Goal: Information Seeking & Learning: Check status

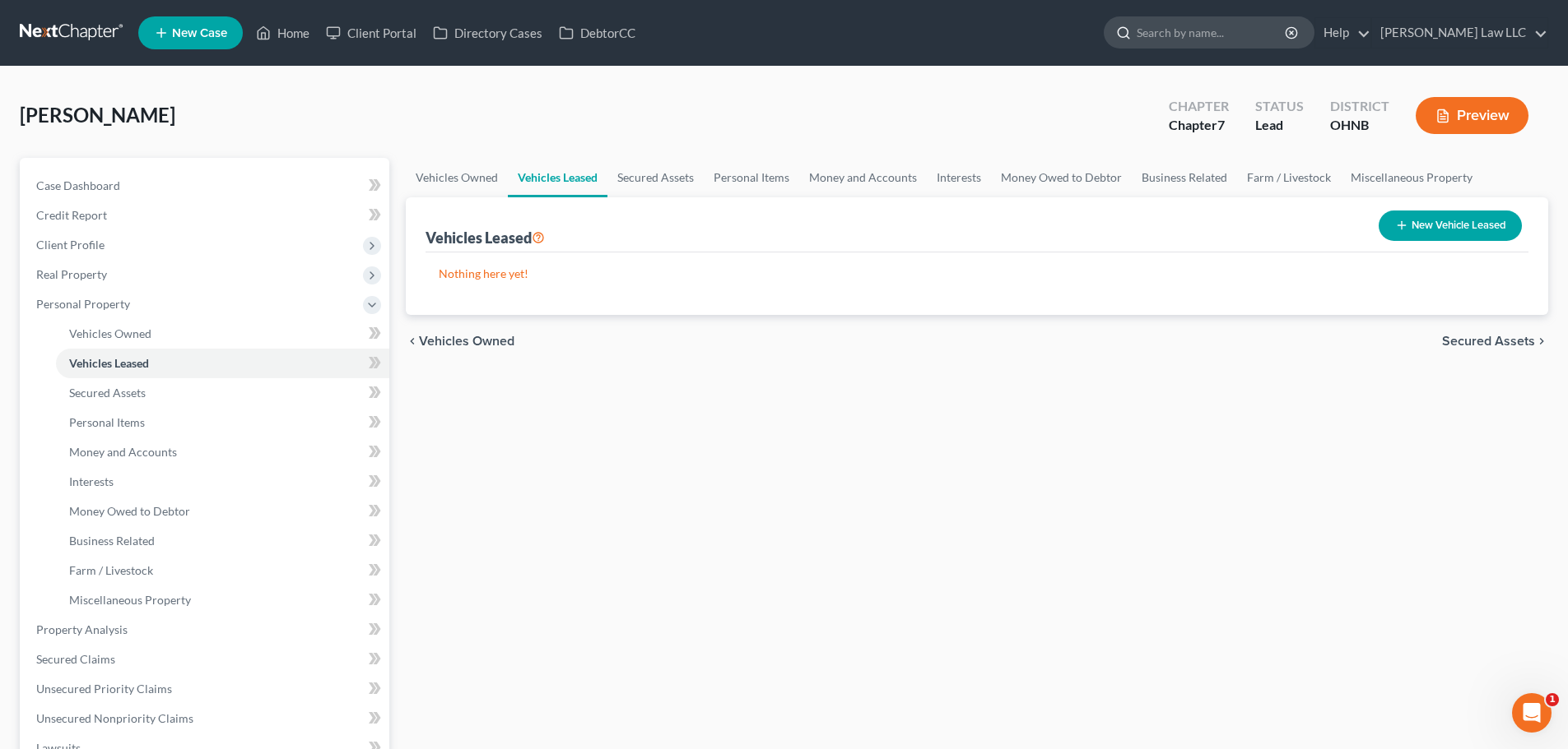
click at [1208, 37] on input "search" at bounding box center [1211, 32] width 150 height 30
type input "strangre"
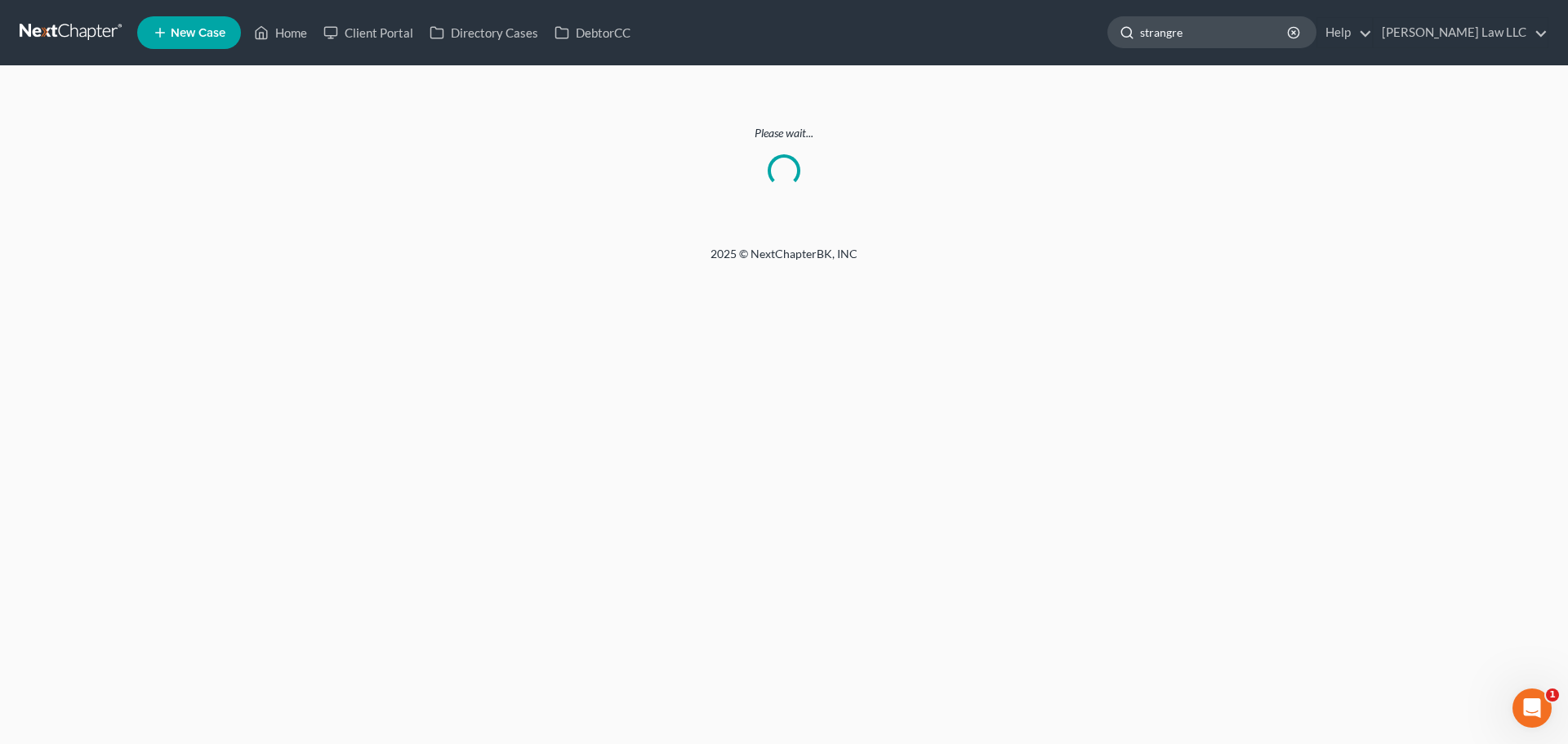
click at [1290, 37] on input "strangre" at bounding box center [1214, 32] width 149 height 30
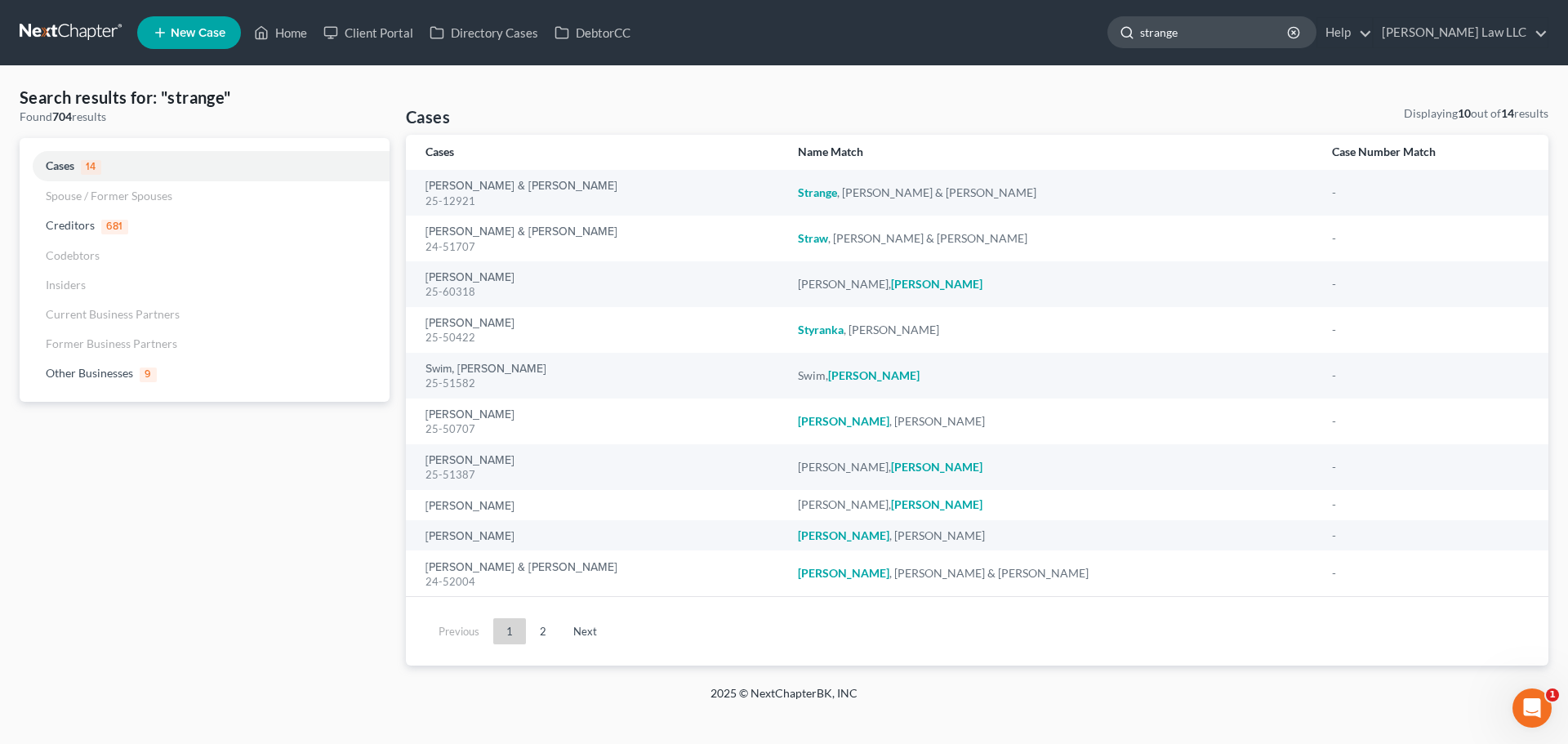
type input "strange"
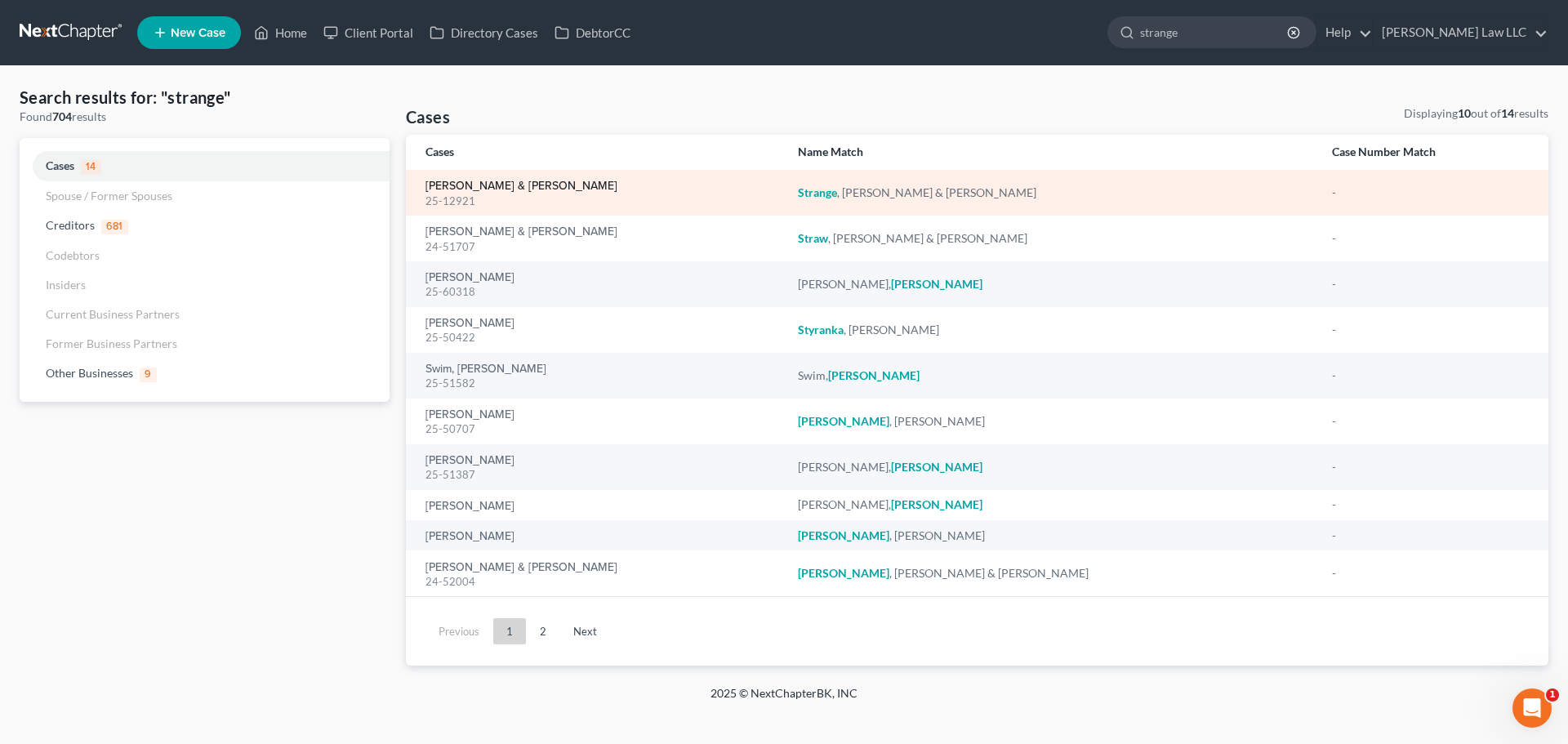
click at [511, 184] on link "[PERSON_NAME] & [PERSON_NAME]" at bounding box center [522, 186] width 192 height 11
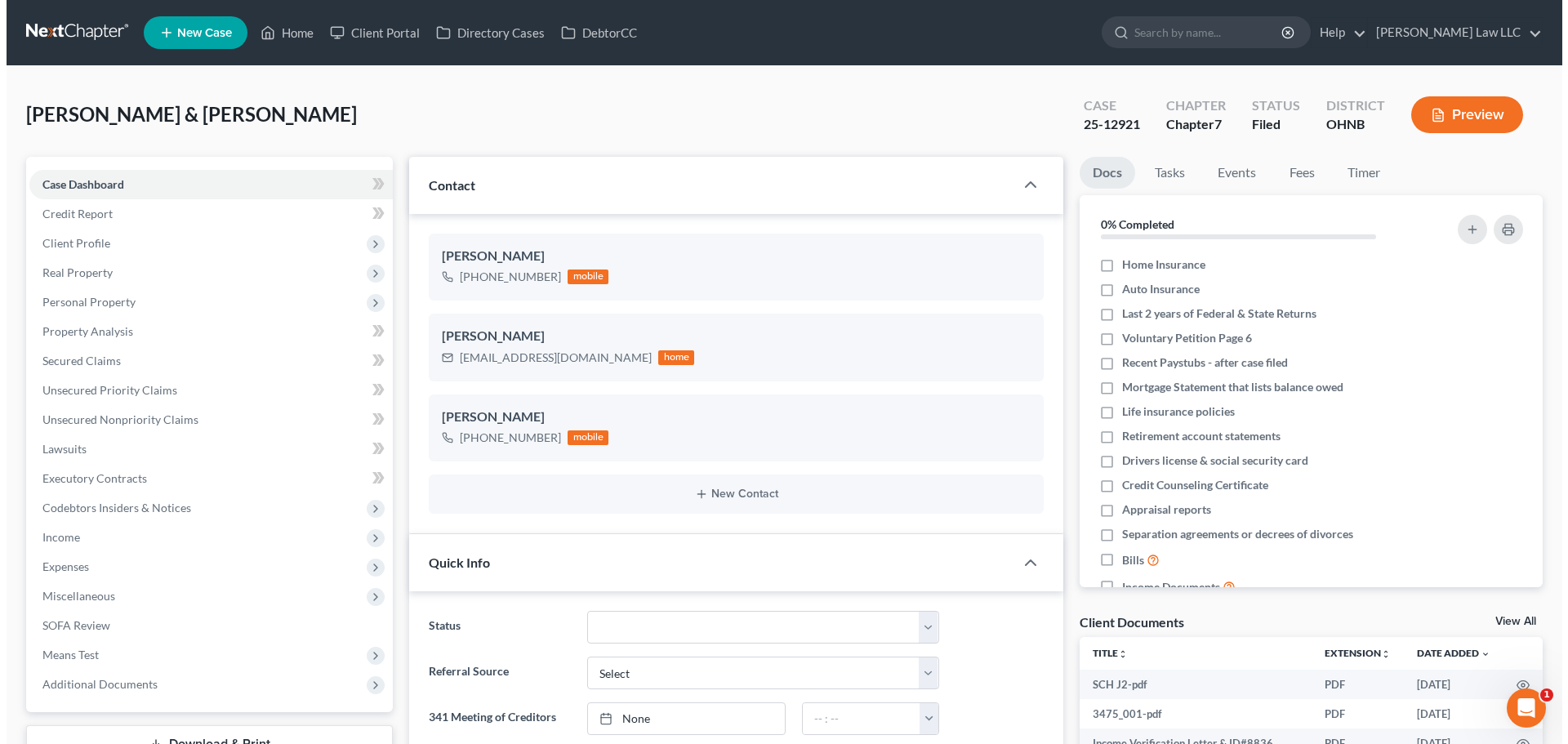
scroll to position [743, 0]
click at [1217, 38] on input "search" at bounding box center [1202, 32] width 149 height 30
type input "[PERSON_NAME]"
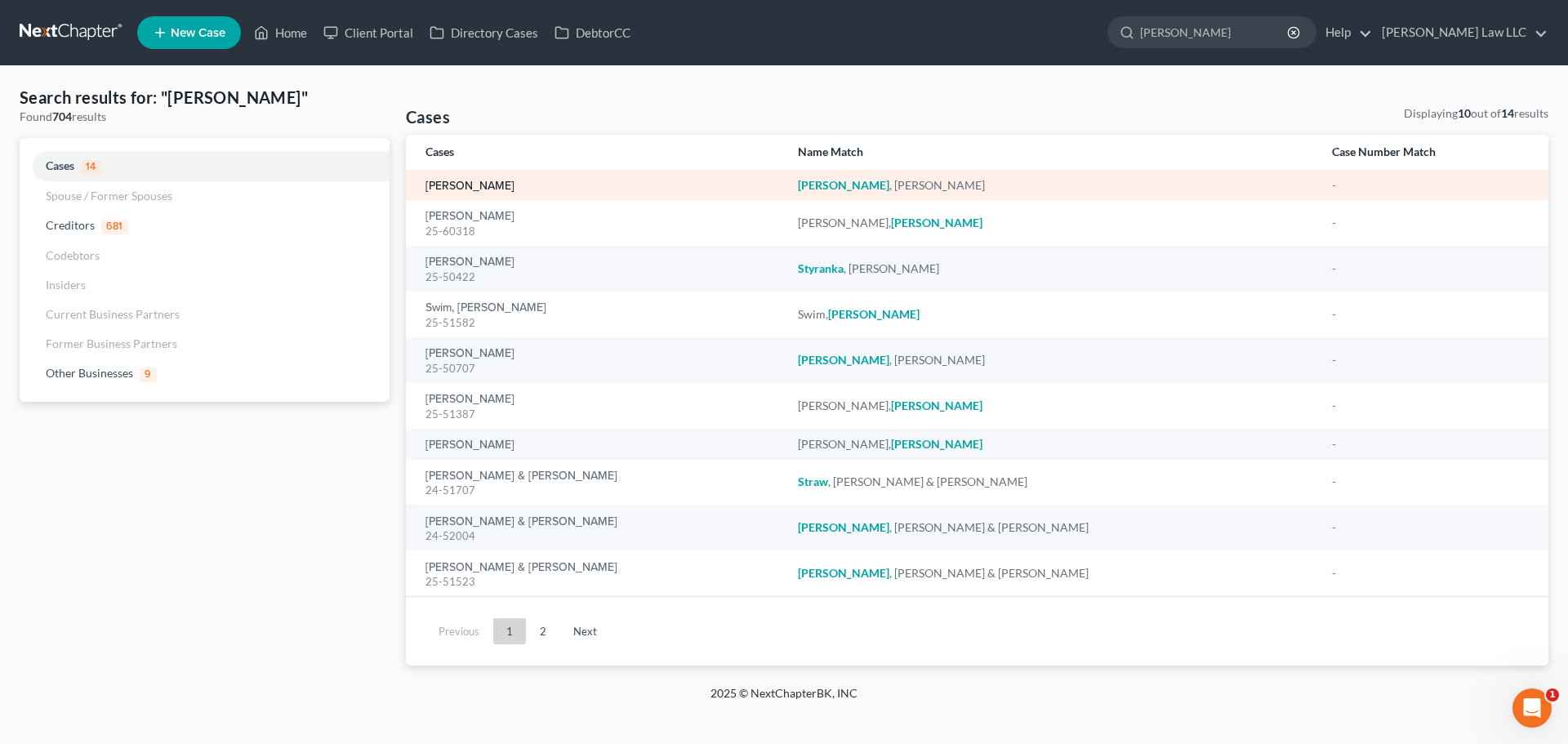
click at [471, 189] on link "[PERSON_NAME]" at bounding box center [470, 186] width 89 height 11
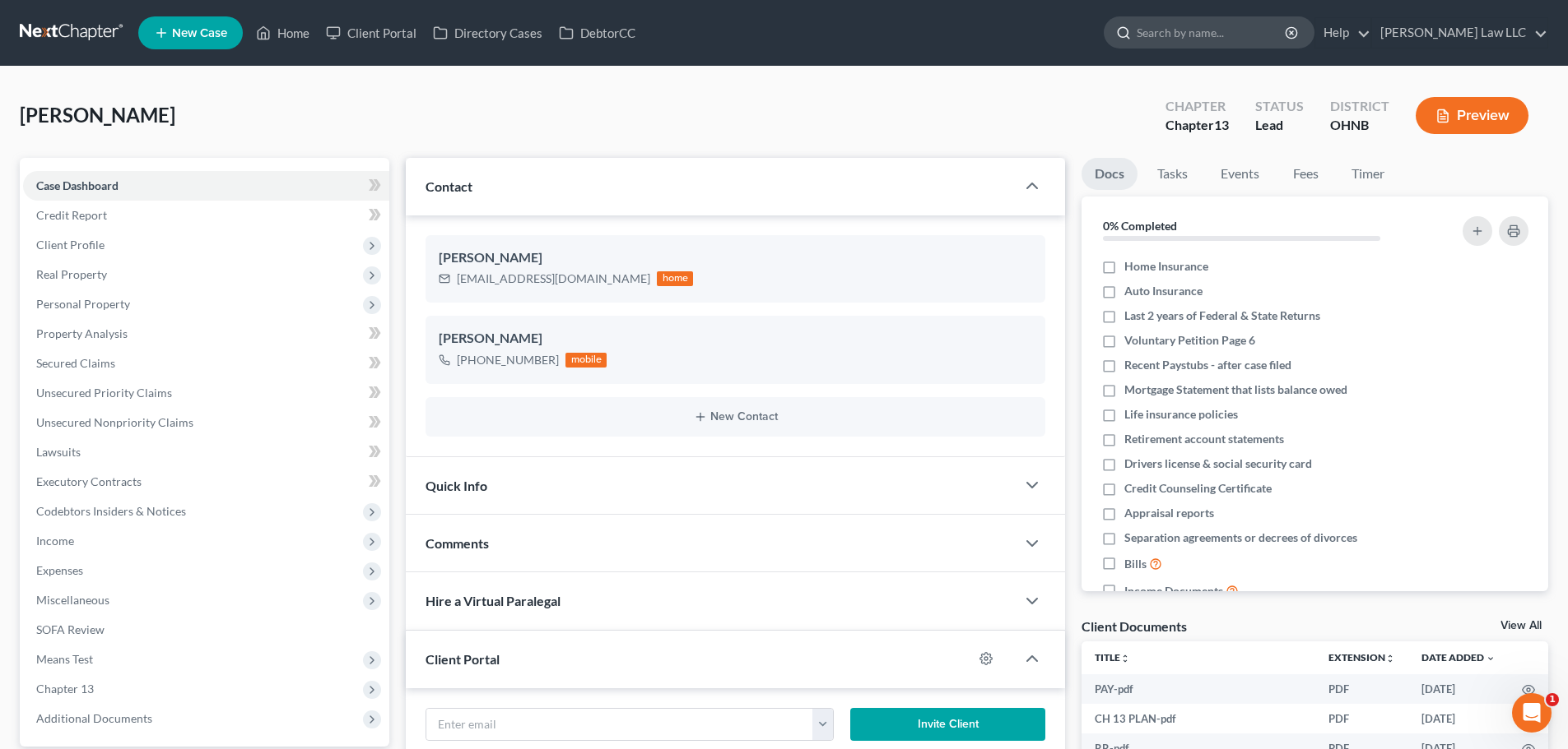
click at [1201, 32] on input "search" at bounding box center [1211, 32] width 150 height 30
type input "strange"
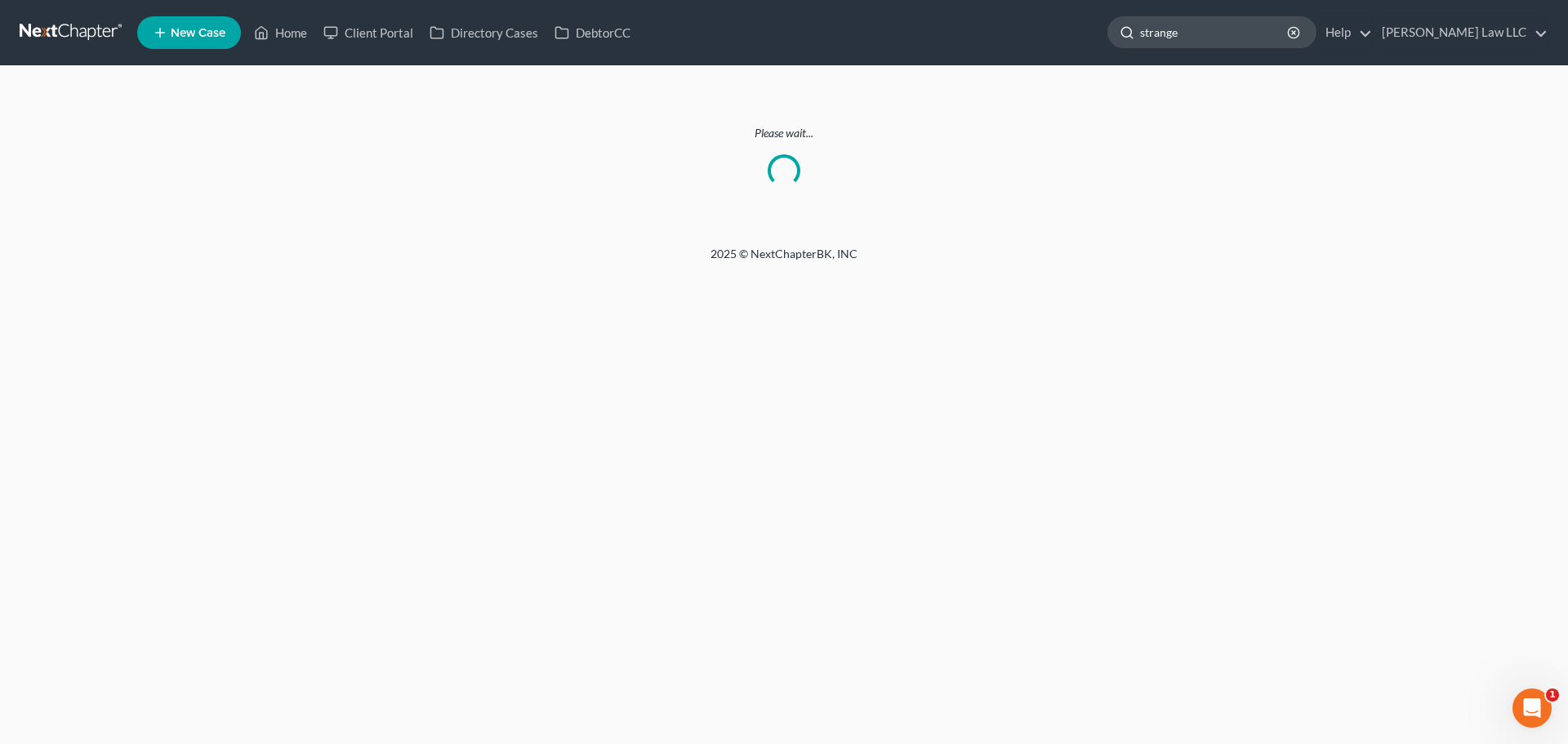
click at [1225, 35] on input "strange" at bounding box center [1214, 32] width 149 height 30
drag, startPoint x: 1236, startPoint y: 31, endPoint x: 1164, endPoint y: 22, distance: 72.6
click at [1164, 22] on div "strange" at bounding box center [1212, 32] width 209 height 32
type input "[PERSON_NAME]"
click at [35, 24] on link at bounding box center [71, 33] width 104 height 29
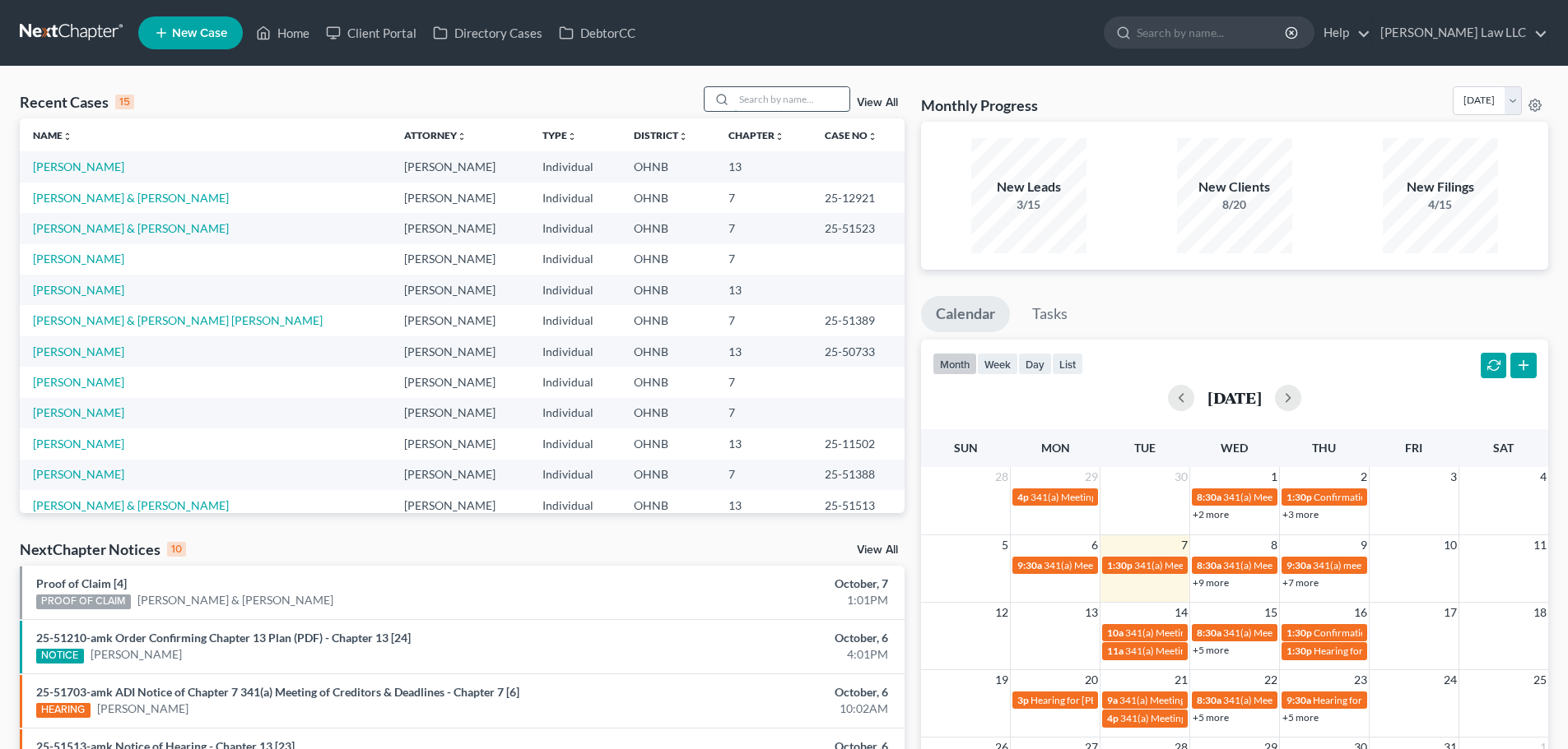
click at [770, 104] on input "search" at bounding box center [791, 100] width 115 height 24
type input "[PERSON_NAME]"
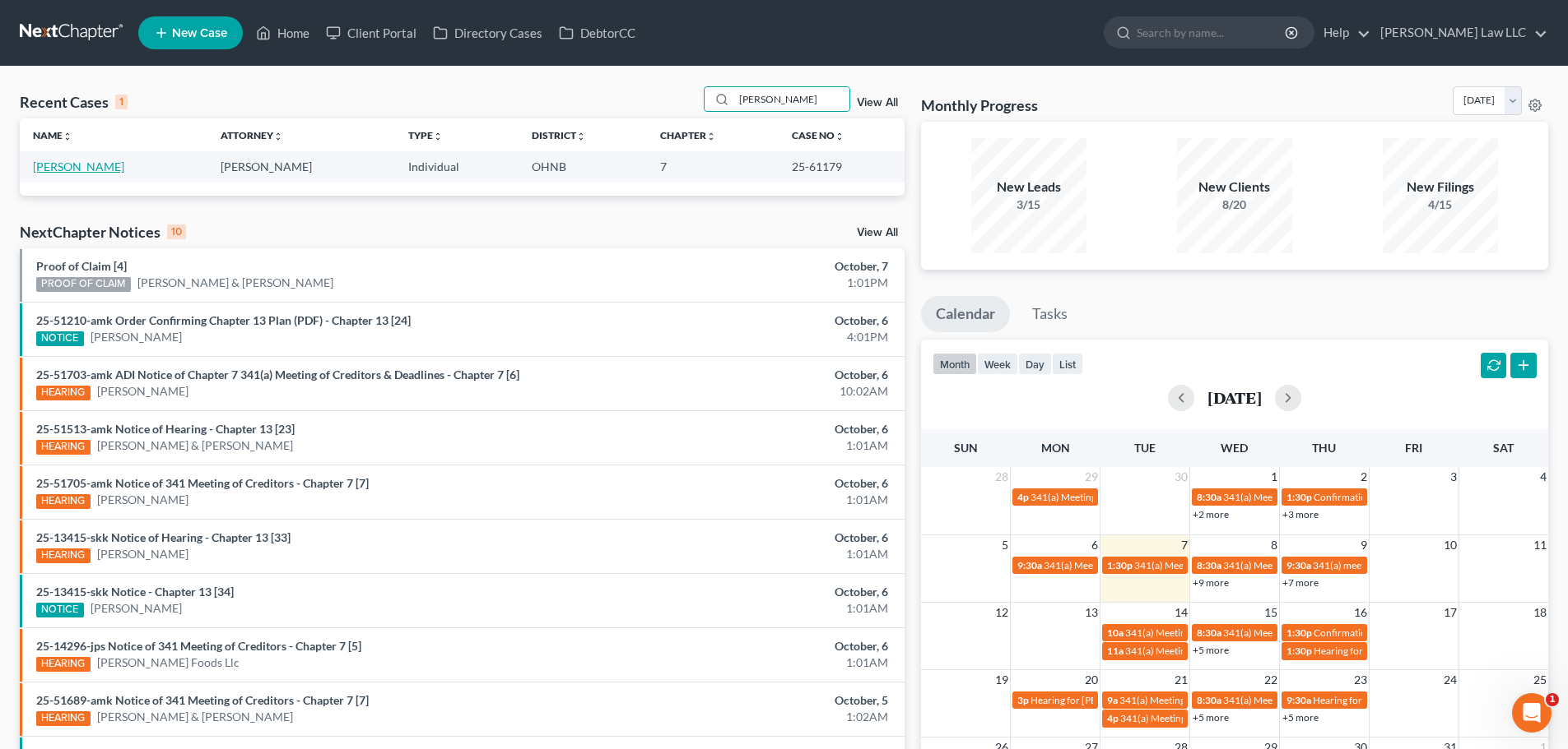
click at [86, 165] on link "Drake, Cynthia" at bounding box center [78, 166] width 91 height 14
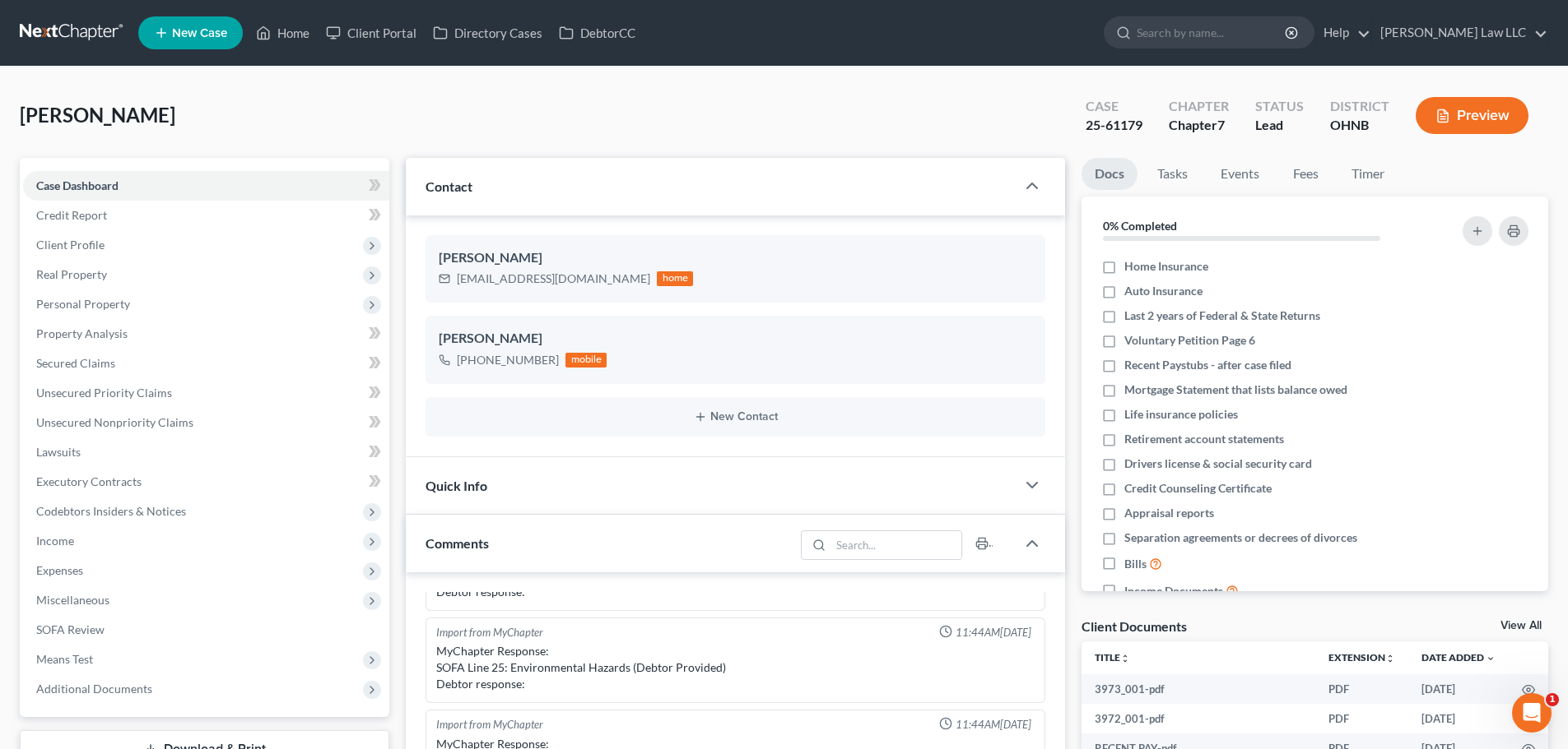
scroll to position [462, 0]
click at [75, 276] on span "Real Property" at bounding box center [71, 274] width 71 height 14
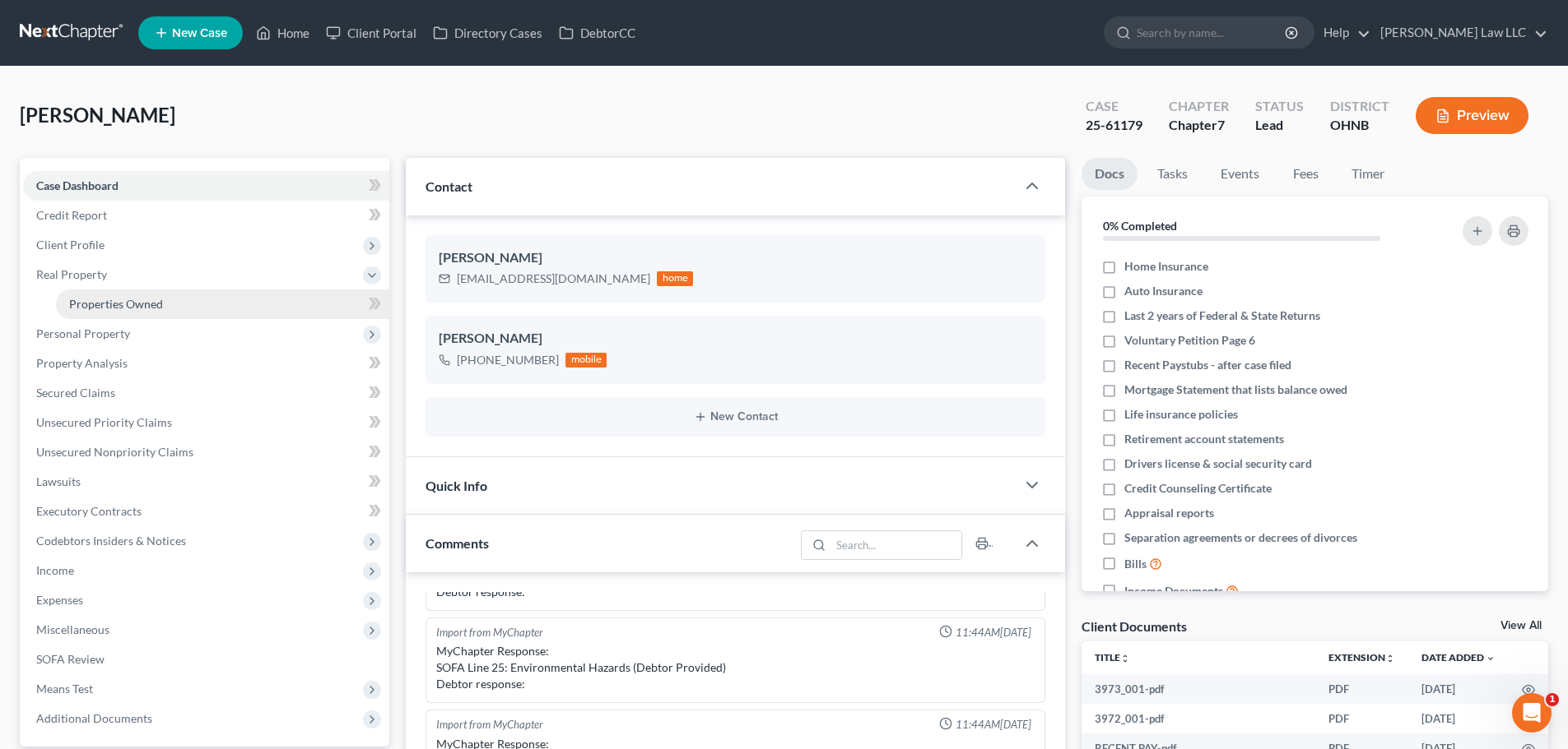
click at [126, 298] on span "Properties Owned" at bounding box center [116, 303] width 94 height 14
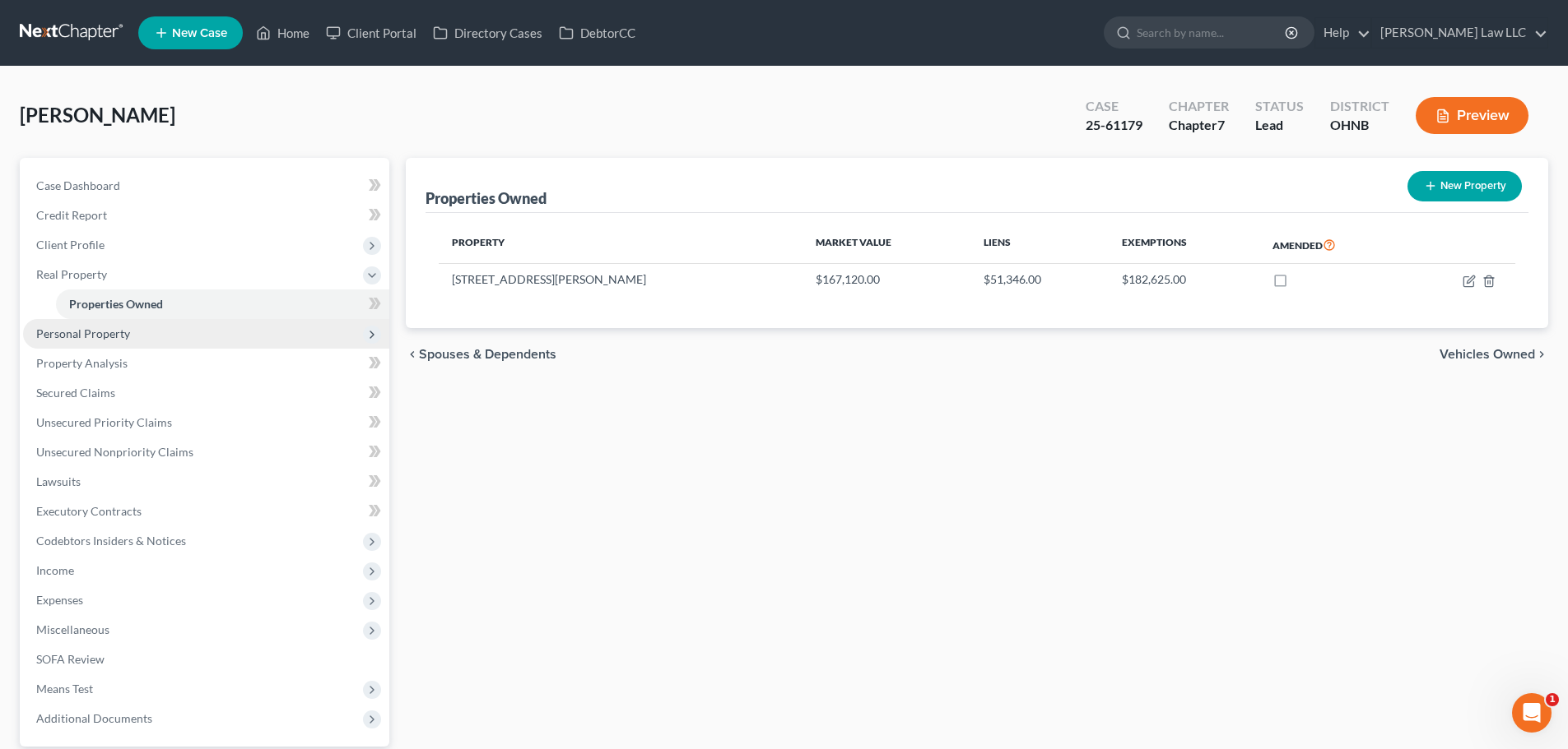
click at [130, 328] on span "Personal Property" at bounding box center [206, 334] width 366 height 30
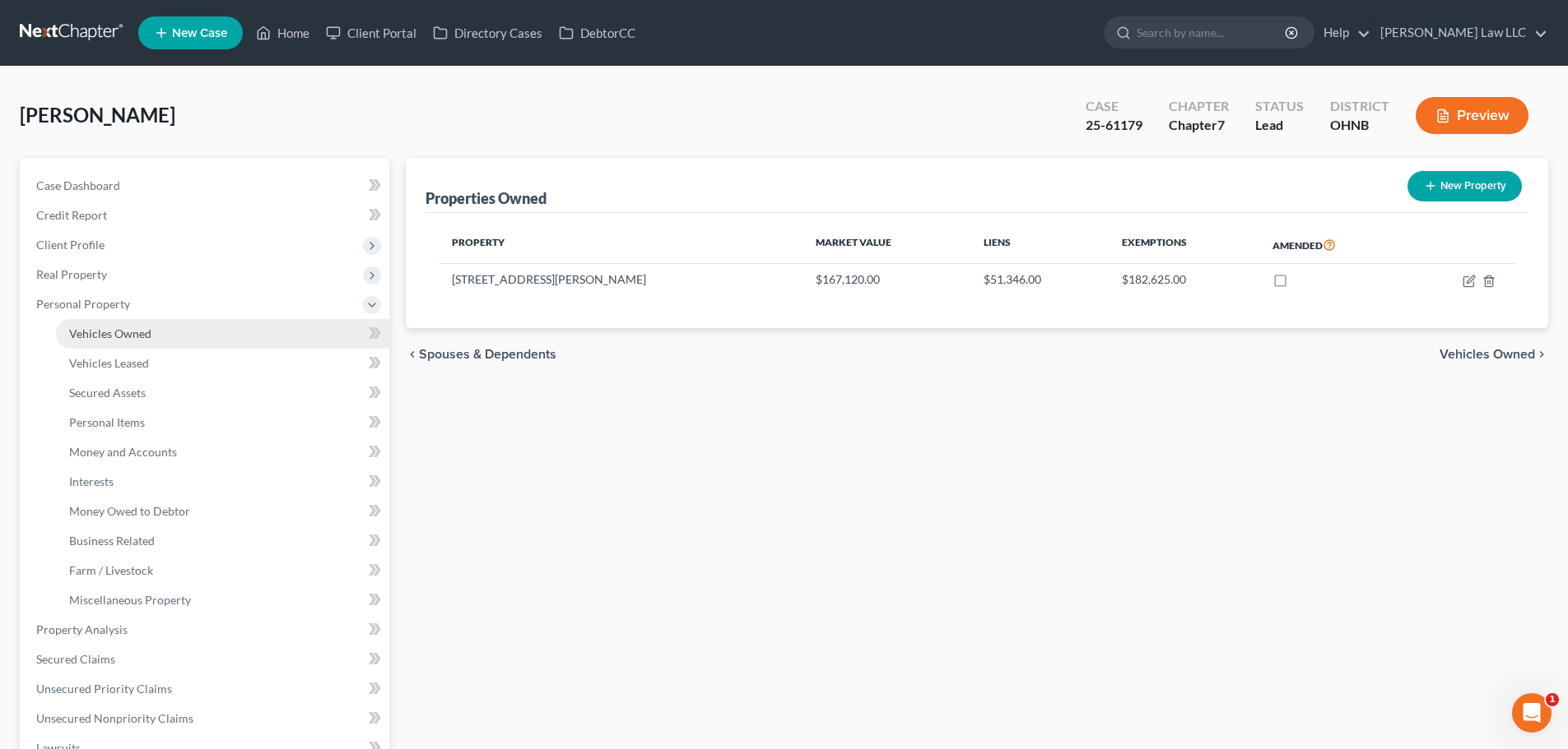
click at [150, 334] on span "Vehicles Owned" at bounding box center [110, 333] width 82 height 14
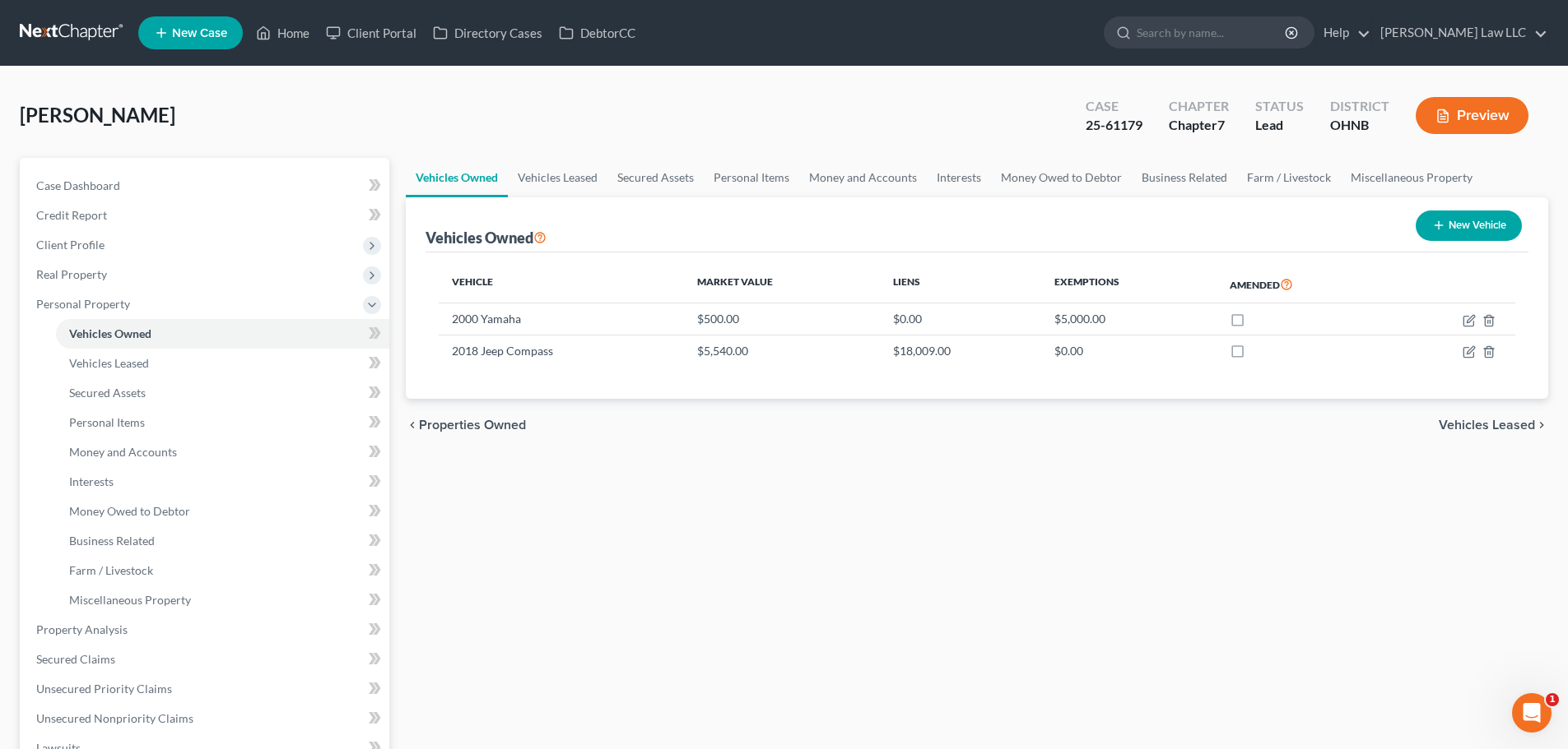
drag, startPoint x: 813, startPoint y: 558, endPoint x: 808, endPoint y: 551, distance: 8.6
click at [812, 557] on div "Vehicles Owned Vehicles Leased Secured Assets Personal Items Money and Accounts…" at bounding box center [976, 612] width 1158 height 908
click at [102, 257] on span "Client Profile" at bounding box center [206, 245] width 366 height 30
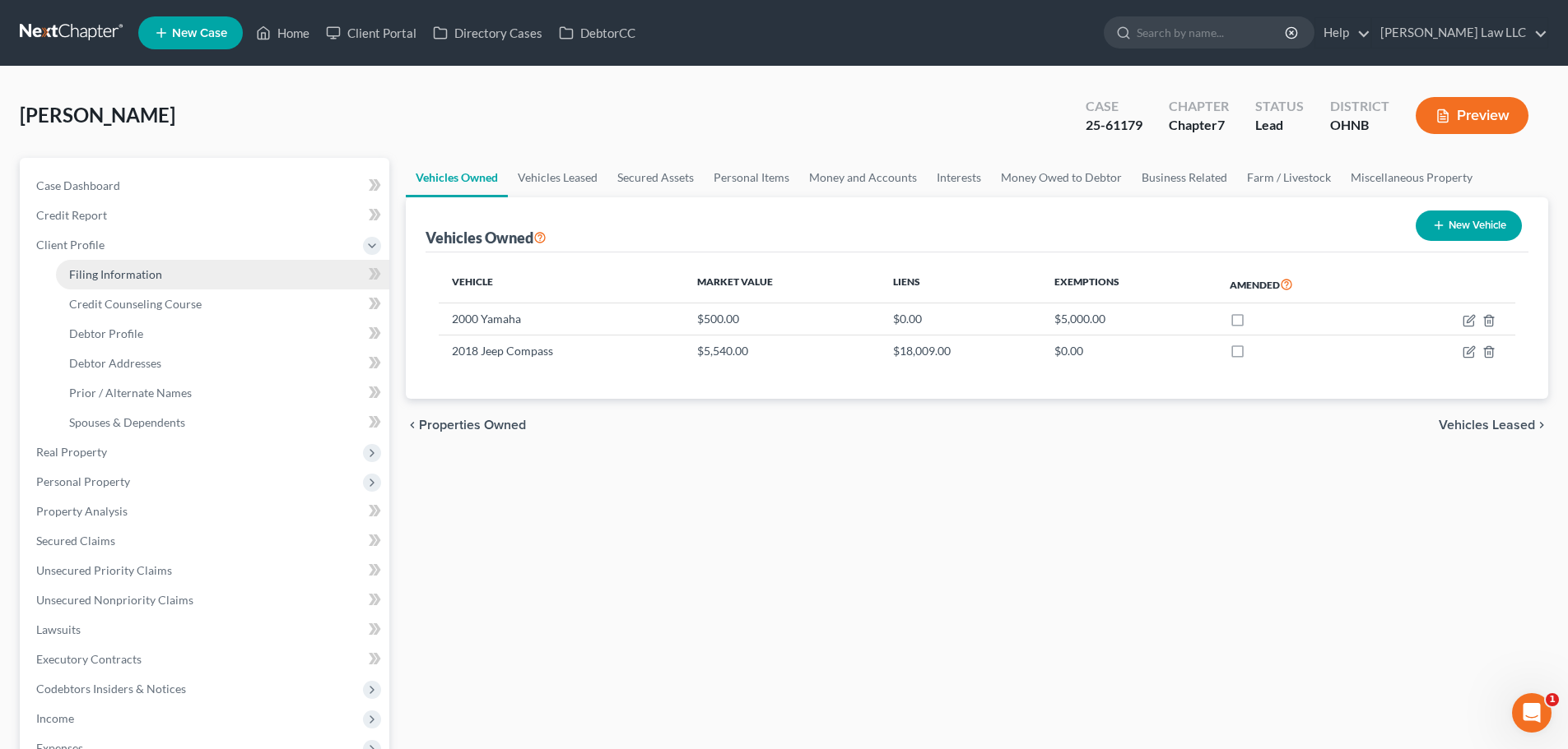
click at [107, 277] on span "Filing Information" at bounding box center [115, 274] width 93 height 14
select select "1"
select select "0"
select select "36"
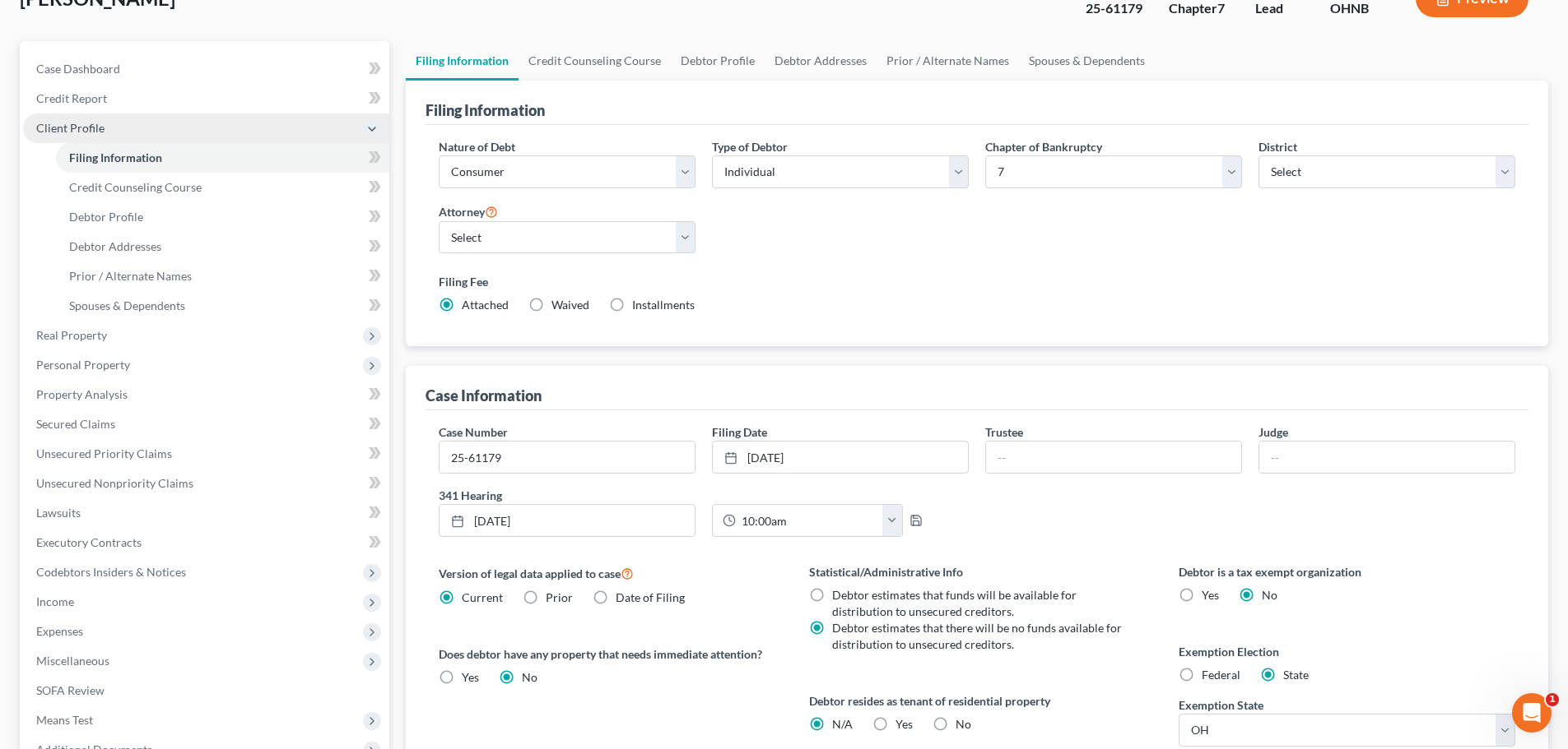
scroll to position [88, 0]
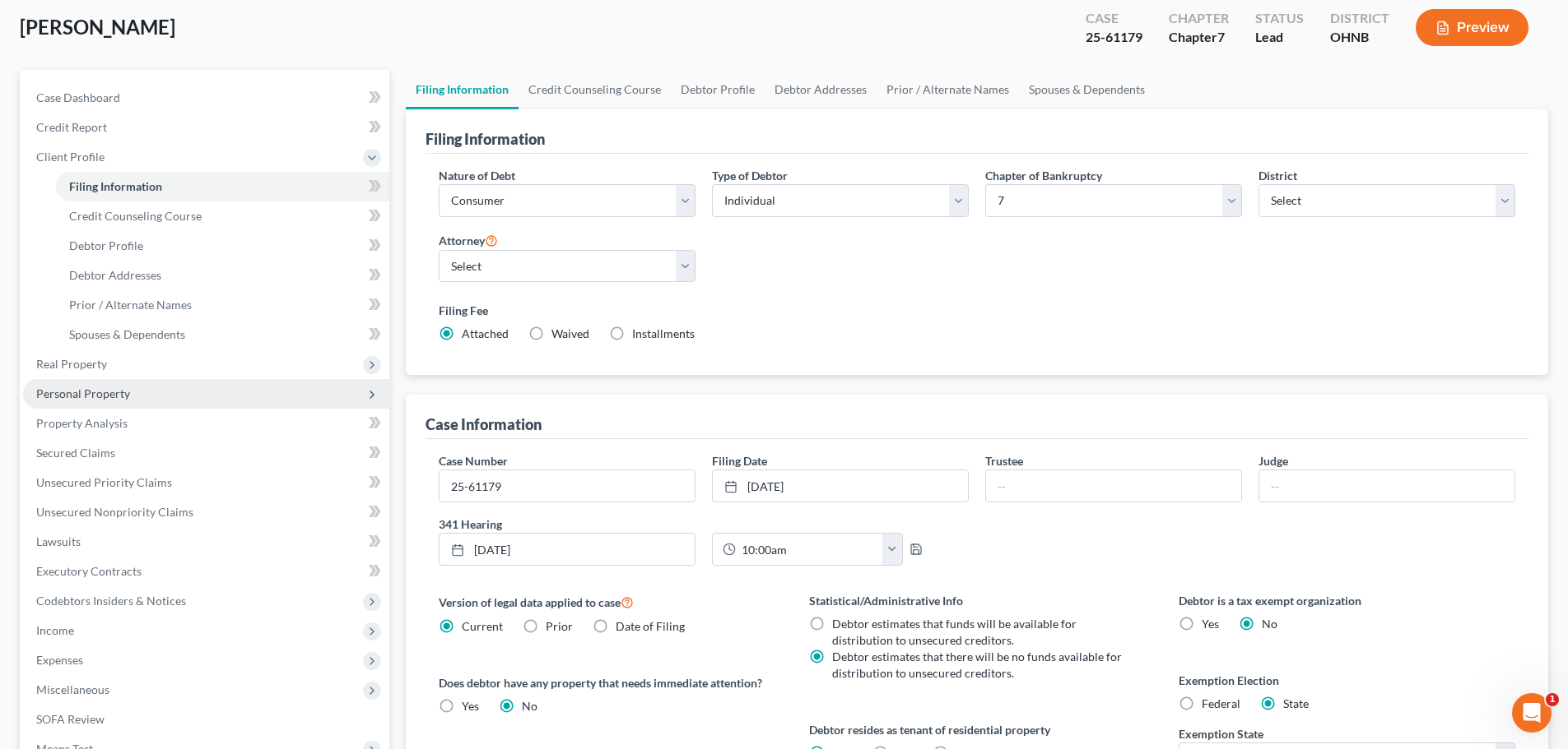
click at [102, 386] on span "Personal Property" at bounding box center [83, 393] width 94 height 14
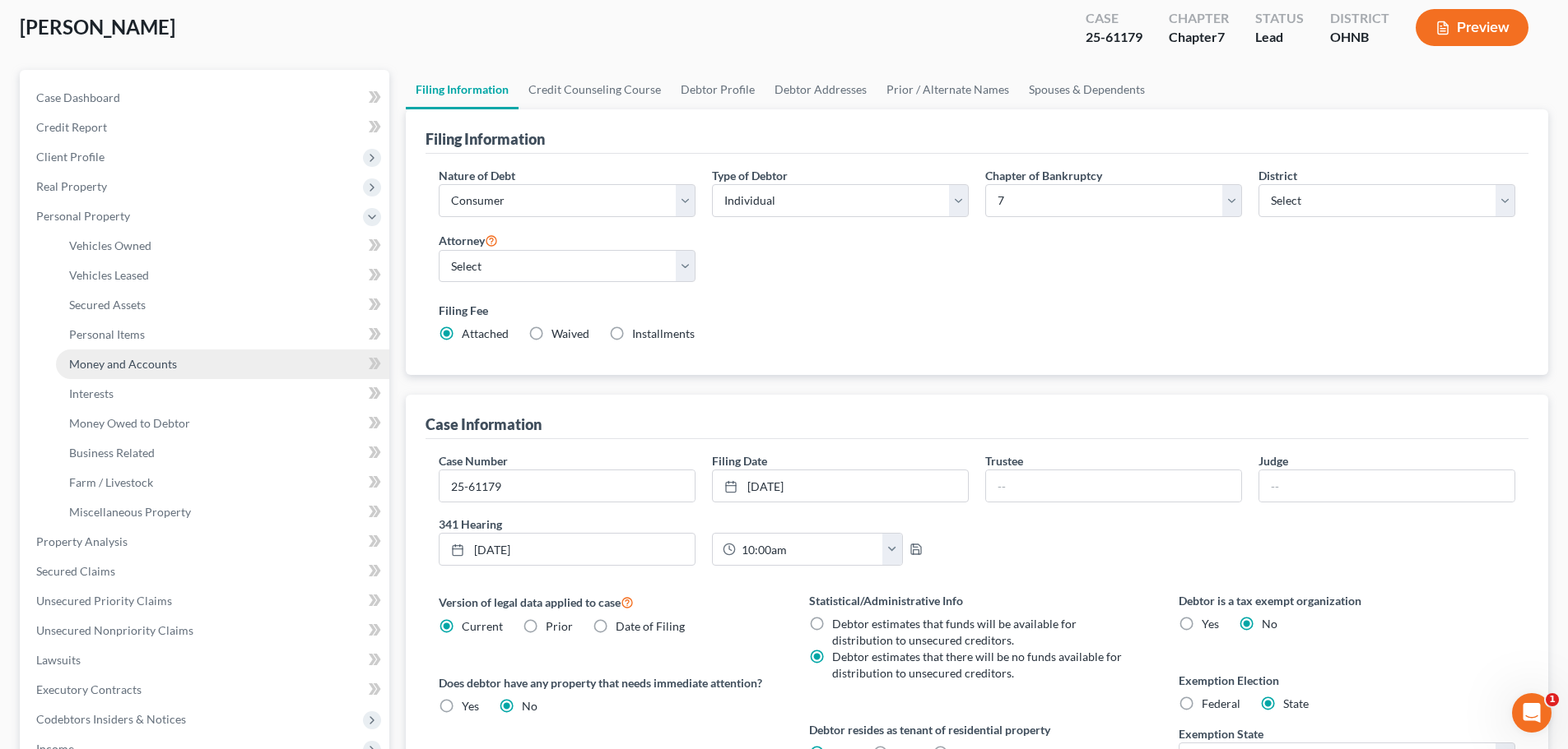
click at [124, 368] on span "Money and Accounts" at bounding box center [123, 363] width 108 height 14
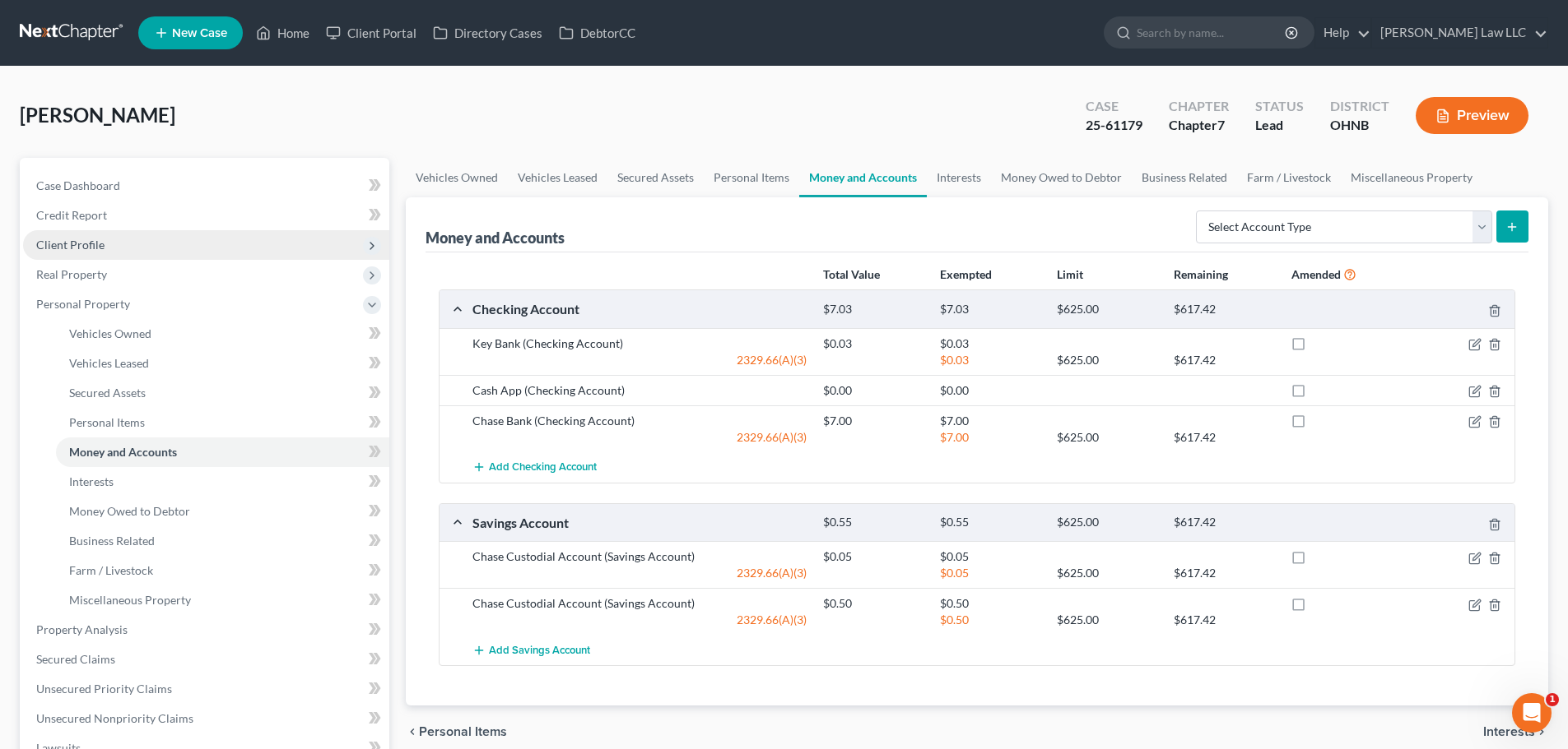
click at [107, 234] on span "Client Profile" at bounding box center [206, 245] width 366 height 30
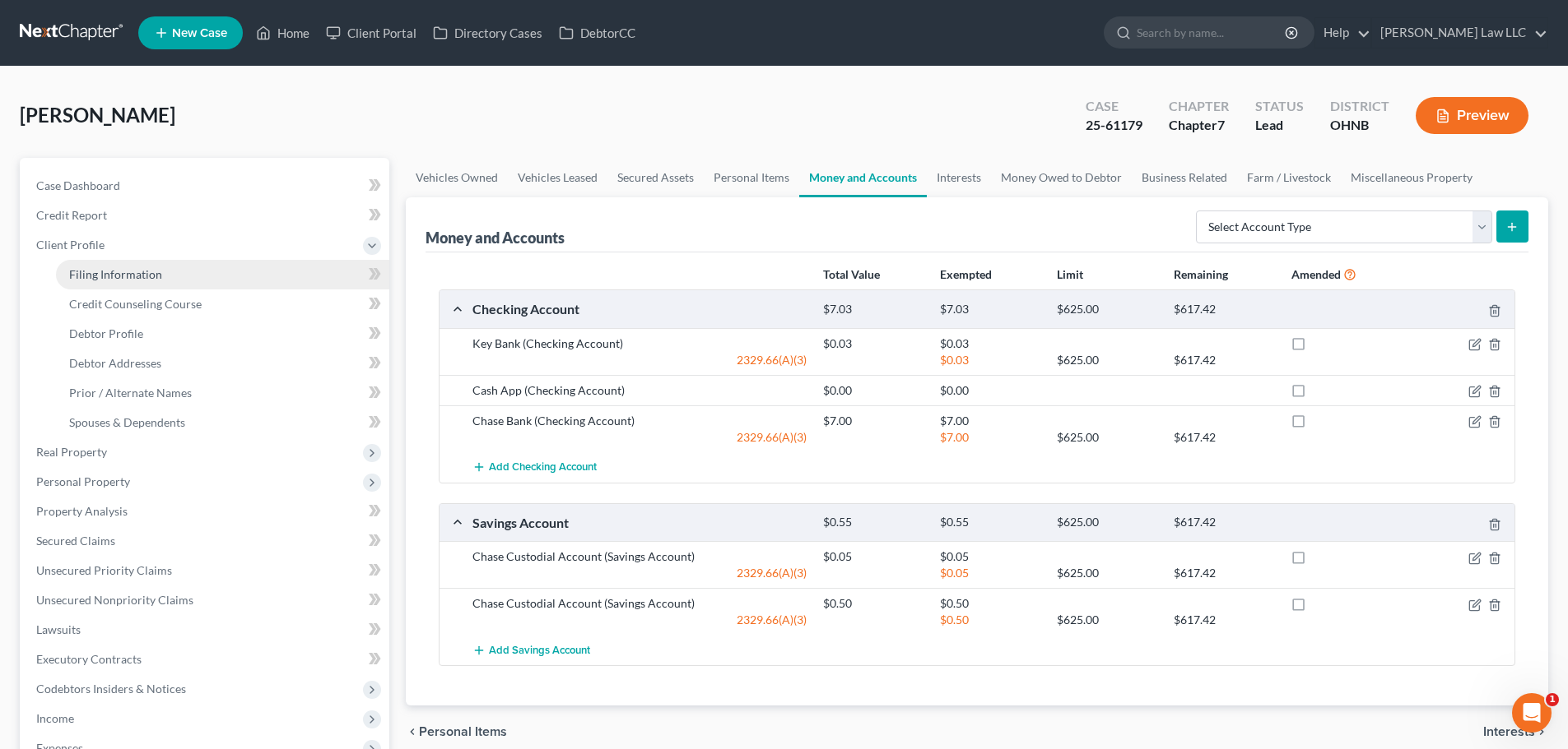
click at [122, 277] on span "Filing Information" at bounding box center [115, 274] width 93 height 14
select select "1"
select select "0"
select select "61"
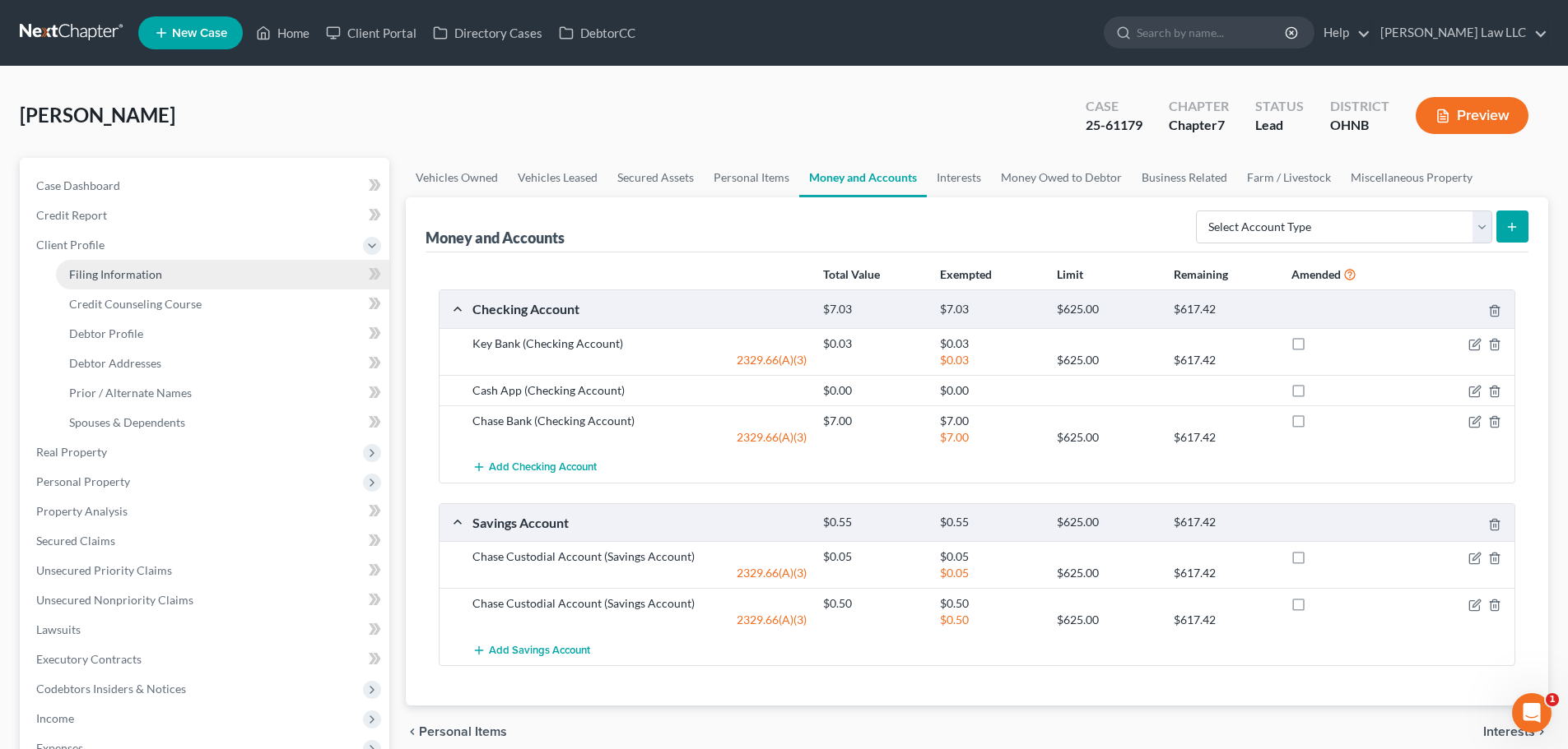
select select "0"
select select "36"
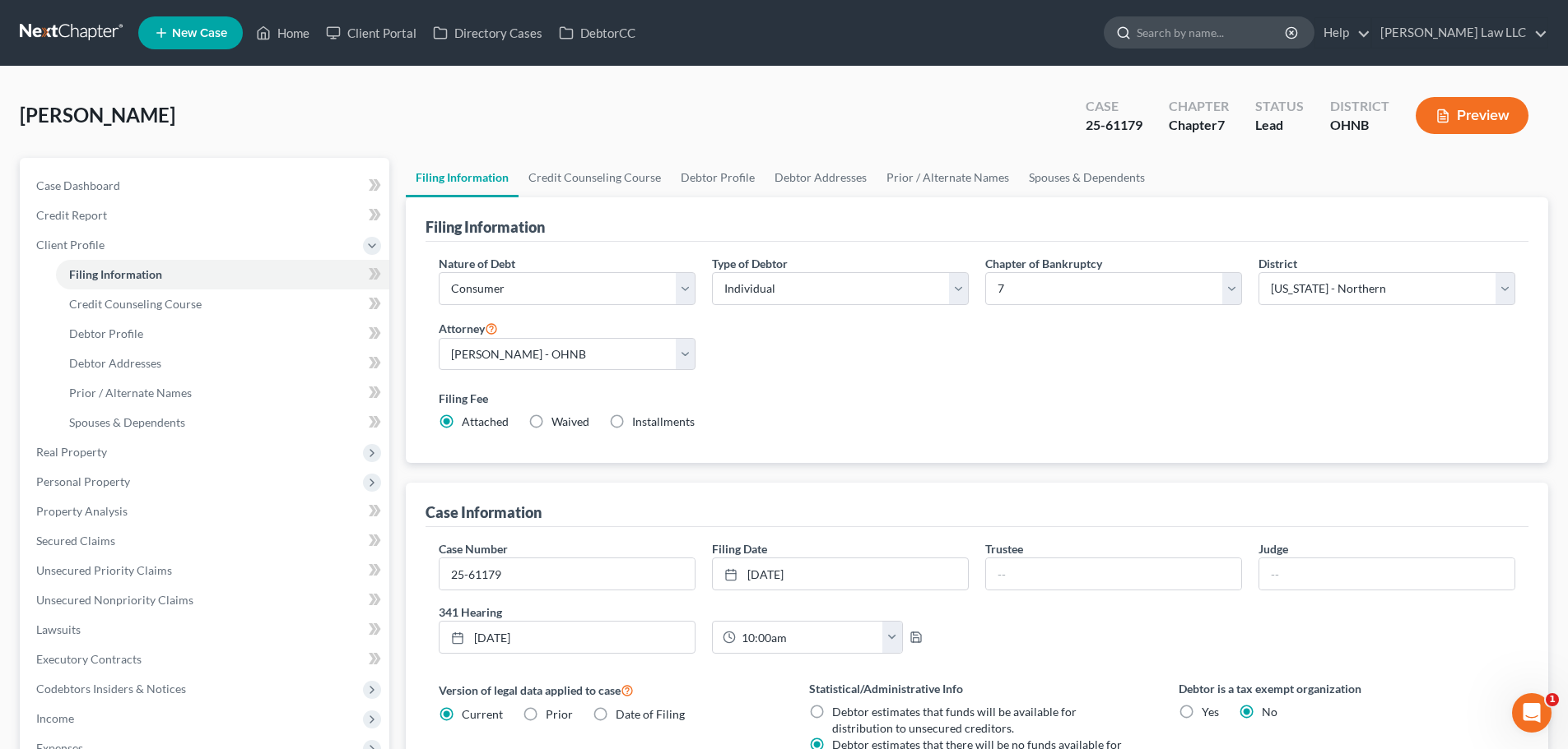
click at [1213, 36] on input "search" at bounding box center [1211, 32] width 150 height 30
type input "STRANGE"
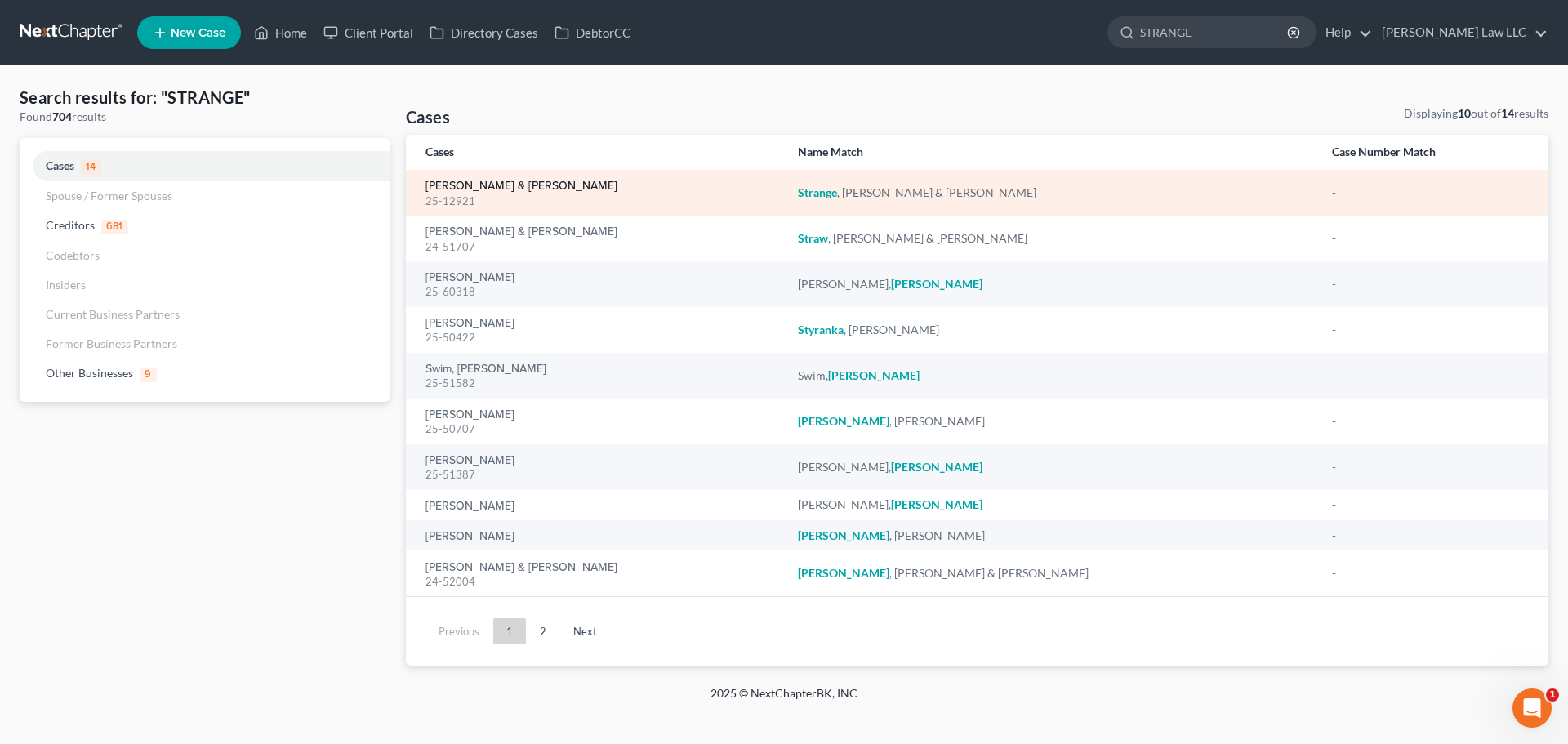
click at [503, 185] on link "[PERSON_NAME] & [PERSON_NAME]" at bounding box center [522, 186] width 192 height 11
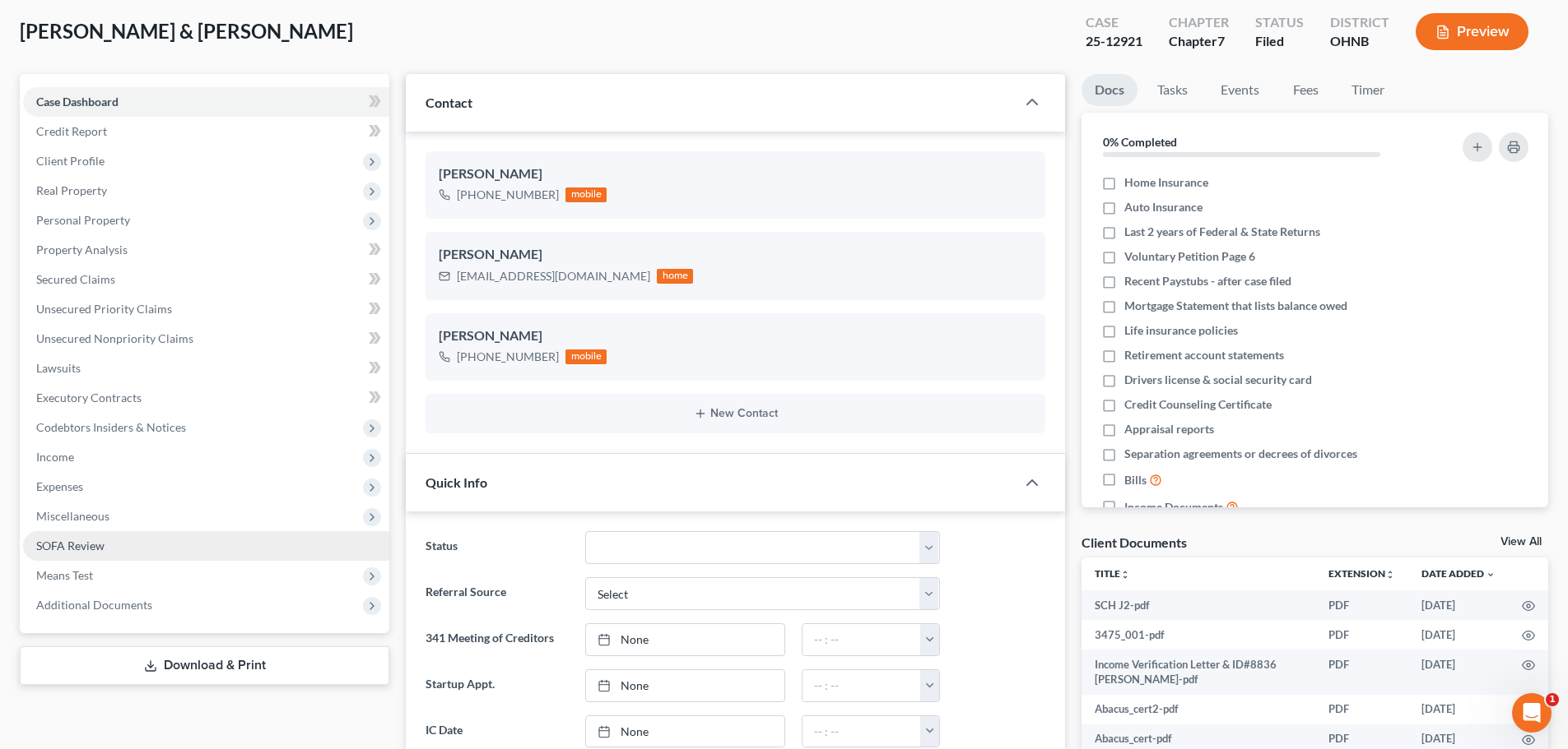
scroll to position [164, 0]
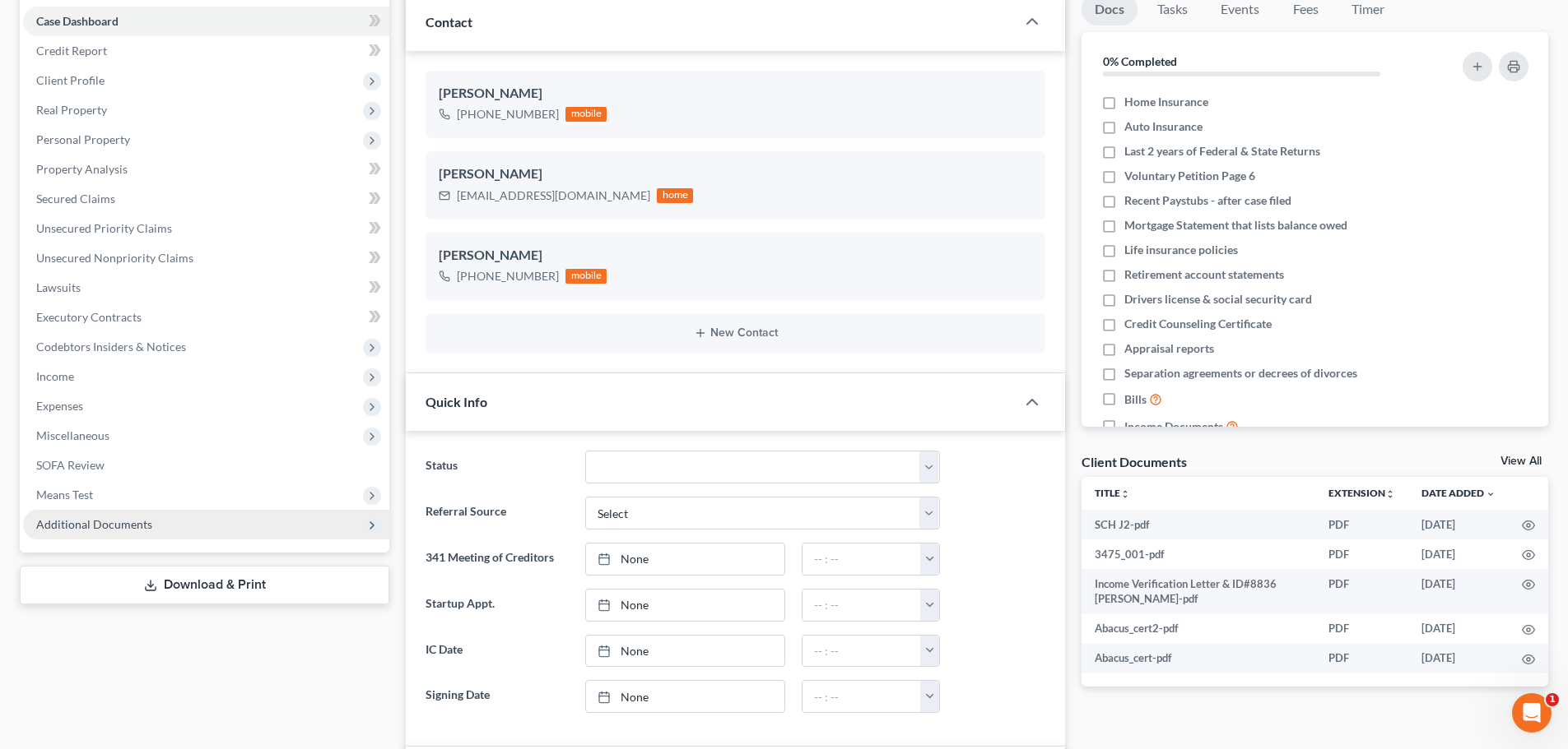
click at [138, 529] on span "Additional Documents" at bounding box center [94, 524] width 116 height 14
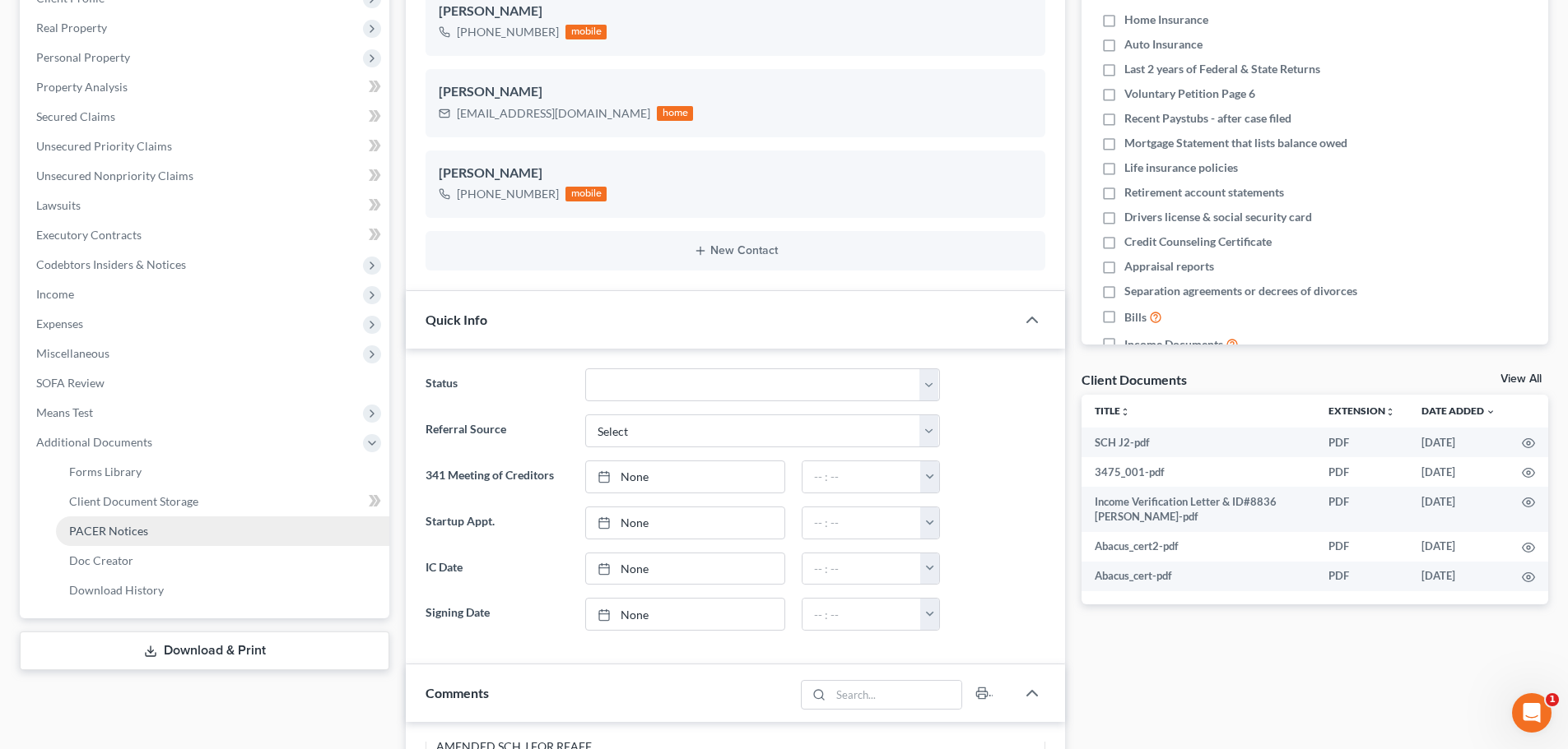
click at [127, 529] on span "PACER Notices" at bounding box center [109, 530] width 79 height 14
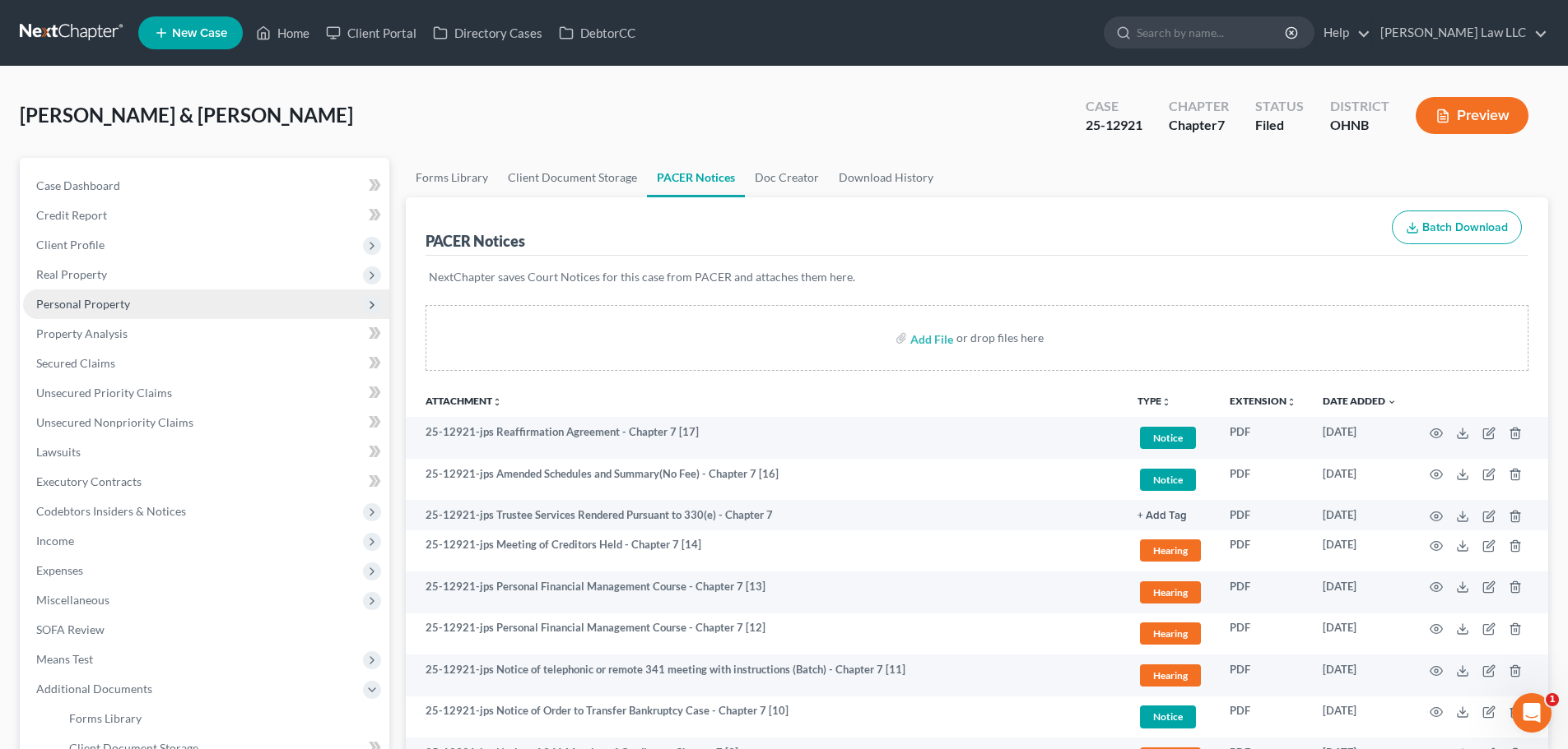
scroll to position [82, 0]
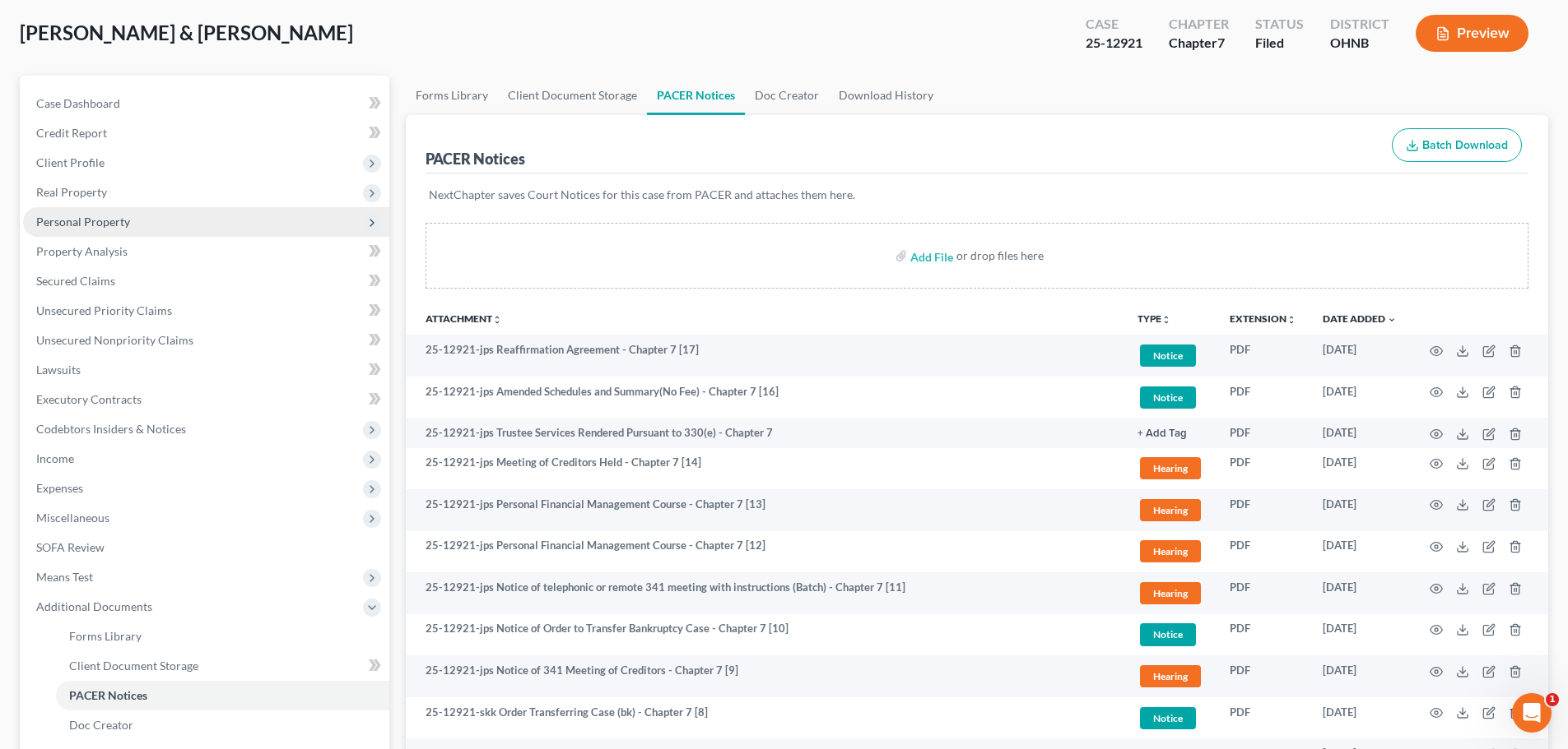
click at [121, 226] on span "Personal Property" at bounding box center [83, 221] width 94 height 14
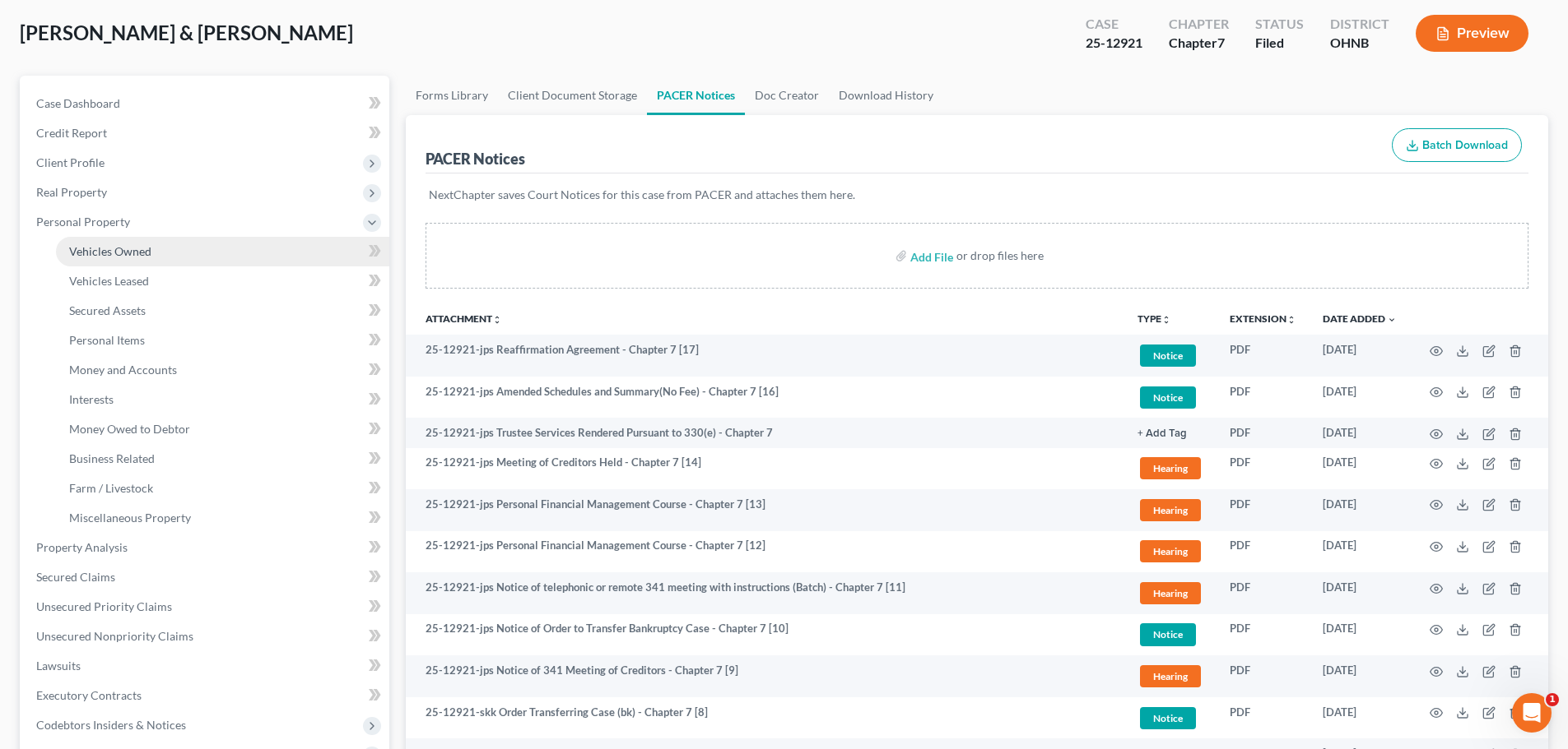
click at [136, 248] on span "Vehicles Owned" at bounding box center [110, 251] width 82 height 14
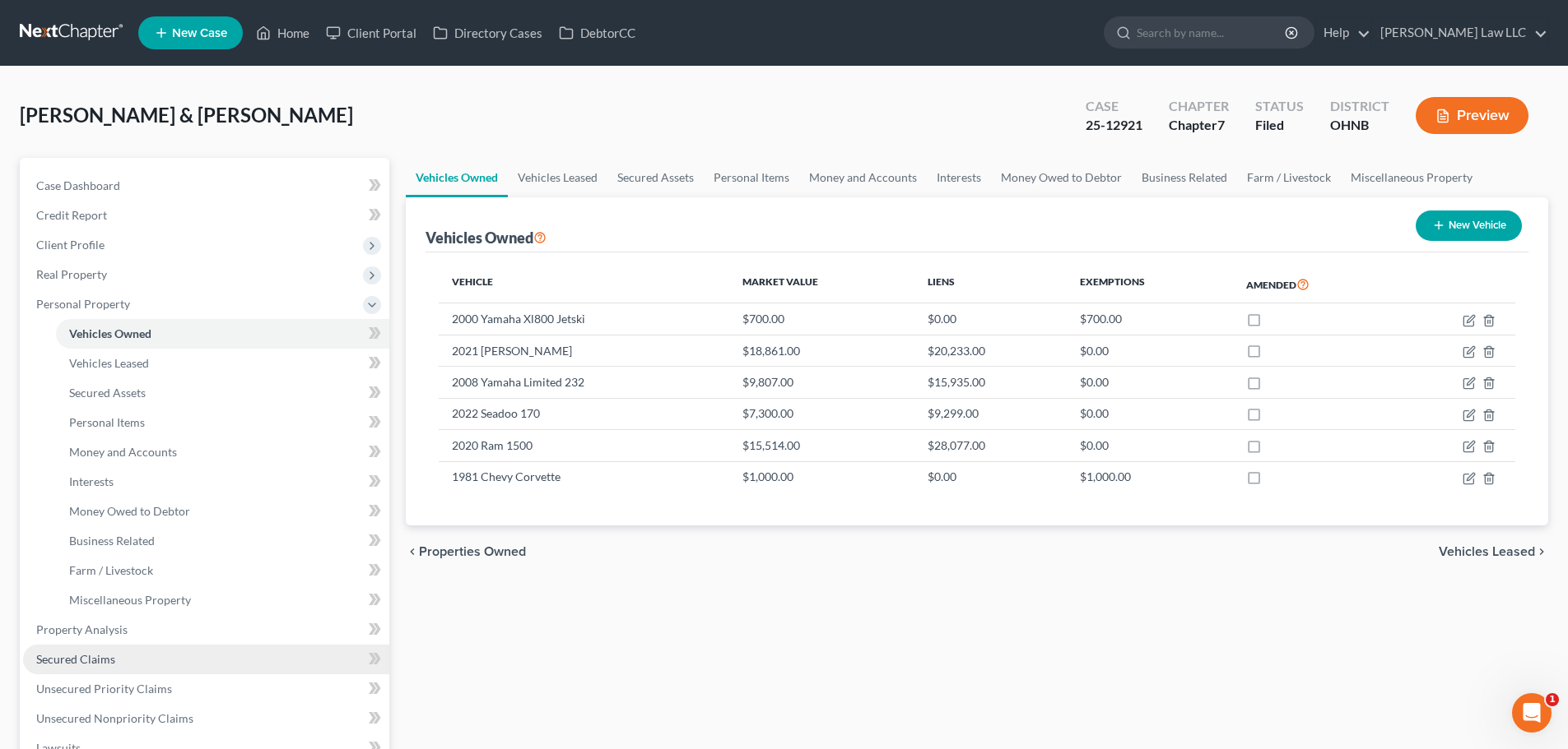
scroll to position [329, 0]
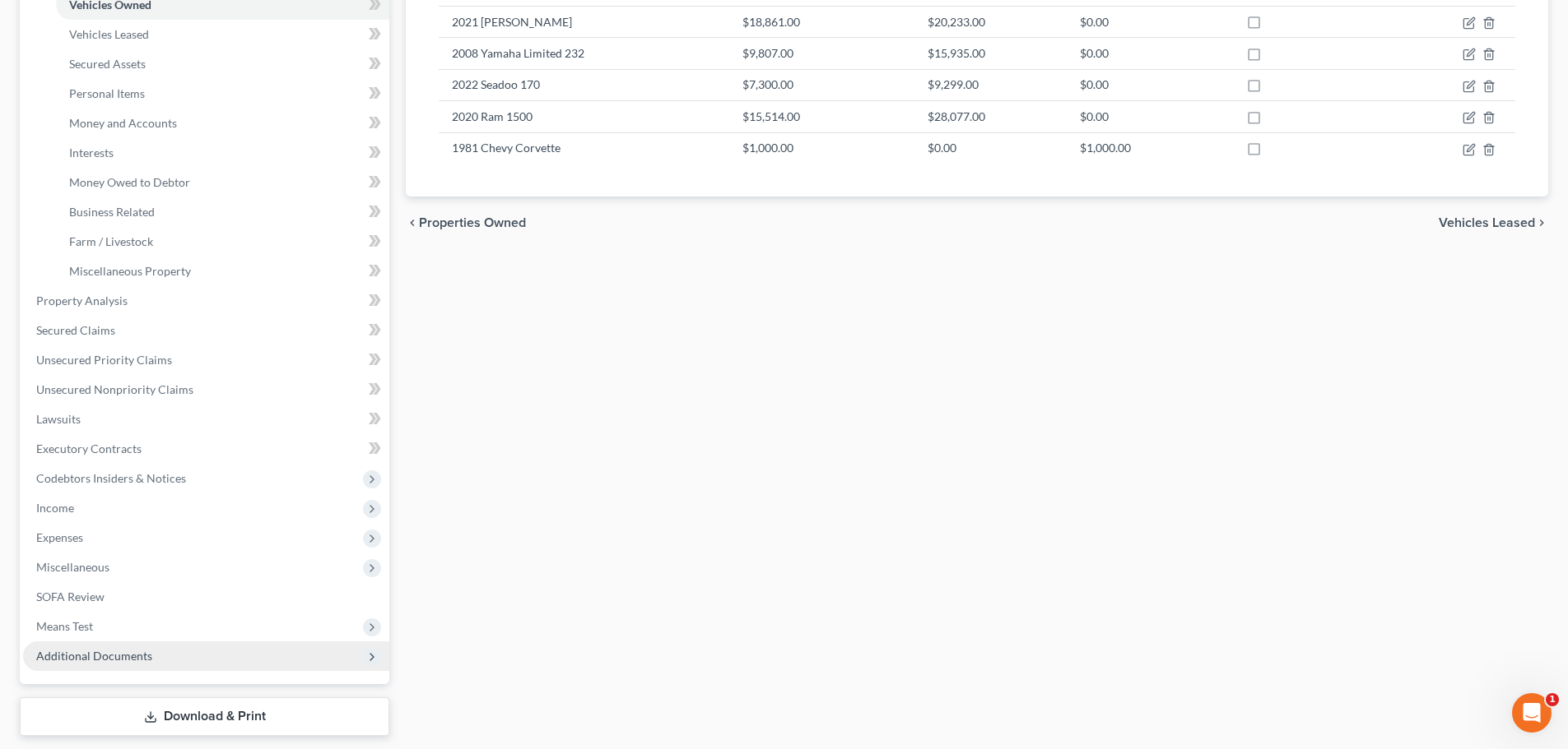
click at [110, 654] on span "Additional Documents" at bounding box center [94, 656] width 116 height 14
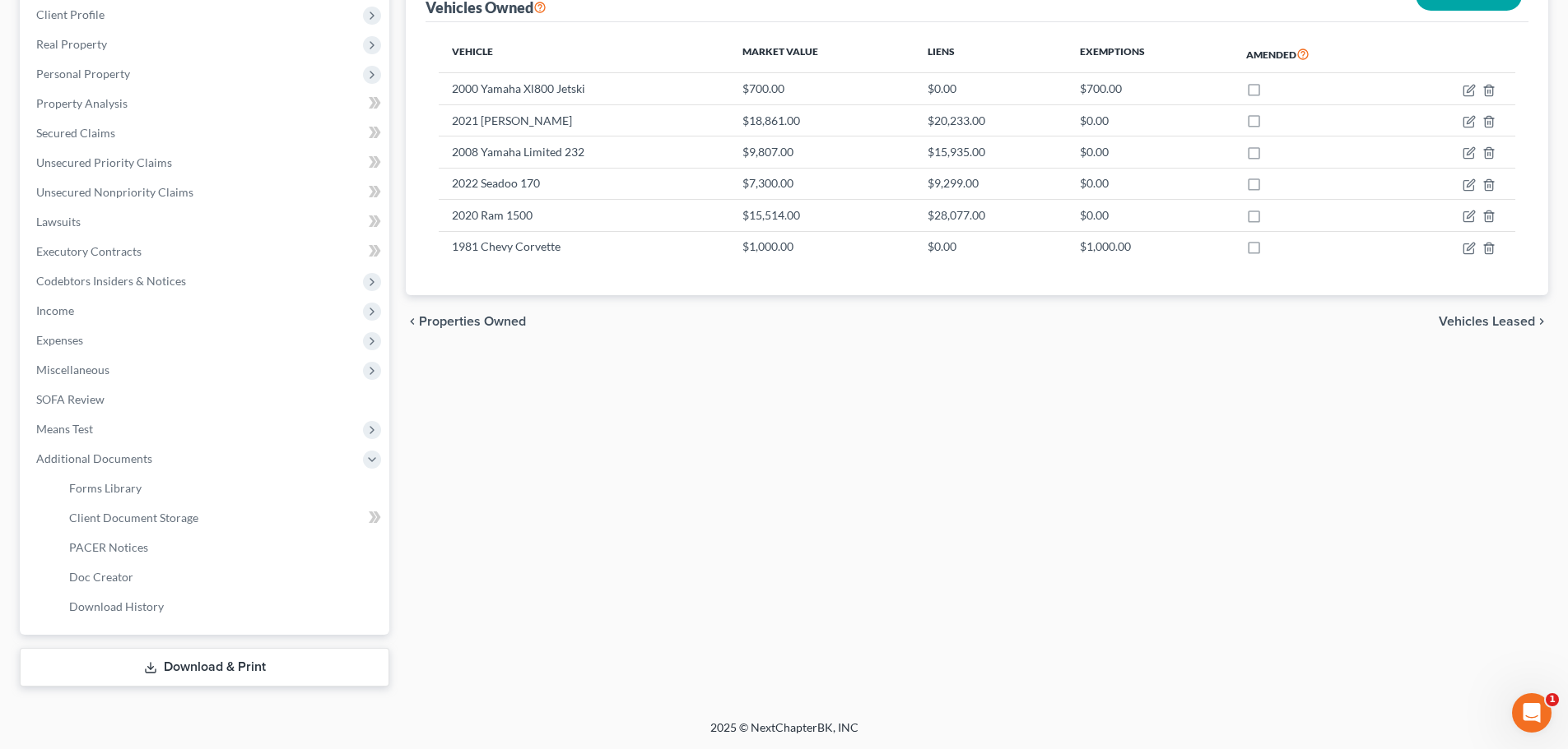
scroll to position [231, 0]
click at [212, 518] on link "Client Document Storage" at bounding box center [222, 518] width 333 height 30
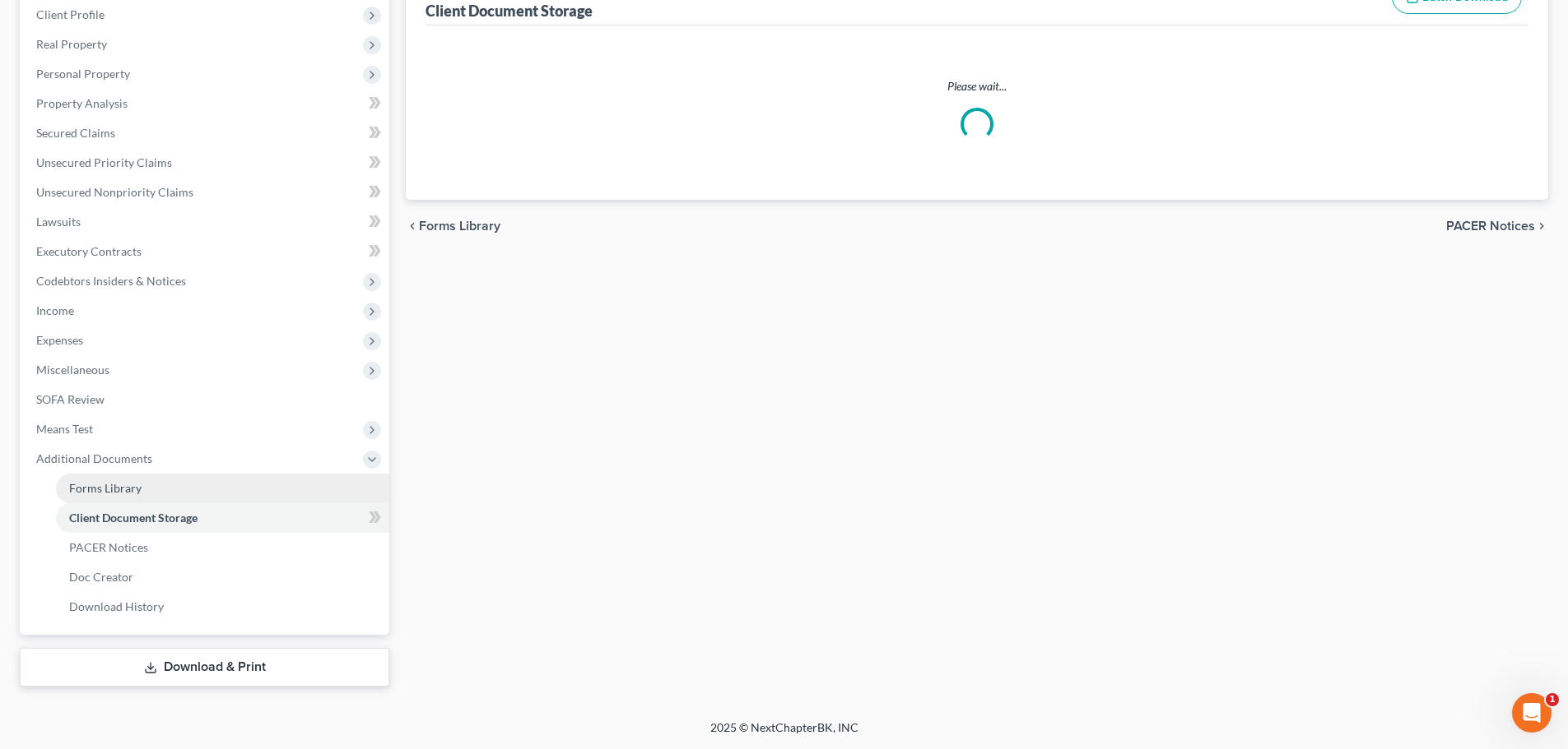
scroll to position [26, 0]
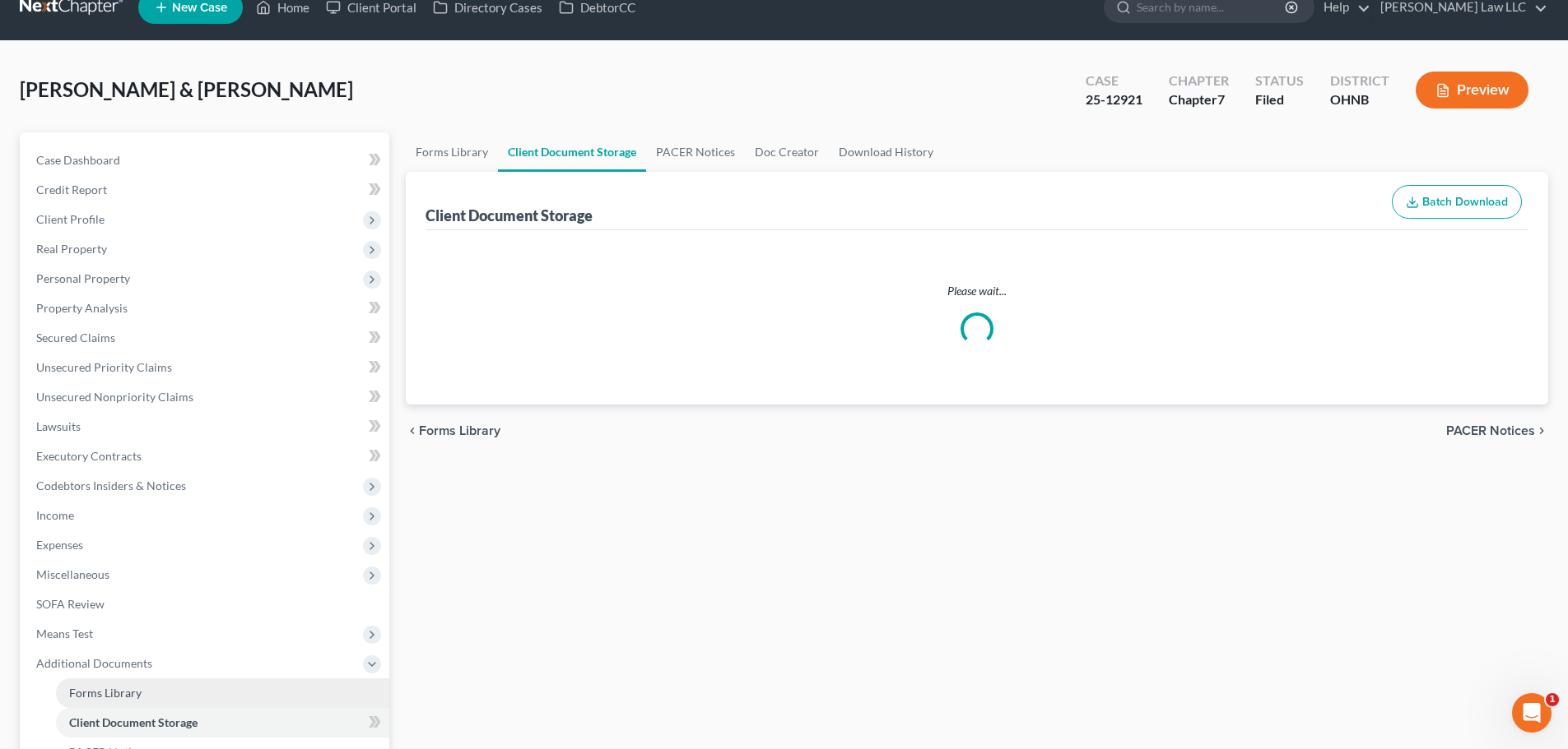
select select "5"
select select "20"
select select "16"
select select "3"
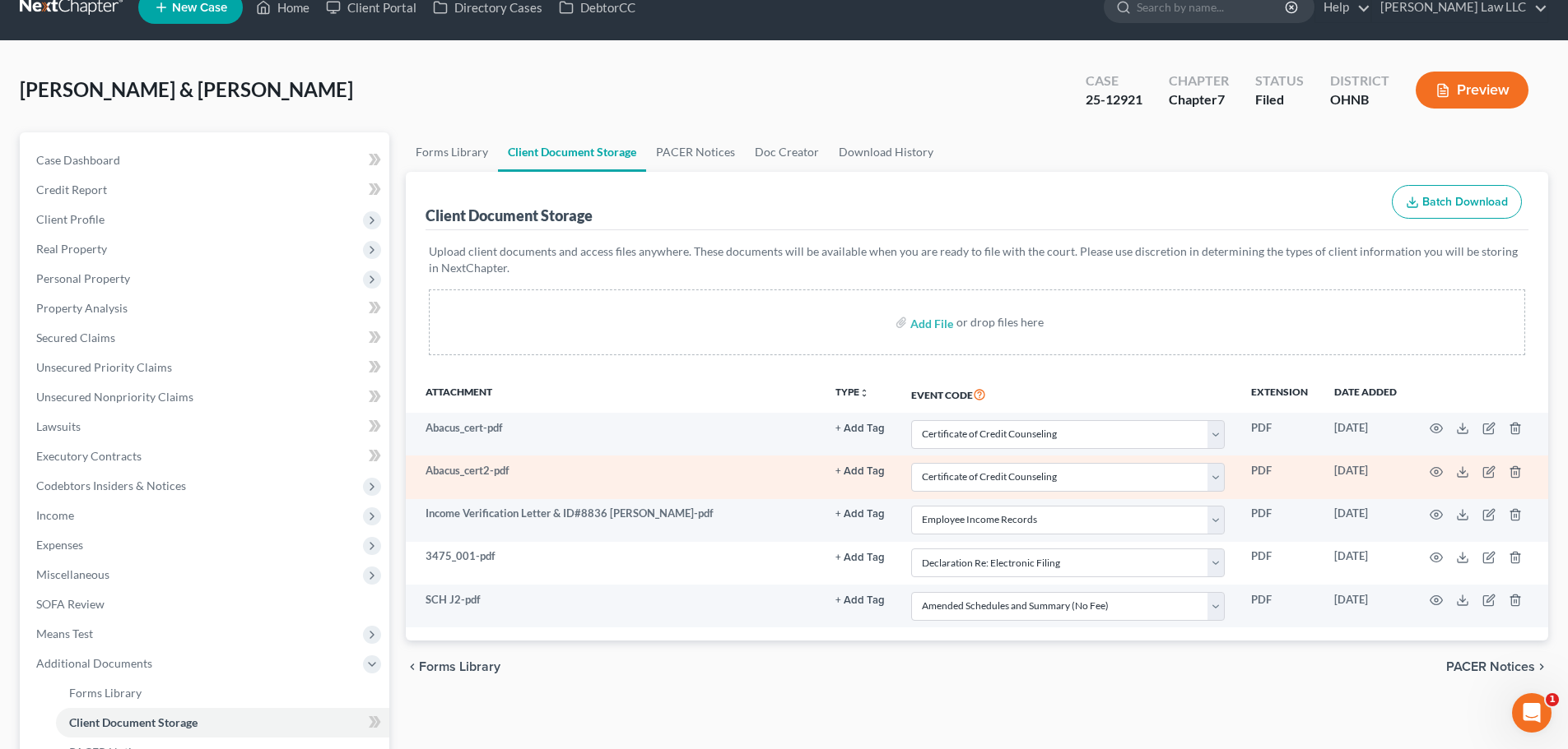
scroll to position [0, 0]
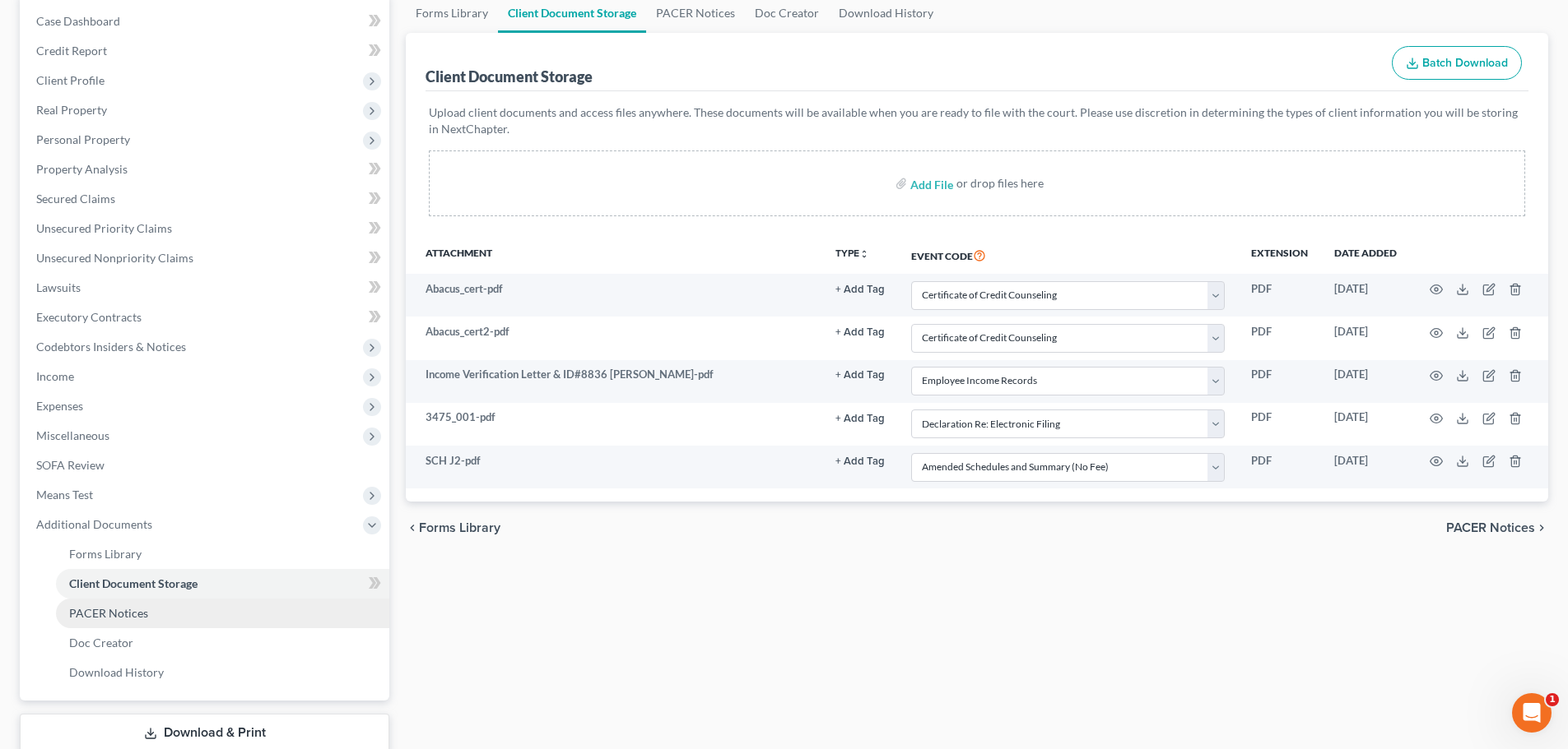
click at [124, 622] on link "PACER Notices" at bounding box center [222, 613] width 333 height 30
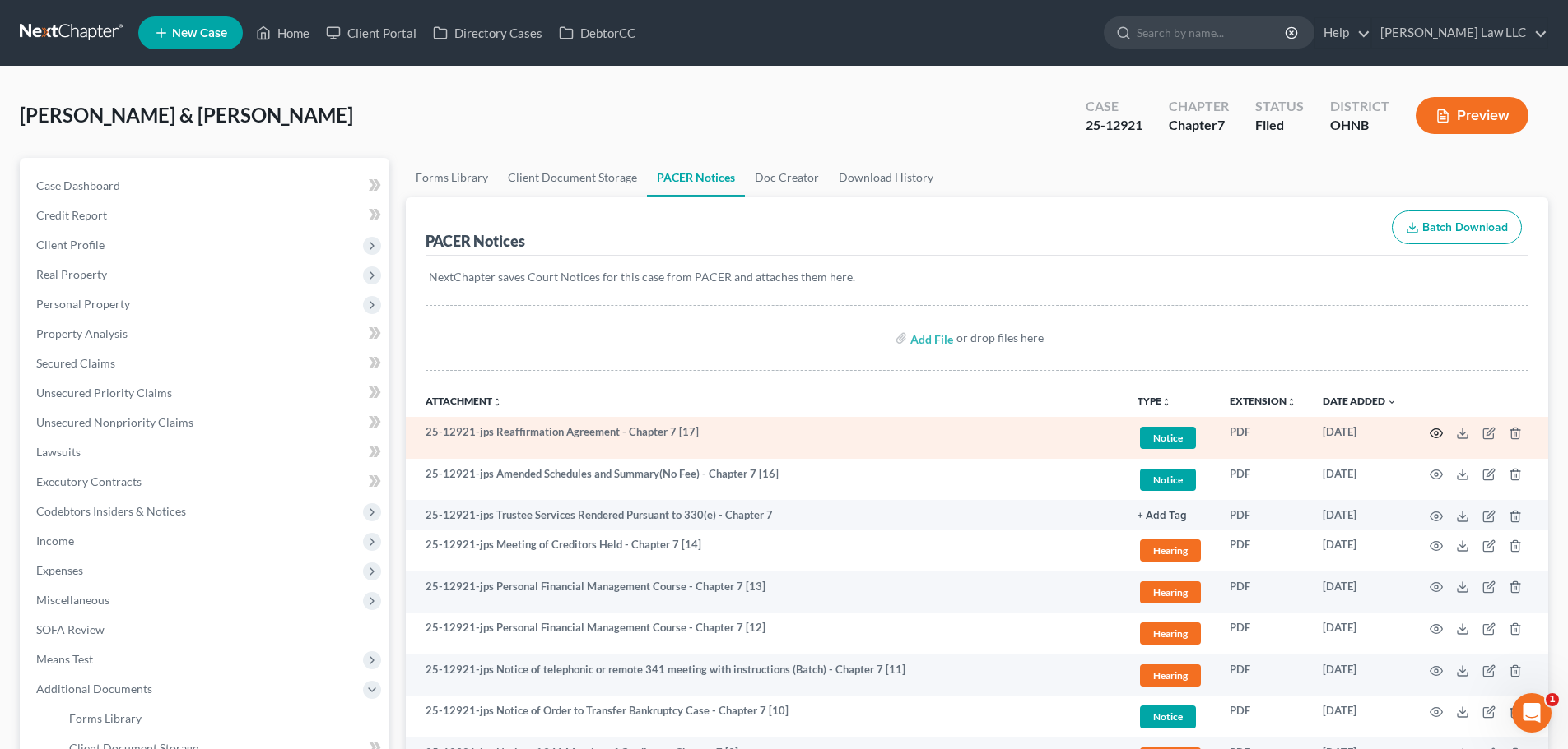
click at [1442, 434] on icon "button" at bounding box center [1436, 434] width 12 height 9
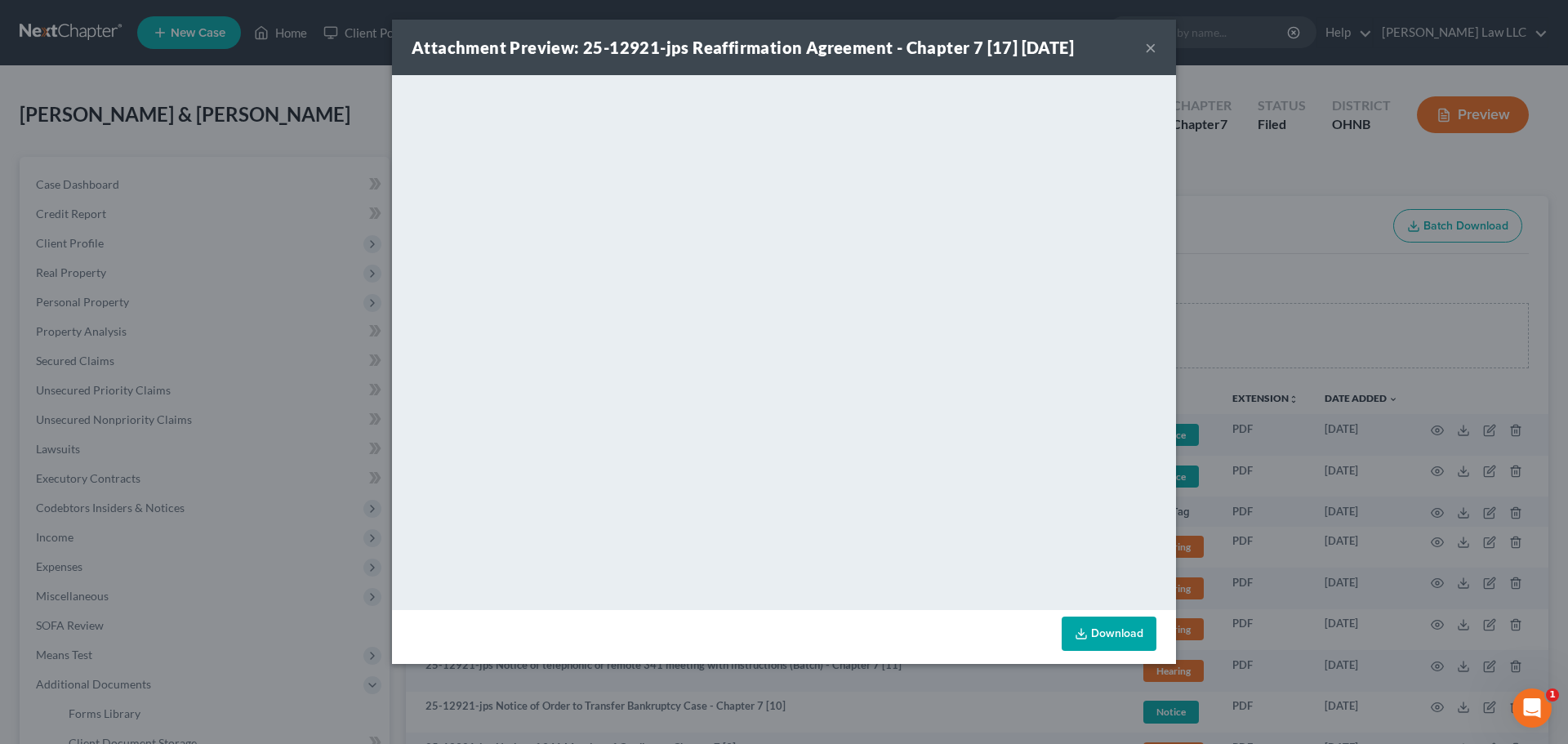
click at [1154, 52] on button "×" at bounding box center [1150, 47] width 11 height 19
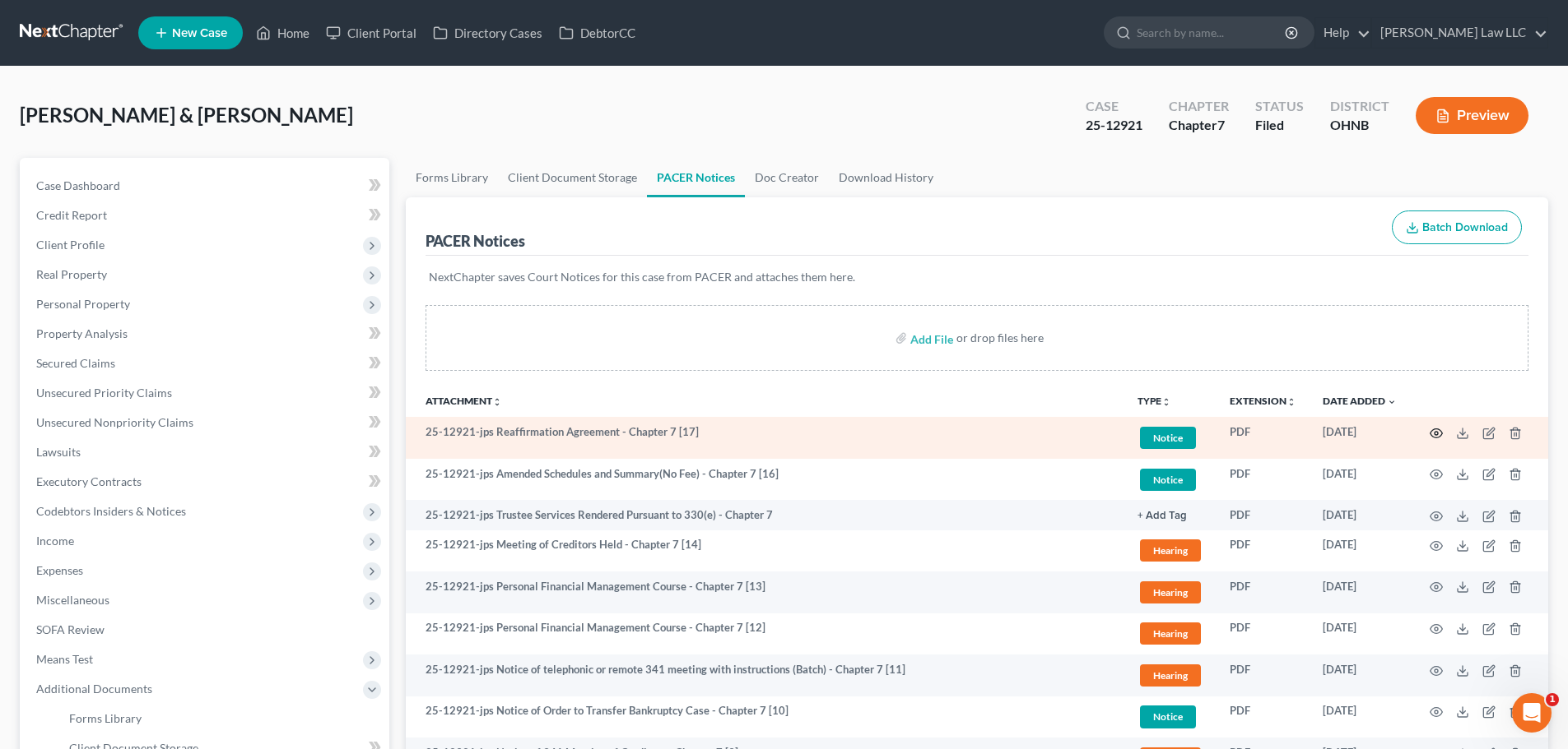
click at [1432, 430] on icon "button" at bounding box center [1436, 434] width 12 height 9
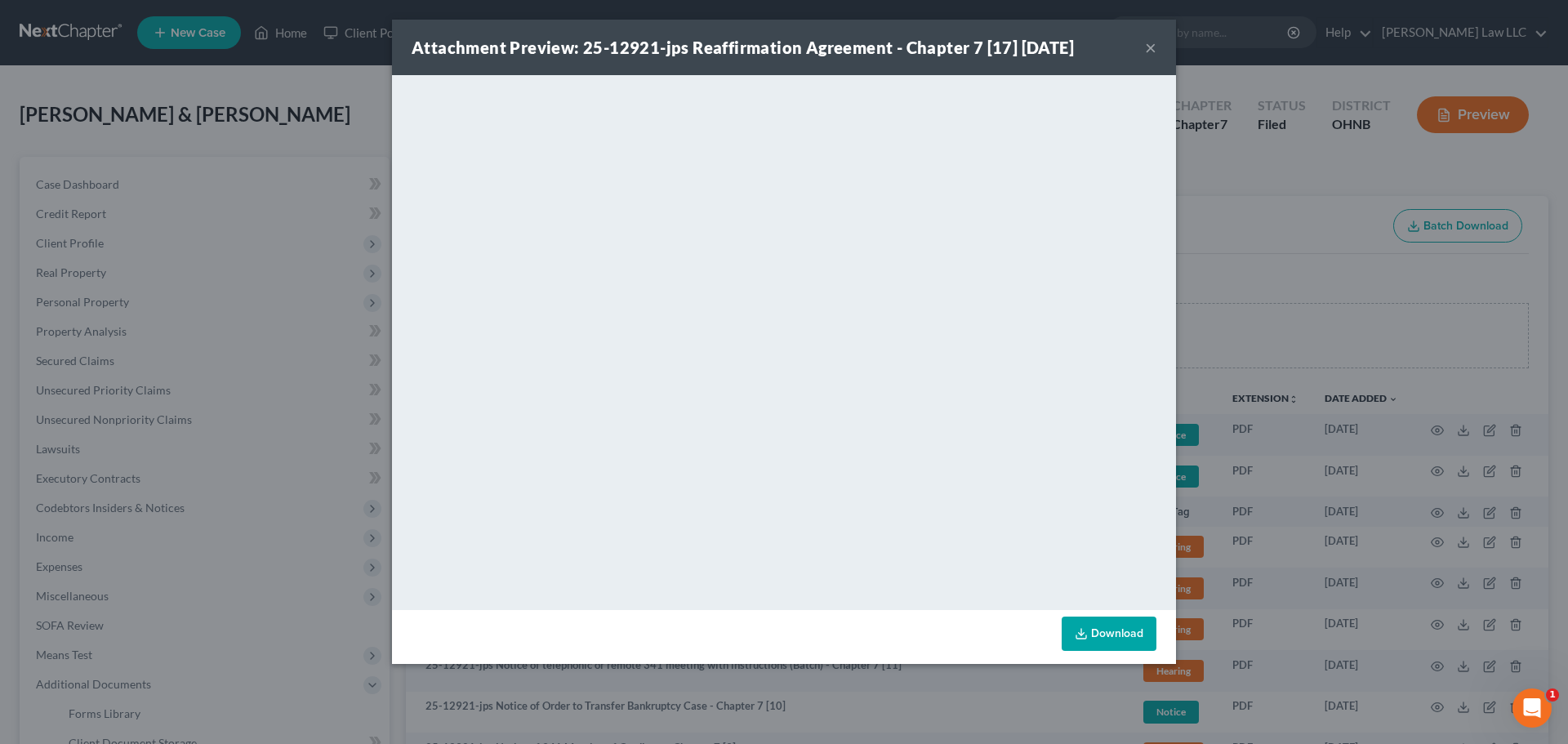
drag, startPoint x: 1145, startPoint y: 59, endPoint x: 1149, endPoint y: 50, distance: 9.8
click at [1145, 58] on div "Attachment Preview: 25-12921-jps Reaffirmation Agreement - Chapter 7 [17] 09/11…" at bounding box center [784, 47] width 784 height 56
click at [1151, 49] on button "×" at bounding box center [1150, 47] width 11 height 19
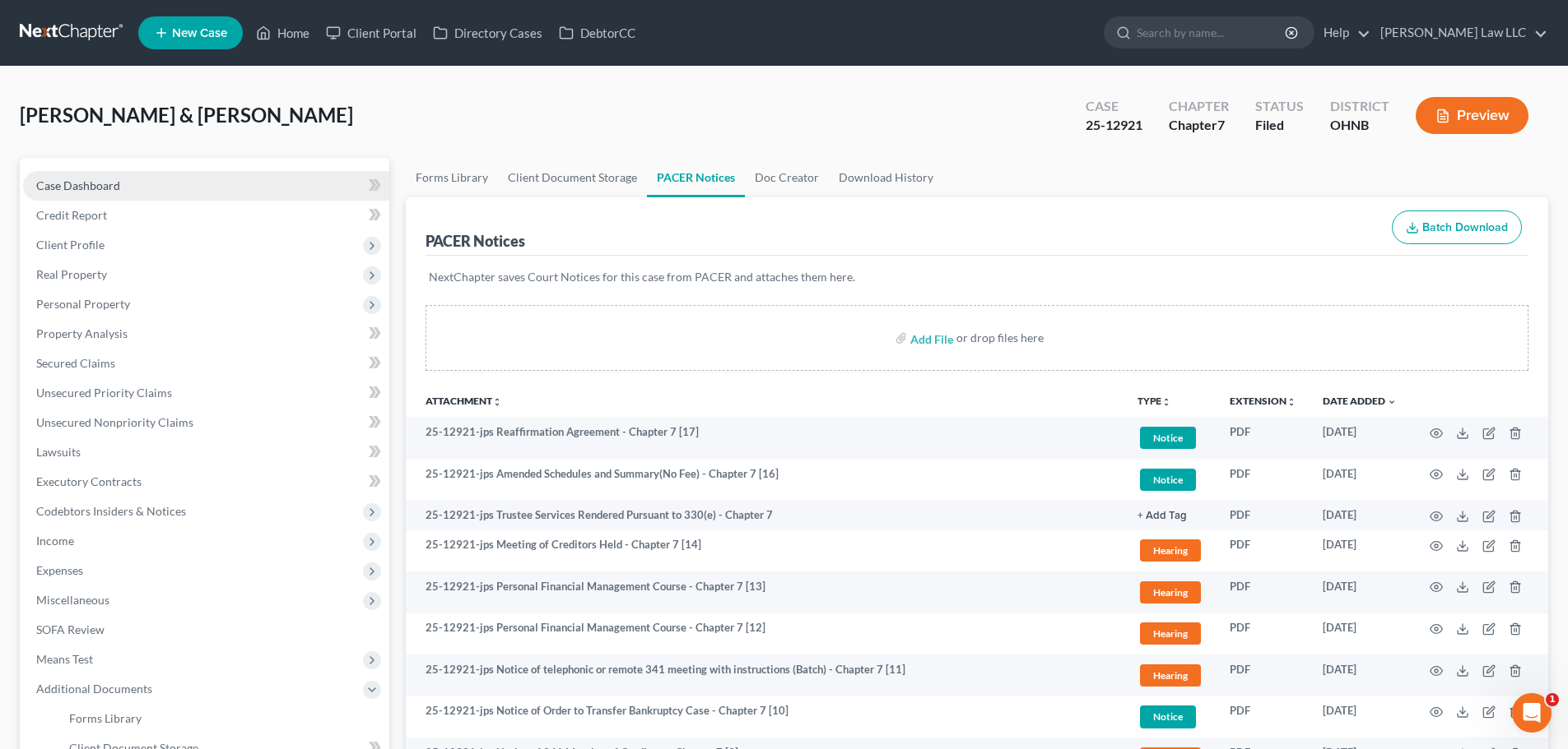
click at [163, 189] on link "Case Dashboard" at bounding box center [206, 185] width 366 height 30
select select "6"
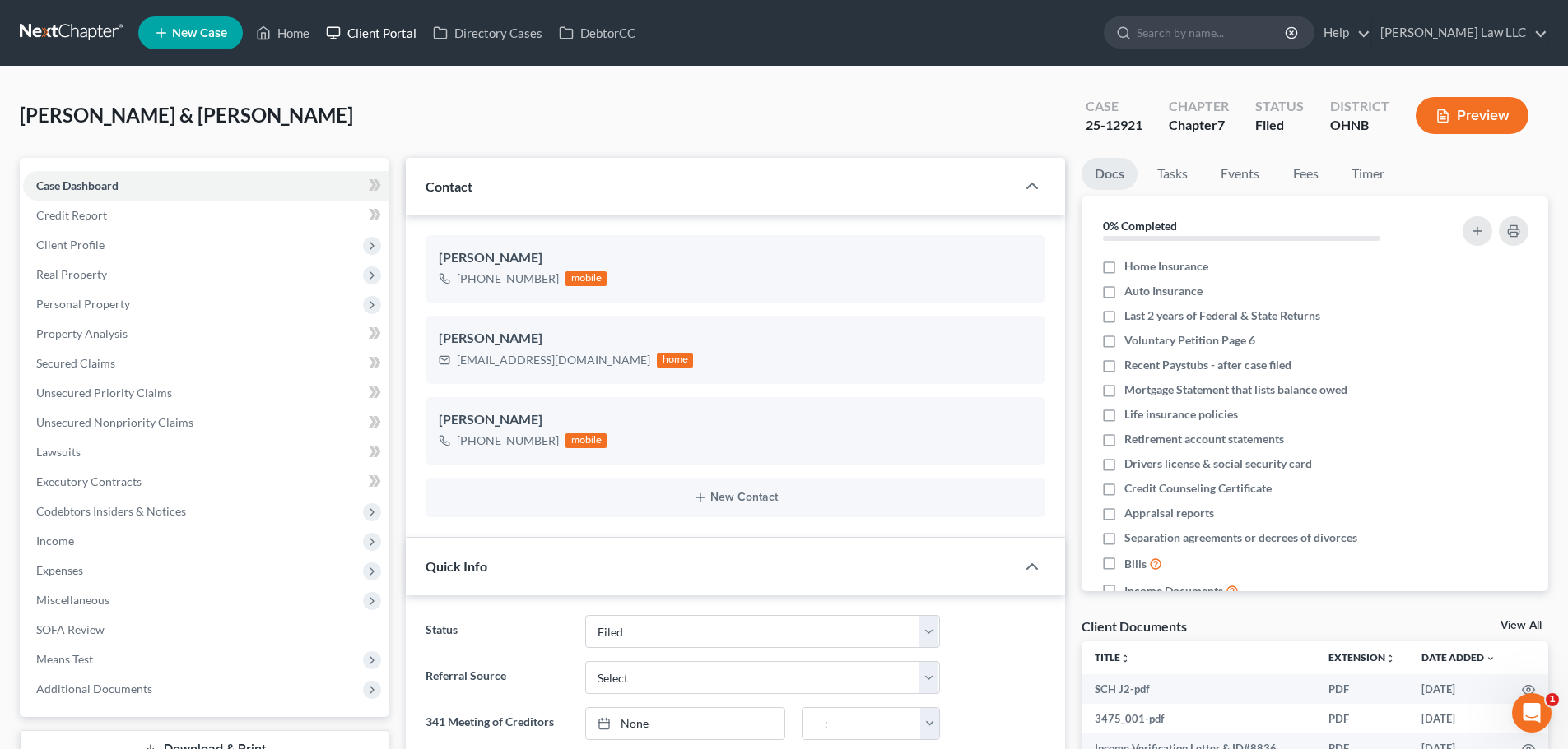
scroll to position [748, 0]
click at [1211, 27] on input "search" at bounding box center [1211, 32] width 150 height 30
type input "SWIM"
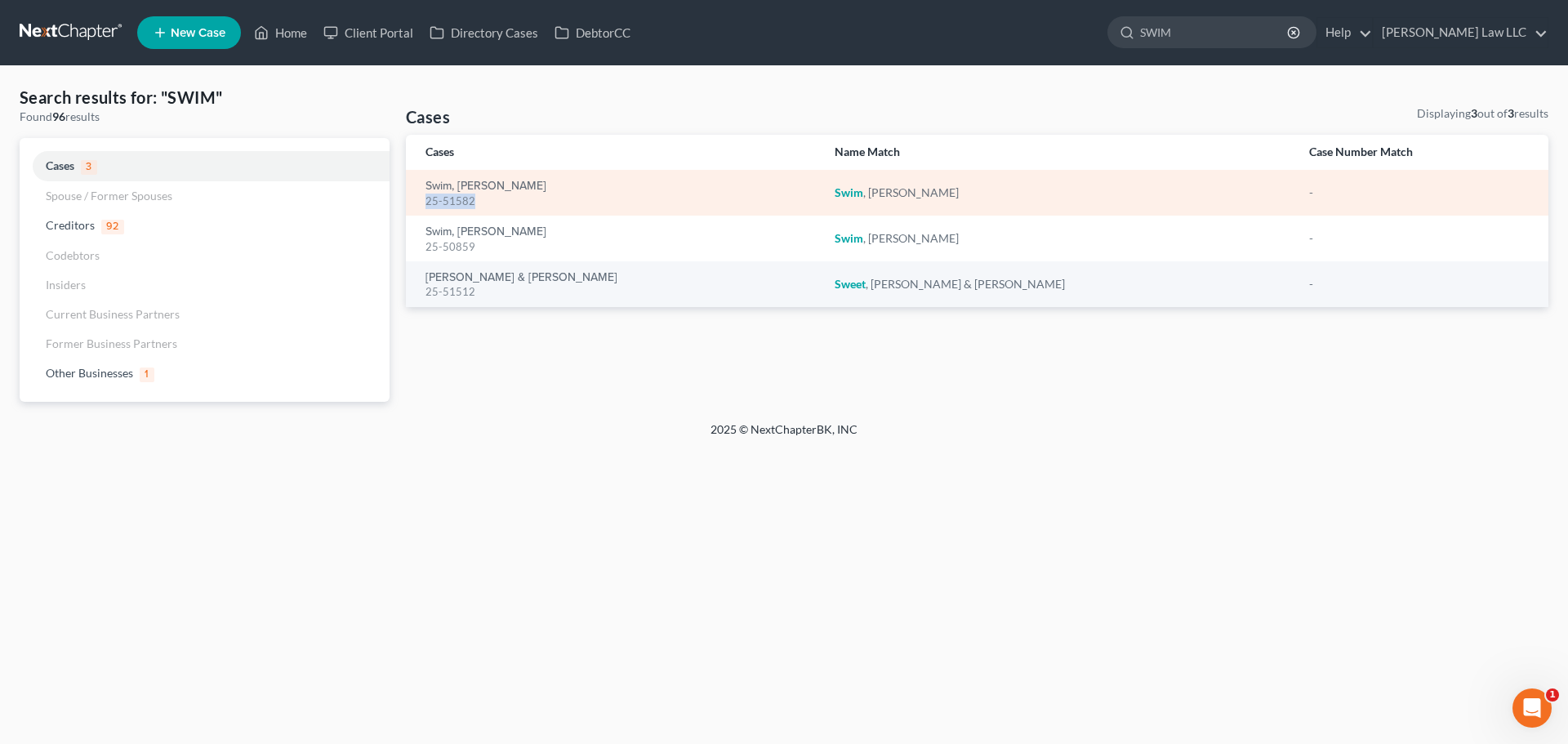
drag, startPoint x: 479, startPoint y: 203, endPoint x: 426, endPoint y: 207, distance: 53.2
click at [426, 207] on div "25-51582" at bounding box center [617, 201] width 383 height 16
click at [453, 185] on link "Swim, [PERSON_NAME]" at bounding box center [486, 186] width 121 height 11
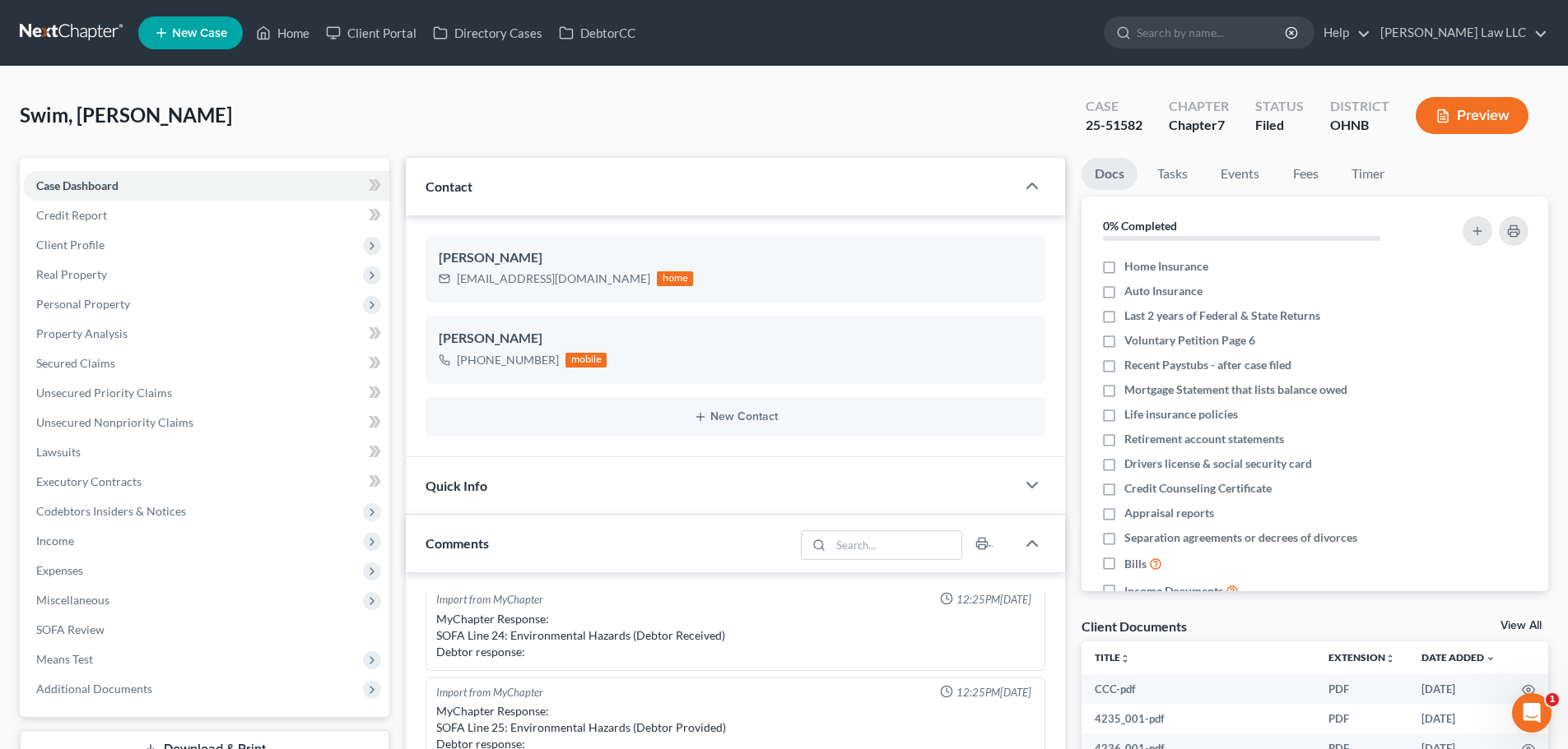
scroll to position [224, 0]
click at [102, 262] on span "Real Property" at bounding box center [206, 275] width 366 height 30
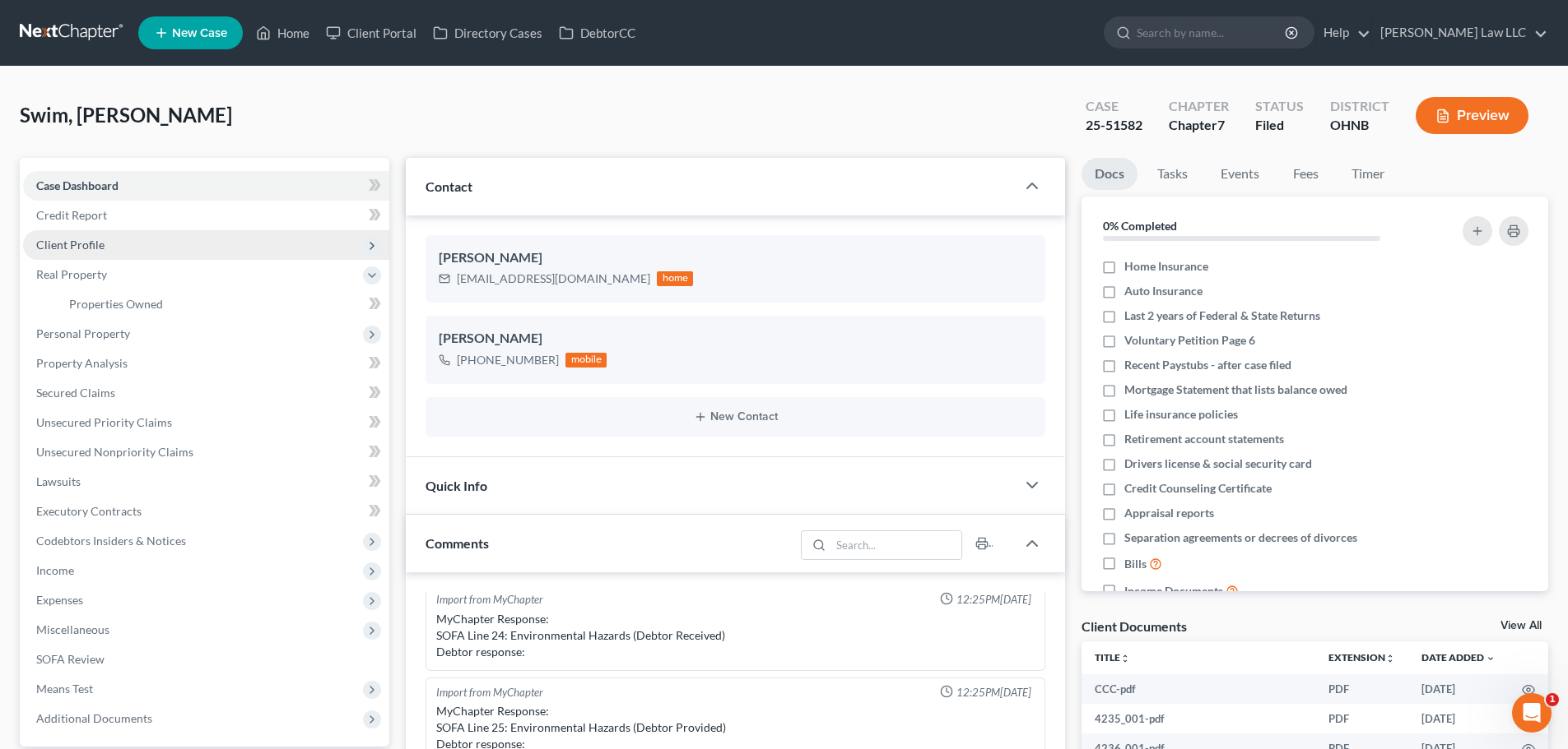
click at [102, 250] on span "Client Profile" at bounding box center [70, 244] width 68 height 14
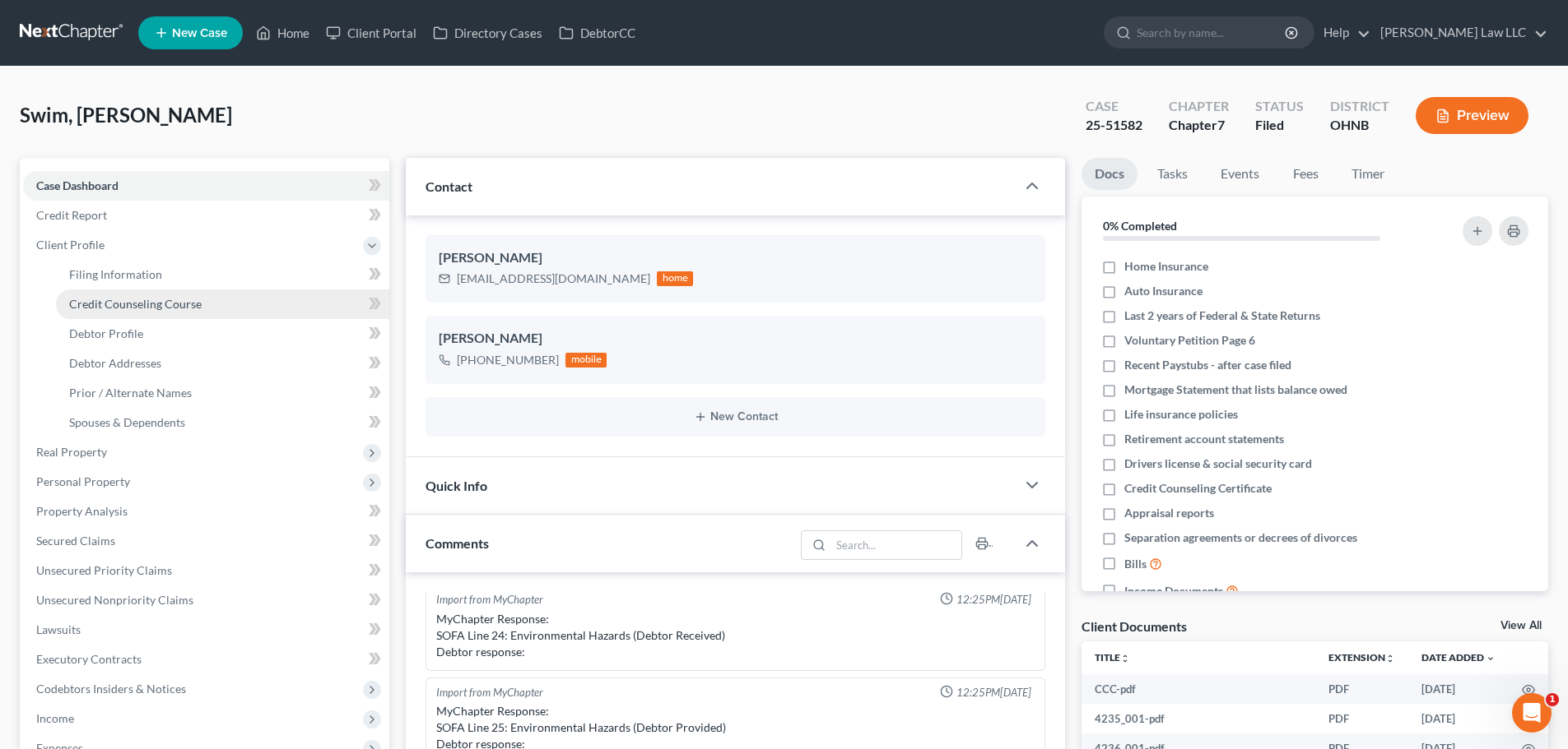
click at [162, 306] on span "Credit Counseling Course" at bounding box center [136, 303] width 133 height 14
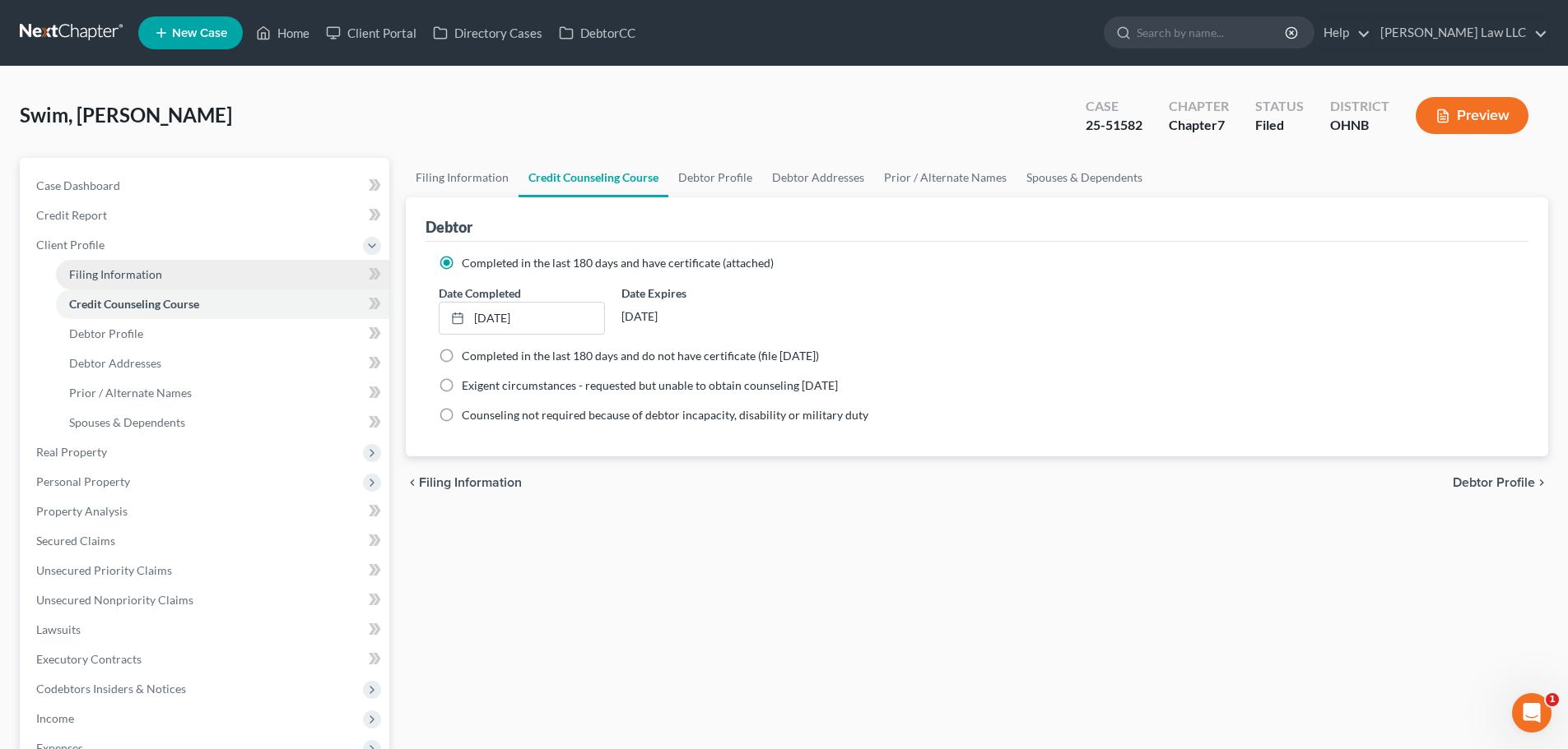
click at [136, 271] on span "Filing Information" at bounding box center [115, 274] width 93 height 14
select select "1"
select select "0"
select select "61"
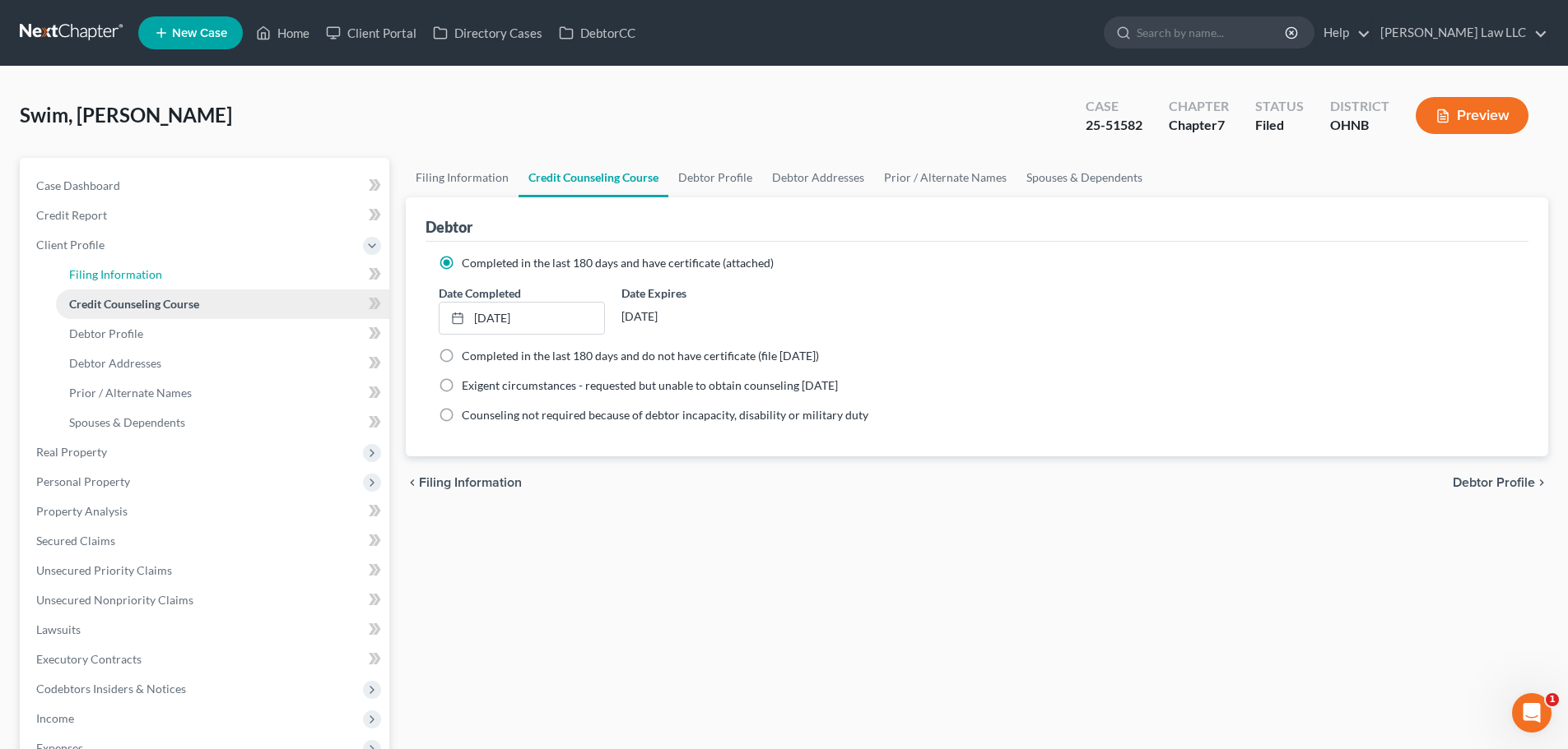
select select "0"
select select "36"
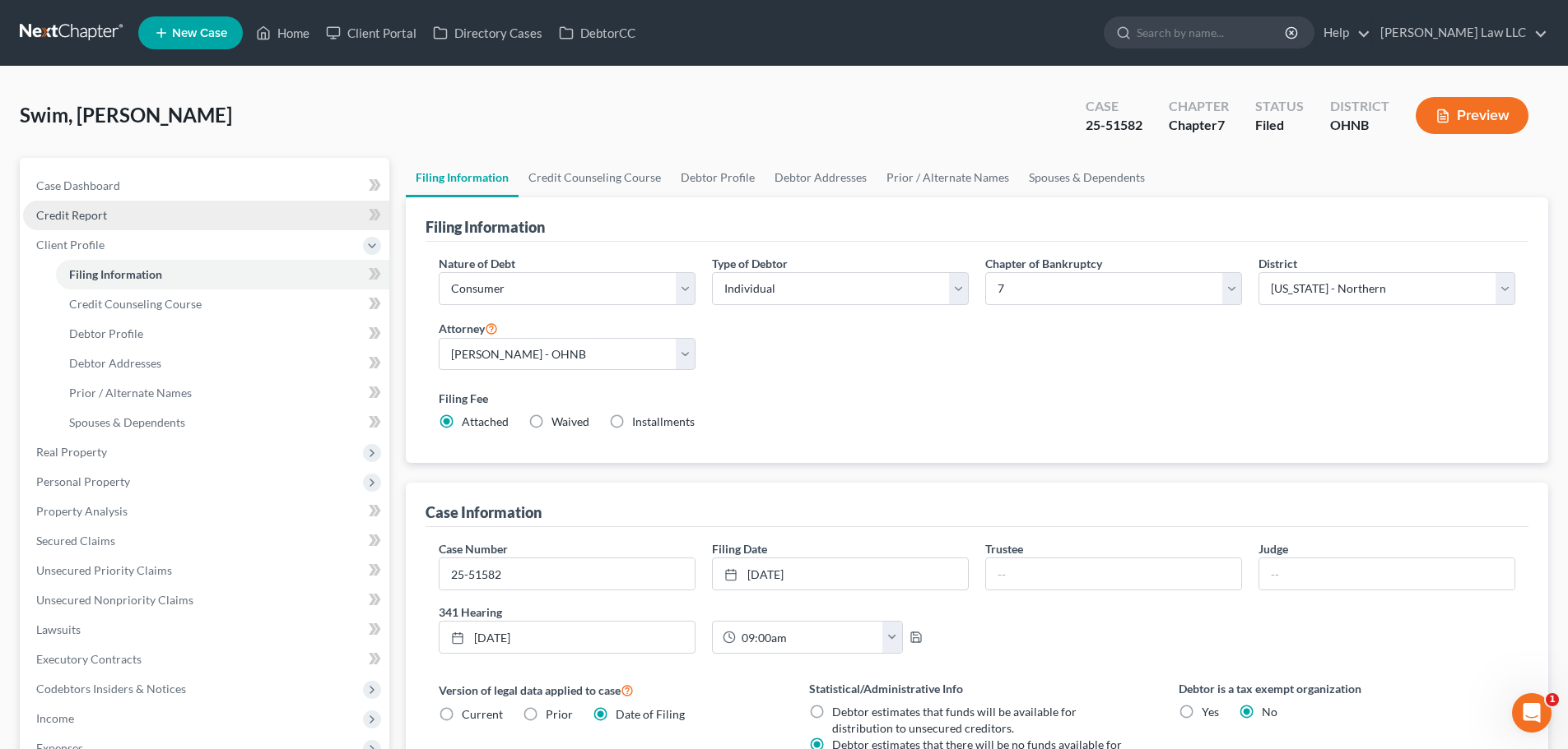
click at [104, 208] on span "Credit Report" at bounding box center [71, 215] width 71 height 14
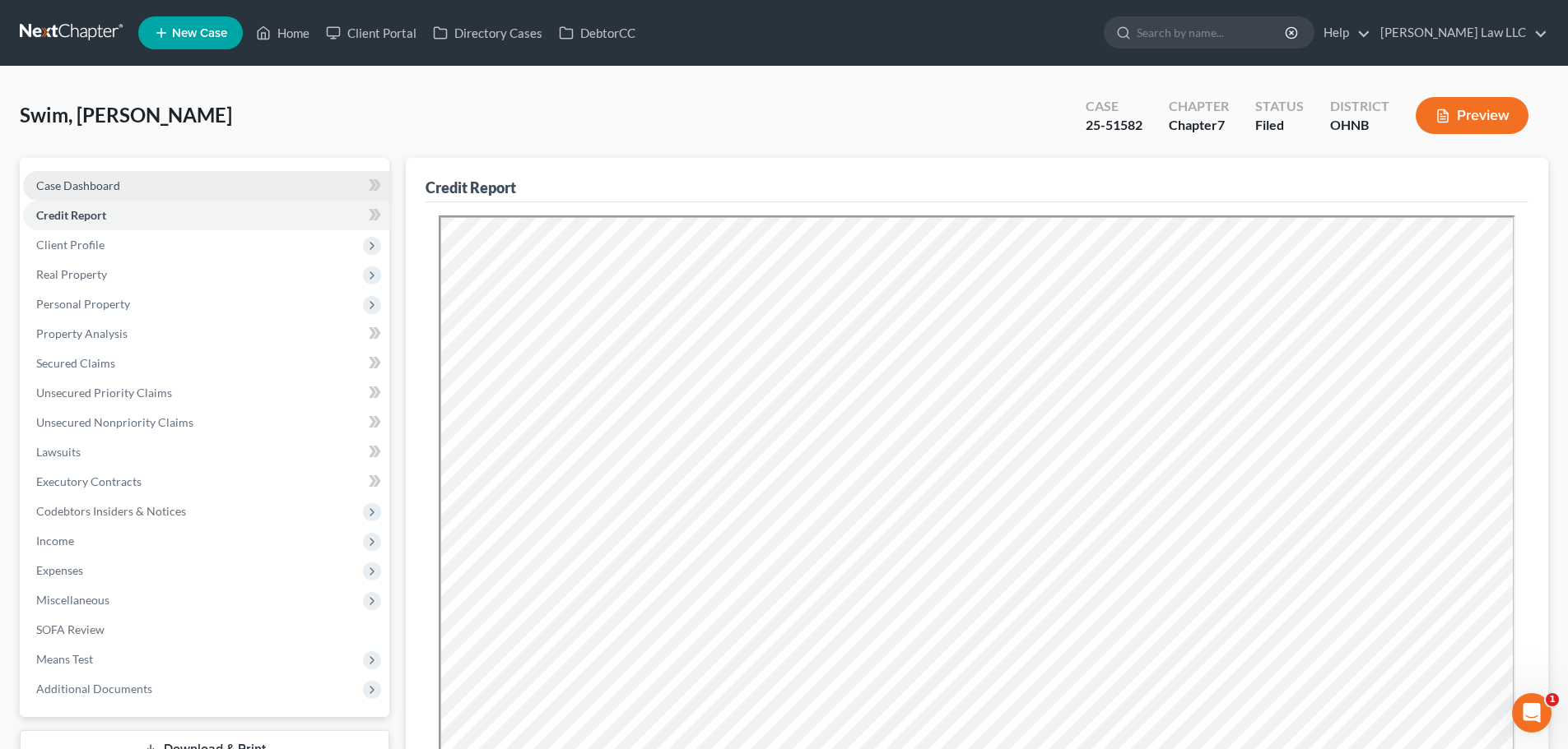
click at [107, 196] on link "Case Dashboard" at bounding box center [206, 185] width 366 height 30
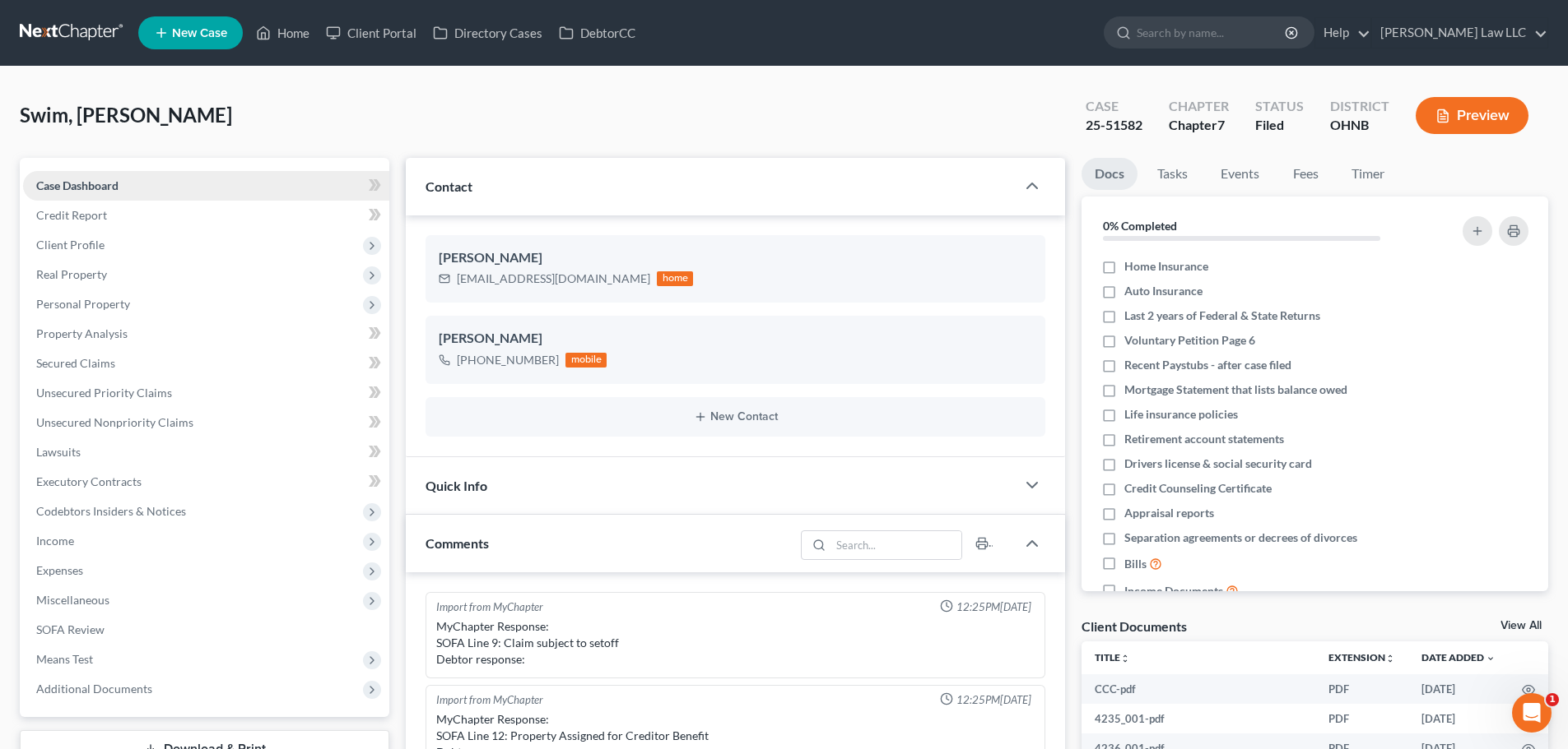
click at [107, 176] on link "Case Dashboard" at bounding box center [206, 185] width 366 height 30
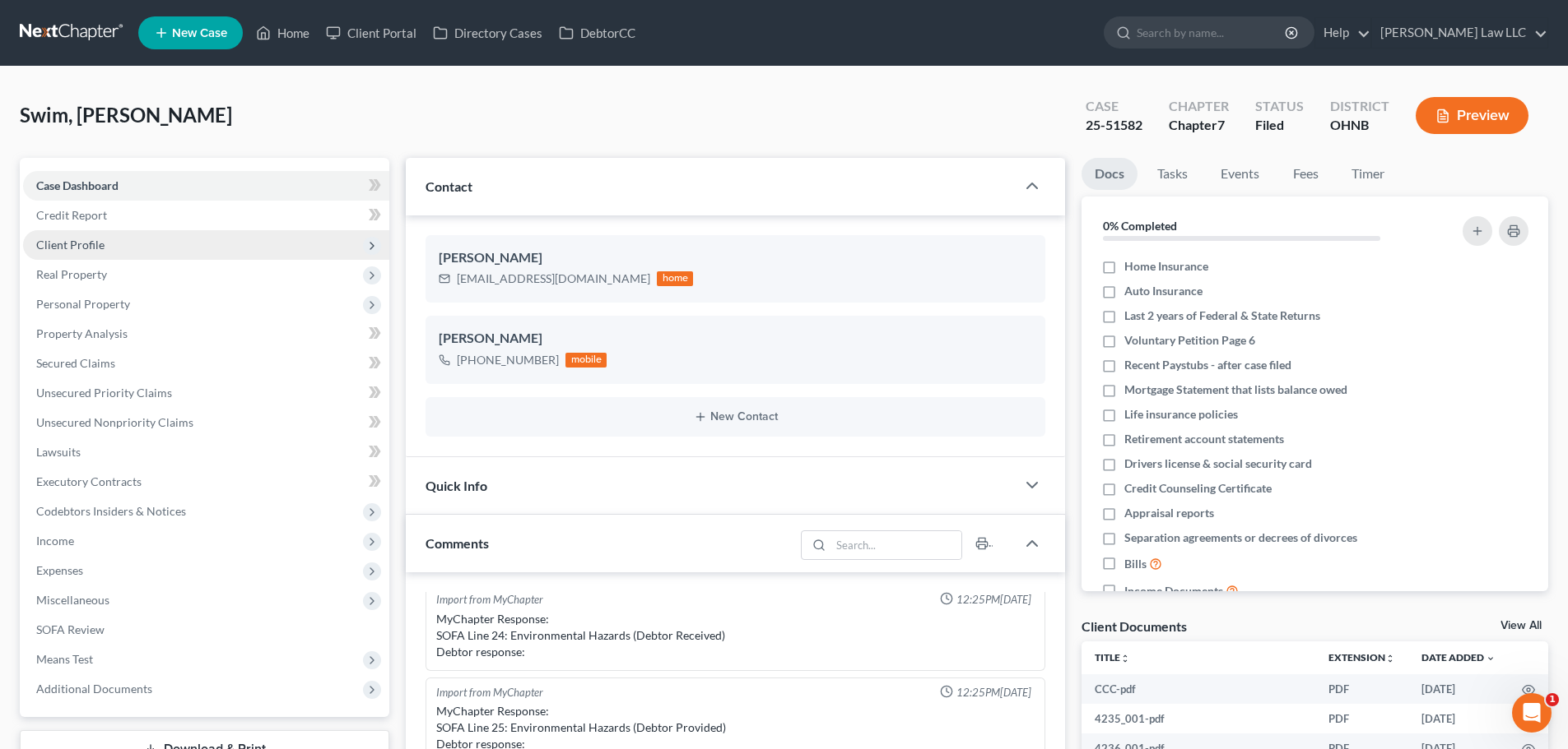
scroll to position [224, 0]
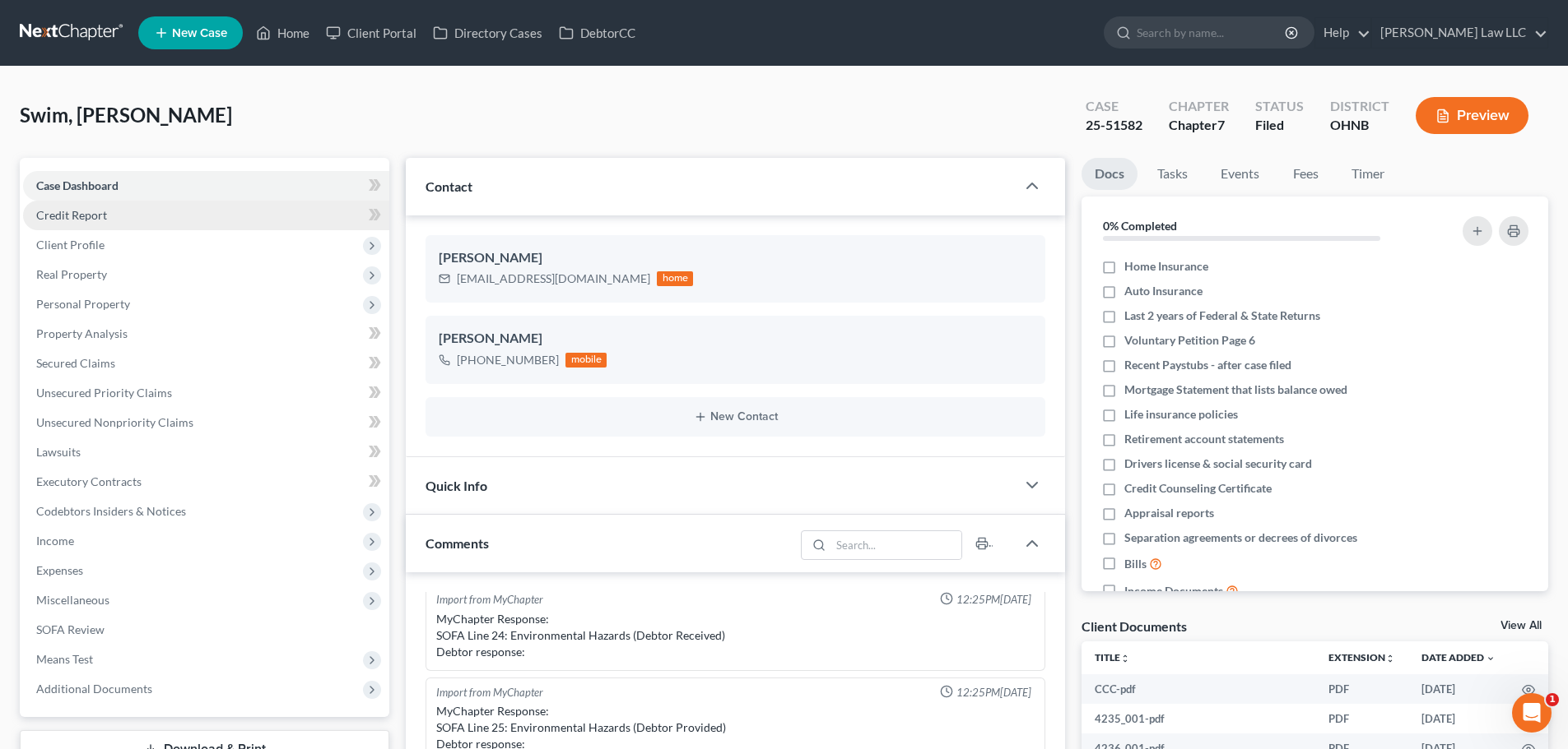
click at [108, 217] on link "Credit Report" at bounding box center [206, 216] width 366 height 30
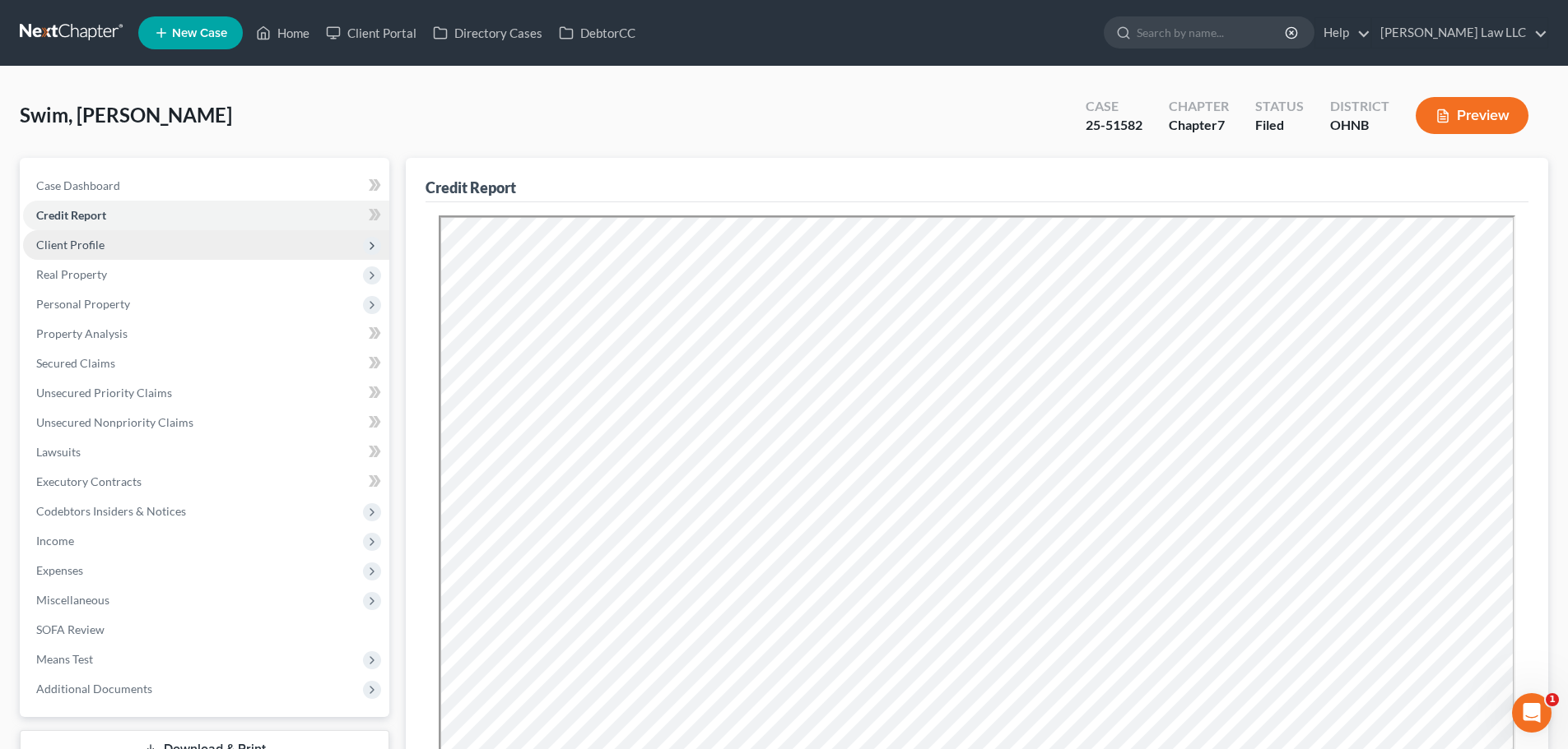
click at [89, 234] on span "Client Profile" at bounding box center [206, 245] width 366 height 30
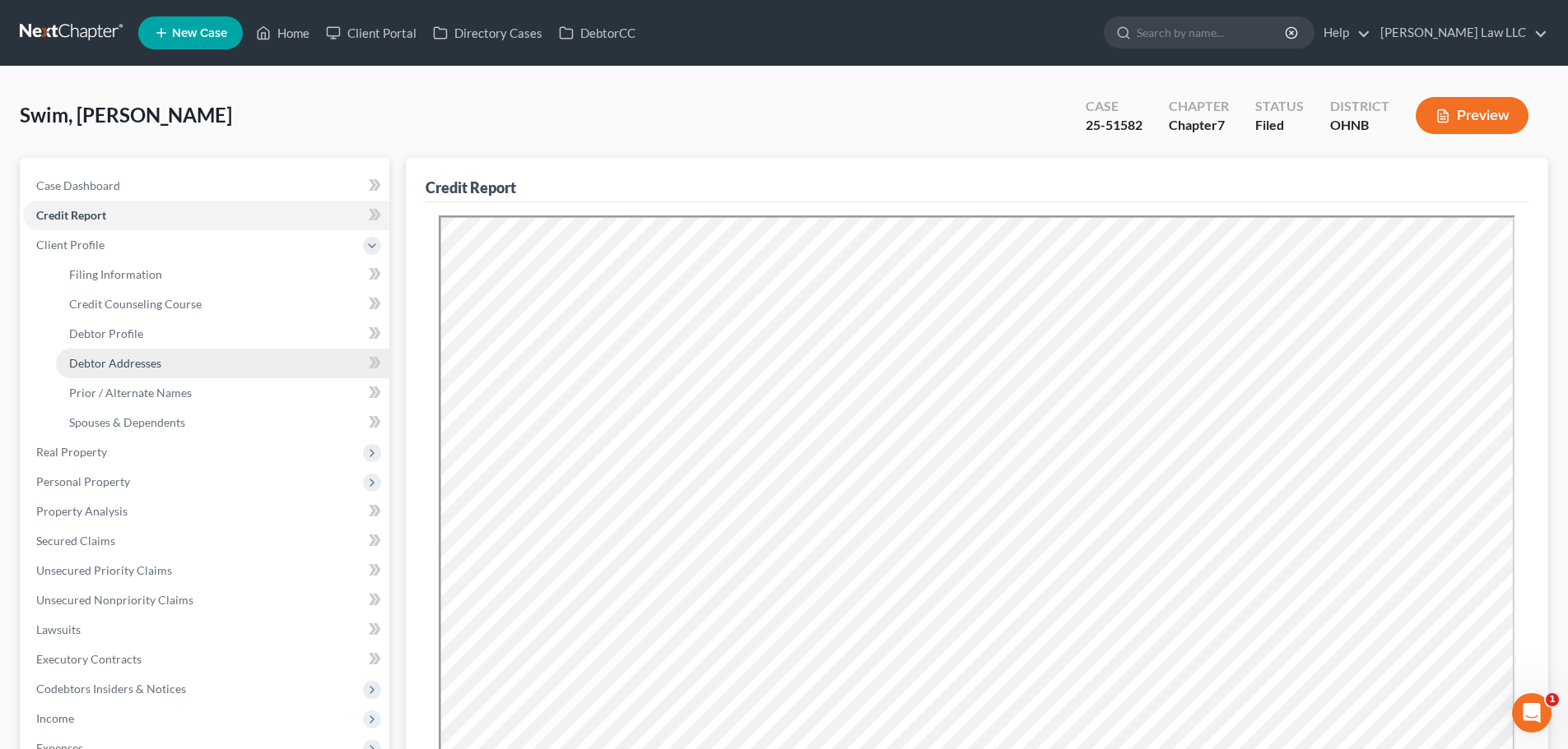
click at [144, 356] on span "Debtor Addresses" at bounding box center [115, 363] width 92 height 14
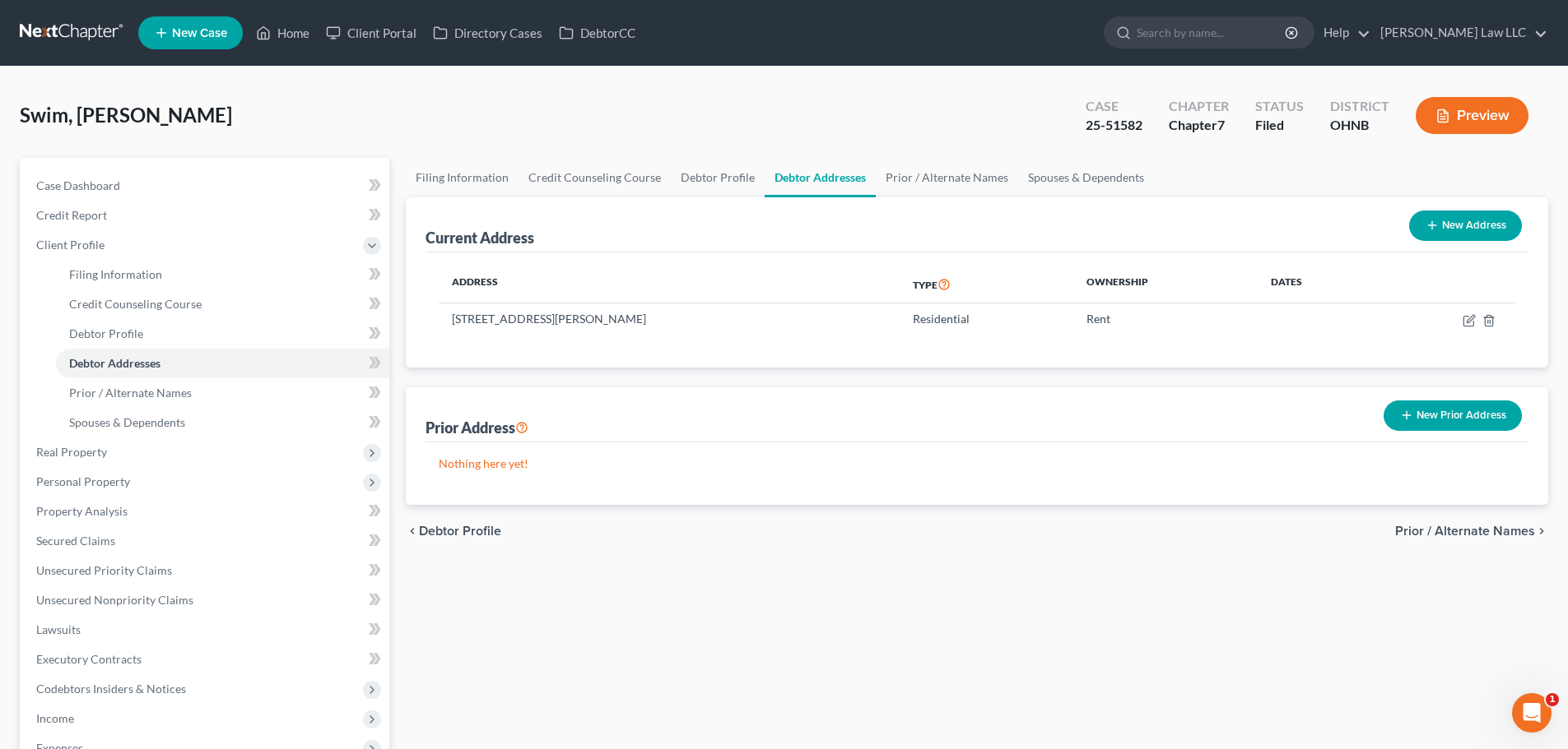
drag, startPoint x: 662, startPoint y: 318, endPoint x: 436, endPoint y: 317, distance: 226.0
click at [436, 317] on div "Address Type Ownership Dates 2555 Wilbur Road, Medina, OH 44256 Residential Rent" at bounding box center [976, 310] width 1103 height 115
click at [732, 323] on td "2555 Wilbur Road, Medina, OH 44256" at bounding box center [668, 319] width 461 height 31
click at [539, 315] on td "2555 Wilbur Road, Medina, OH 44256" at bounding box center [668, 319] width 461 height 31
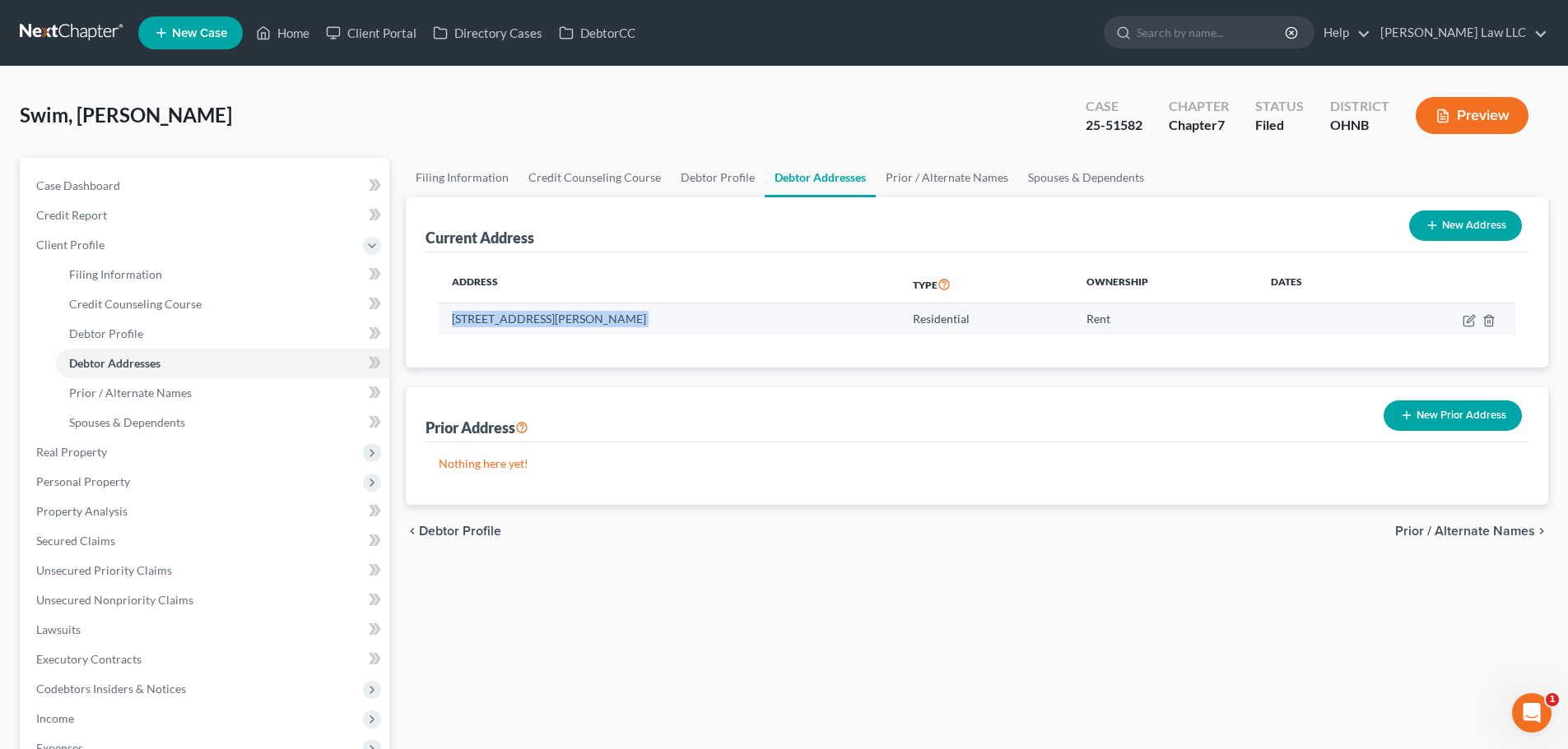
click at [539, 315] on td "2555 Wilbur Road, Medina, OH 44256" at bounding box center [668, 319] width 461 height 31
copy td "2555 Wilbur Road, Medina, OH 44256"
click at [559, 326] on td "2555 Wilbur Road, Medina, OH 44256" at bounding box center [668, 319] width 461 height 31
click at [533, 323] on td "2555 Wilbur Road, Medina, OH 44256" at bounding box center [668, 319] width 461 height 31
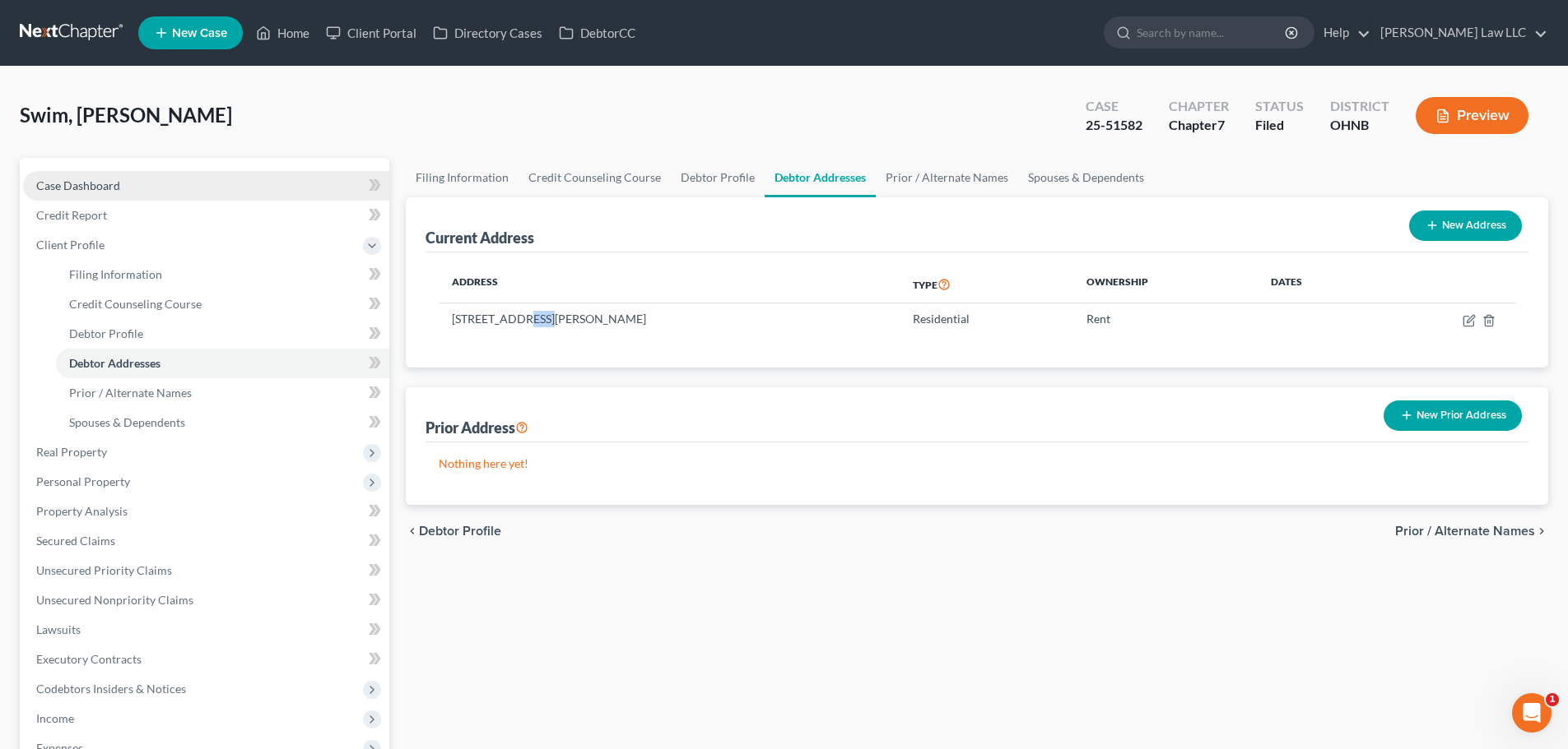
click at [85, 182] on span "Case Dashboard" at bounding box center [78, 184] width 84 height 14
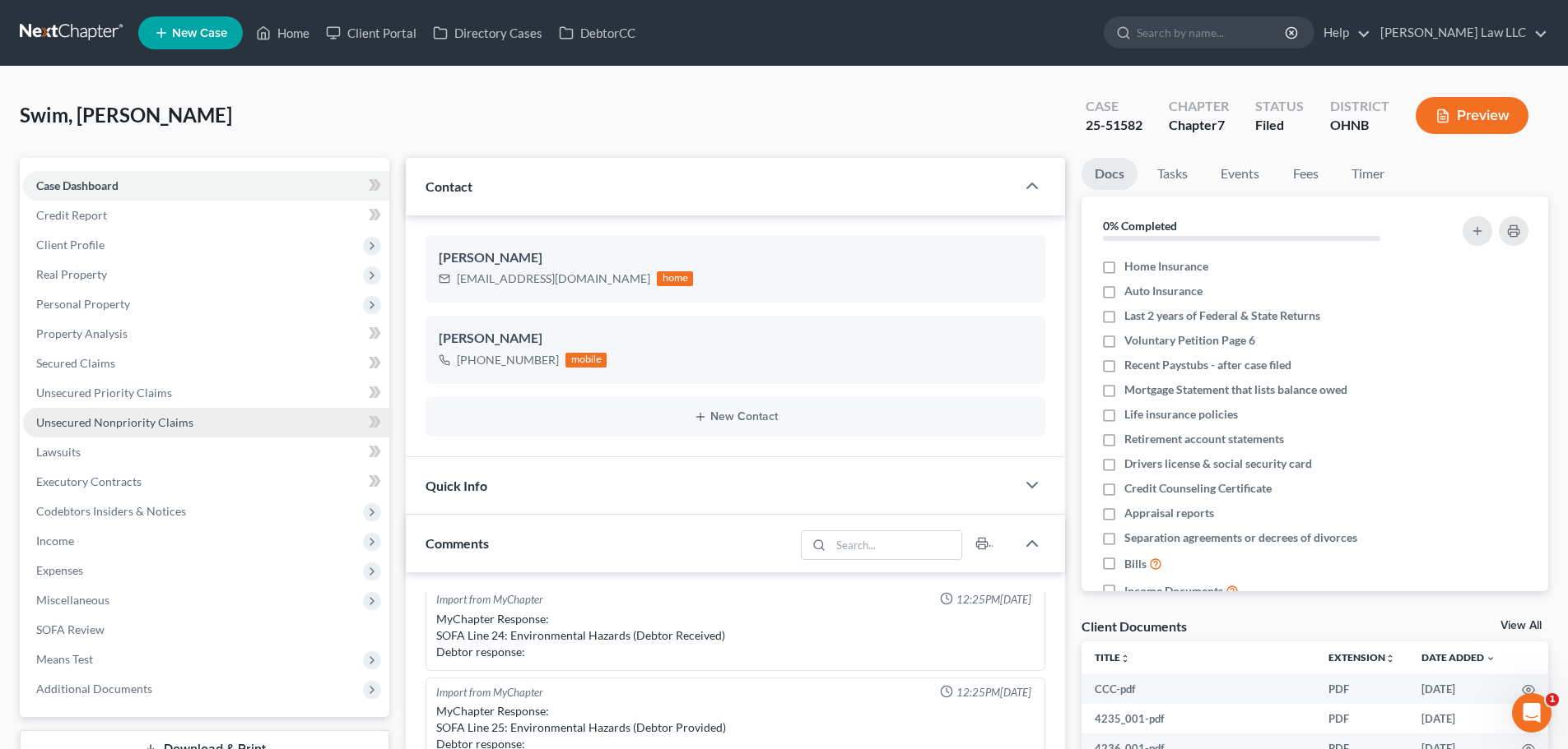
scroll to position [224, 0]
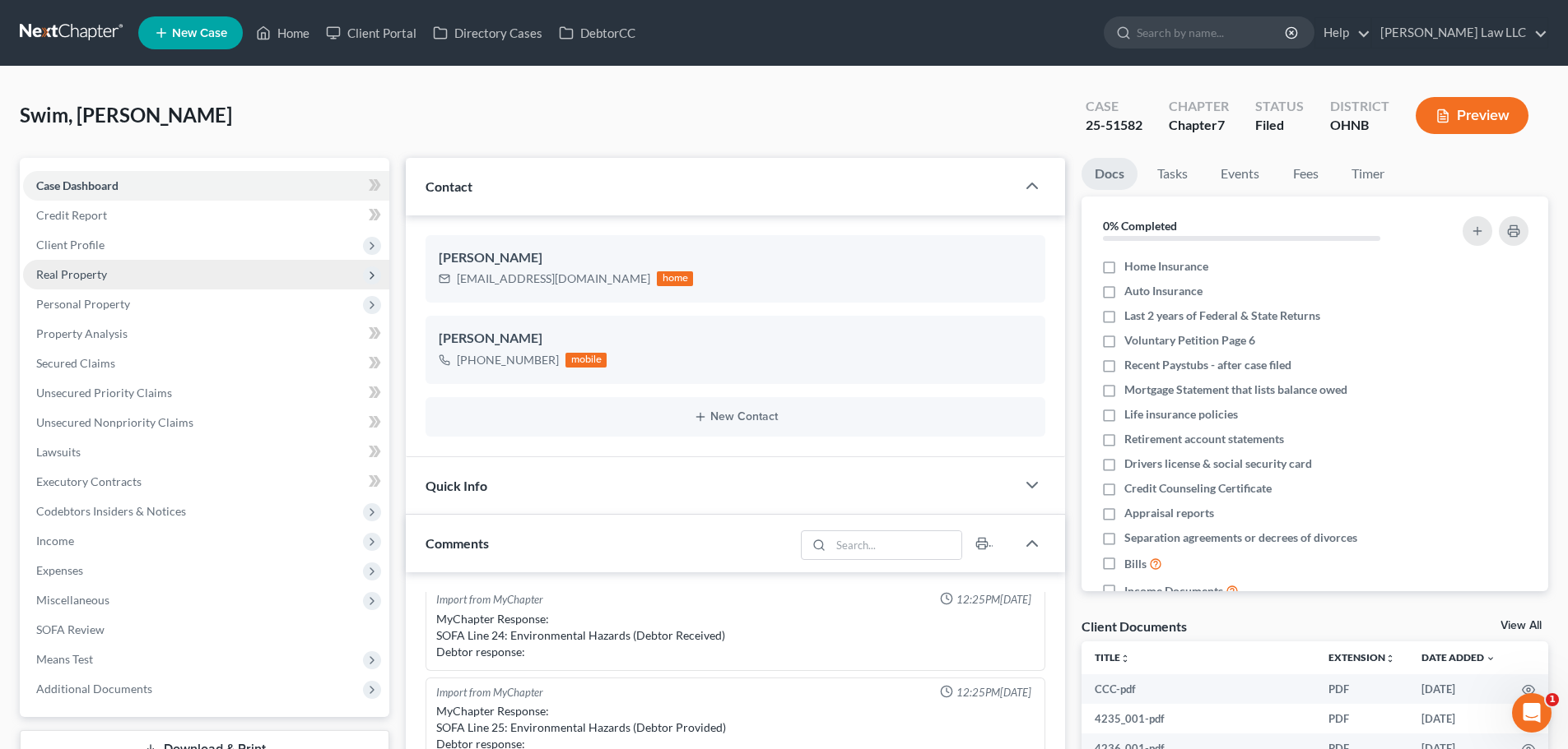
click at [95, 260] on span "Real Property" at bounding box center [206, 275] width 366 height 30
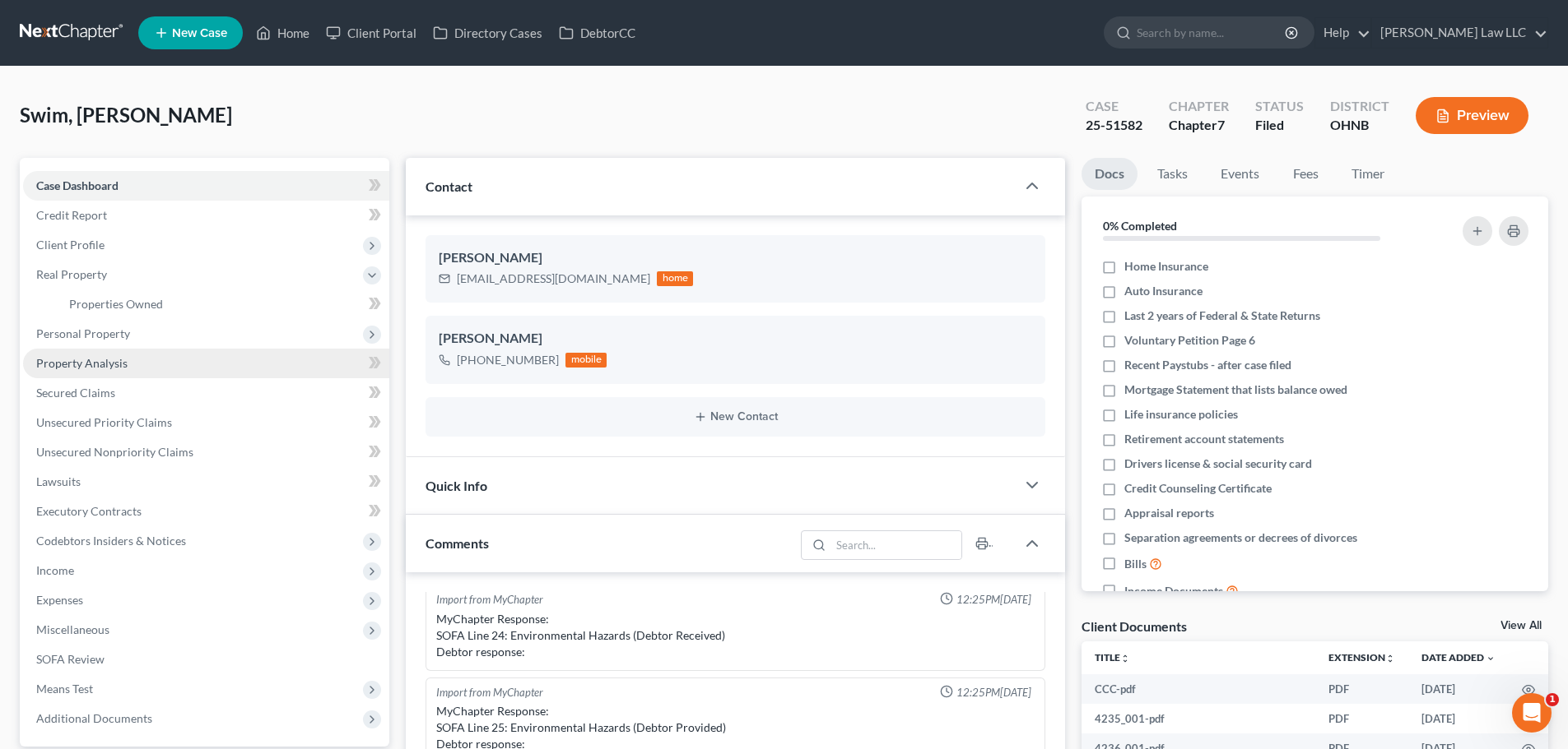
click at [112, 367] on span "Property Analysis" at bounding box center [81, 363] width 91 height 14
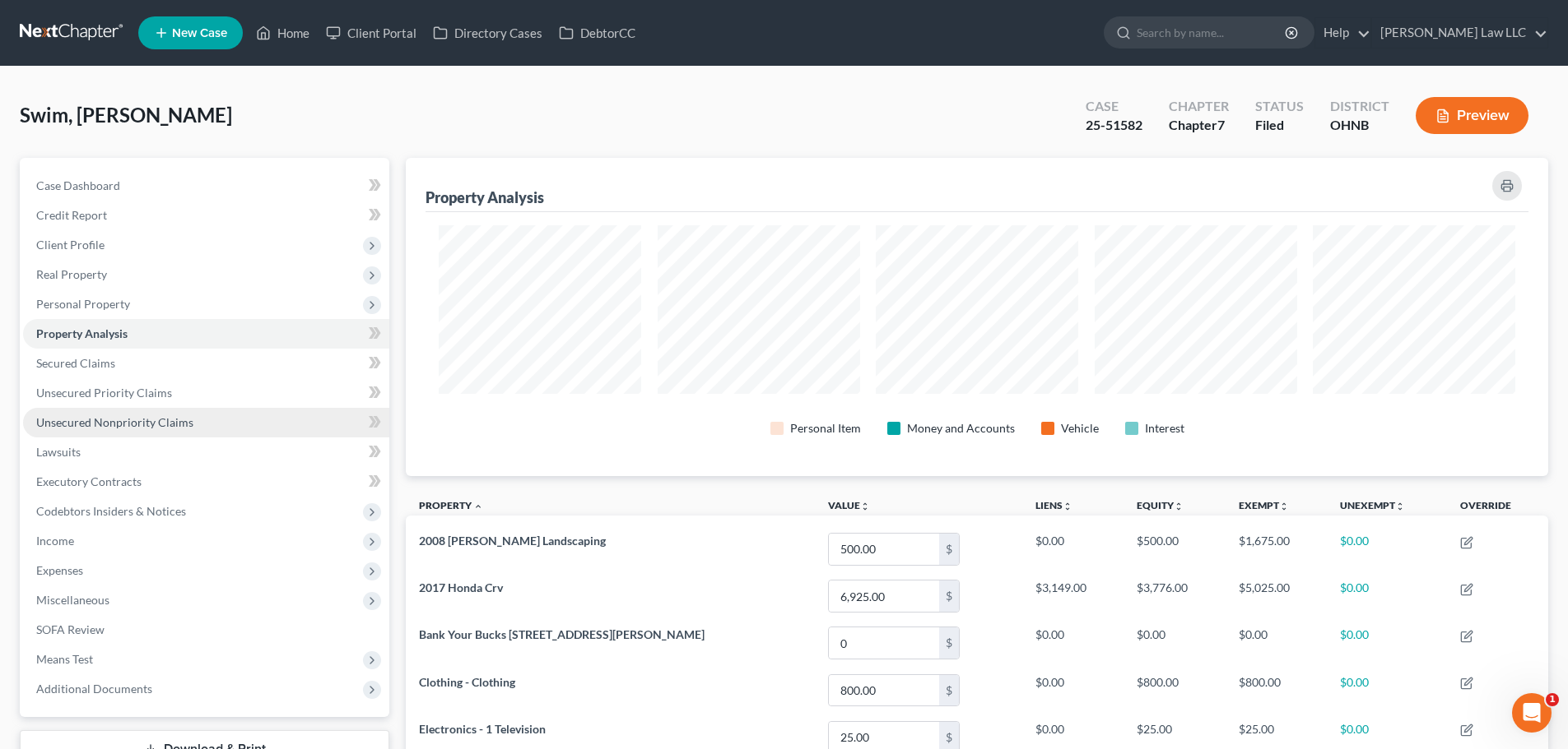
scroll to position [318, 1143]
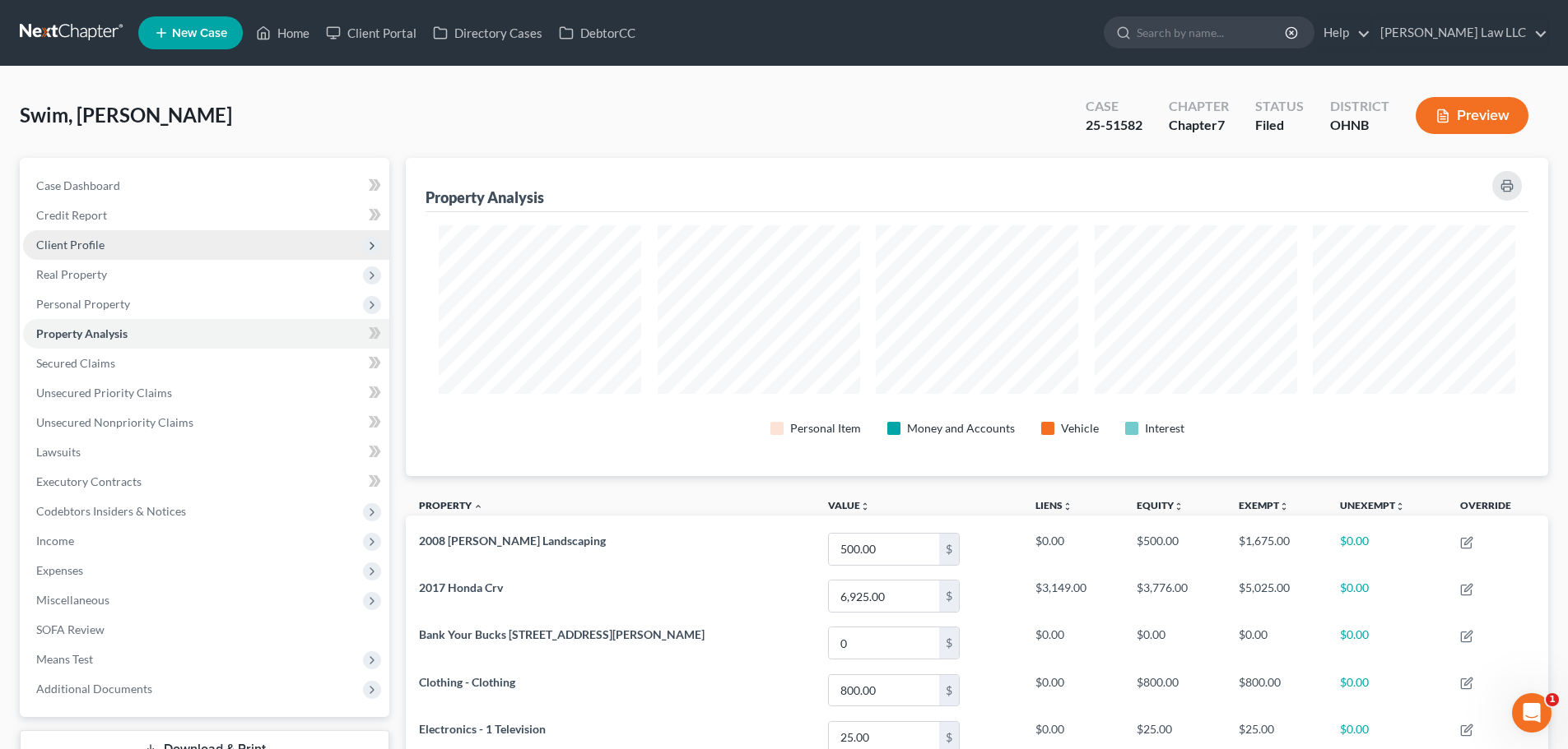
click at [117, 245] on span "Client Profile" at bounding box center [206, 245] width 366 height 30
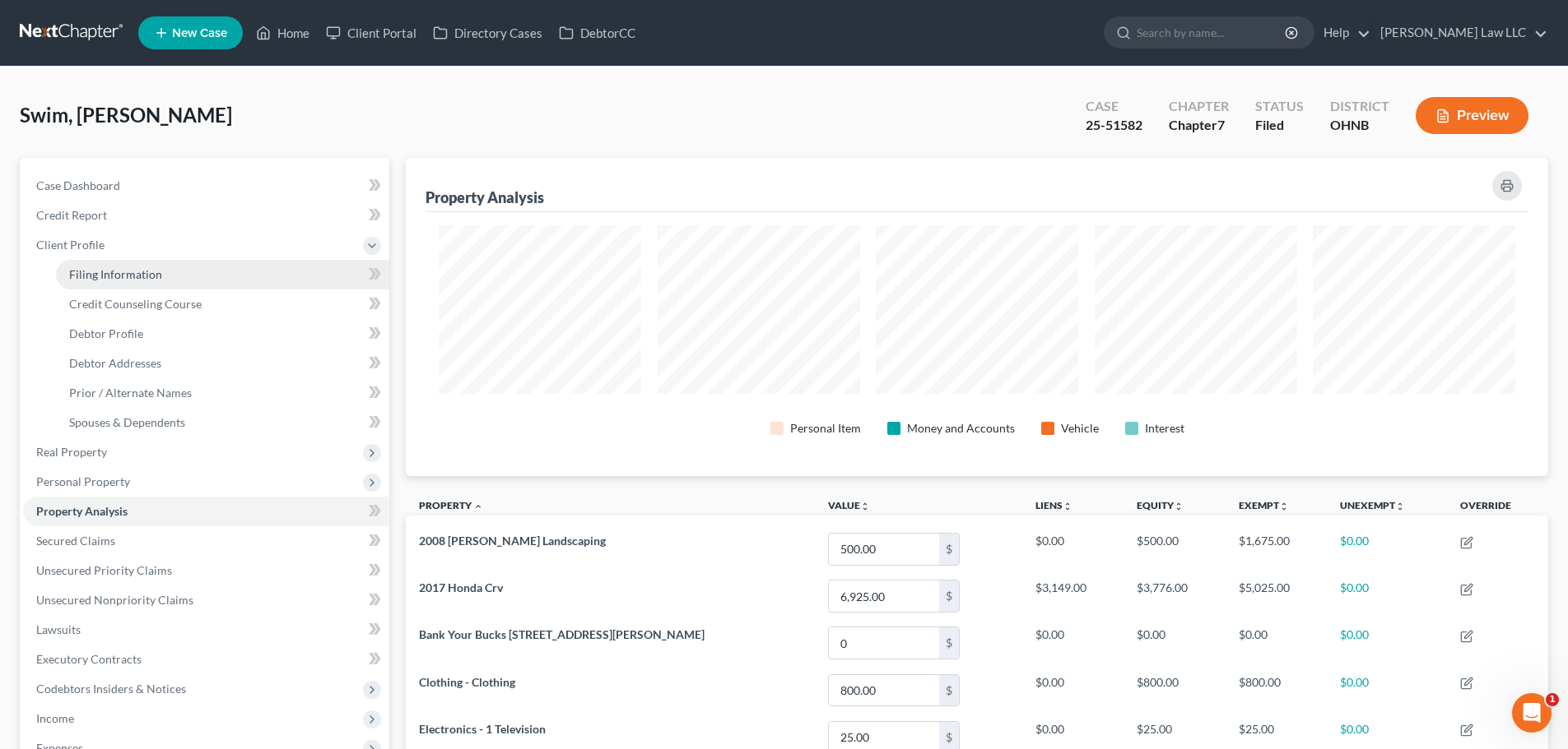
click at [156, 264] on link "Filing Information" at bounding box center [222, 275] width 333 height 30
select select "1"
select select "0"
select select "61"
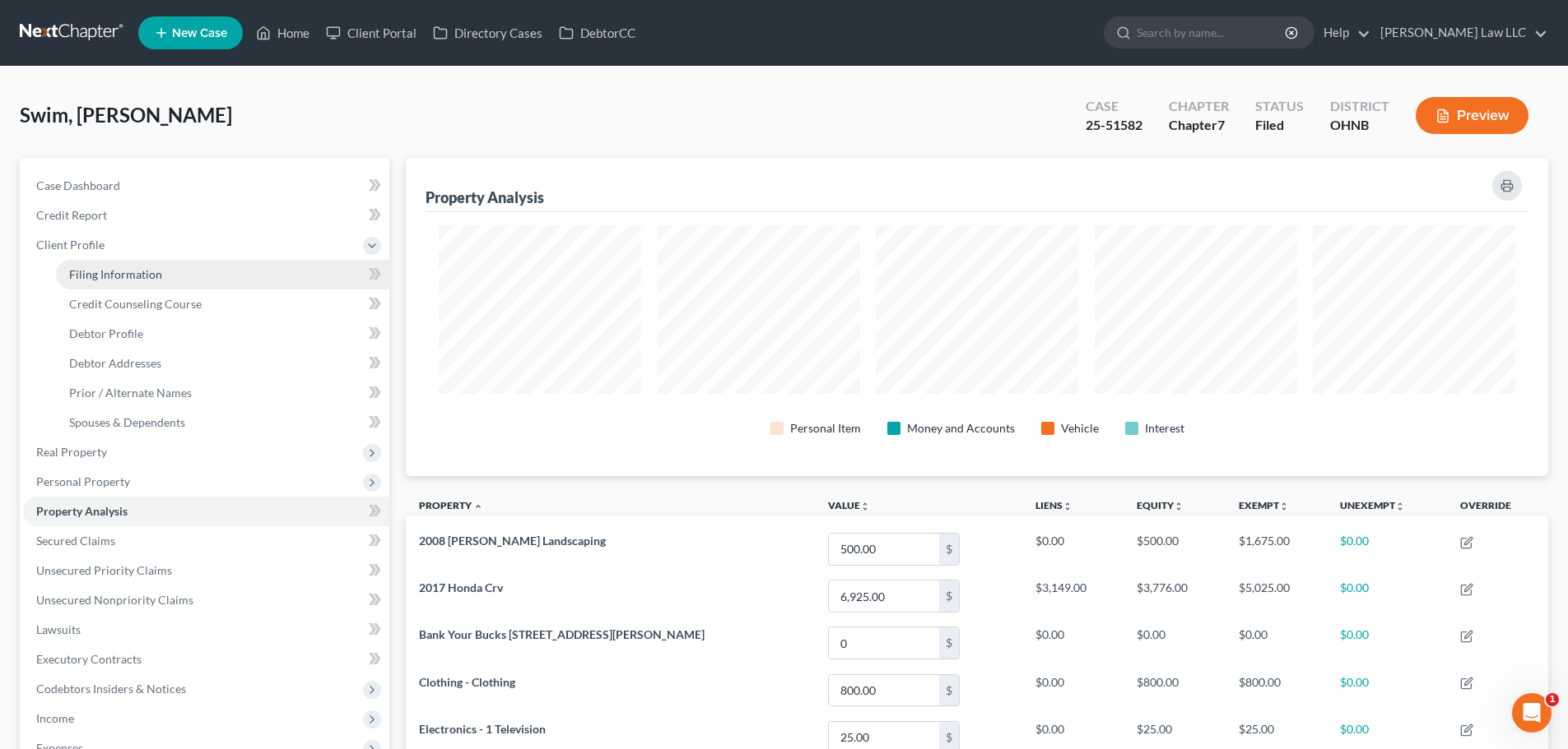
select select "0"
select select "36"
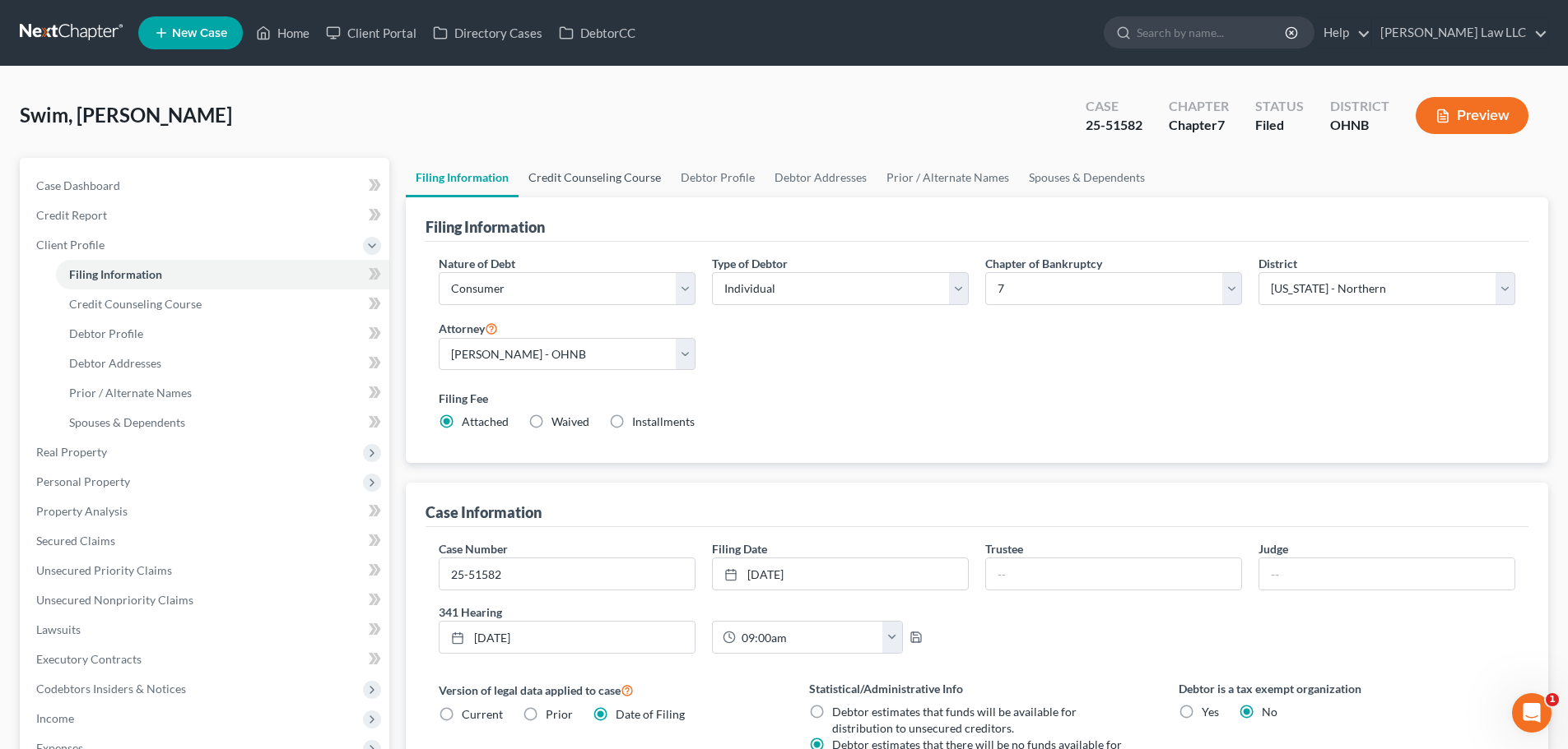
click at [595, 179] on link "Credit Counseling Course" at bounding box center [594, 177] width 152 height 40
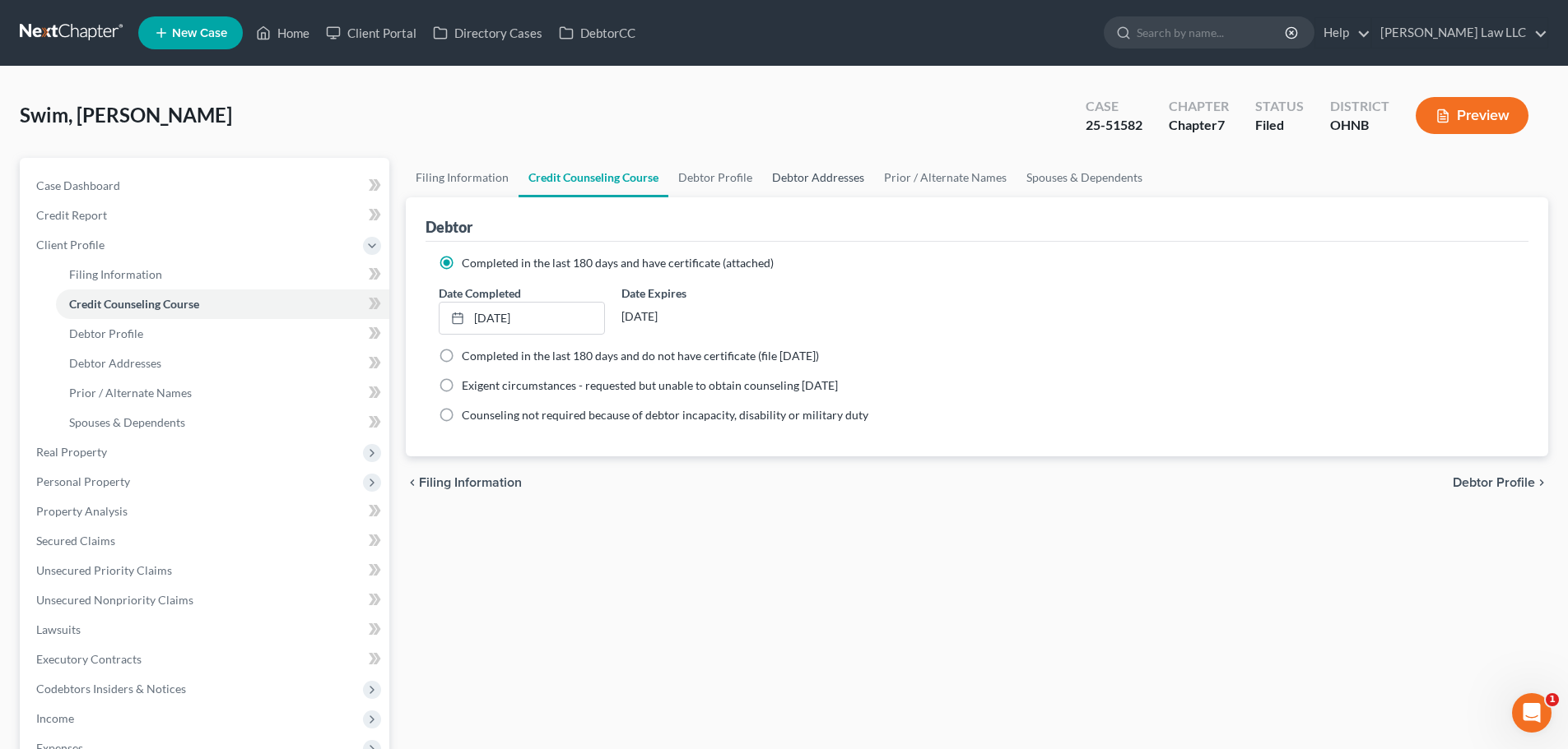
click at [841, 178] on link "Debtor Addresses" at bounding box center [818, 177] width 112 height 40
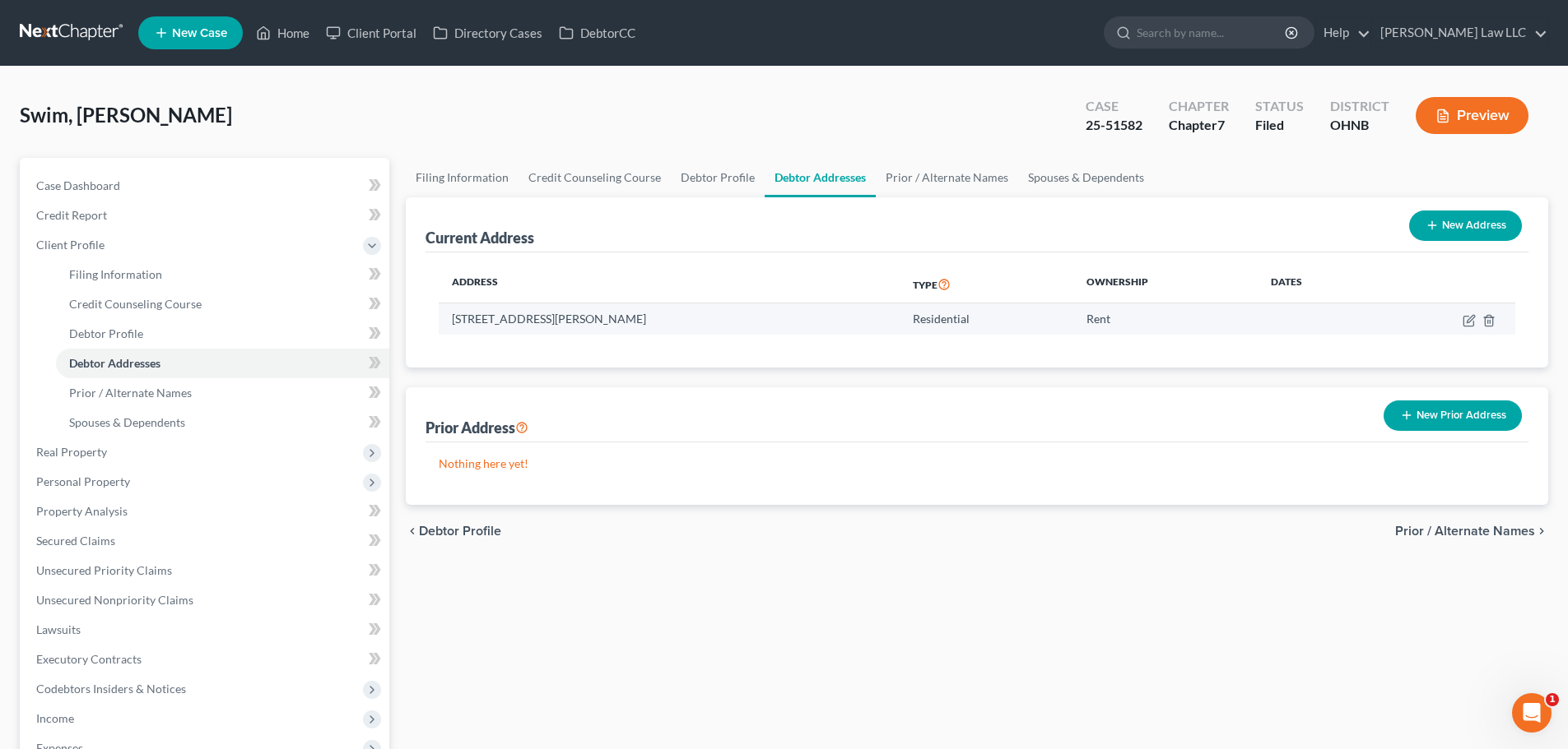
click at [644, 327] on td "2555 Wilbur Road, Medina, OH 44256" at bounding box center [668, 319] width 461 height 31
drag, startPoint x: 666, startPoint y: 323, endPoint x: 454, endPoint y: 318, distance: 212.1
click at [454, 318] on td "2555 Wilbur Road, Medina, OH 44256" at bounding box center [668, 319] width 461 height 31
copy td "2555 Wilbur Road, Medina, OH 44256"
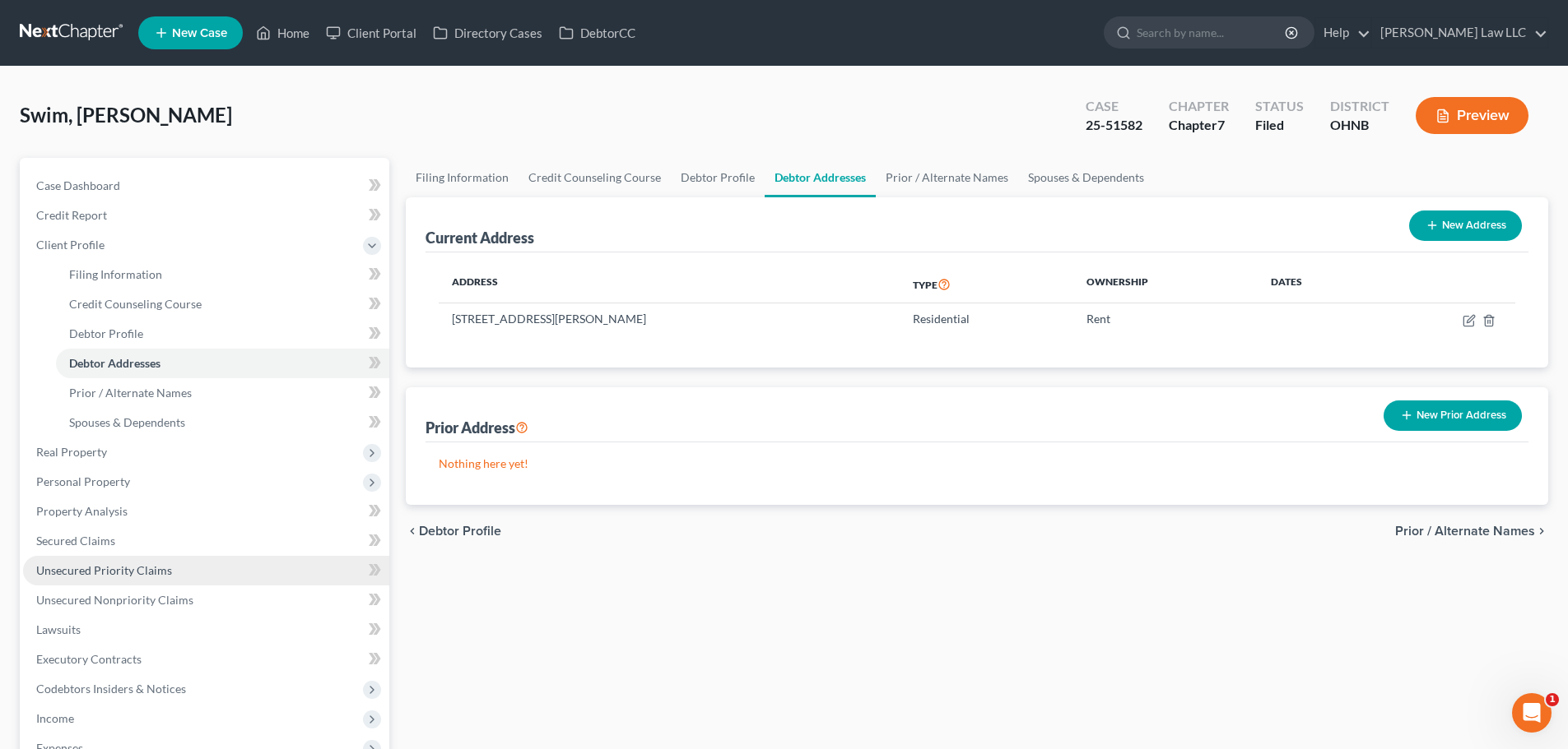
scroll to position [247, 0]
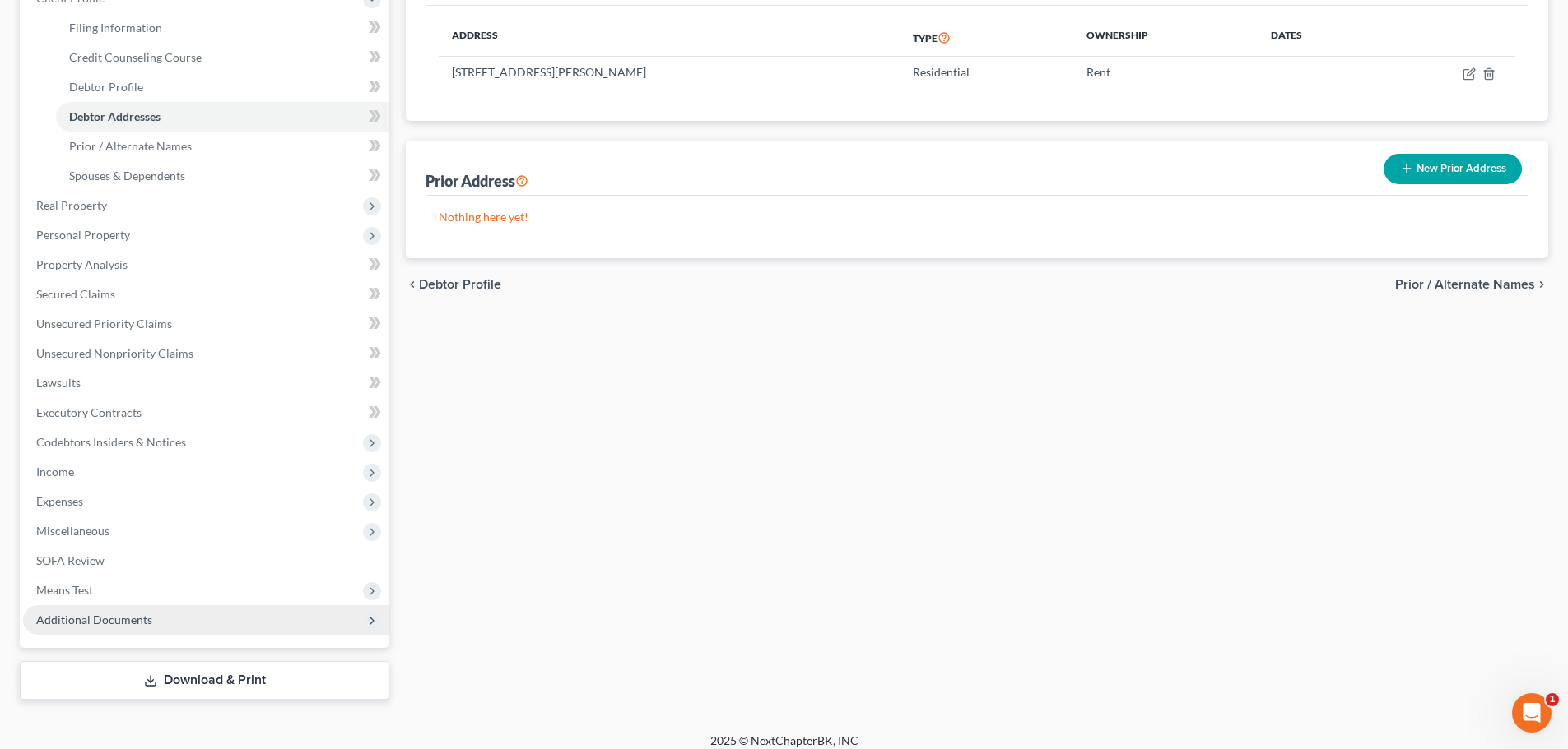
click at [106, 620] on span "Additional Documents" at bounding box center [94, 619] width 116 height 14
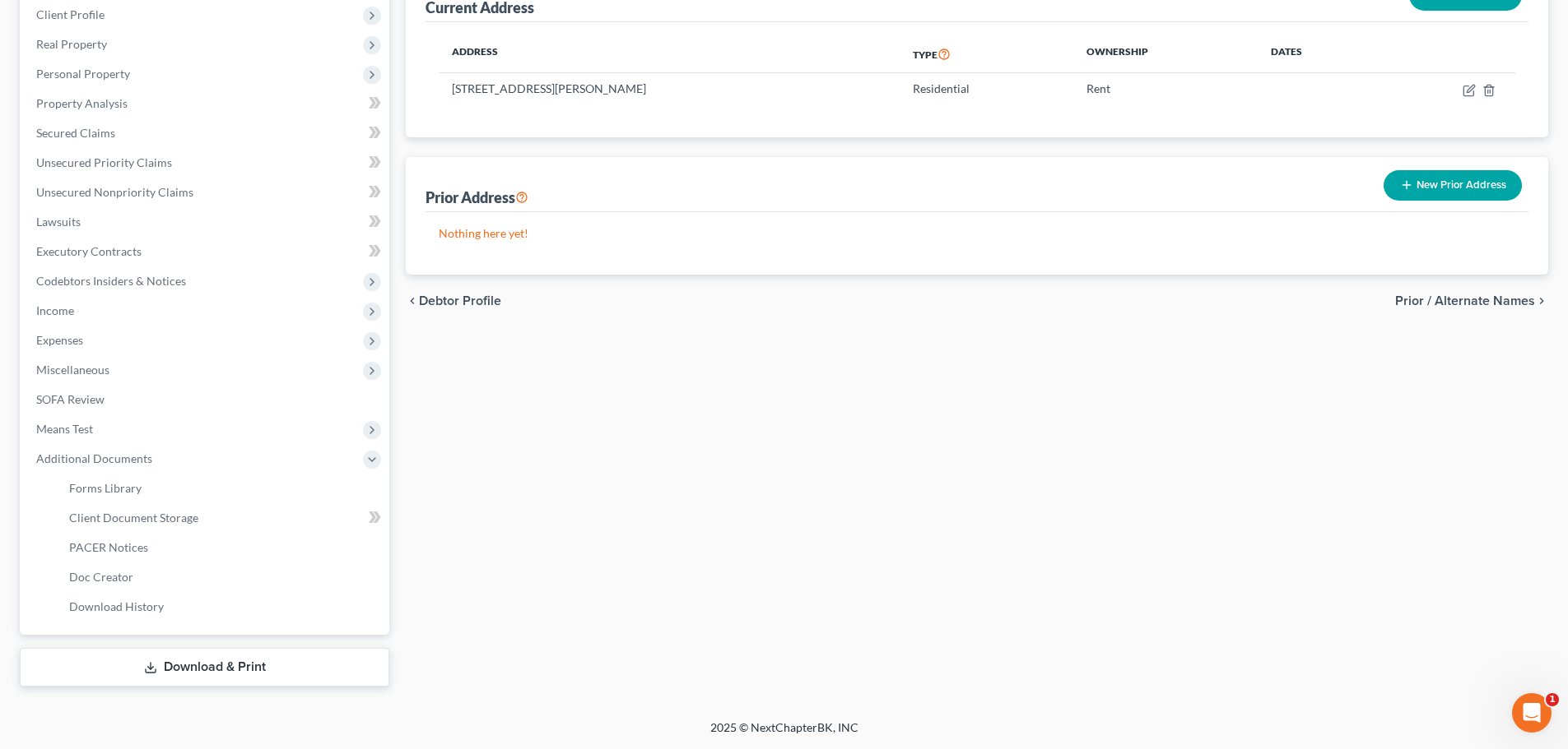
scroll to position [231, 0]
click at [126, 545] on span "PACER Notices" at bounding box center [109, 547] width 79 height 14
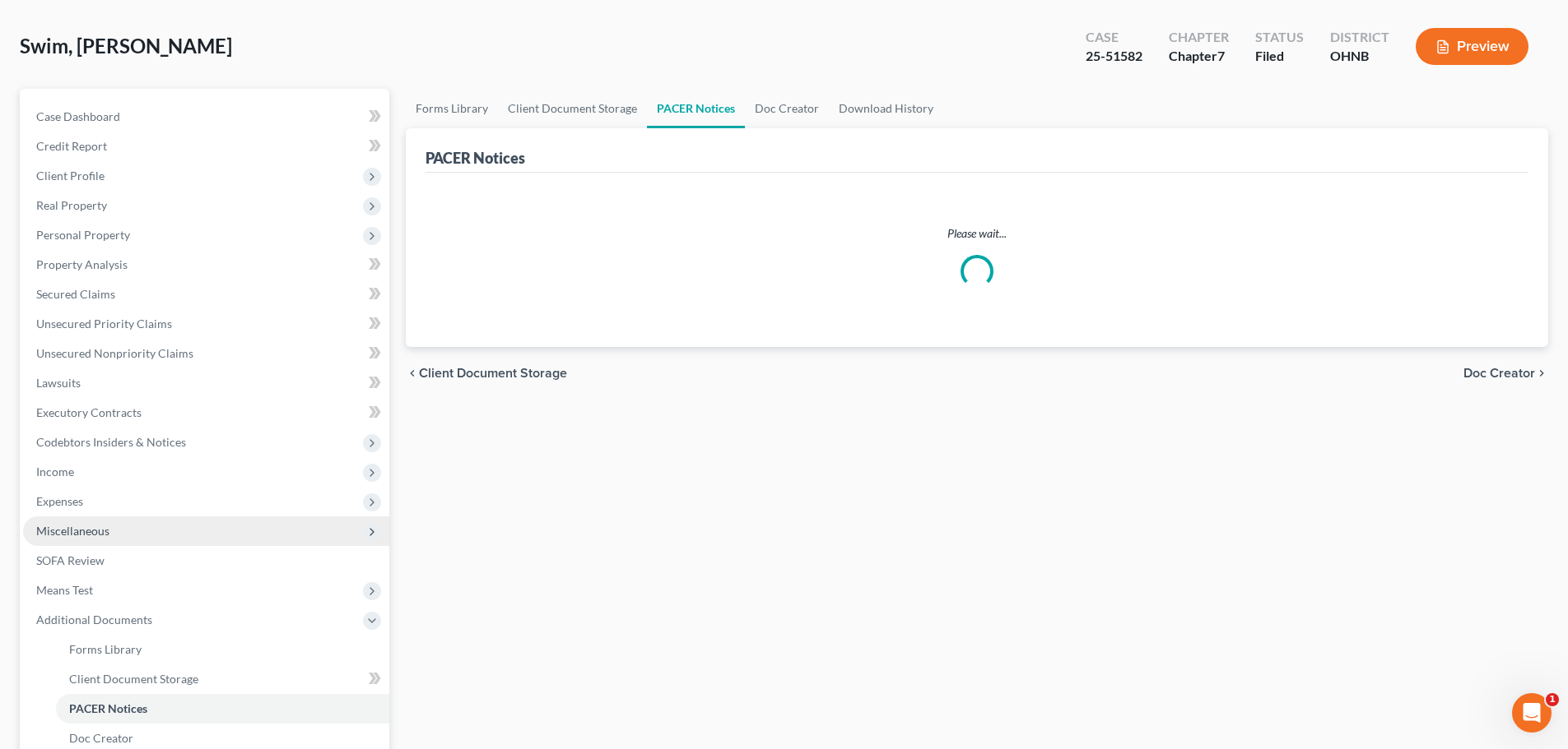
scroll to position [164, 0]
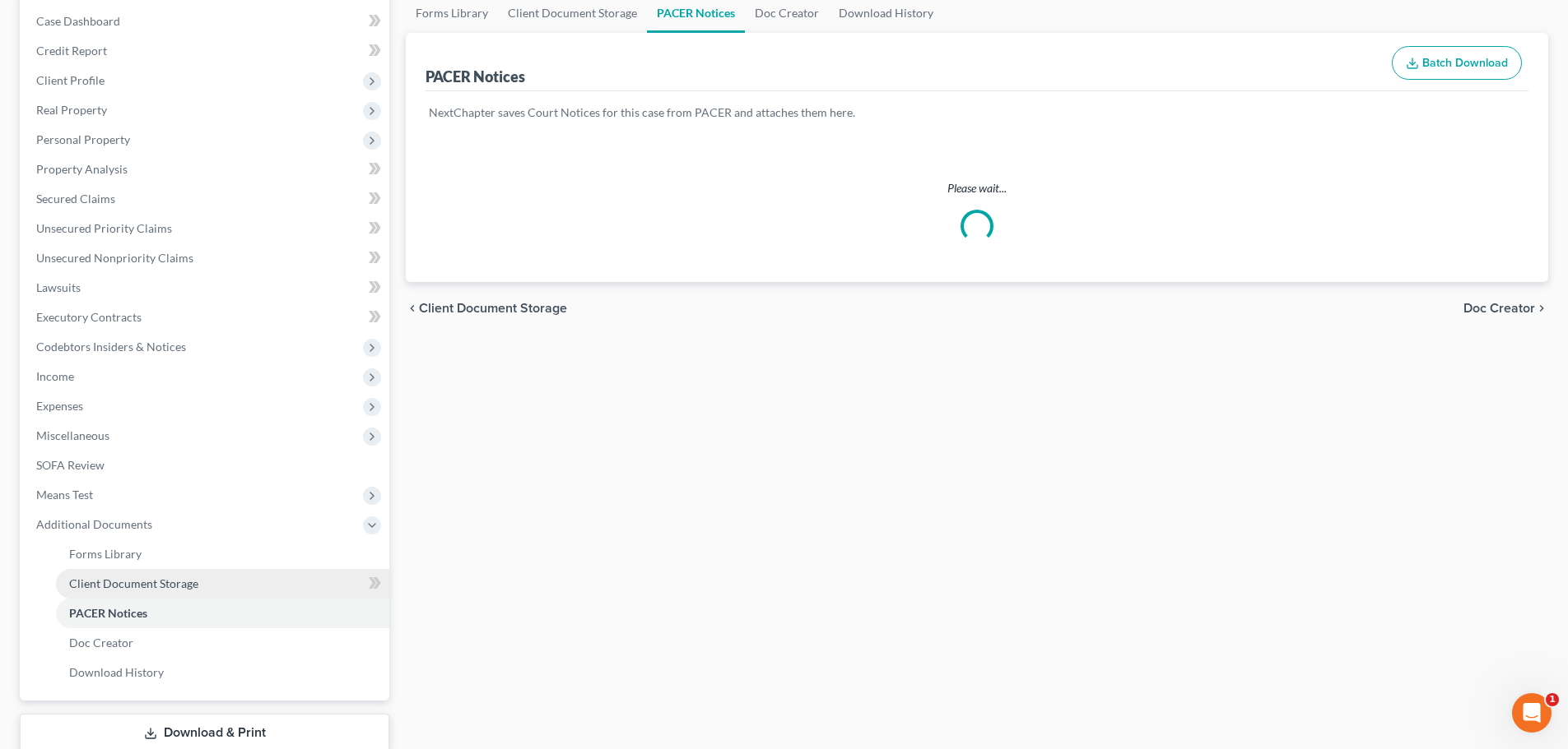
click at [165, 577] on span "Client Document Storage" at bounding box center [134, 583] width 129 height 14
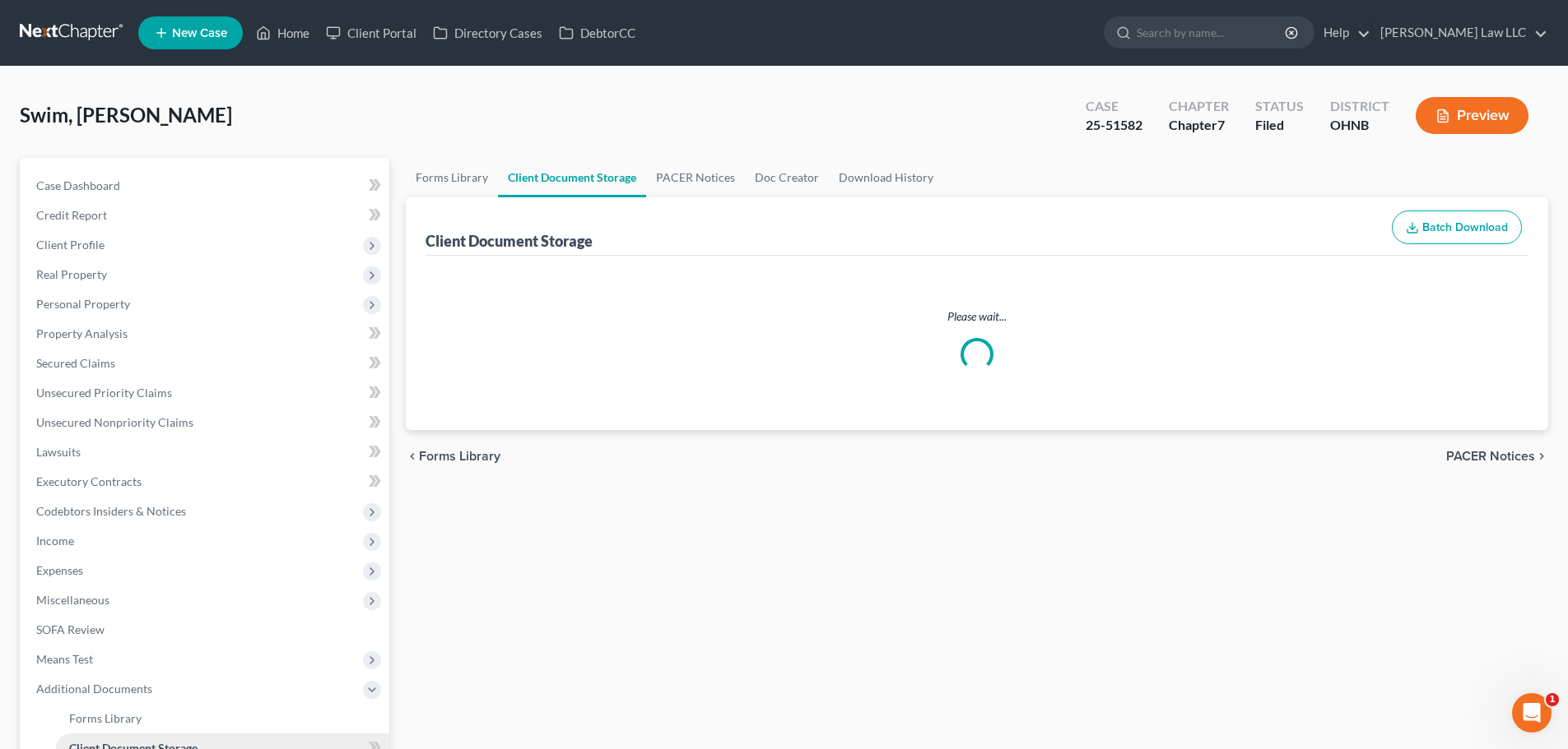
select select "20"
select select "16"
select select "5"
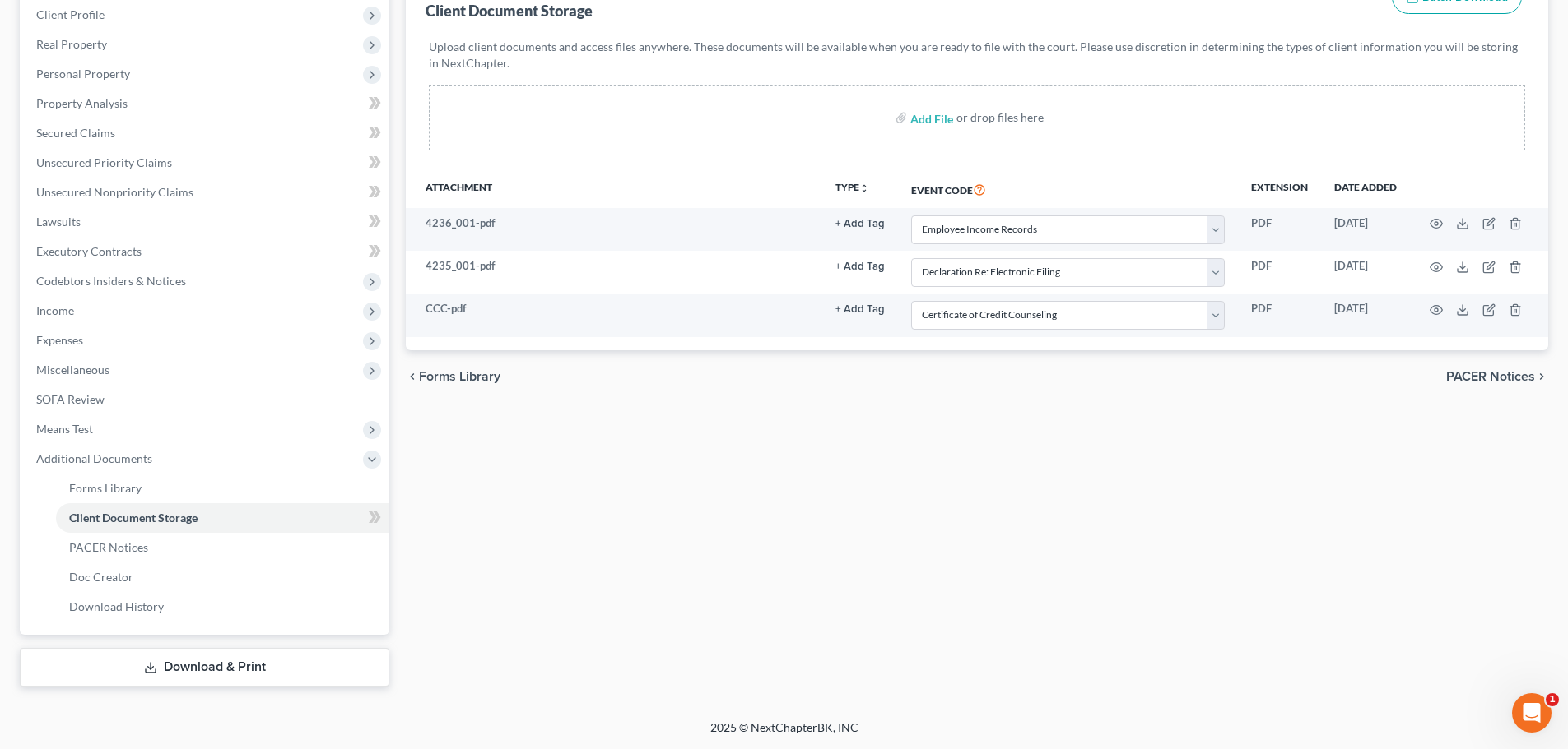
click at [149, 678] on link "Download & Print" at bounding box center [204, 668] width 369 height 39
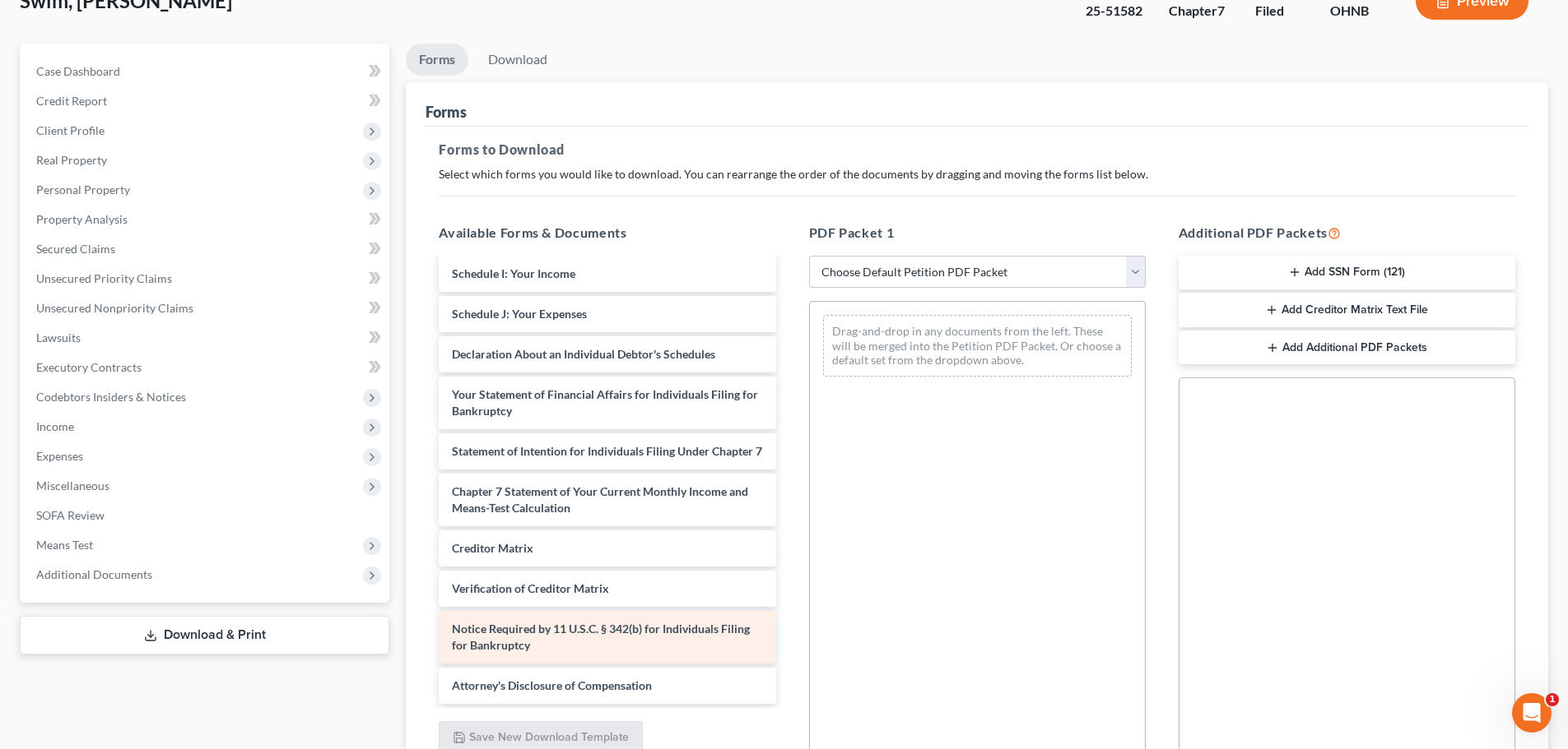
scroll to position [164, 0]
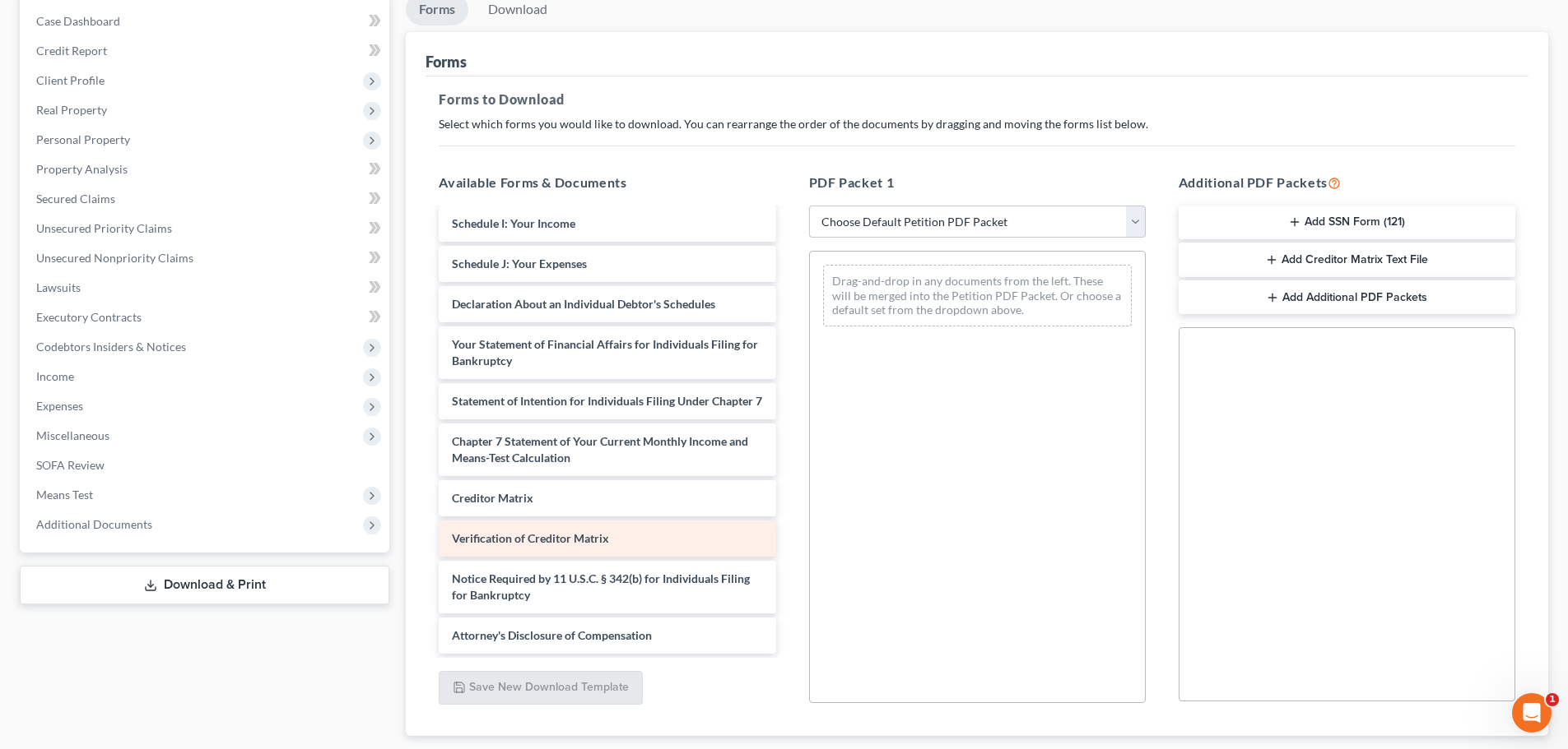
click at [577, 545] on div "Verification of Creditor Matrix" at bounding box center [606, 538] width 337 height 36
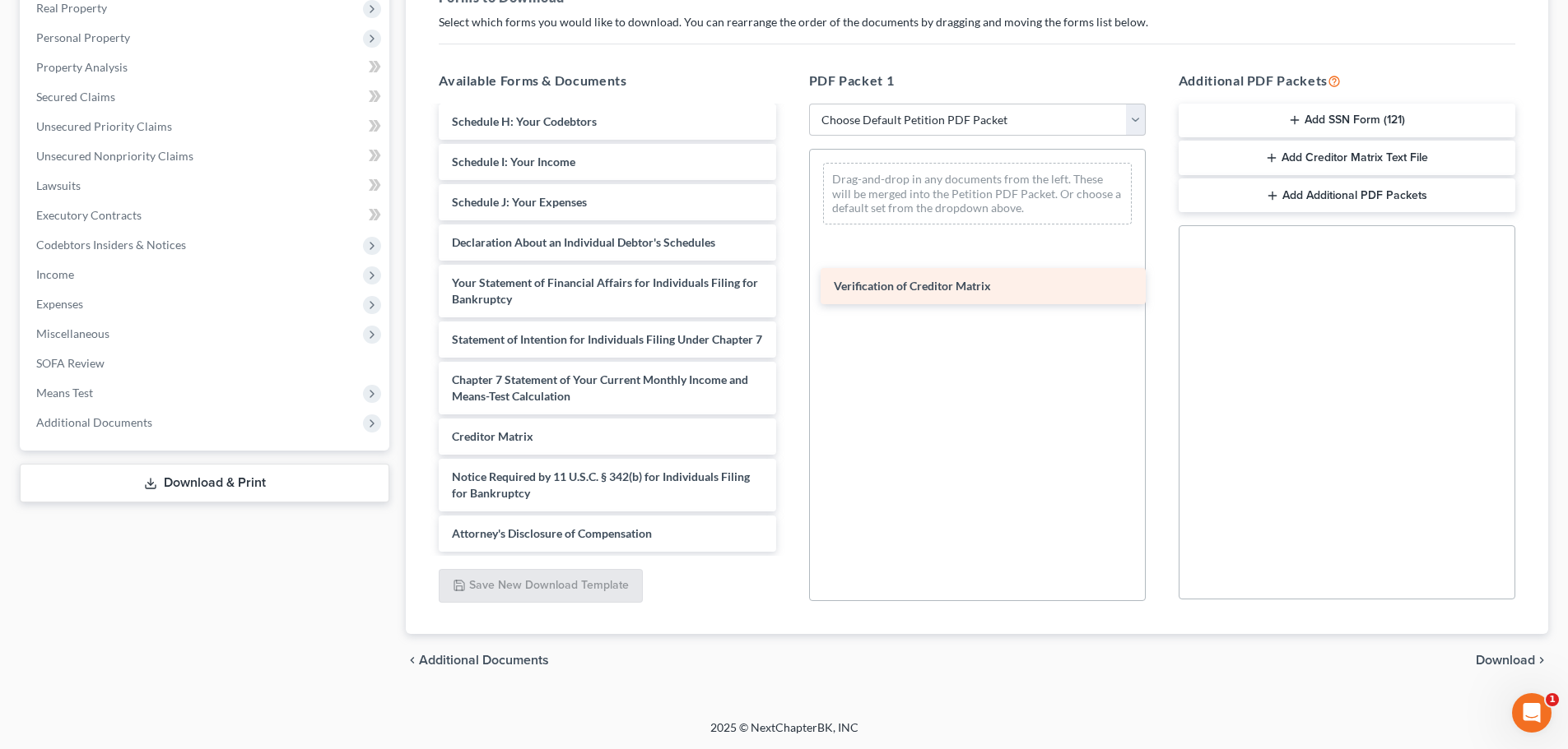
scroll to position [440, 0]
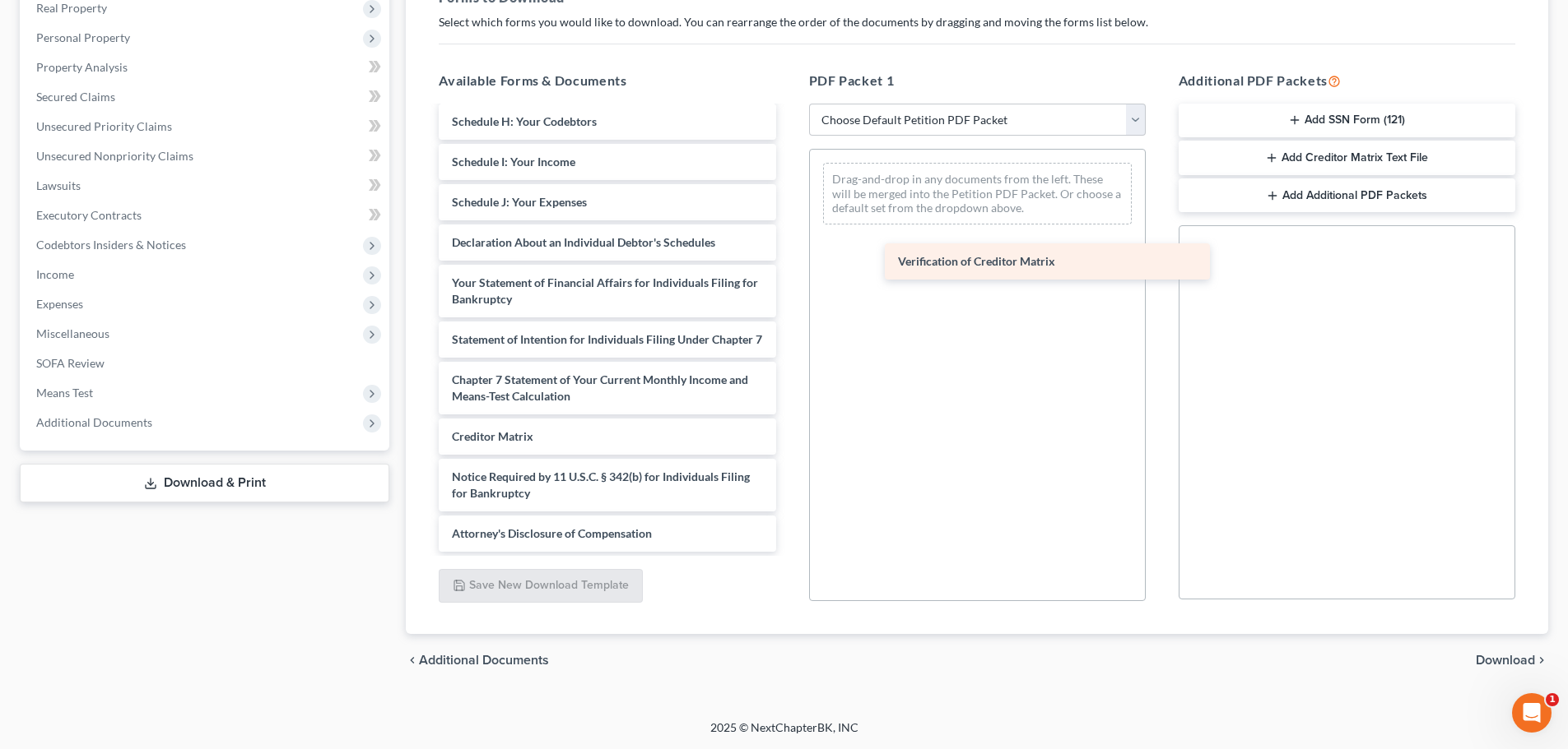
drag, startPoint x: 497, startPoint y: 443, endPoint x: 942, endPoint y: 268, distance: 478.2
click at [788, 268] on div "Verification of Creditor Matrix CCC-pdf 4235_001-pdf 4236_001-pdf Voluntary Pet…" at bounding box center [606, 118] width 363 height 868
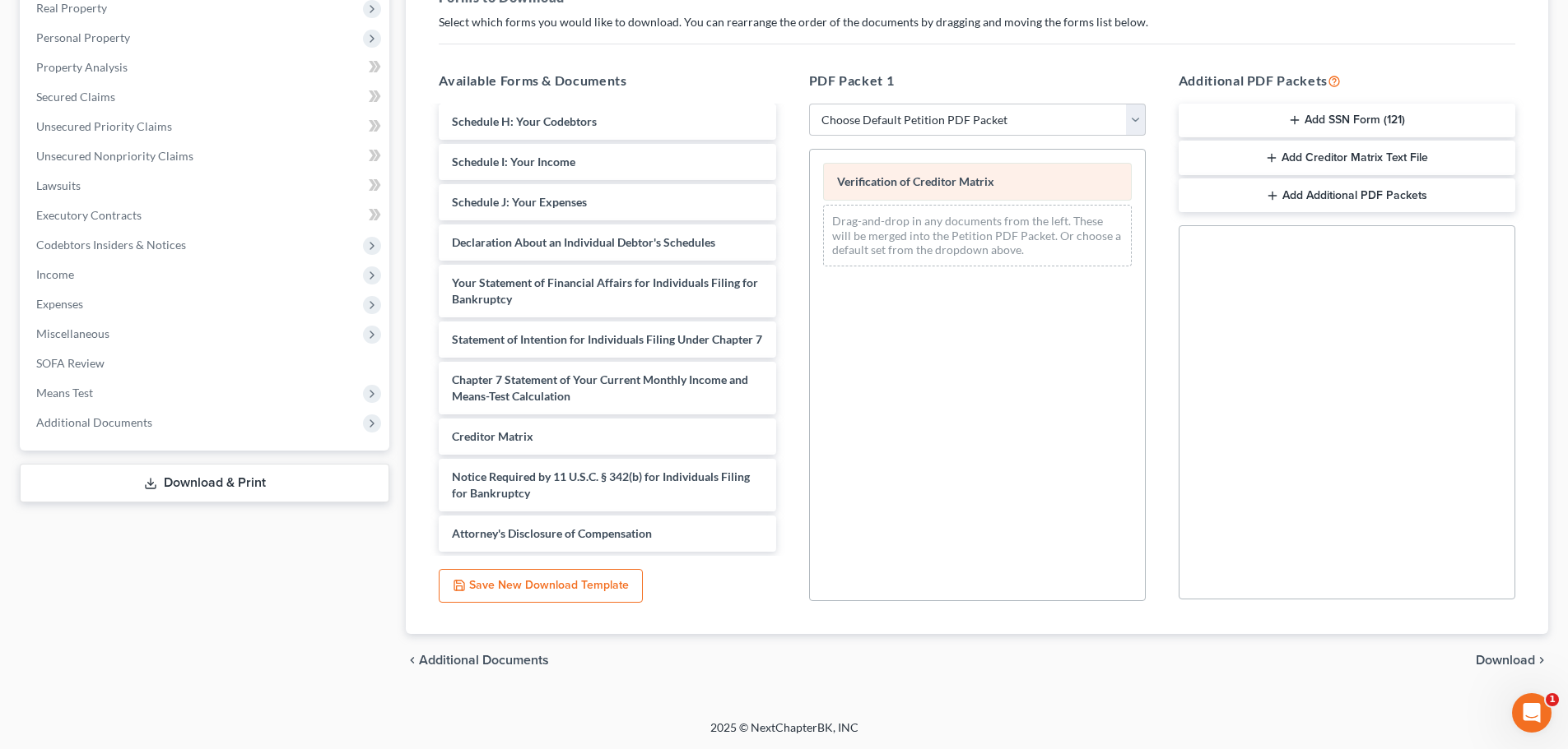
click at [1031, 184] on div "Verification of Creditor Matrix" at bounding box center [977, 182] width 308 height 38
click at [1511, 662] on span "Download" at bounding box center [1505, 660] width 59 height 13
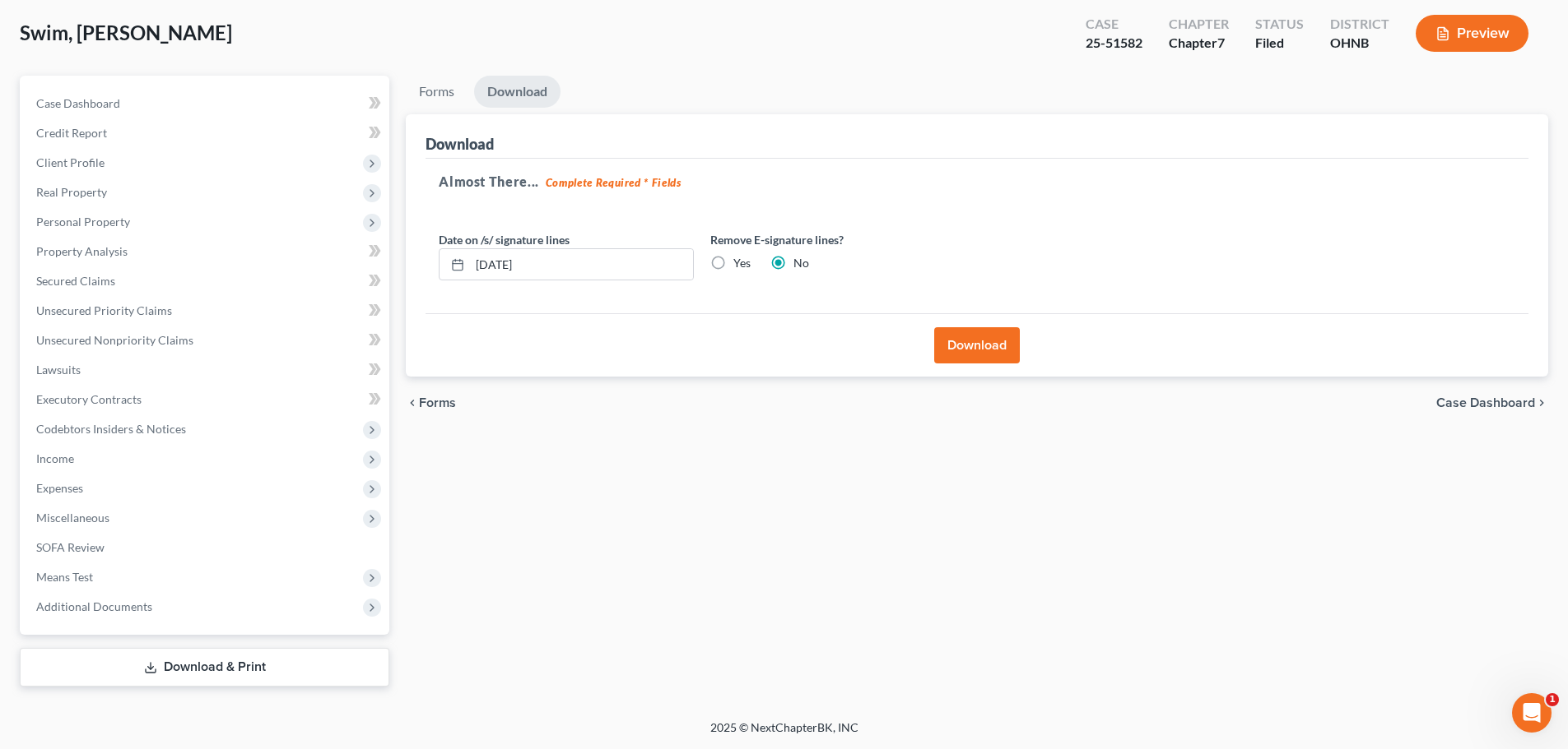
scroll to position [82, 0]
click at [991, 350] on button "Download" at bounding box center [976, 345] width 86 height 36
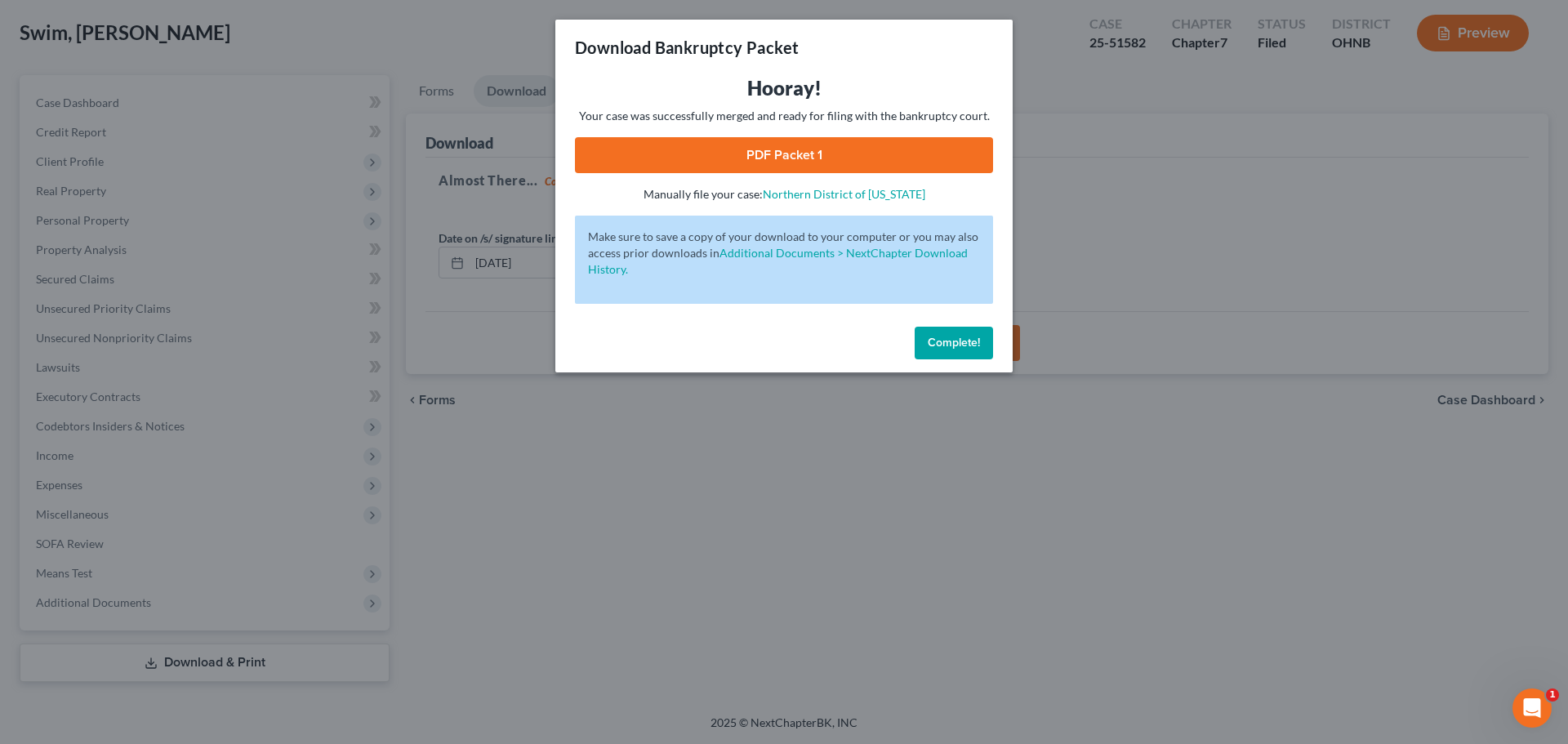
click at [773, 156] on link "PDF Packet 1" at bounding box center [784, 155] width 419 height 36
drag, startPoint x: 938, startPoint y: 347, endPoint x: 920, endPoint y: 342, distance: 18.7
click at [938, 347] on span "Complete!" at bounding box center [953, 342] width 52 height 14
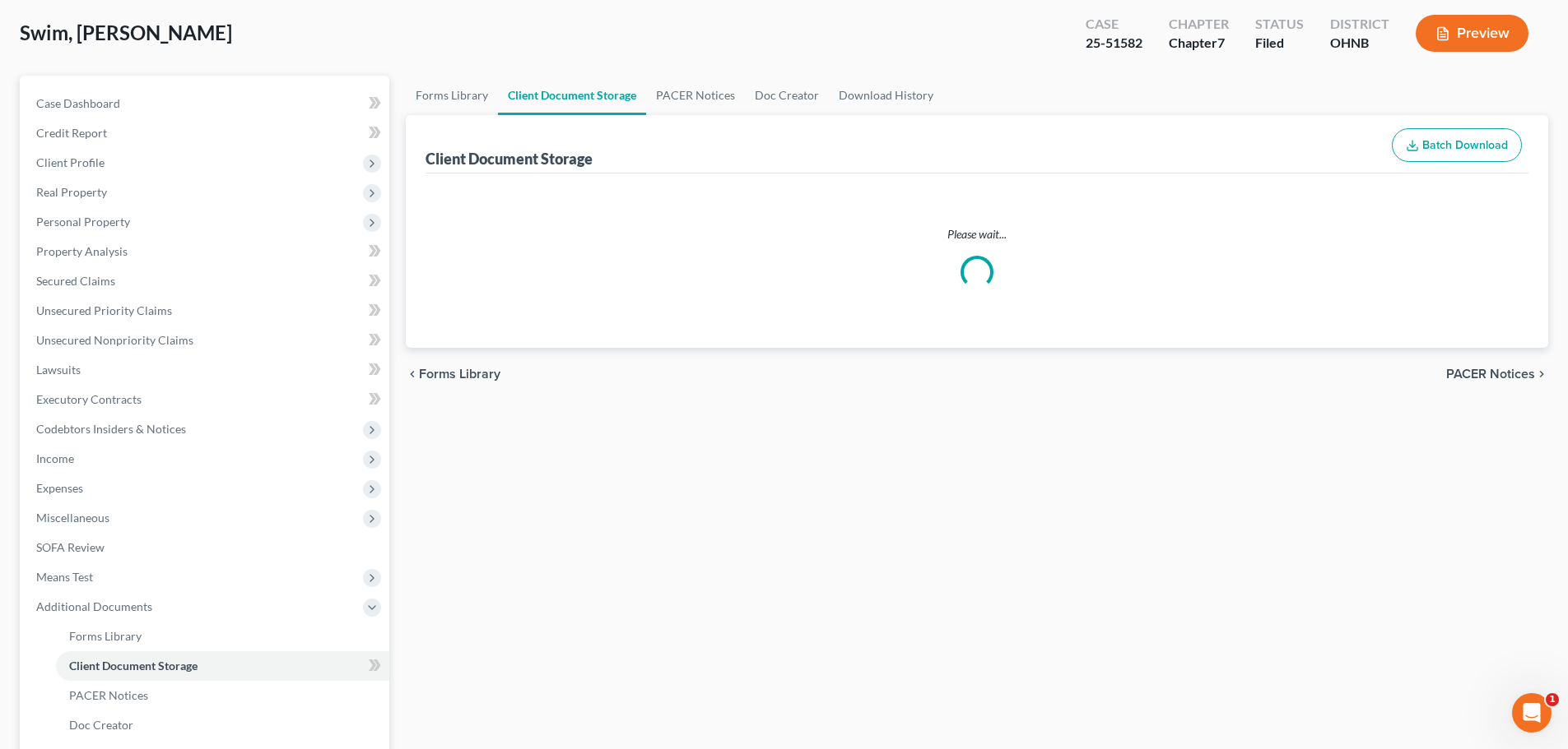
select select "20"
select select "16"
select select "5"
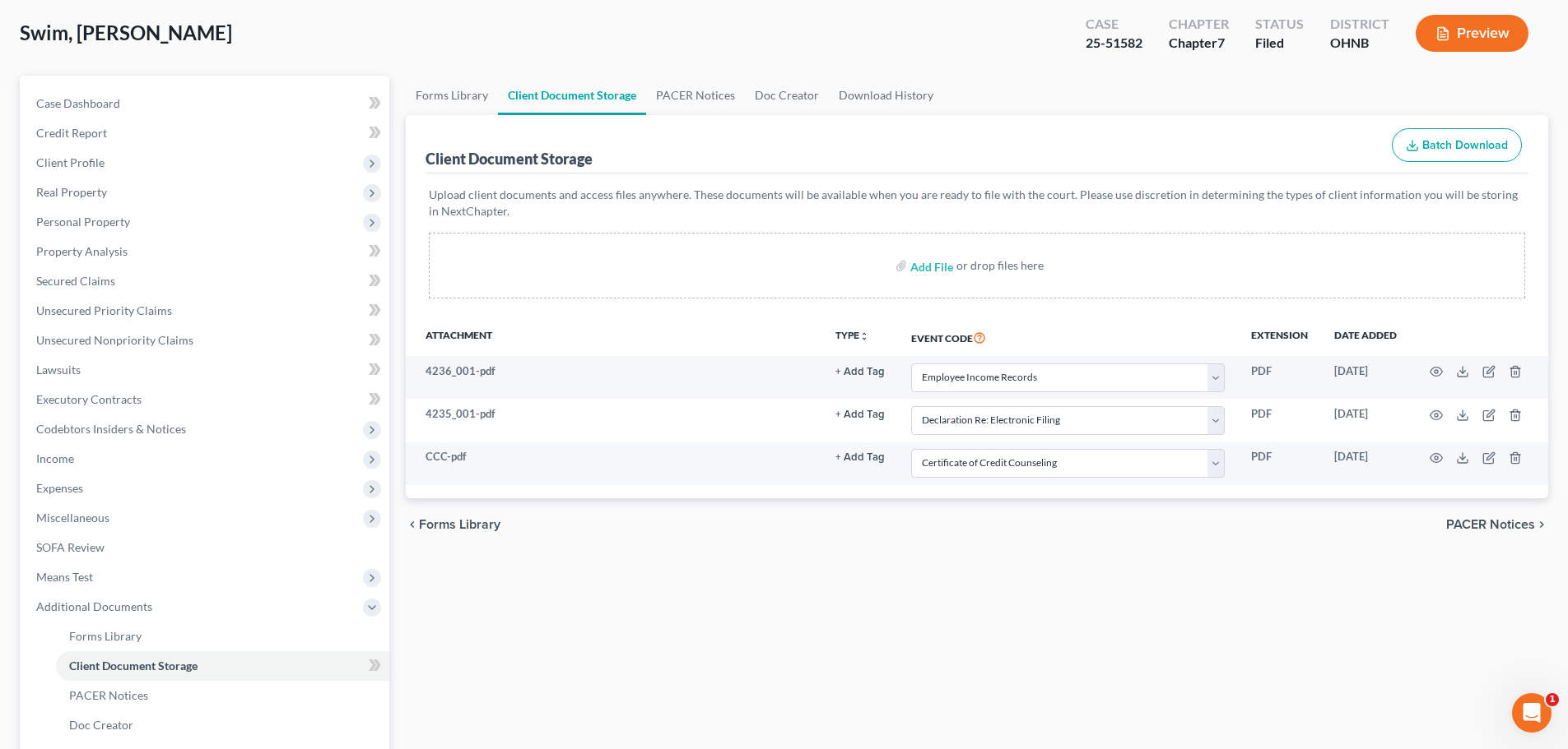
scroll to position [231, 0]
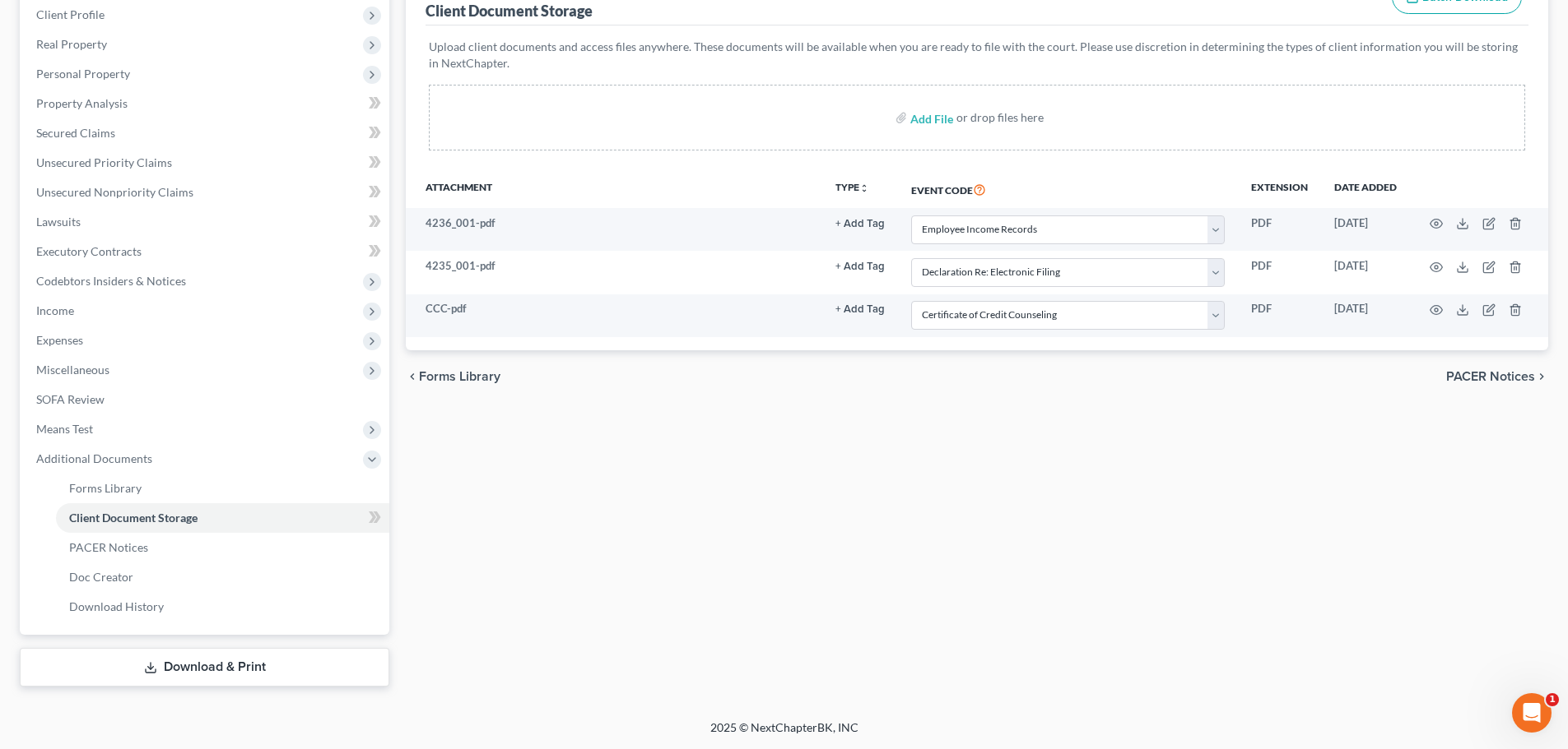
click at [217, 664] on link "Download & Print" at bounding box center [204, 668] width 369 height 39
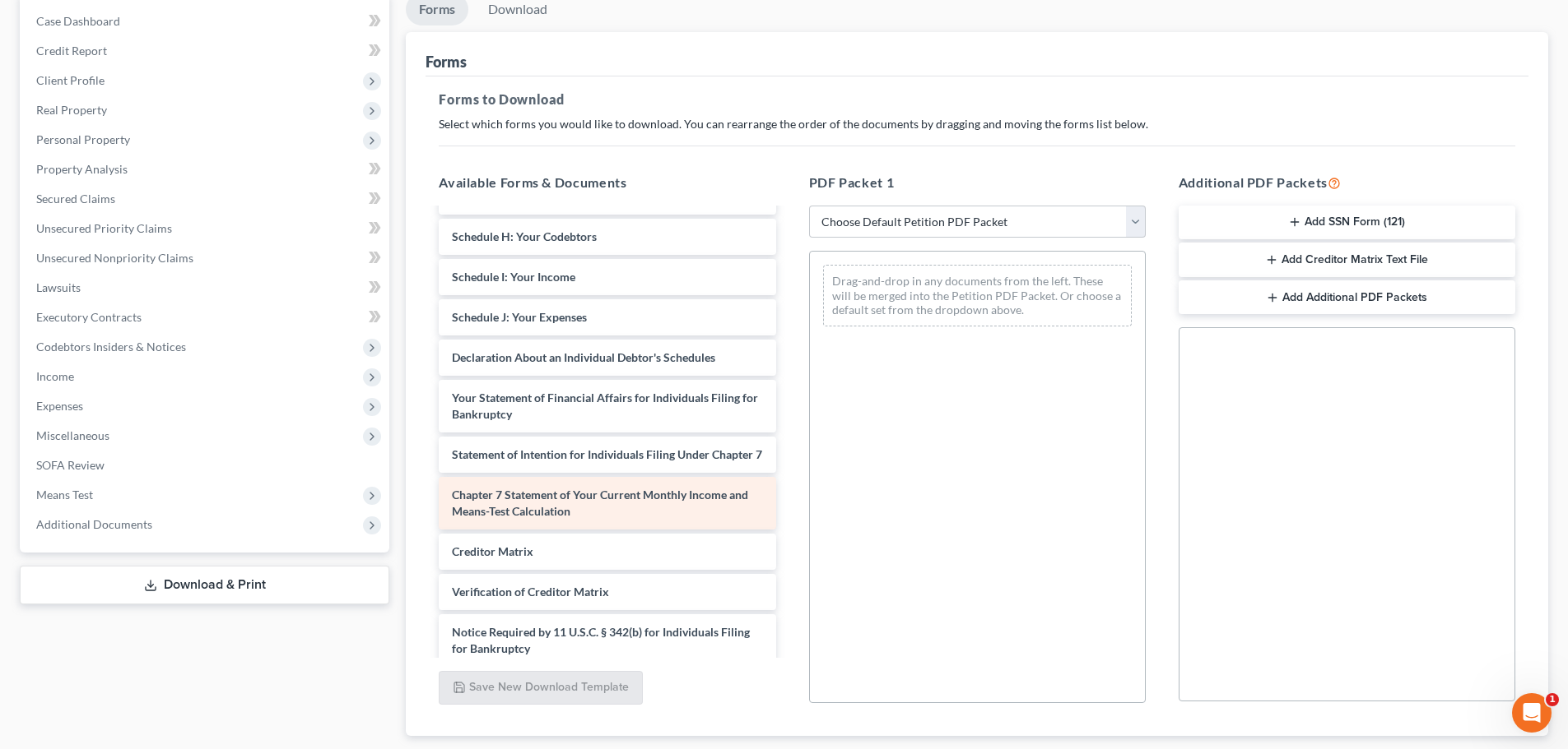
scroll to position [411, 0]
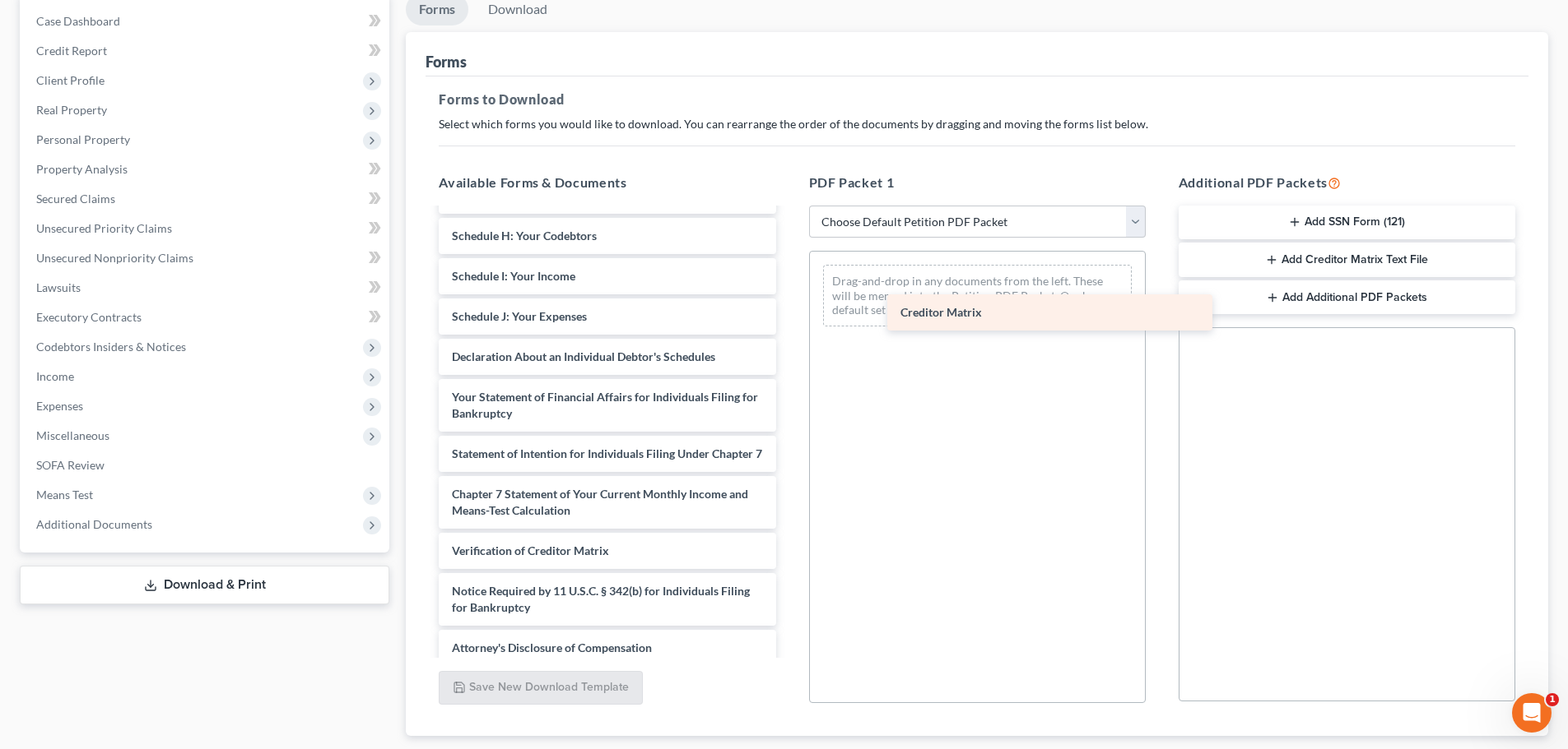
drag, startPoint x: 664, startPoint y: 529, endPoint x: 916, endPoint y: 307, distance: 335.8
click at [788, 307] on div "Creditor Matrix CCC-pdf 4235_001-pdf 4236_001-pdf Voluntary Petition for Indivi…" at bounding box center [606, 232] width 363 height 868
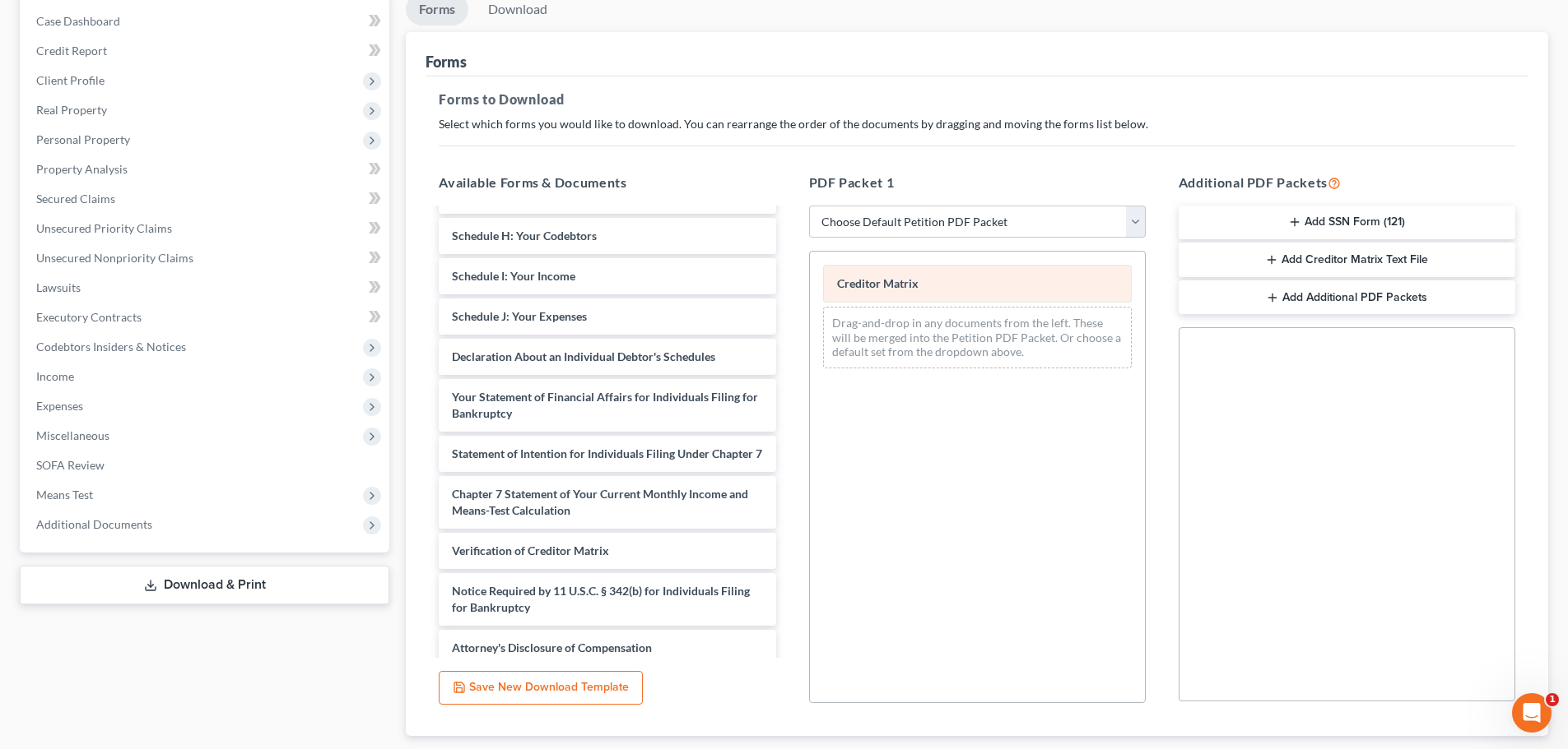
click at [916, 290] on span "Creditor Matrix" at bounding box center [878, 283] width 81 height 14
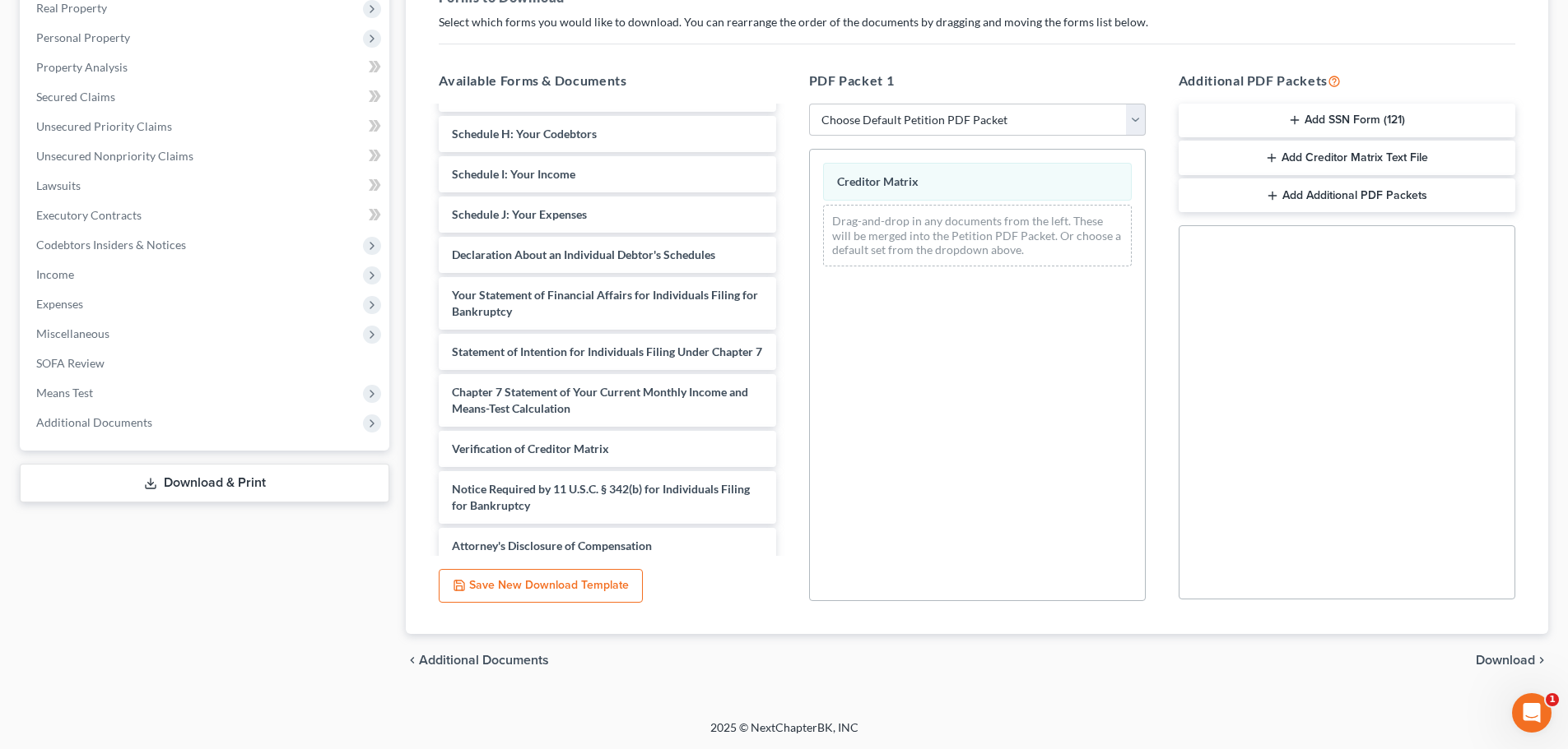
click at [1490, 660] on span "Download" at bounding box center [1505, 660] width 59 height 13
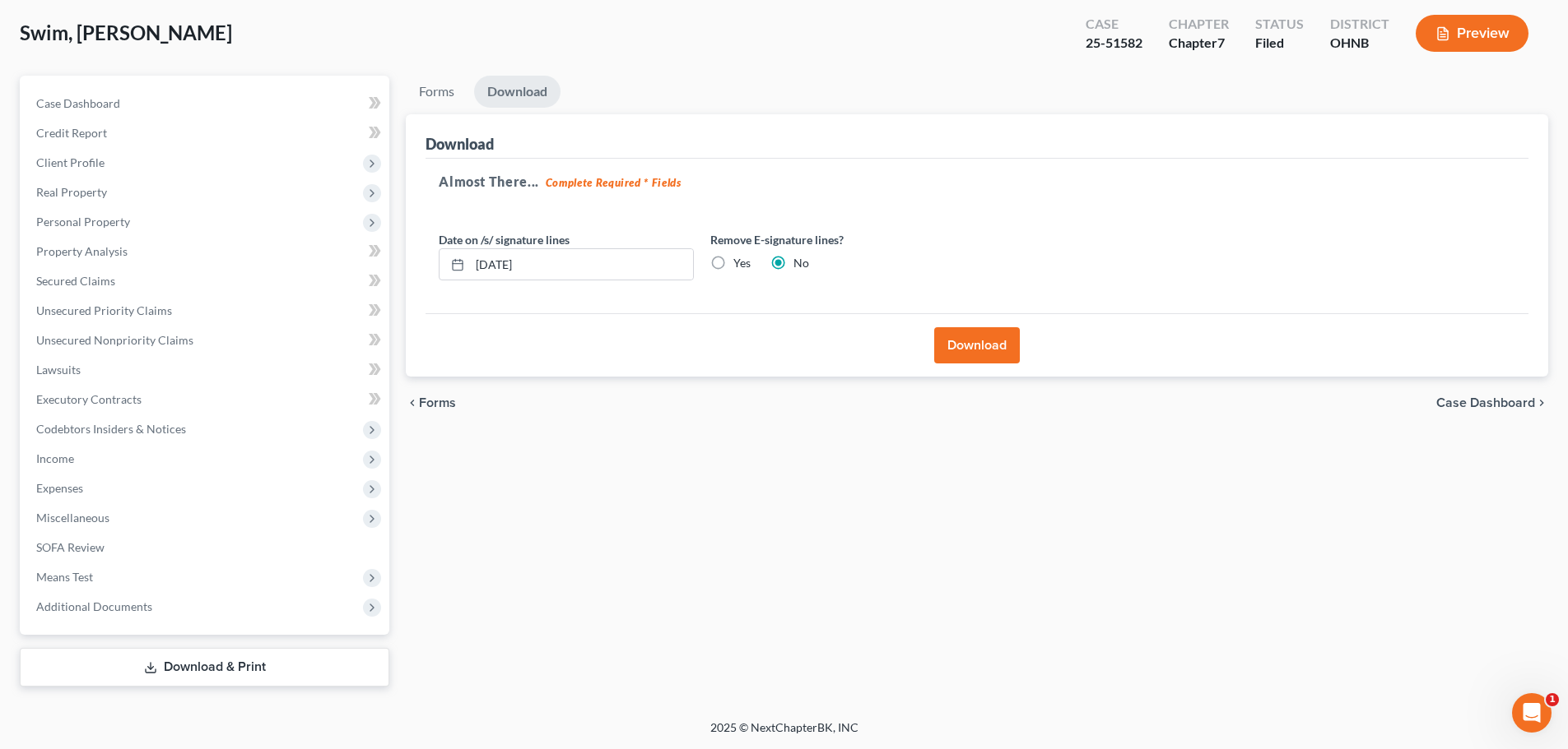
click at [976, 348] on button "Download" at bounding box center [976, 345] width 86 height 36
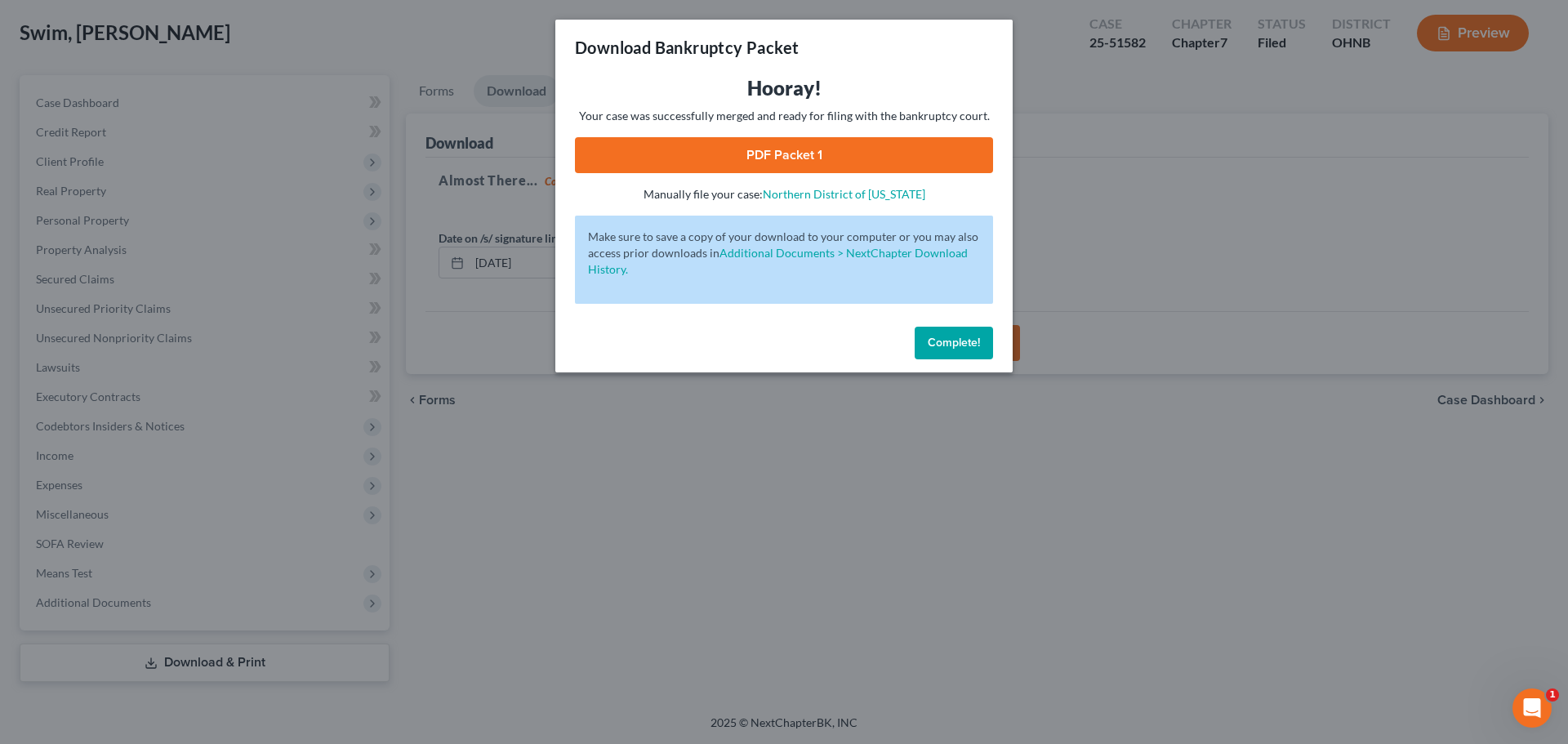
click at [832, 154] on link "PDF Packet 1" at bounding box center [784, 155] width 419 height 36
click at [964, 344] on span "Complete!" at bounding box center [953, 342] width 52 height 14
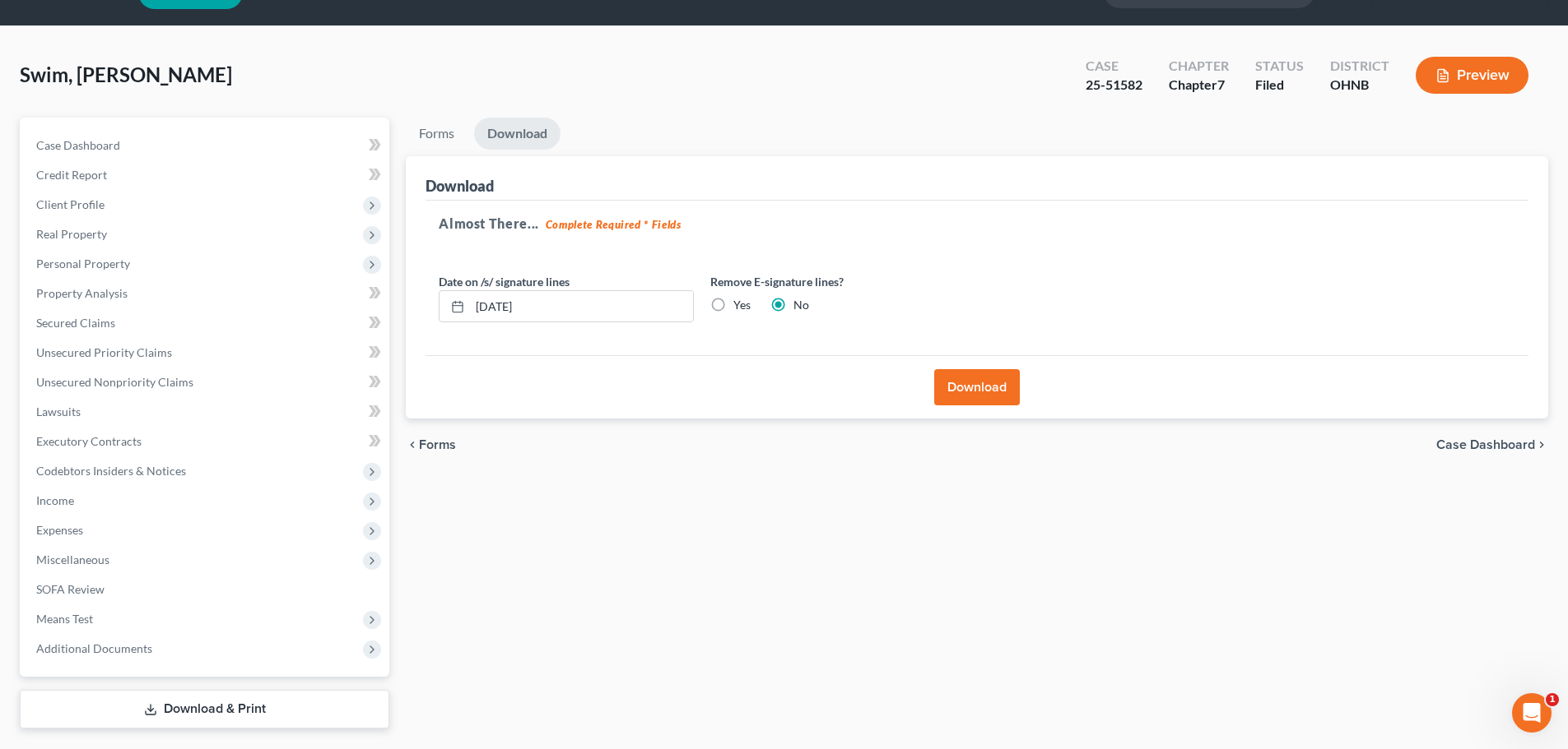
scroll to position [0, 0]
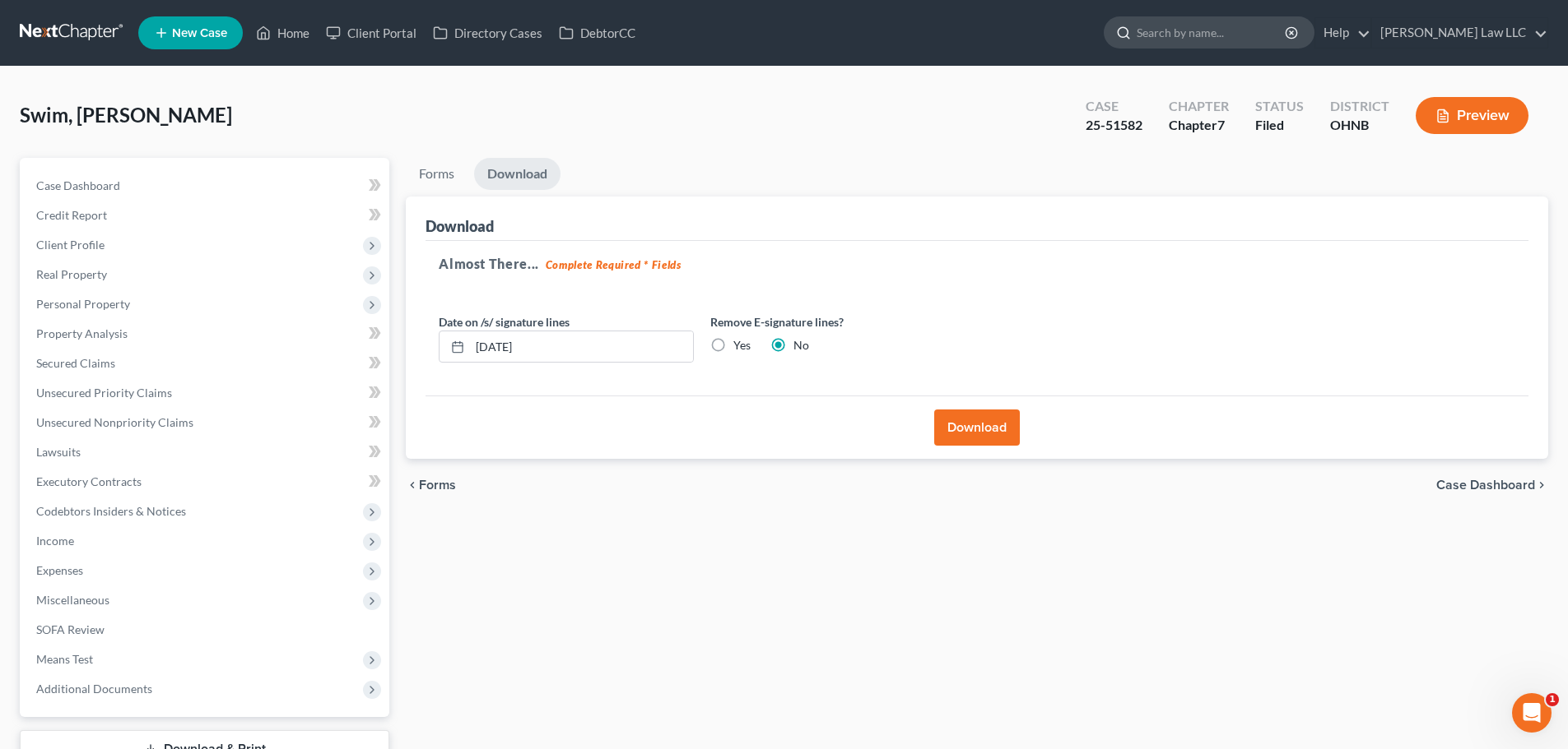
click at [1194, 34] on input "search" at bounding box center [1211, 32] width 150 height 30
type input "STEEDLEY"
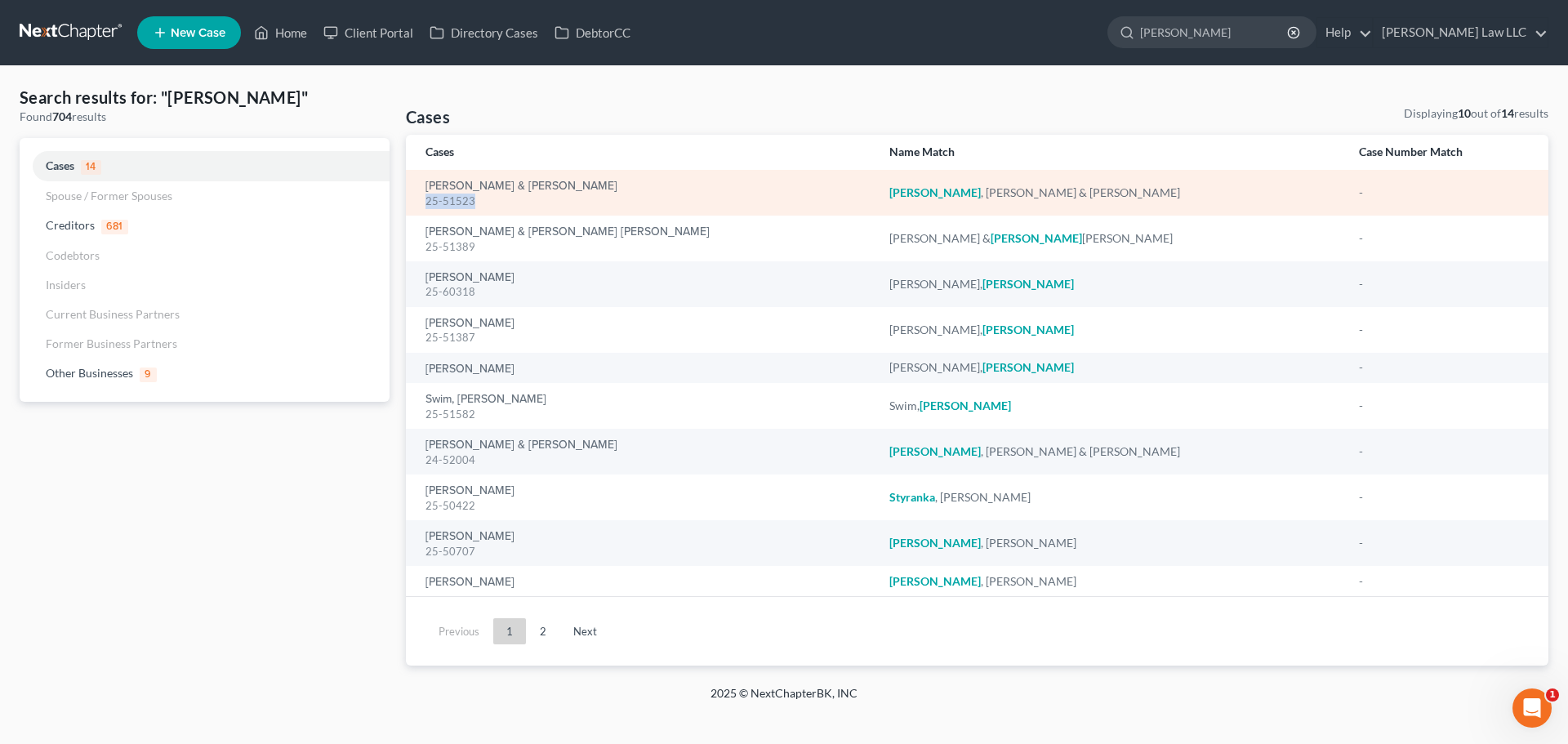
drag, startPoint x: 472, startPoint y: 200, endPoint x: 426, endPoint y: 202, distance: 46.0
click at [426, 202] on div "25-51523" at bounding box center [645, 201] width 438 height 16
copy div "25-51523"
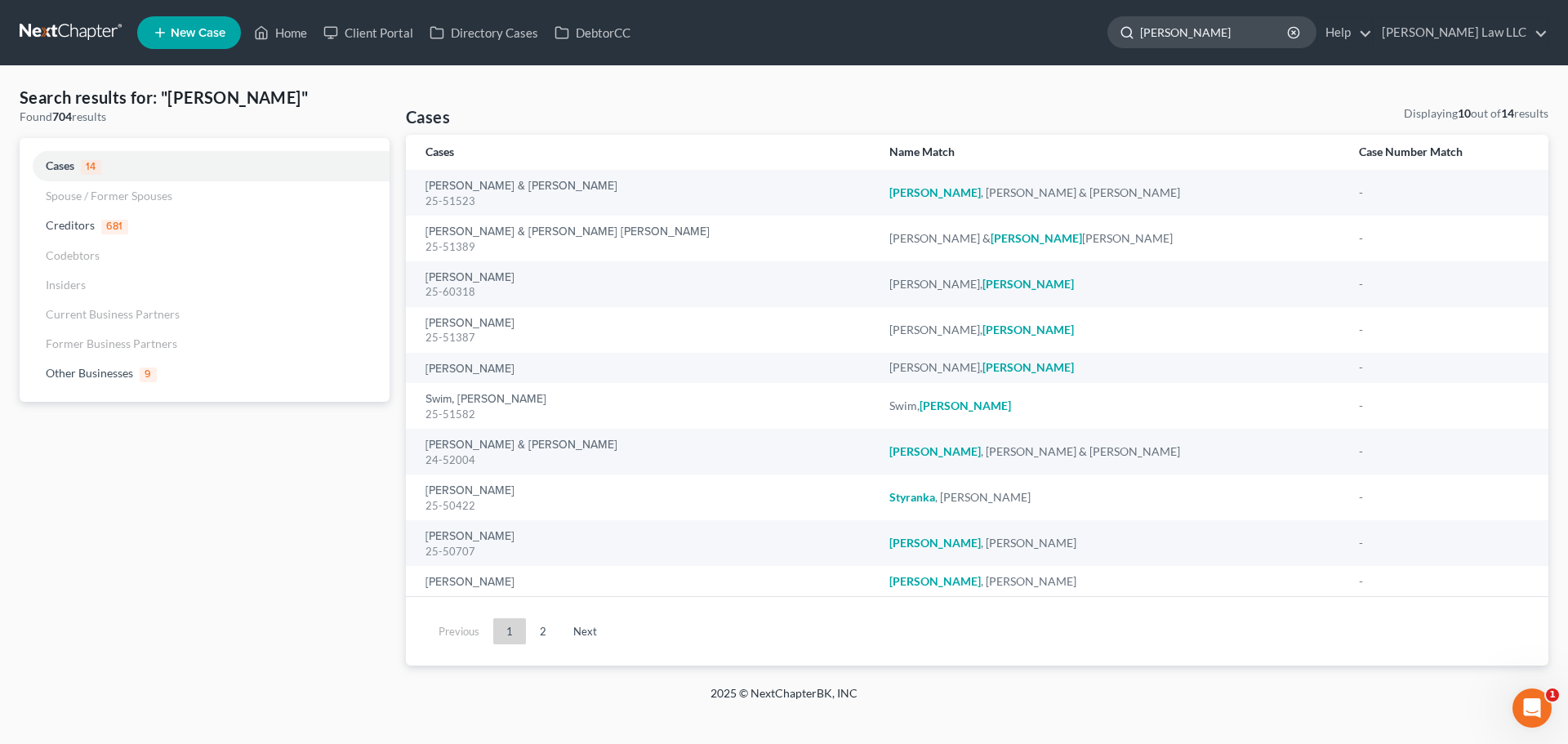
click at [1290, 27] on input "STEEDLEY" at bounding box center [1214, 32] width 149 height 30
type input "shrader"
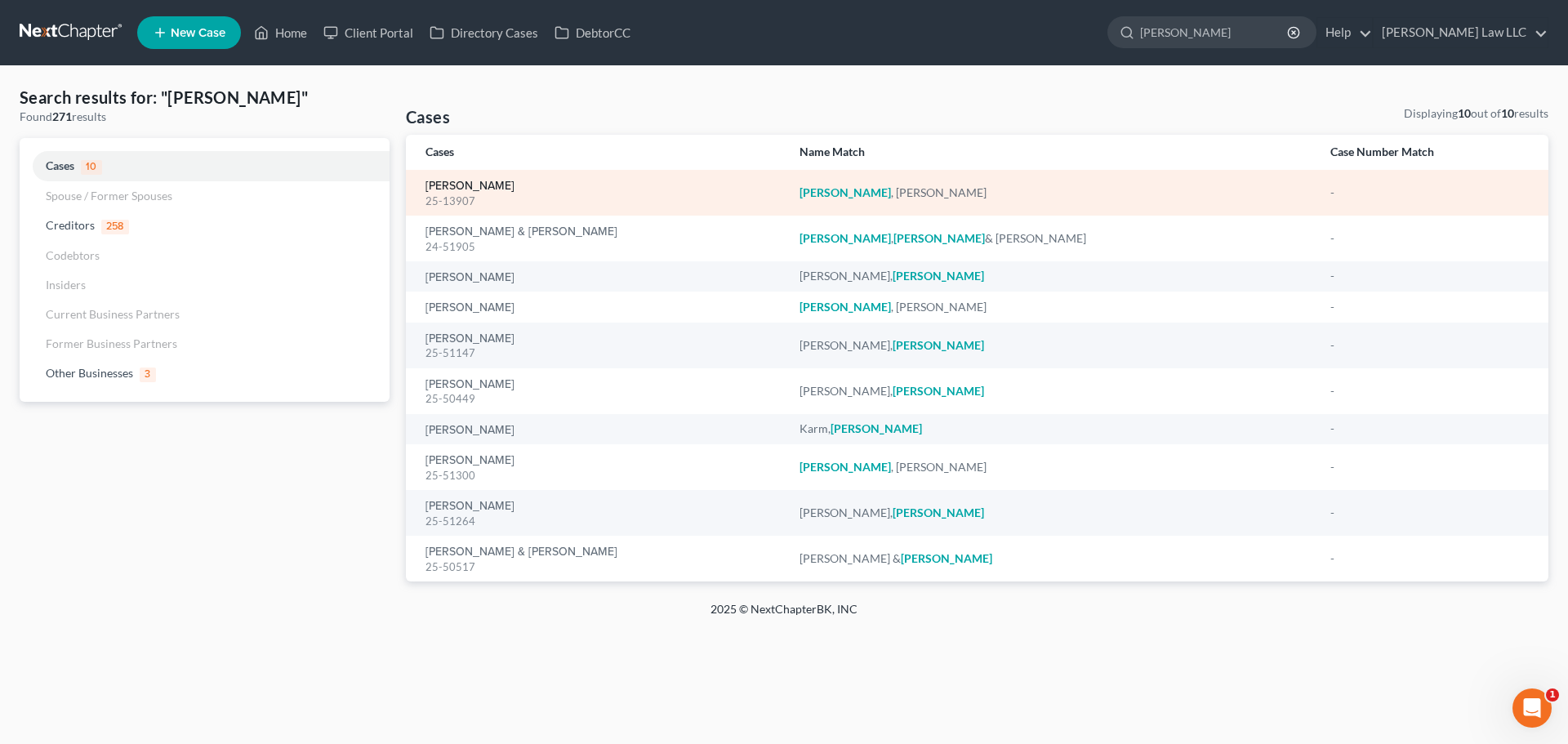
click at [466, 186] on link "Shrader, Thomas" at bounding box center [470, 186] width 89 height 11
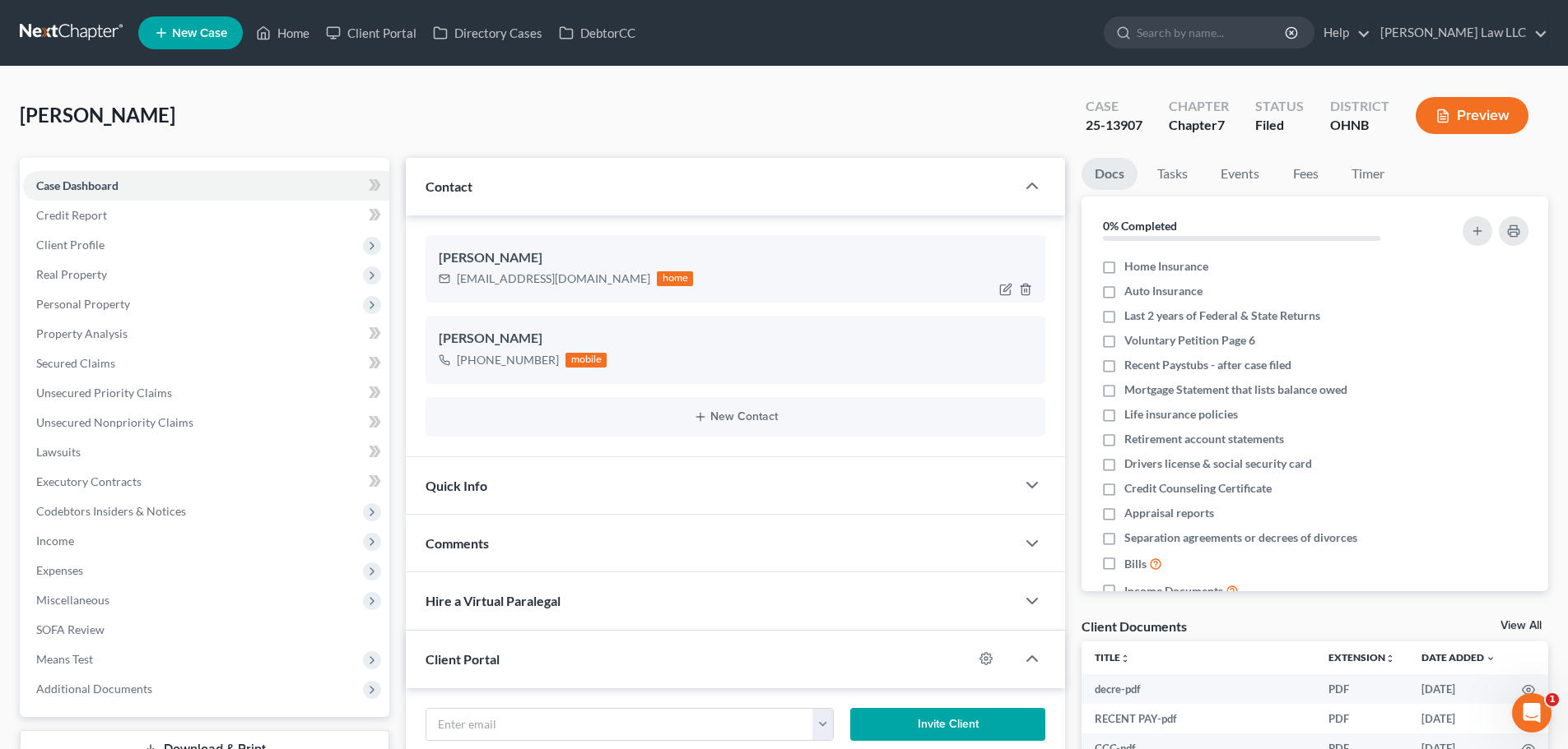
click at [518, 279] on div "tshrader03@yahoo.com" at bounding box center [554, 279] width 194 height 17
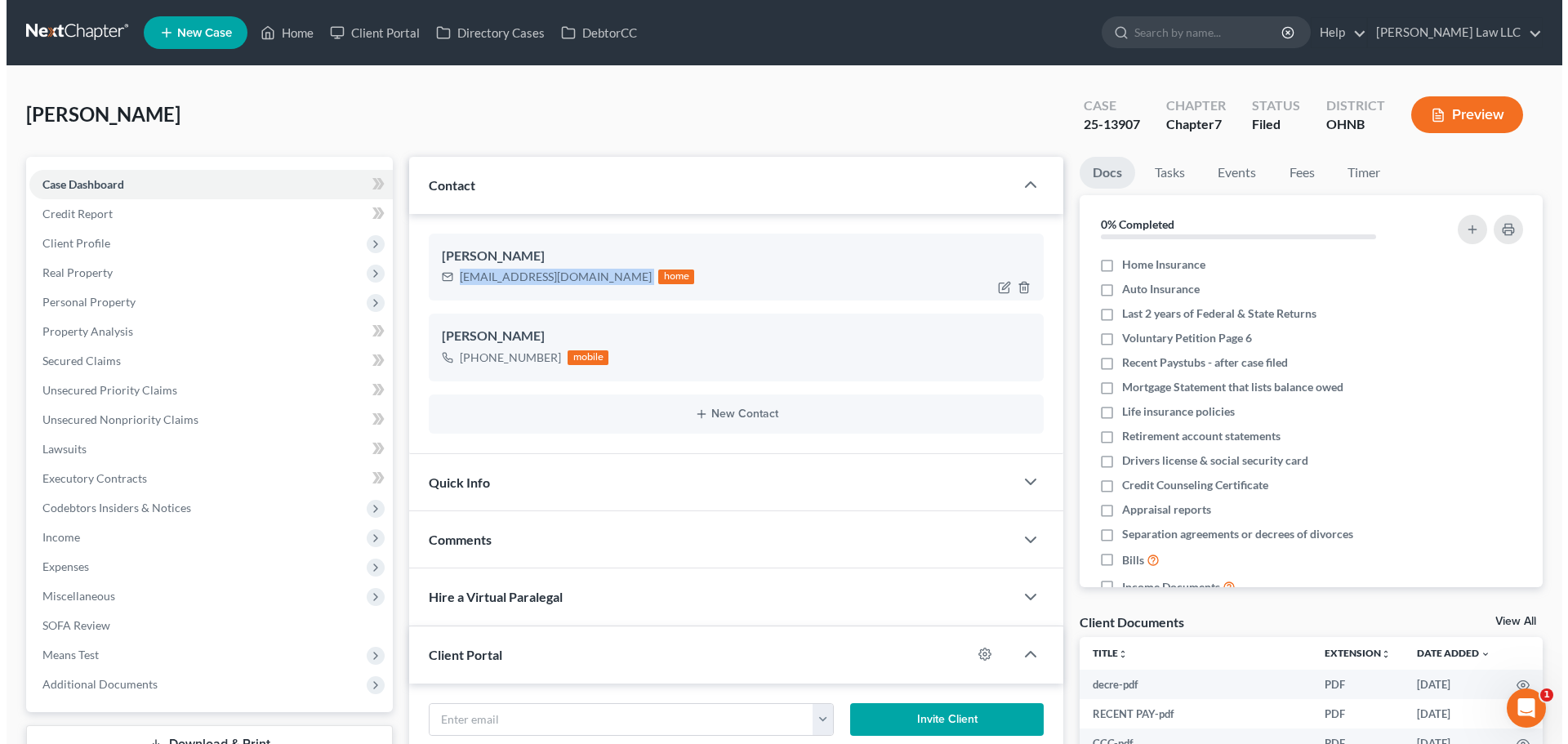
scroll to position [576, 0]
copy div "tshrader03@yahoo.com"
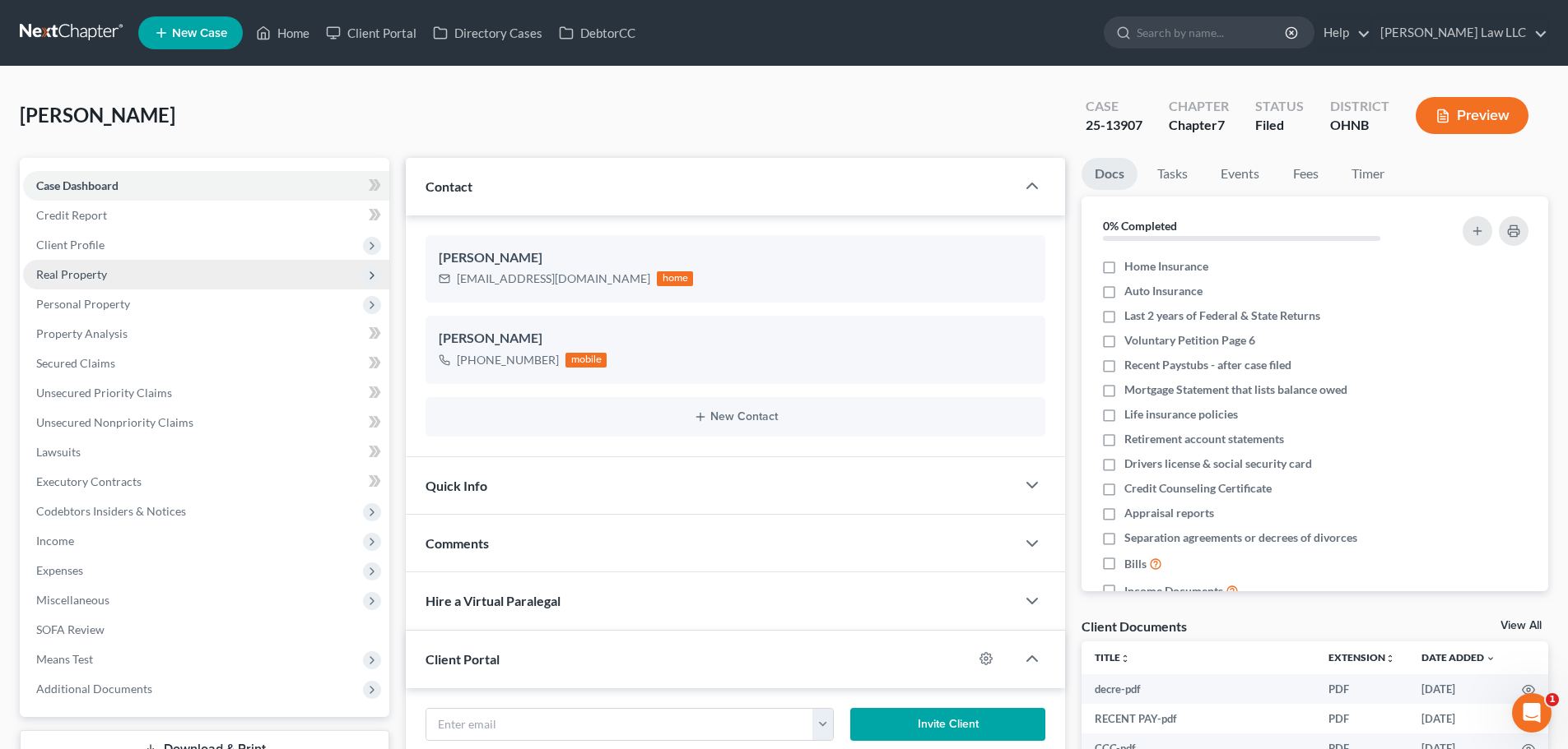
click at [119, 283] on span "Real Property" at bounding box center [206, 275] width 366 height 30
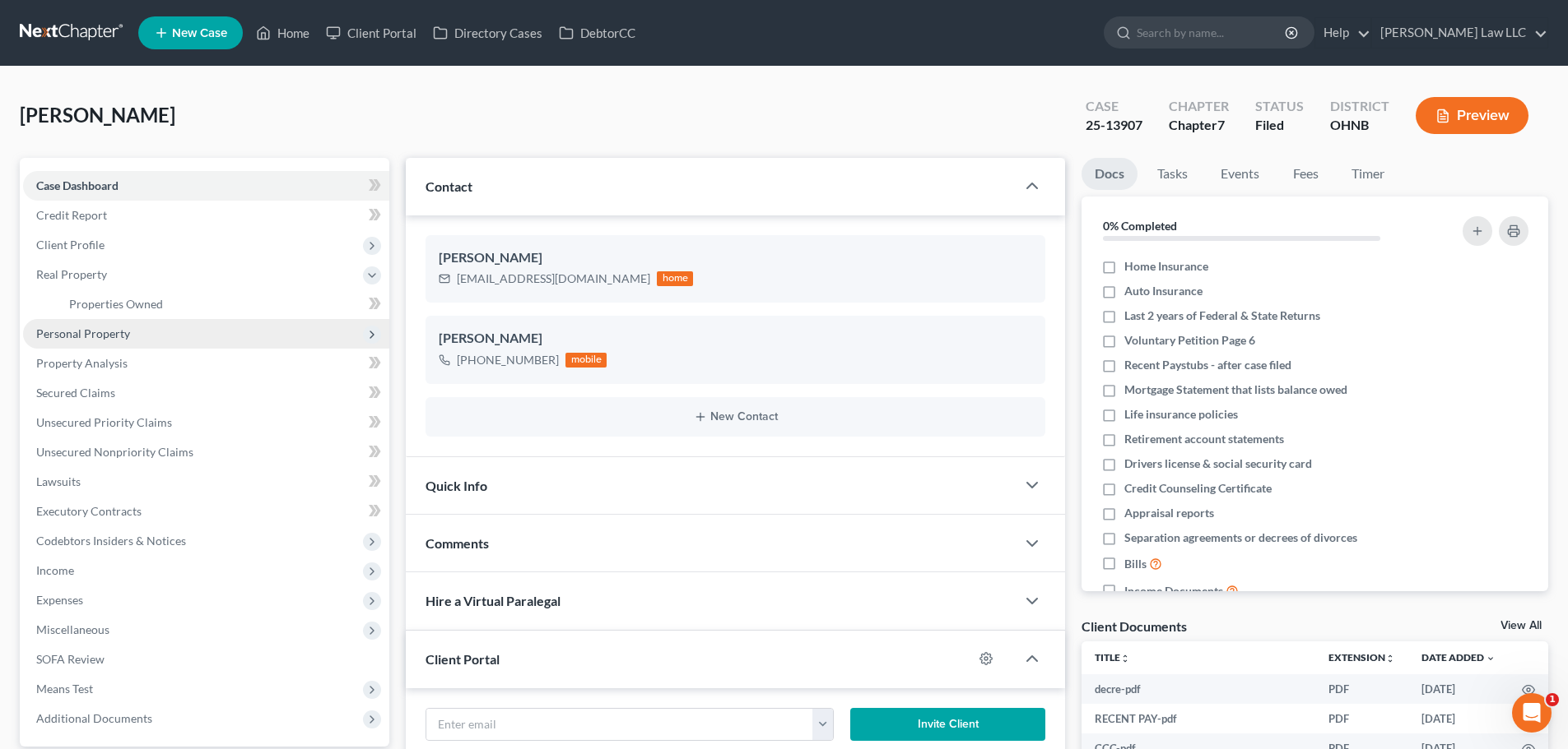
click at [137, 324] on span "Personal Property" at bounding box center [206, 334] width 366 height 30
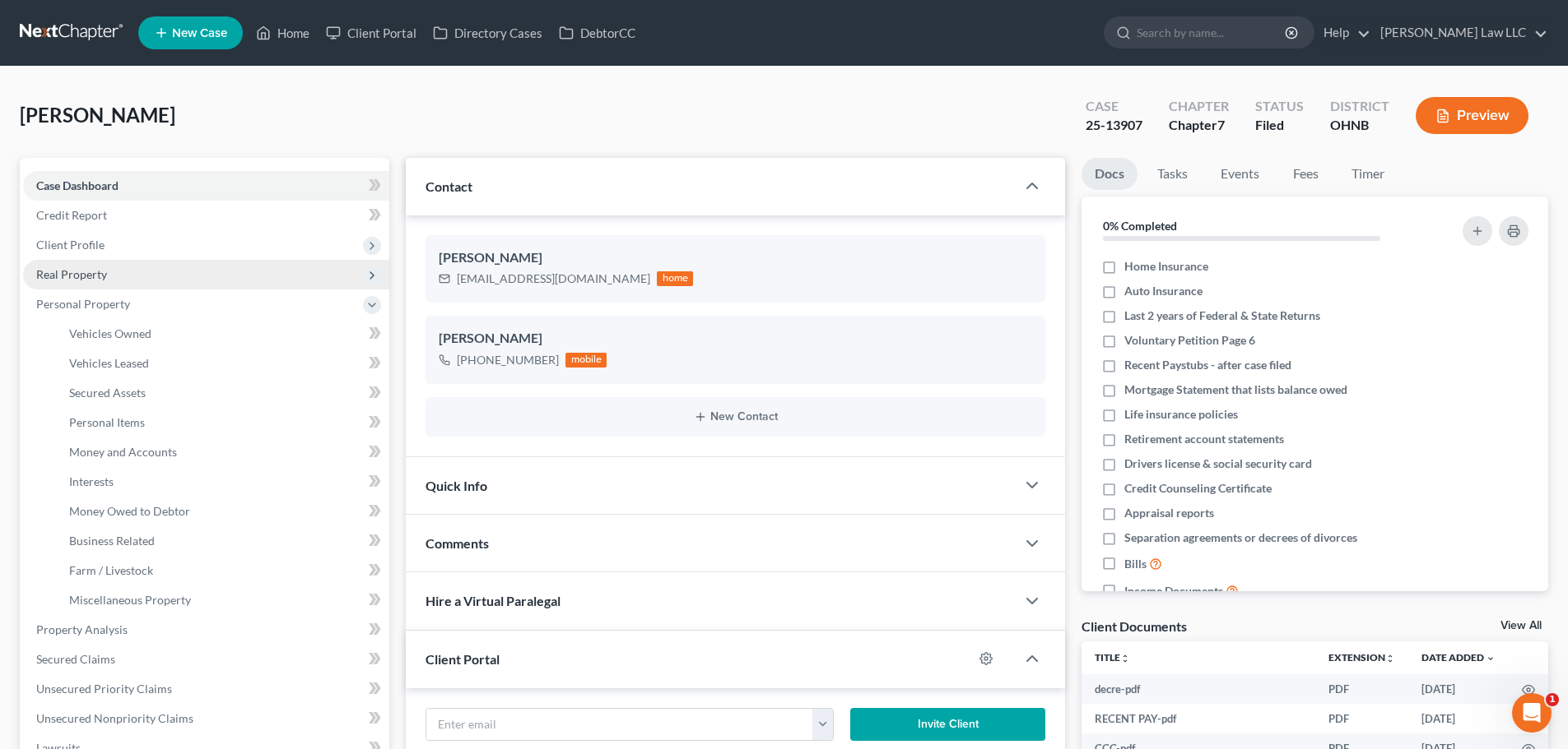
click at [143, 279] on span "Real Property" at bounding box center [206, 275] width 366 height 30
click at [110, 241] on span "Client Profile" at bounding box center [206, 245] width 366 height 30
click at [126, 272] on span "Filing Information" at bounding box center [115, 274] width 93 height 14
select select "1"
select select "0"
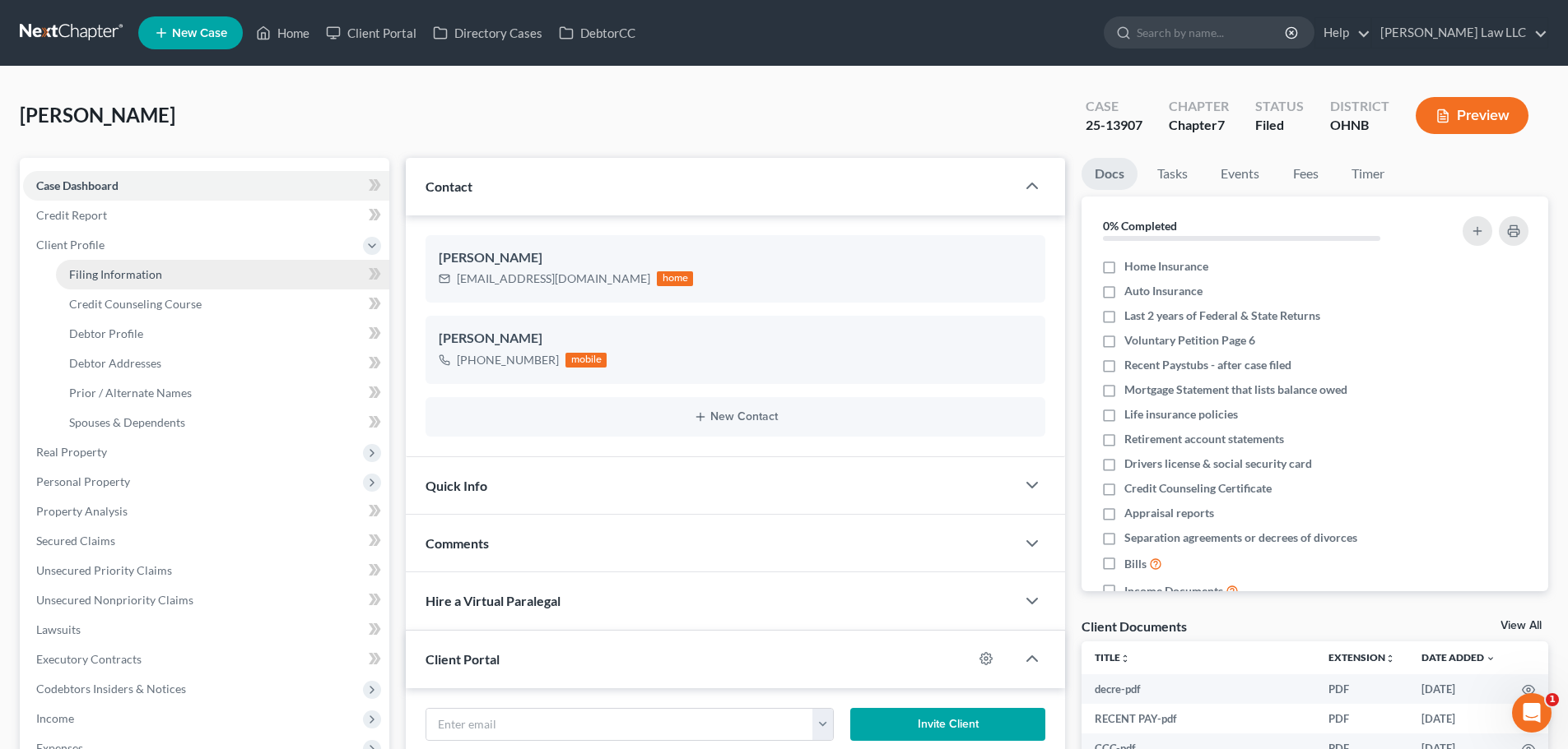
select select "0"
select select "61"
select select "0"
select select "36"
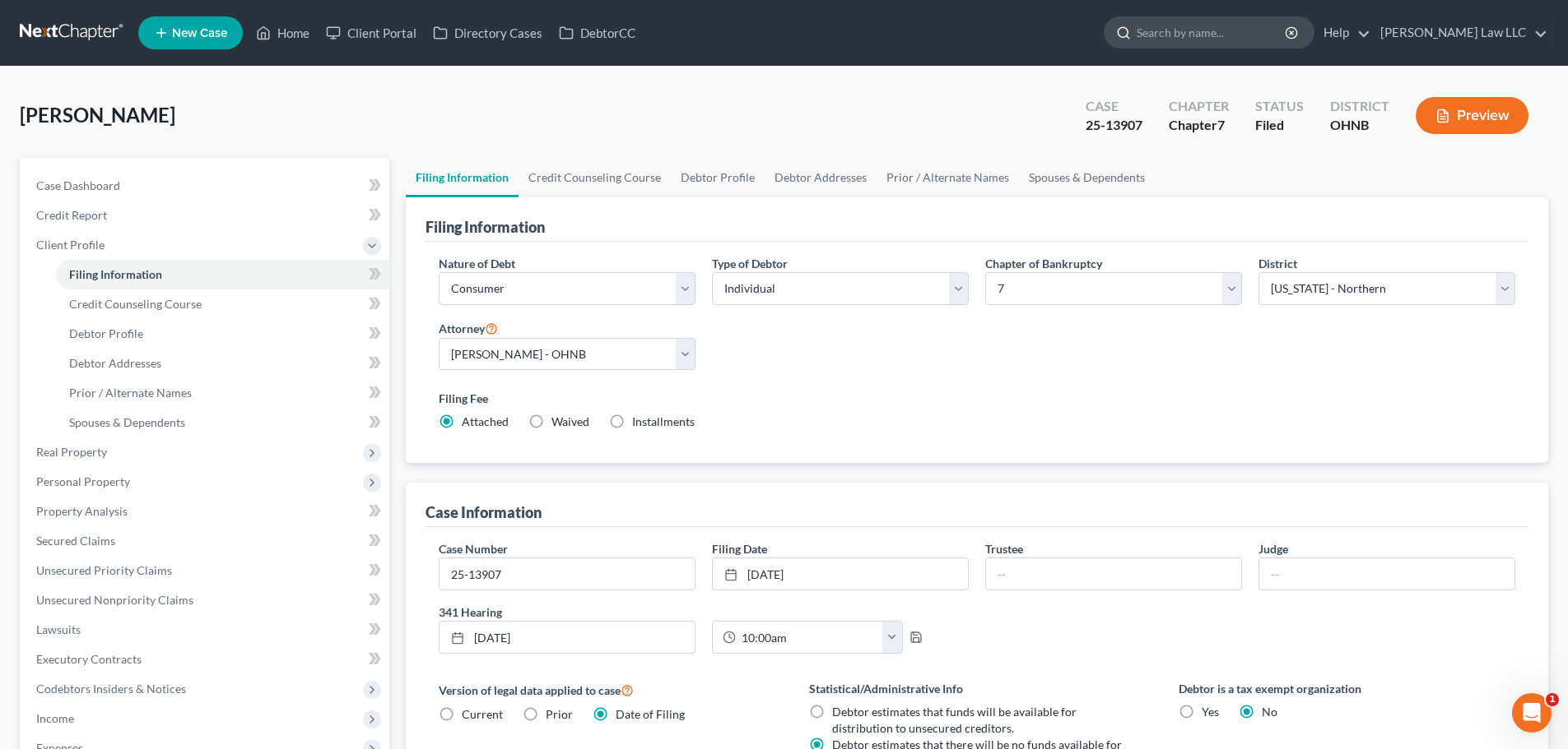
click at [1249, 36] on input "search" at bounding box center [1211, 32] width 150 height 30
type input "sweet"
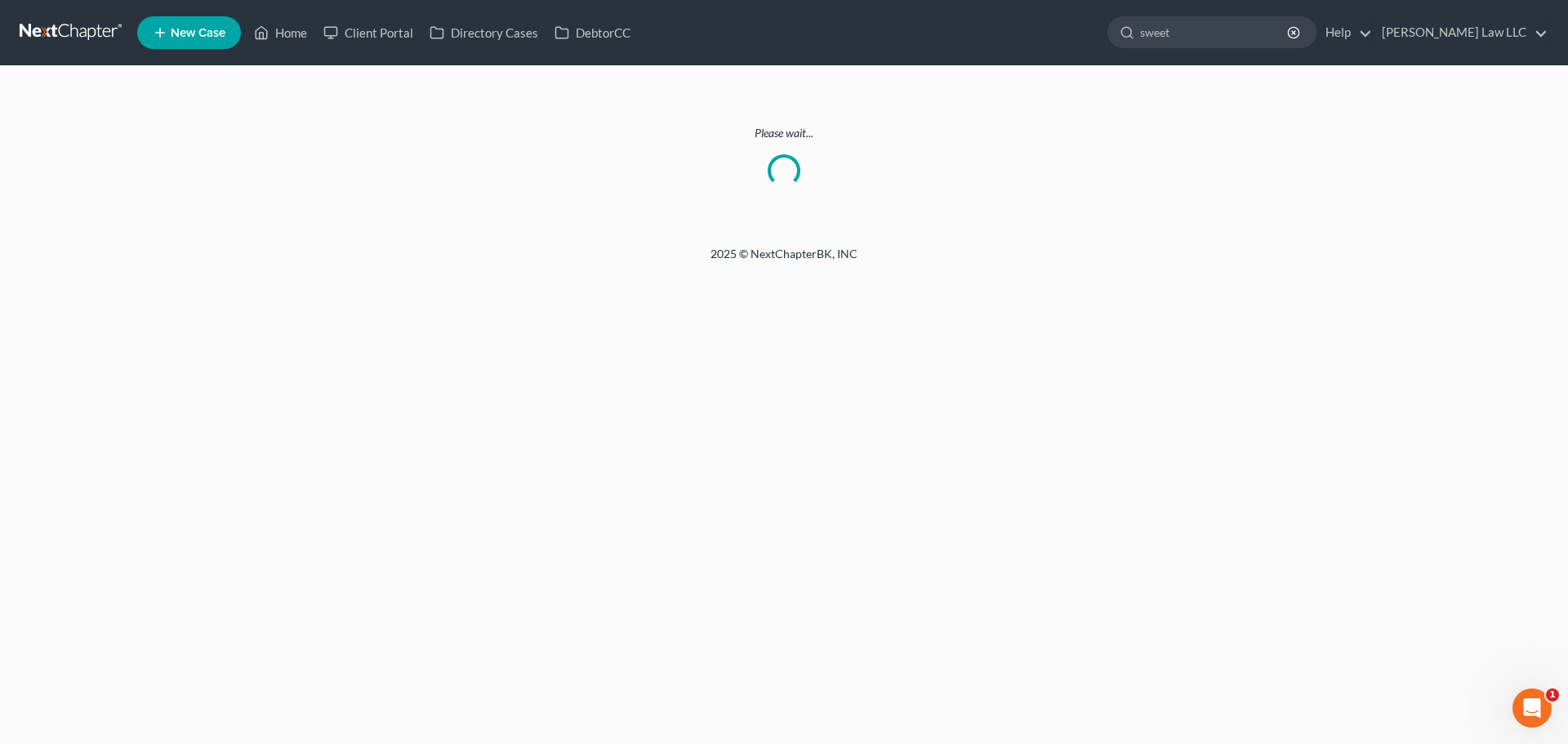
click at [59, 35] on link at bounding box center [71, 33] width 104 height 29
click at [1287, 34] on input "sweet" at bounding box center [1214, 32] width 149 height 30
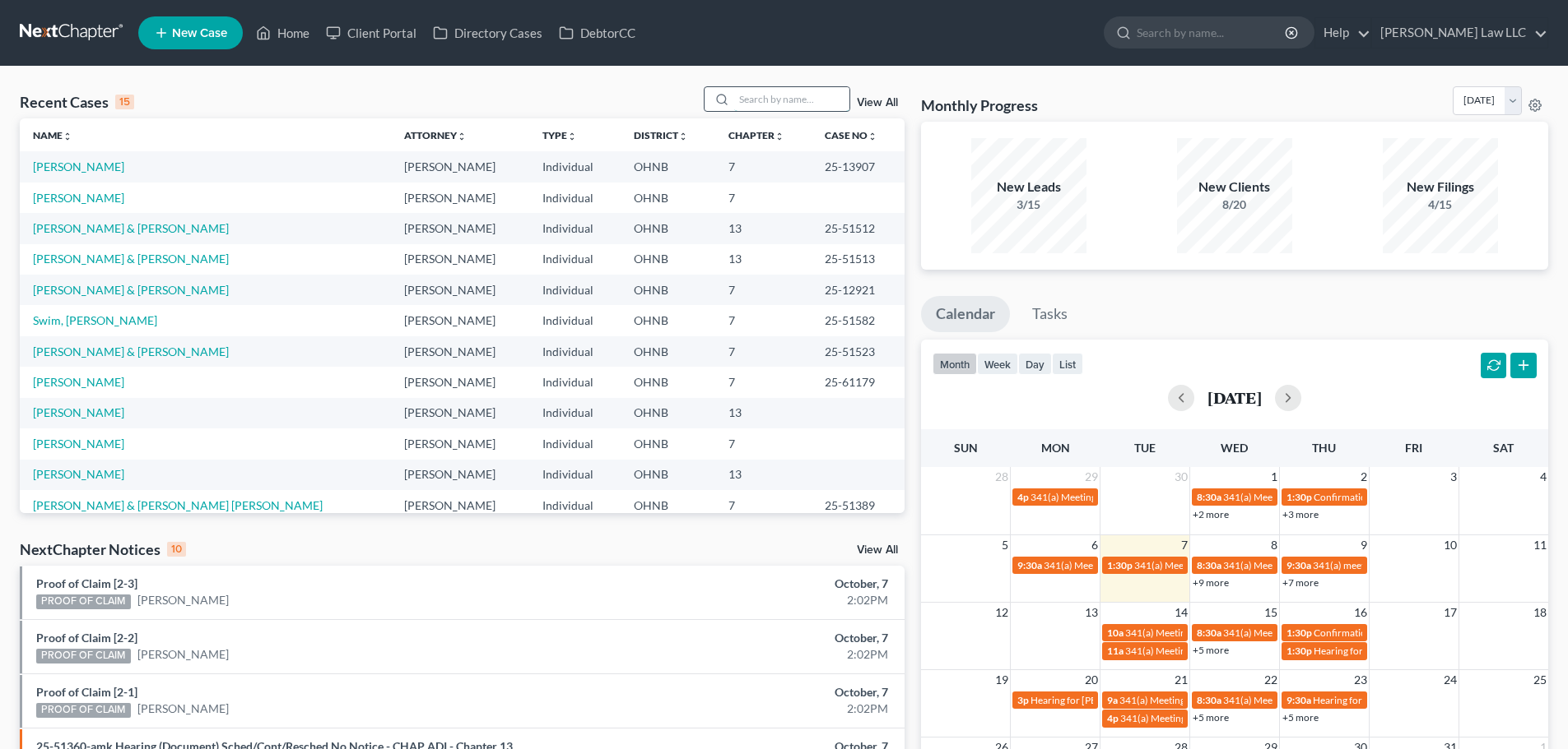
click at [744, 96] on input "search" at bounding box center [791, 100] width 115 height 24
type input "sweet"
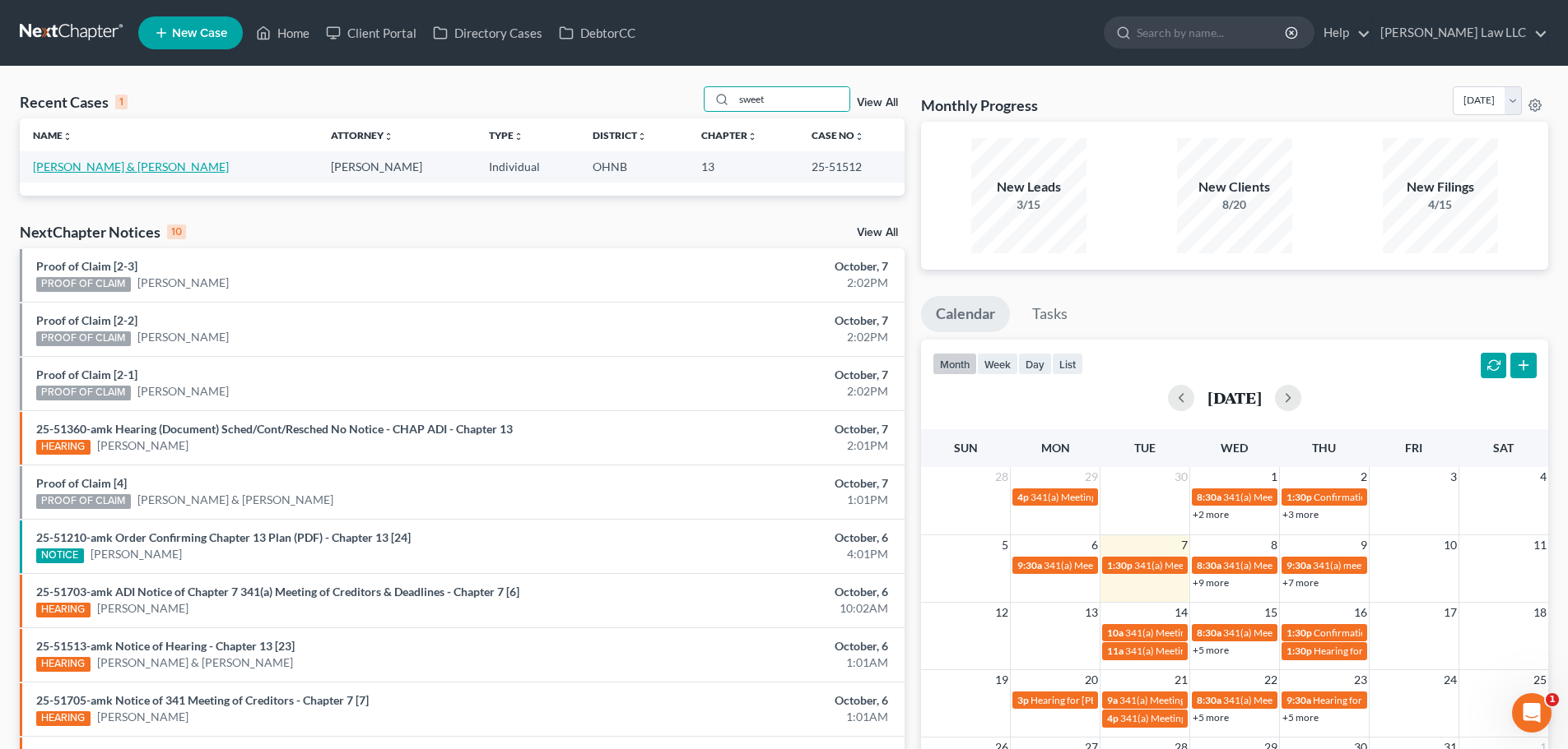
click at [126, 170] on link "Sweet, Joshua & Nicole" at bounding box center [131, 166] width 196 height 14
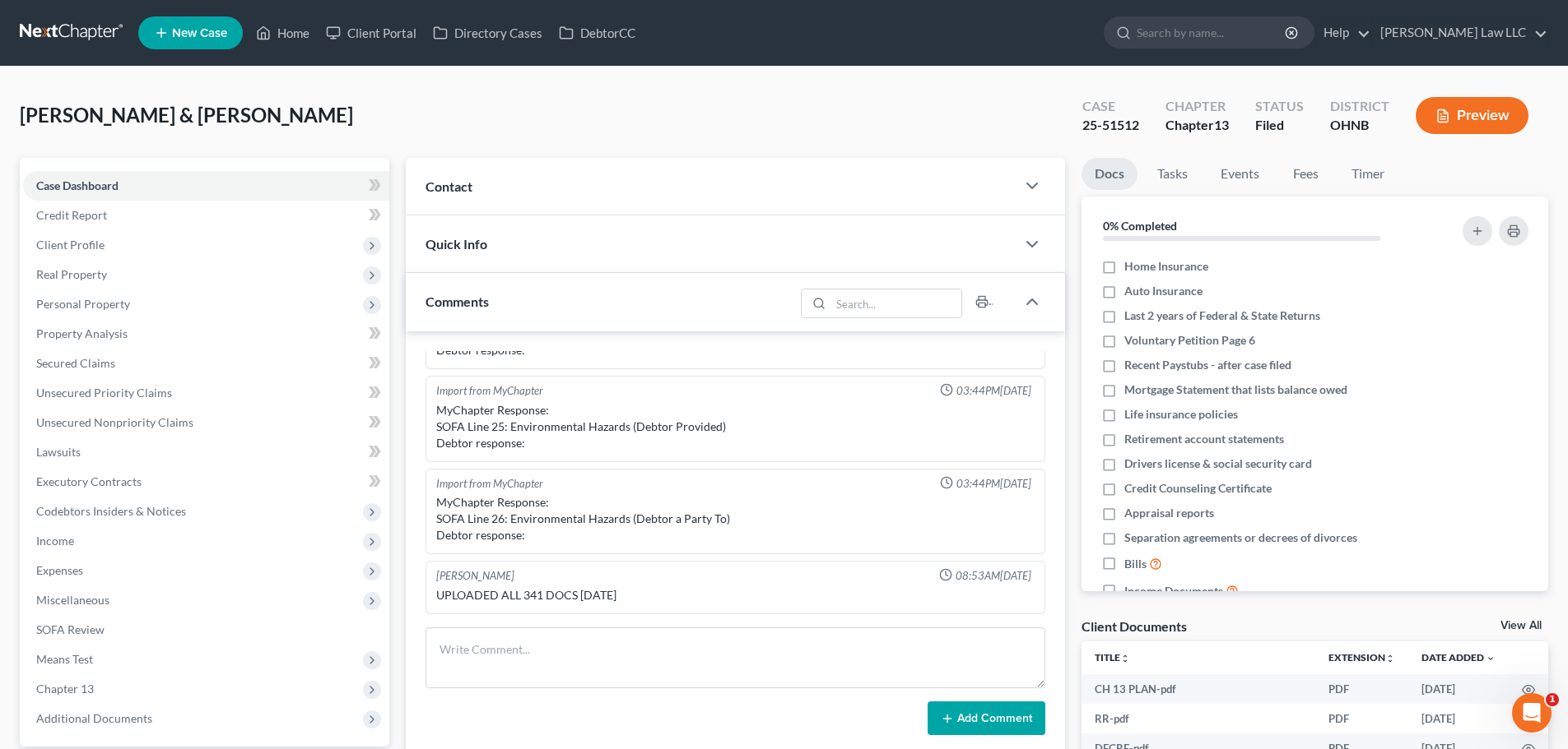
scroll to position [673, 0]
click at [1130, 125] on div "25-51512" at bounding box center [1111, 125] width 57 height 19
copy div "25-51512"
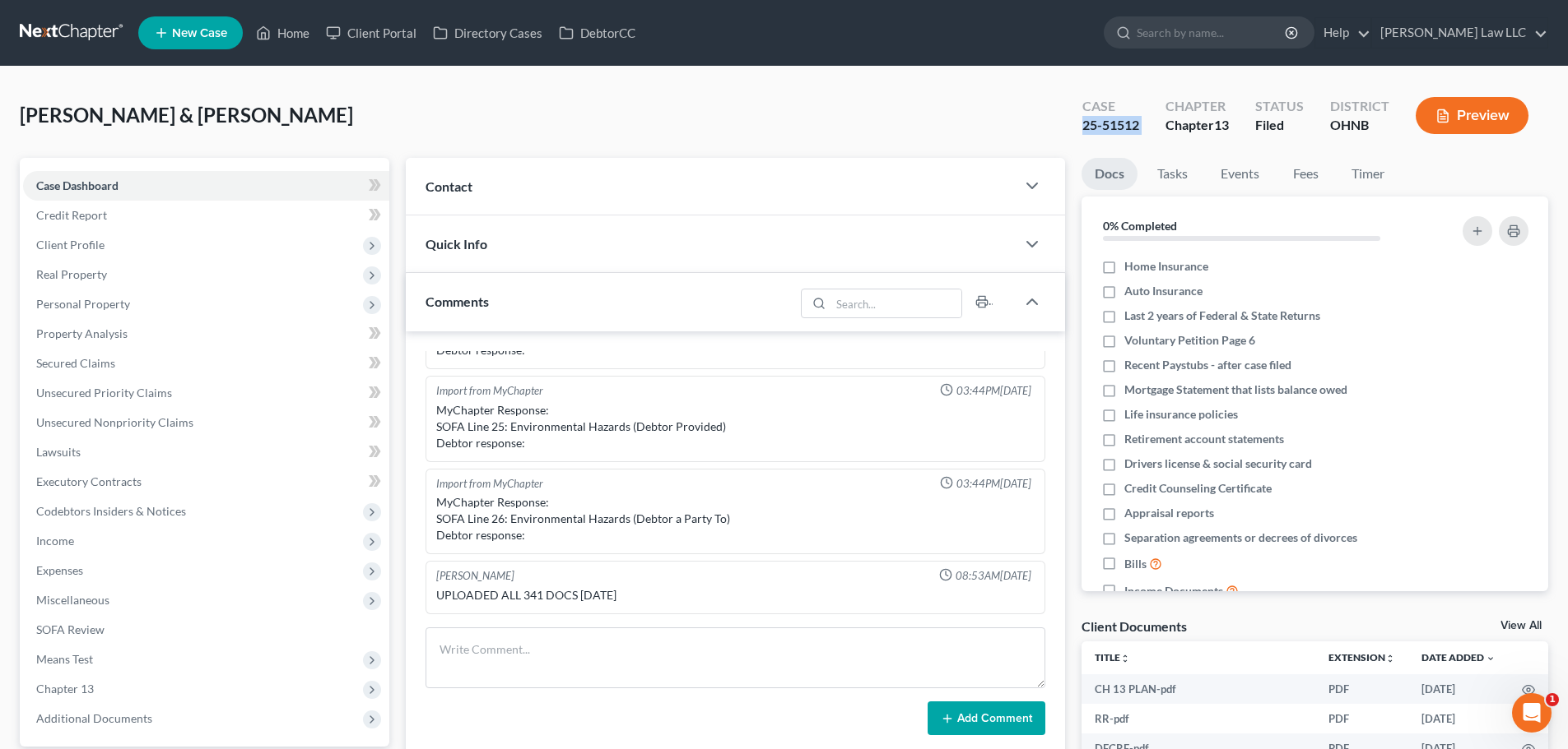
click at [1083, 125] on div "25-51512" at bounding box center [1111, 125] width 57 height 19
click at [1125, 126] on div "25-51512" at bounding box center [1111, 125] width 57 height 19
copy div "25-51512"
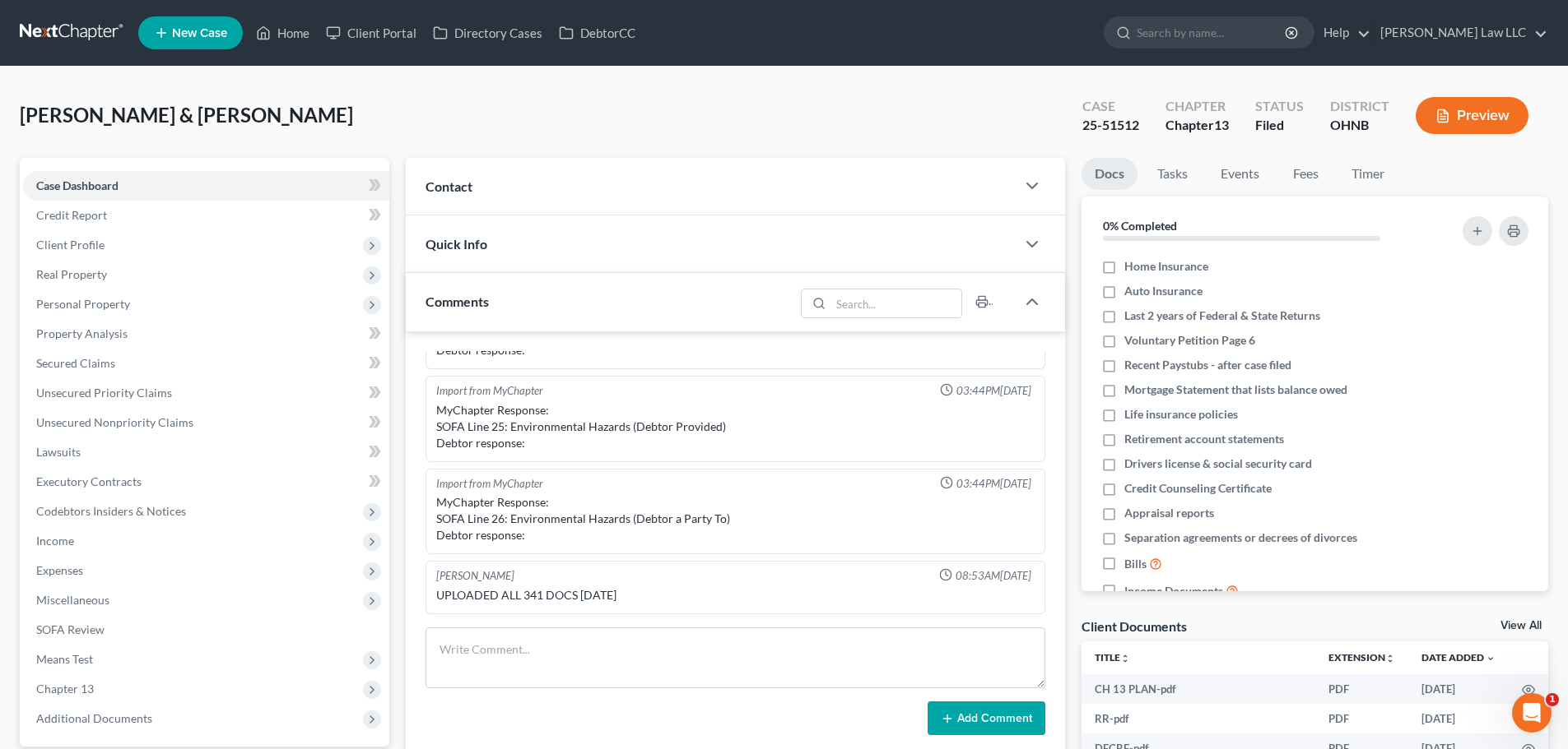
click at [428, 119] on div "Sweet, Joshua & Nicole Upgraded Case 25-51512 Chapter Chapter 13 Status Filed D…" at bounding box center [784, 123] width 1528 height 72
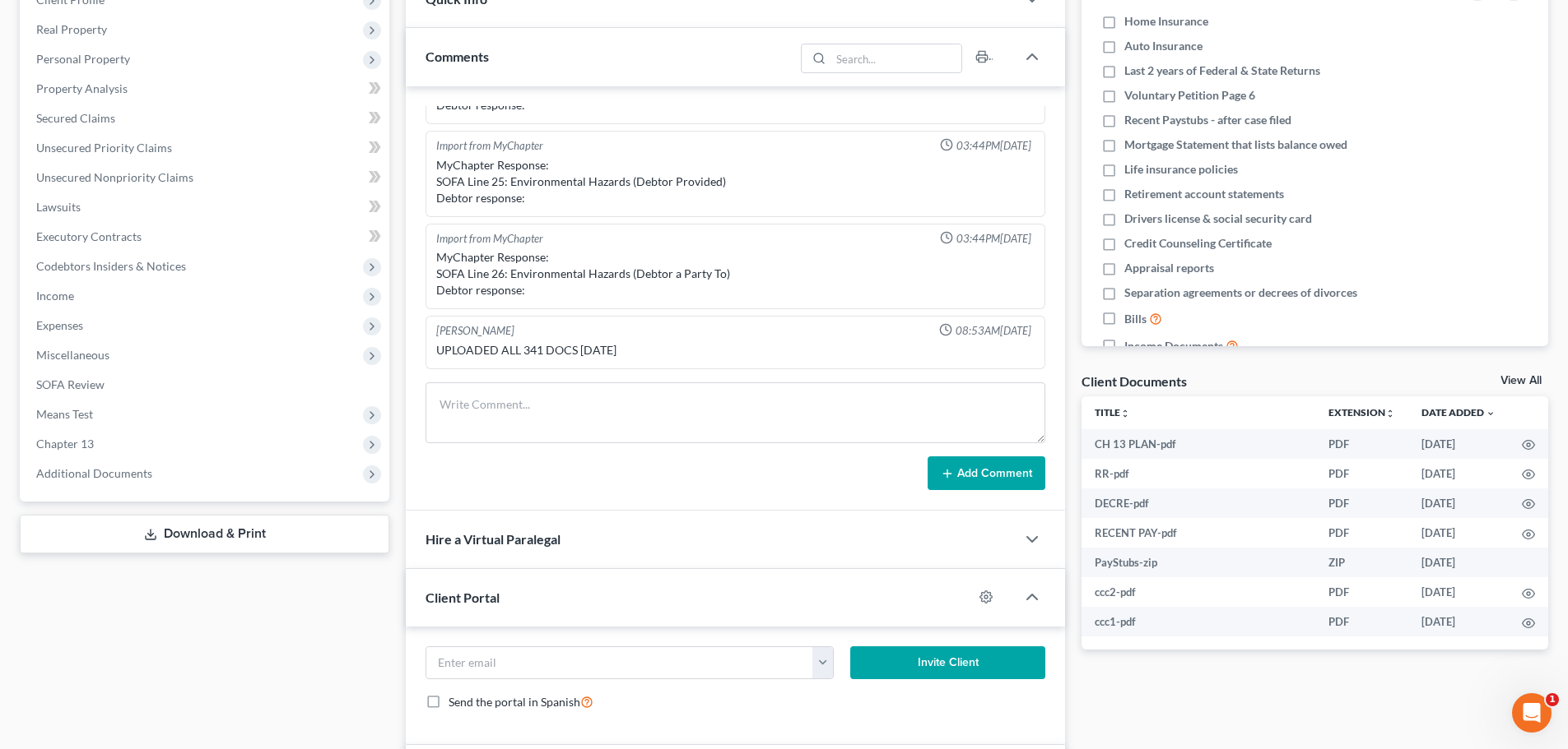
scroll to position [0, 0]
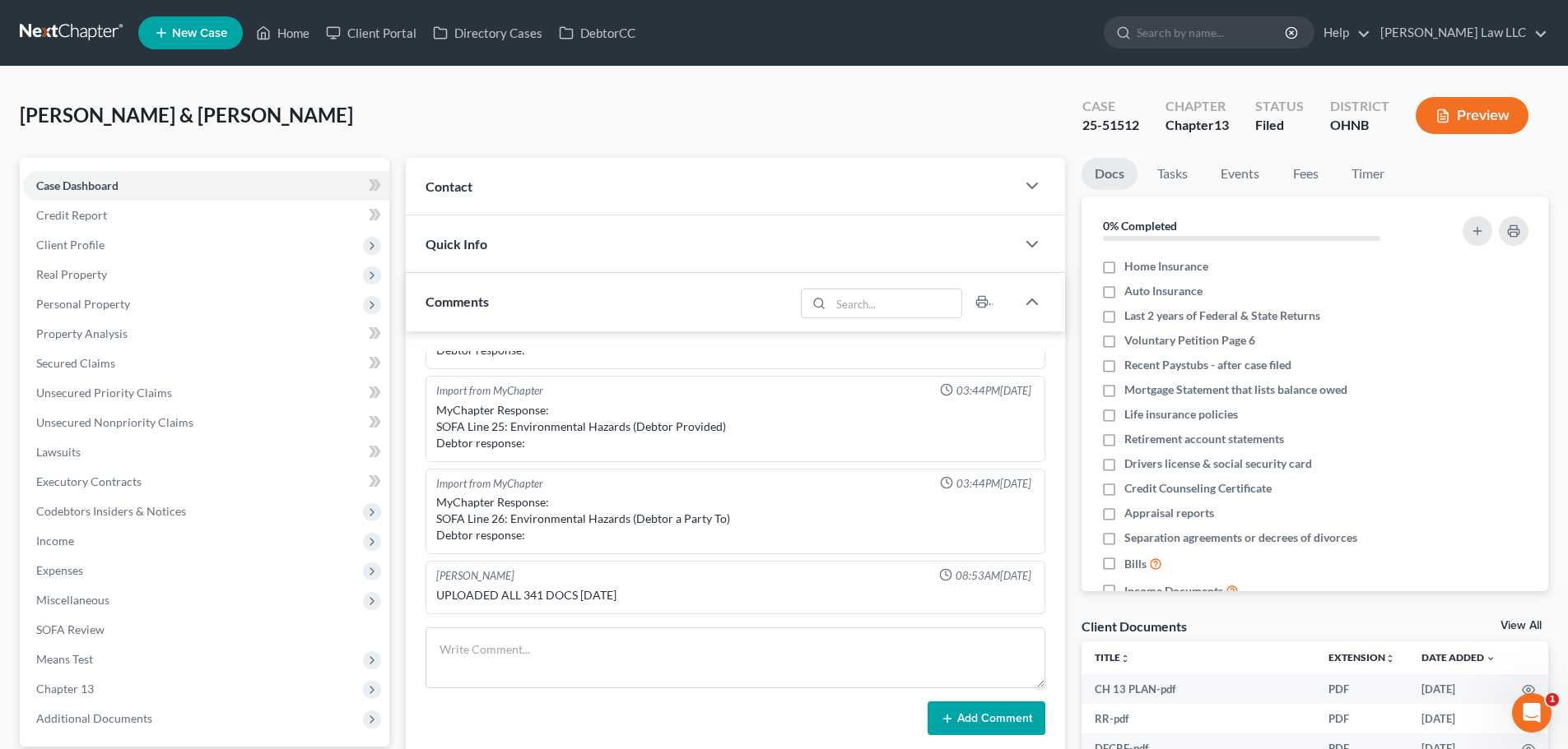
click at [838, 589] on div "UPLOADED ALL 341 DOCS LAST THURSDAY" at bounding box center [736, 596] width 598 height 17
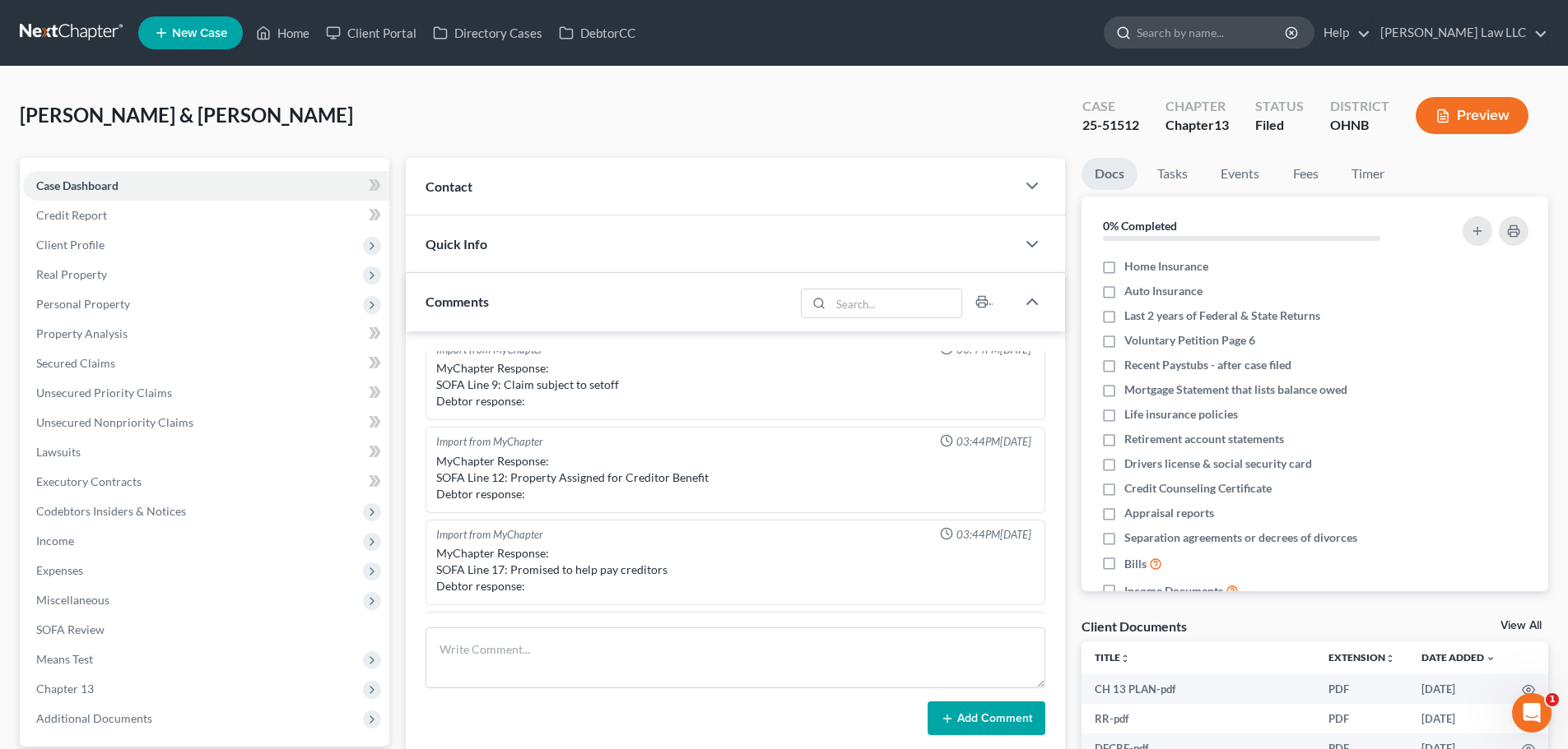
click at [1202, 24] on input "search" at bounding box center [1211, 32] width 150 height 30
type input "x"
type input "sharder"
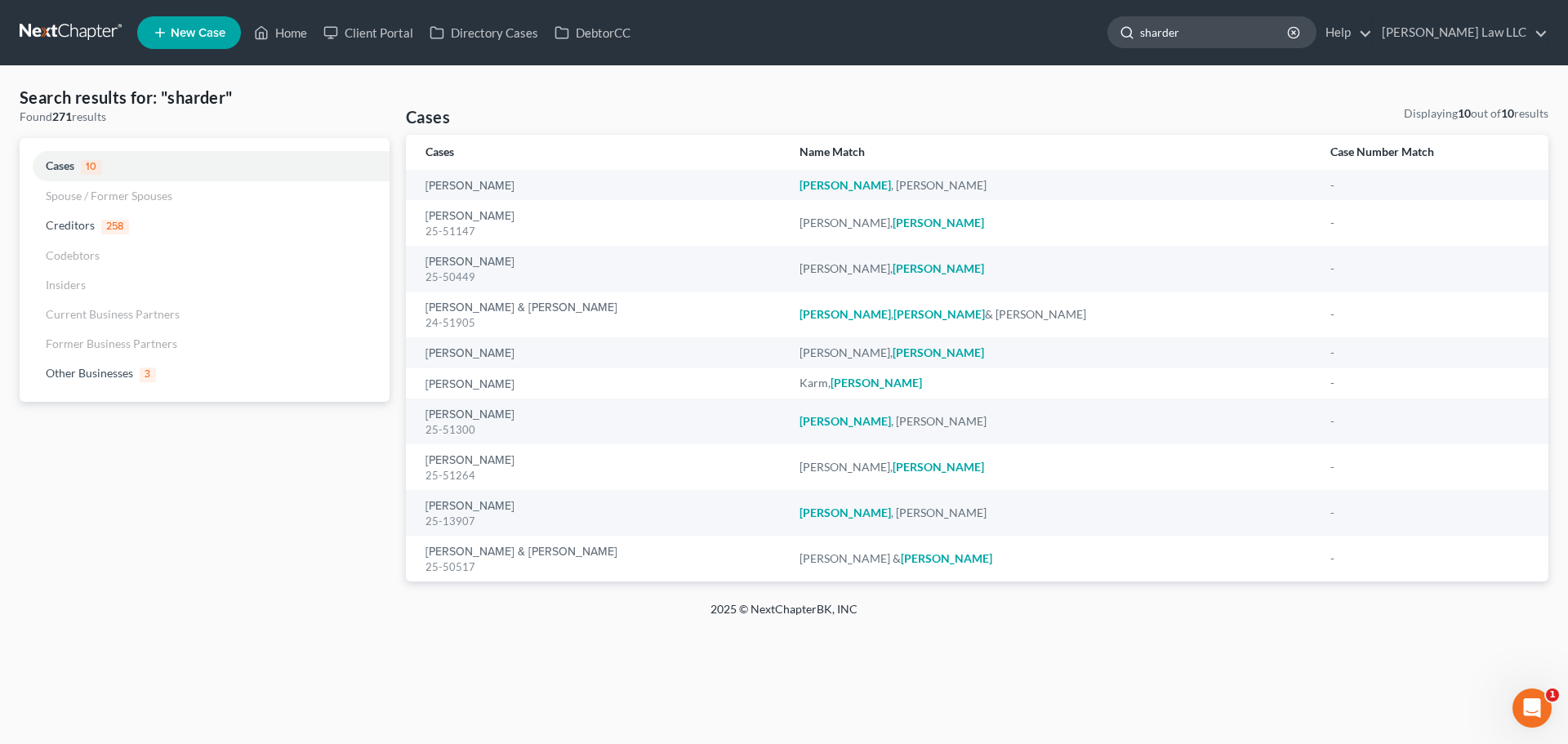
click at [1264, 35] on input "sharder" at bounding box center [1214, 32] width 149 height 30
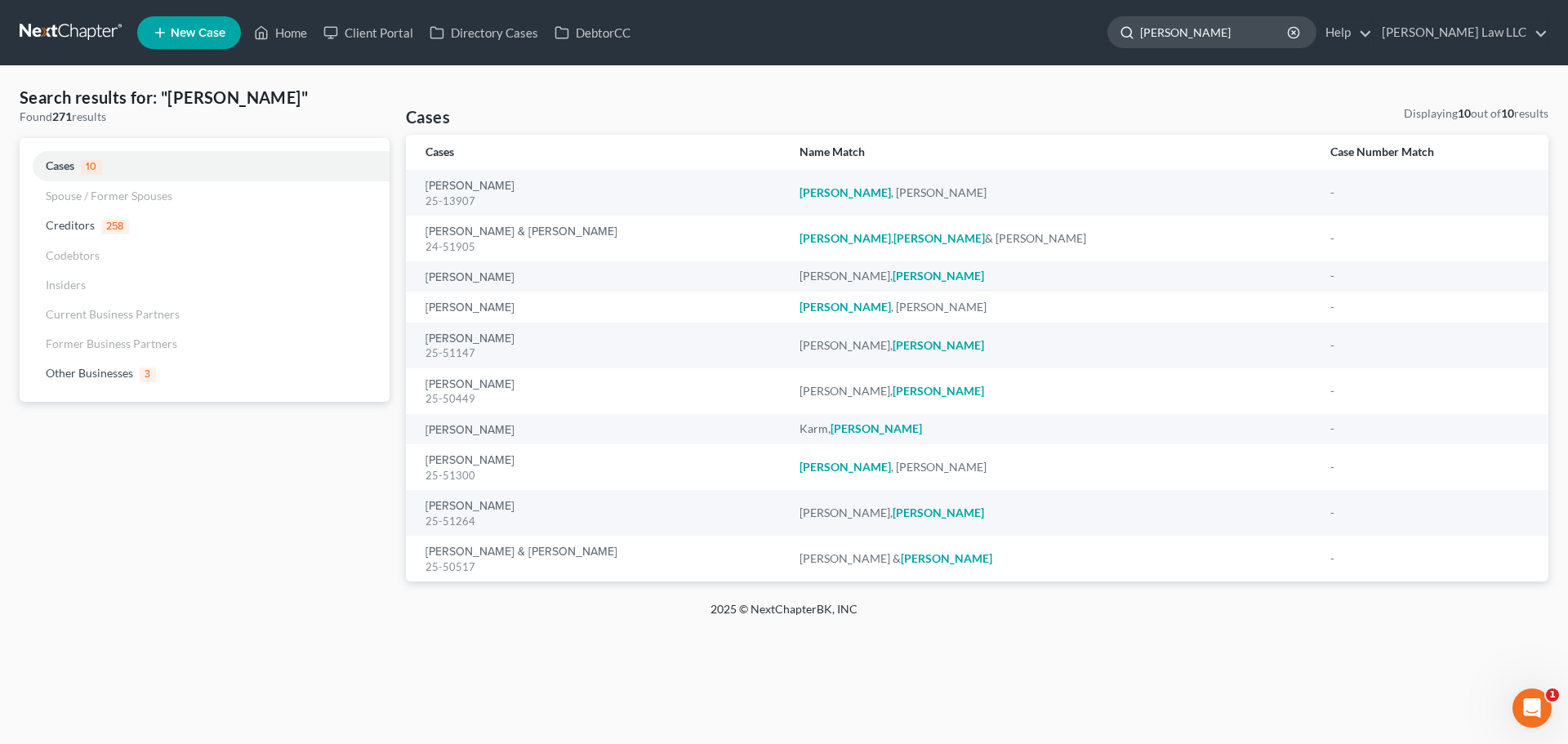
type input "shrader"
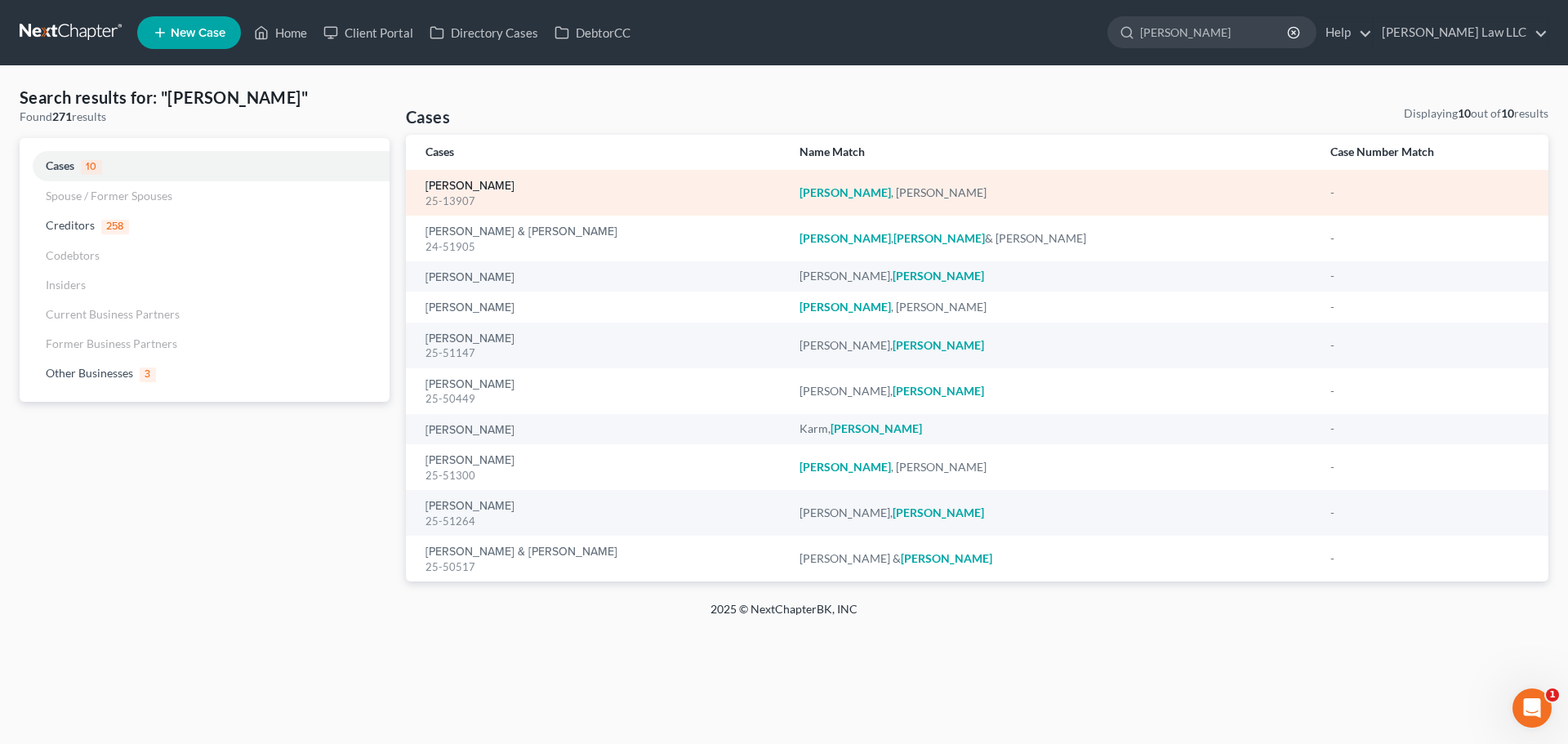
click at [472, 185] on link "Shrader, Thomas" at bounding box center [470, 186] width 89 height 11
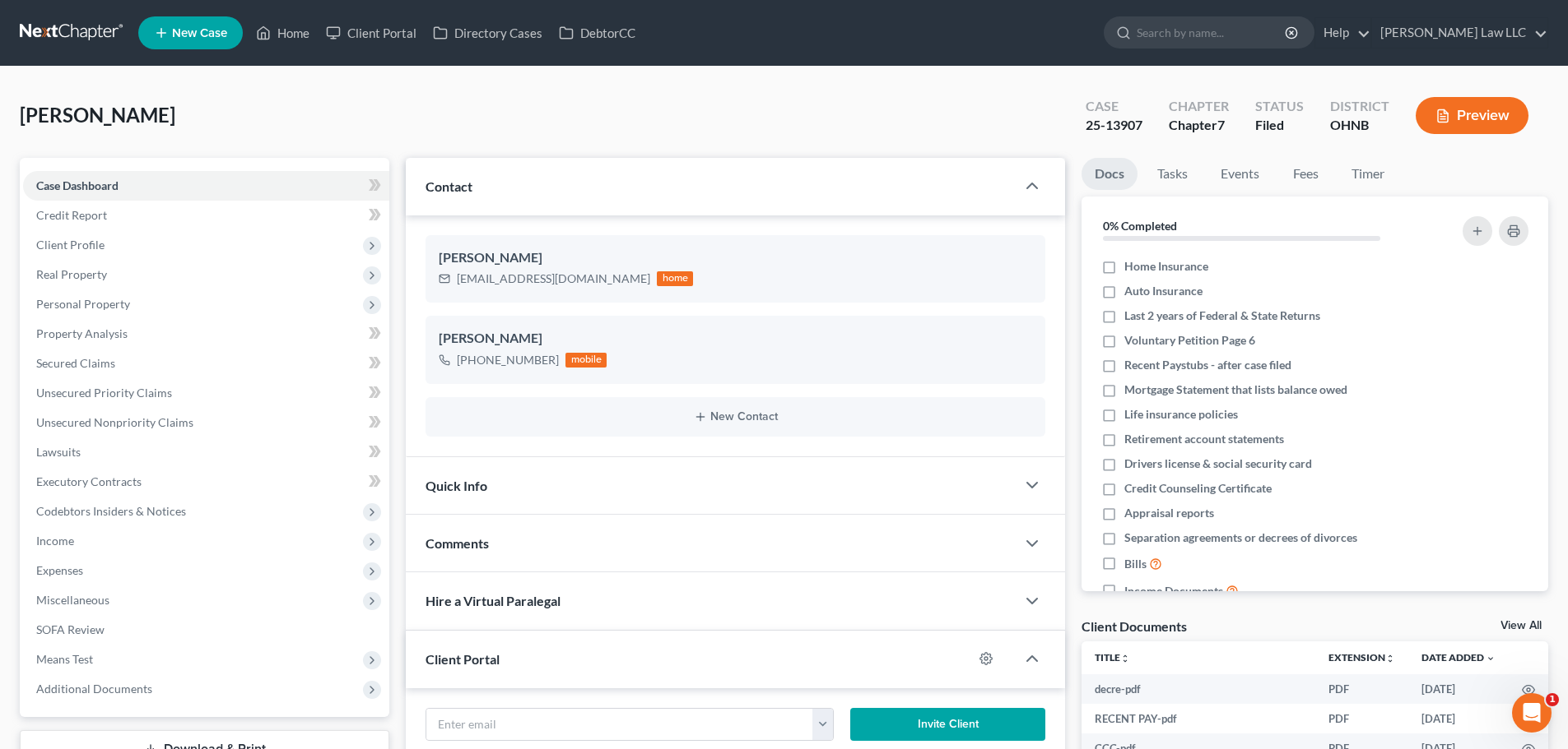
scroll to position [580, 0]
click at [95, 246] on span "Client Profile" at bounding box center [70, 244] width 68 height 14
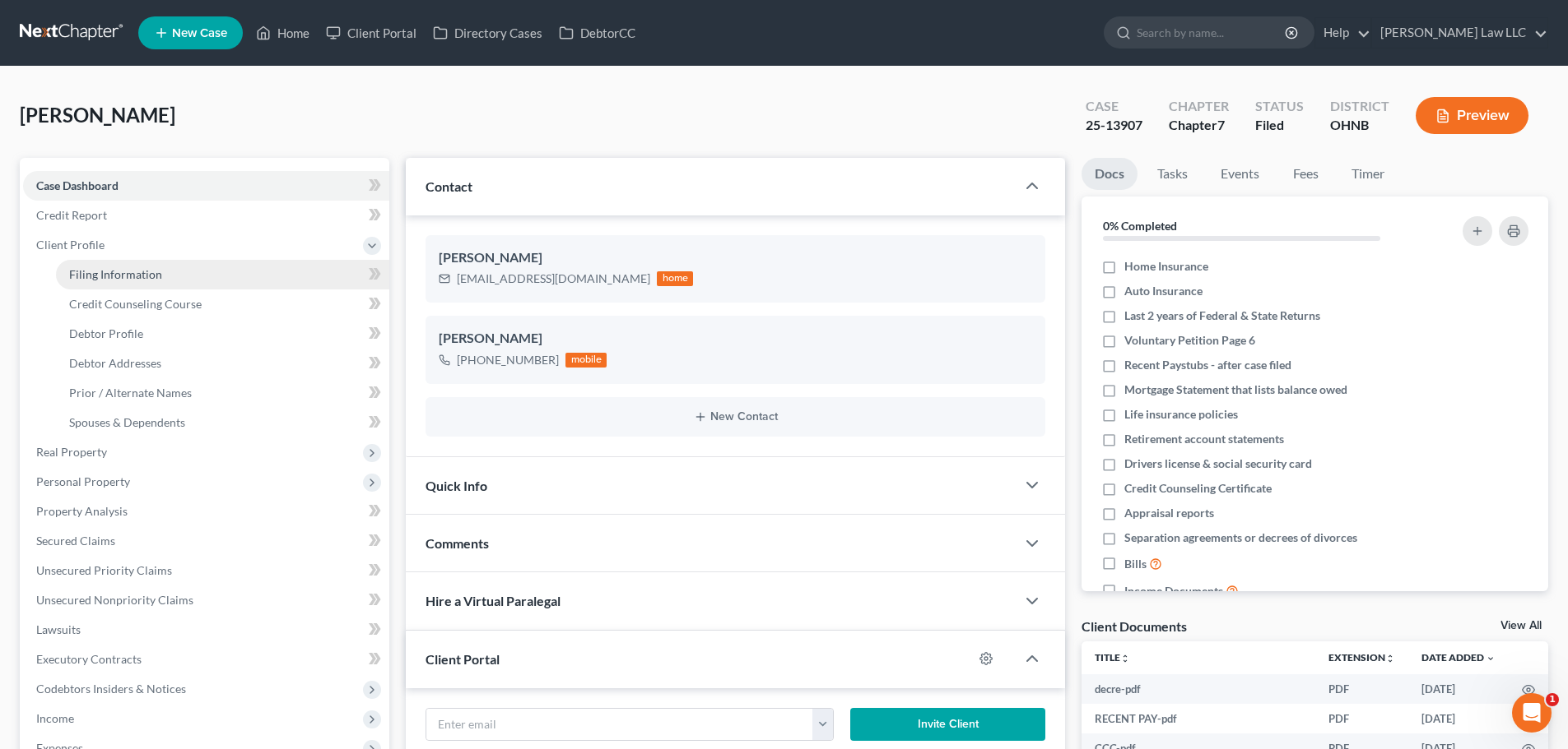
click at [149, 279] on span "Filing Information" at bounding box center [115, 274] width 93 height 14
select select "1"
select select "0"
select select "36"
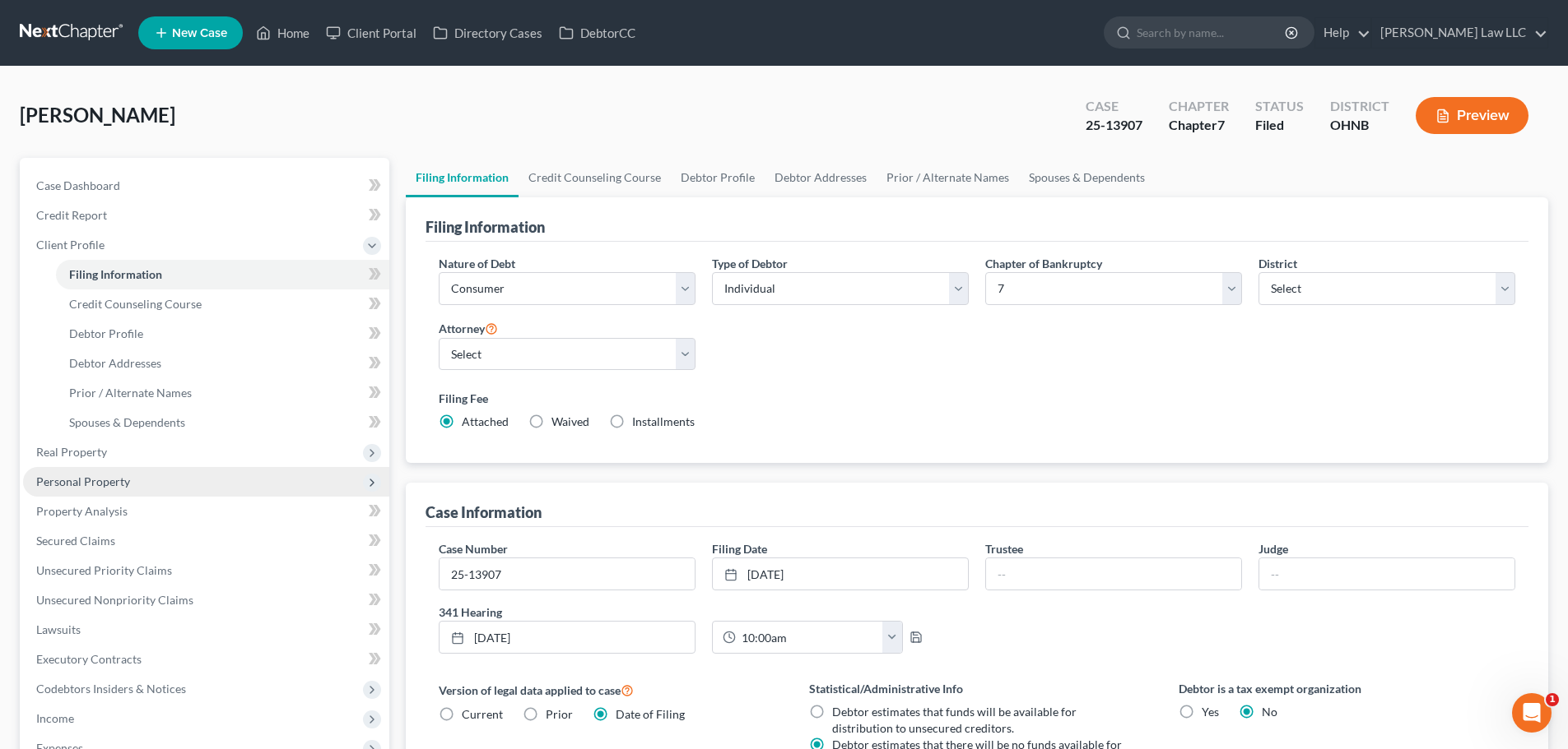
click at [122, 482] on span "Personal Property" at bounding box center [83, 482] width 94 height 14
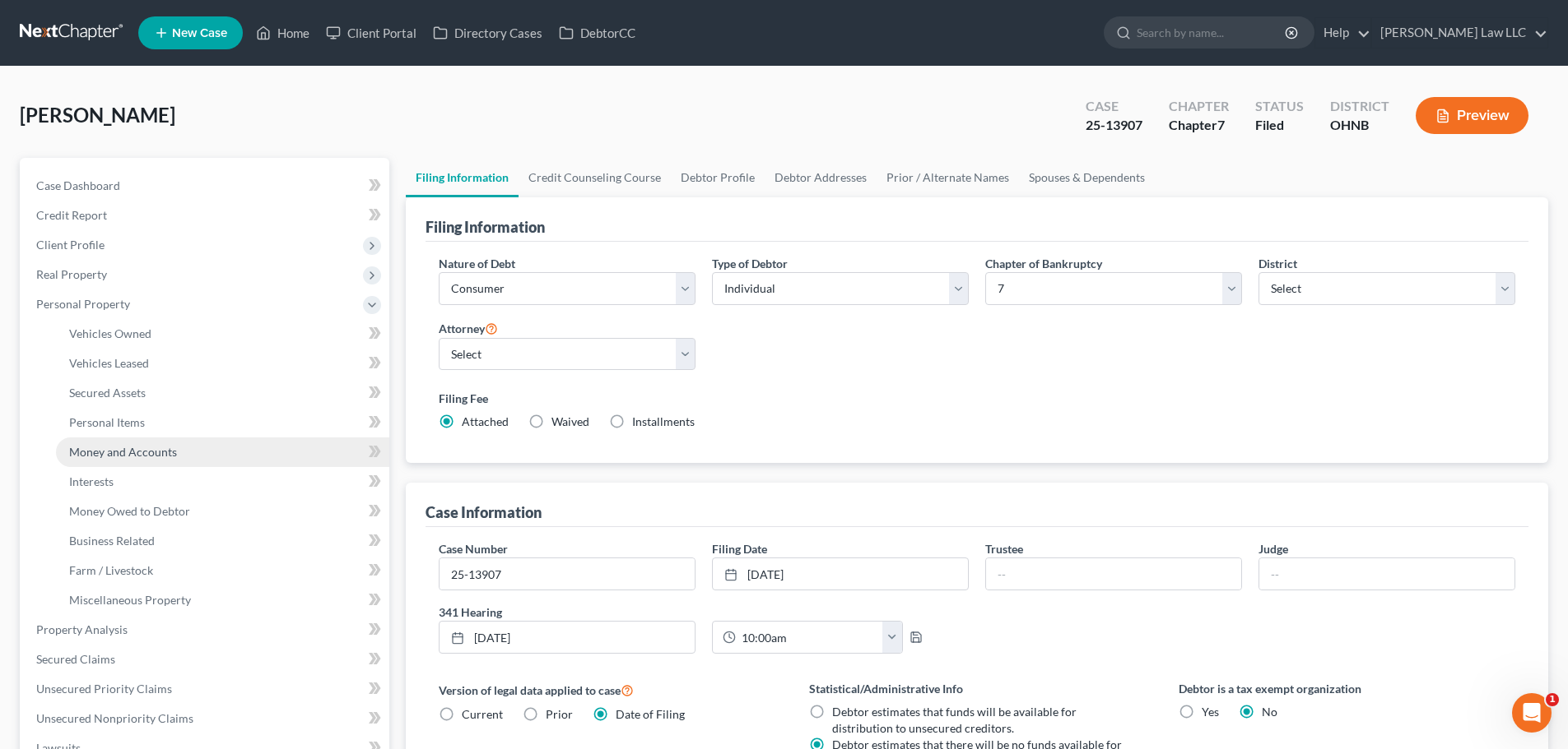
click at [133, 450] on span "Money and Accounts" at bounding box center [123, 451] width 108 height 14
